Goal: Task Accomplishment & Management: Manage account settings

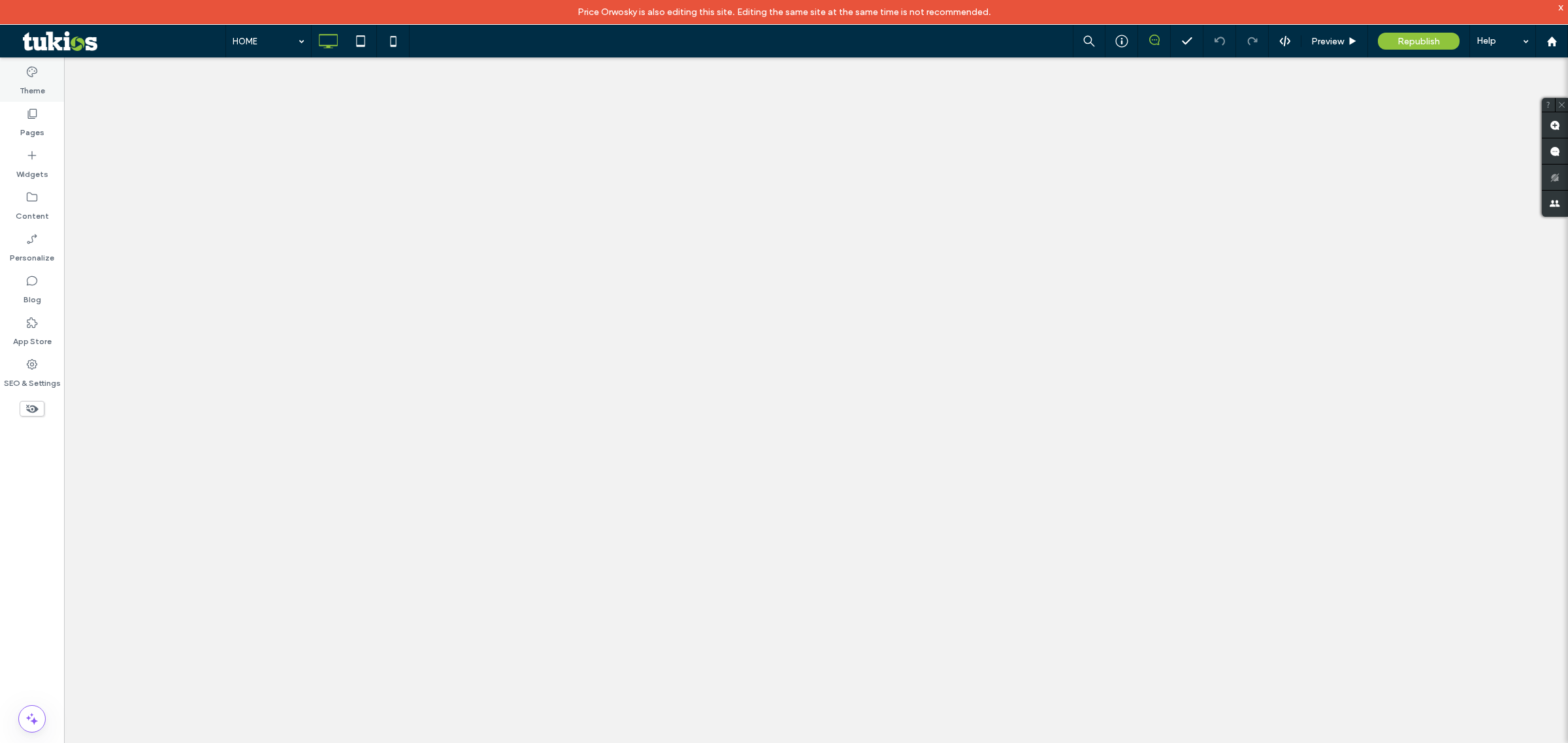
drag, startPoint x: 0, startPoint y: 0, endPoint x: 43, endPoint y: 80, distance: 90.8
click at [29, 103] on div "Pages" at bounding box center [32, 122] width 64 height 42
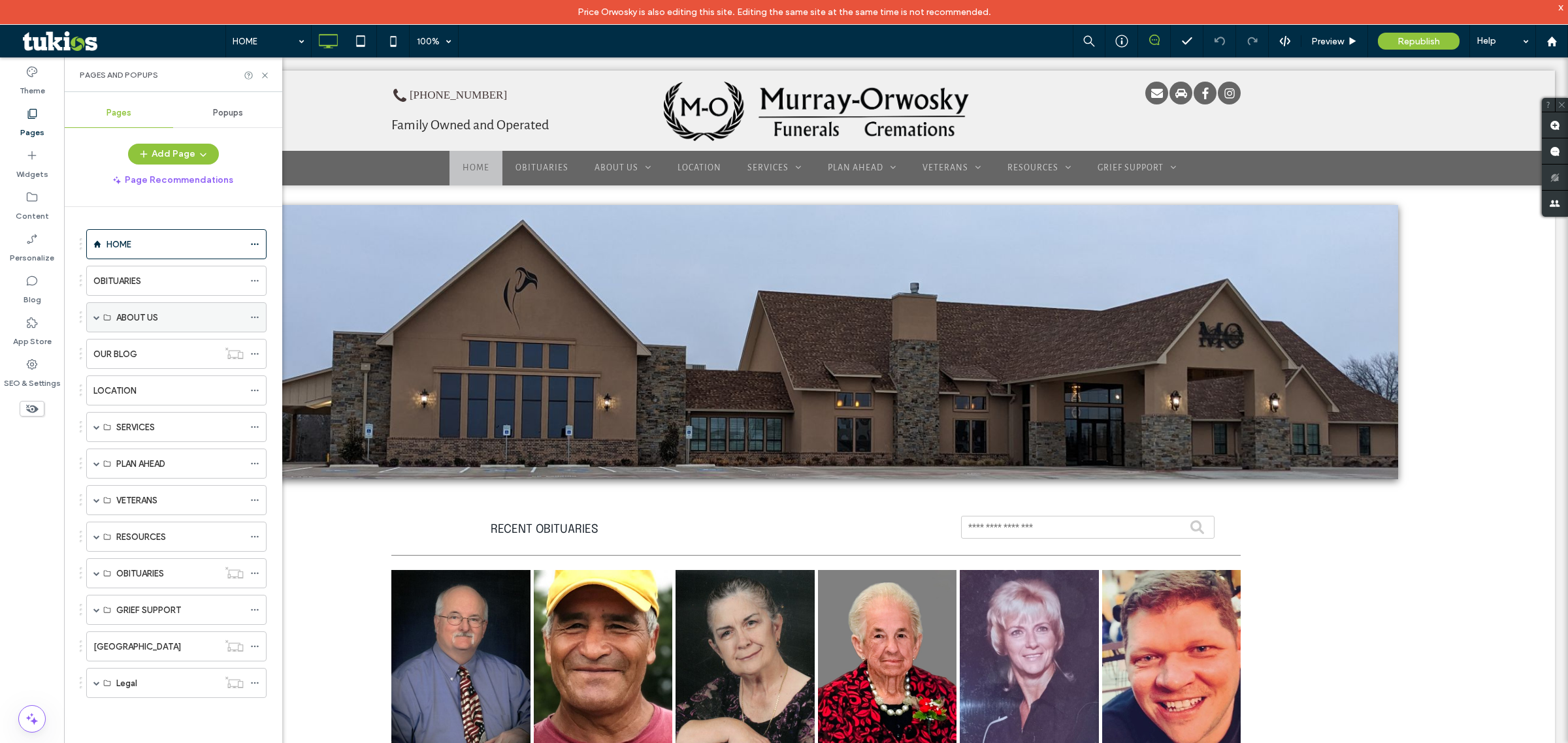
click at [94, 321] on span at bounding box center [97, 317] width 7 height 7
click at [154, 374] on label "OUR STAFF" at bounding box center [139, 378] width 45 height 23
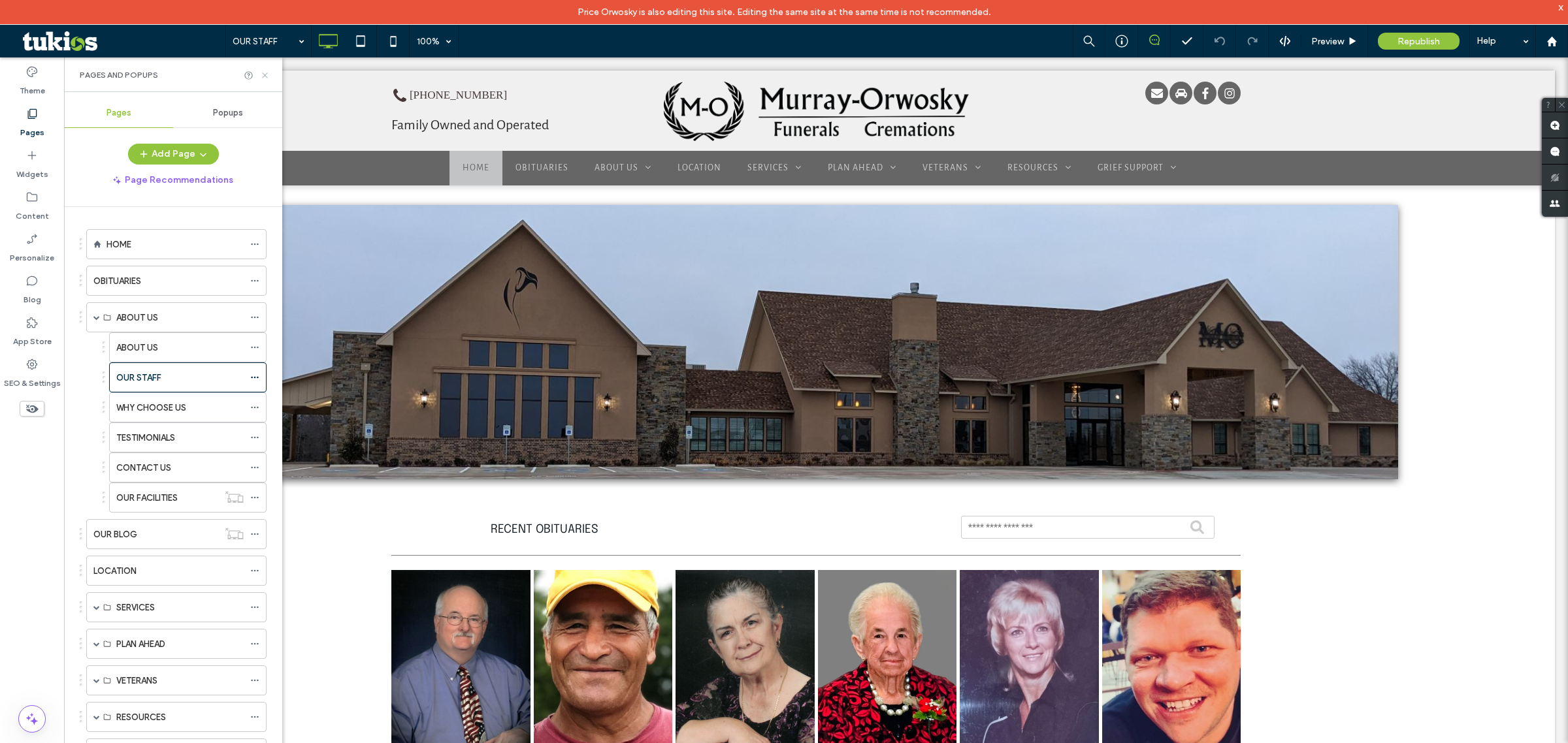
click at [261, 73] on icon at bounding box center [264, 75] width 10 height 10
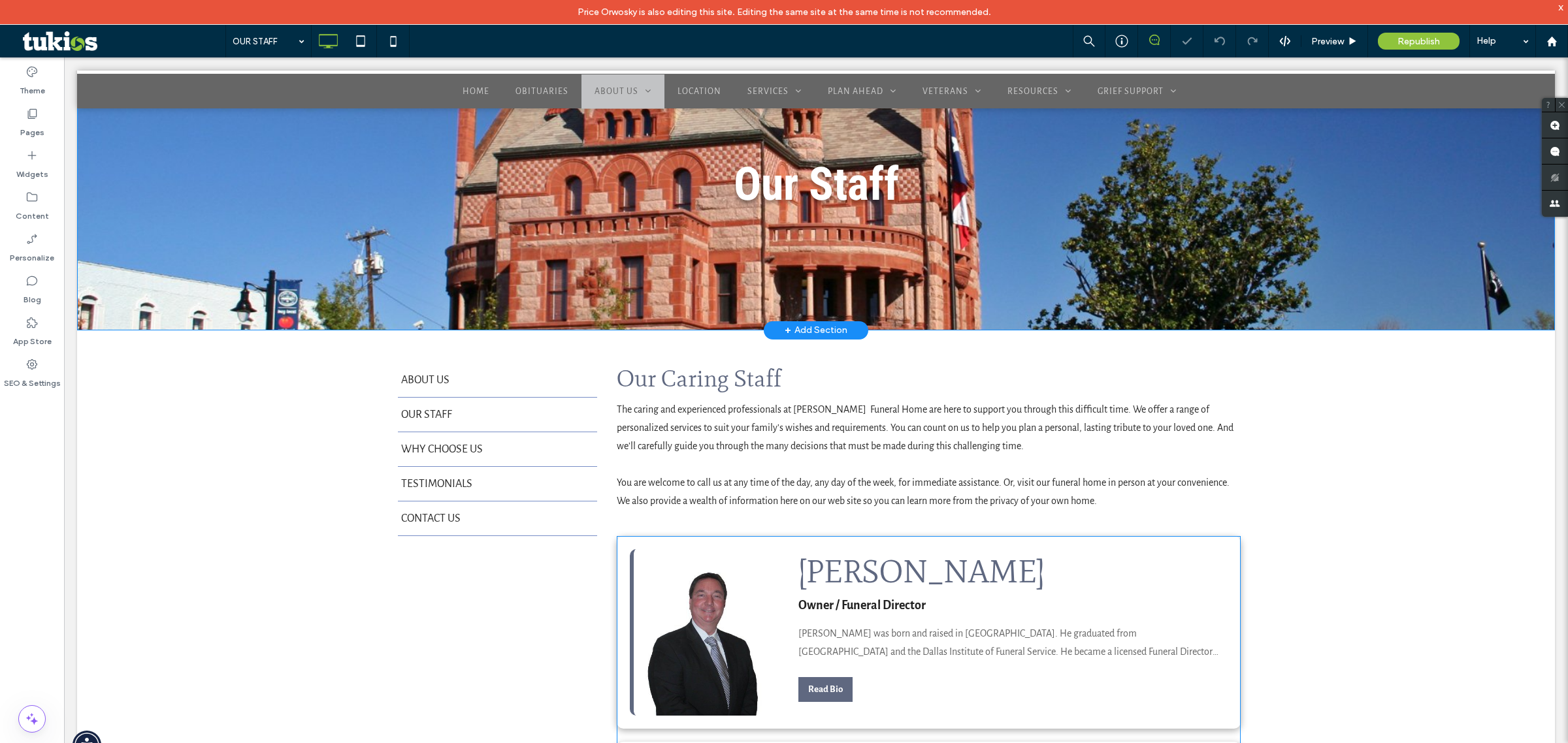
scroll to position [327, 0]
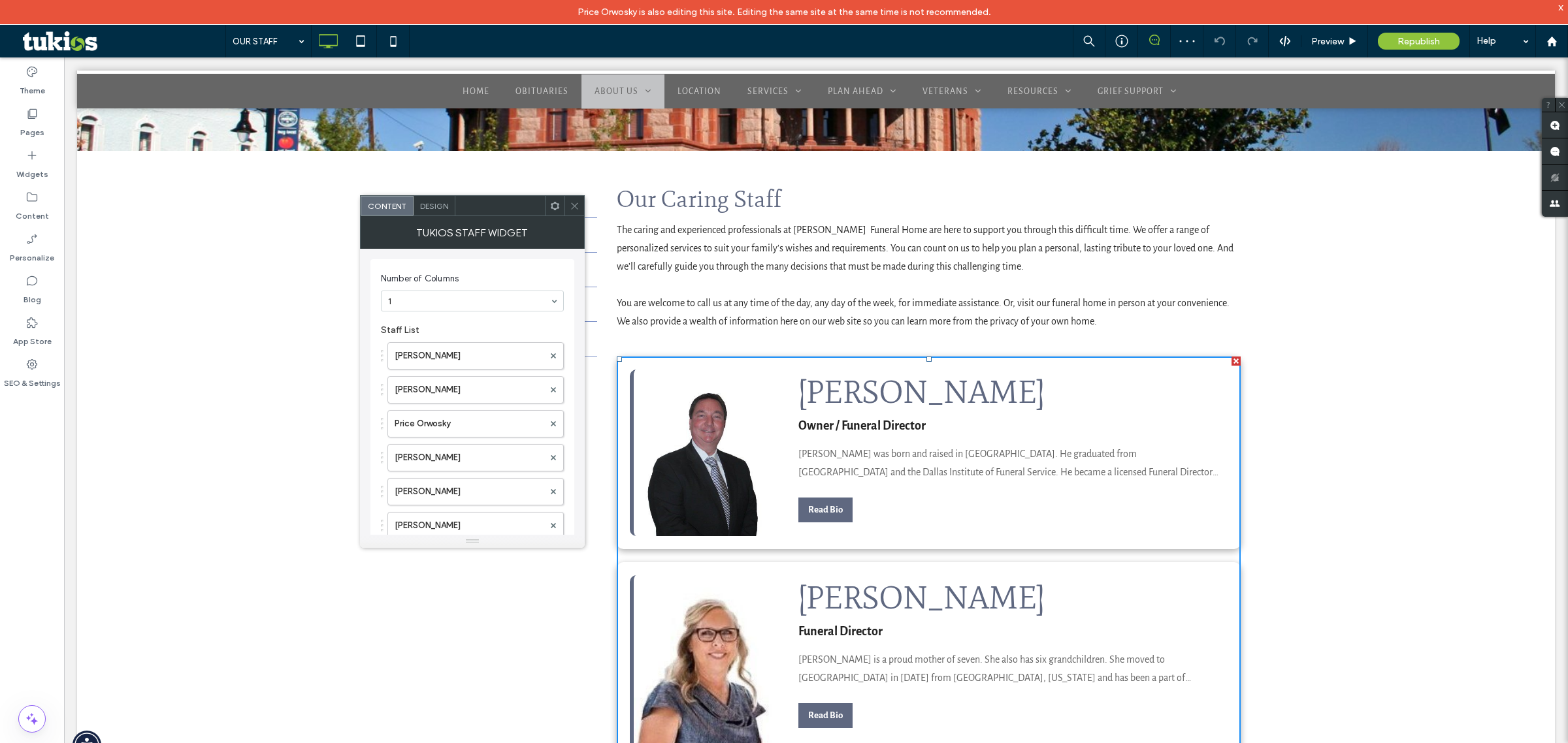
click at [574, 203] on icon at bounding box center [575, 206] width 10 height 10
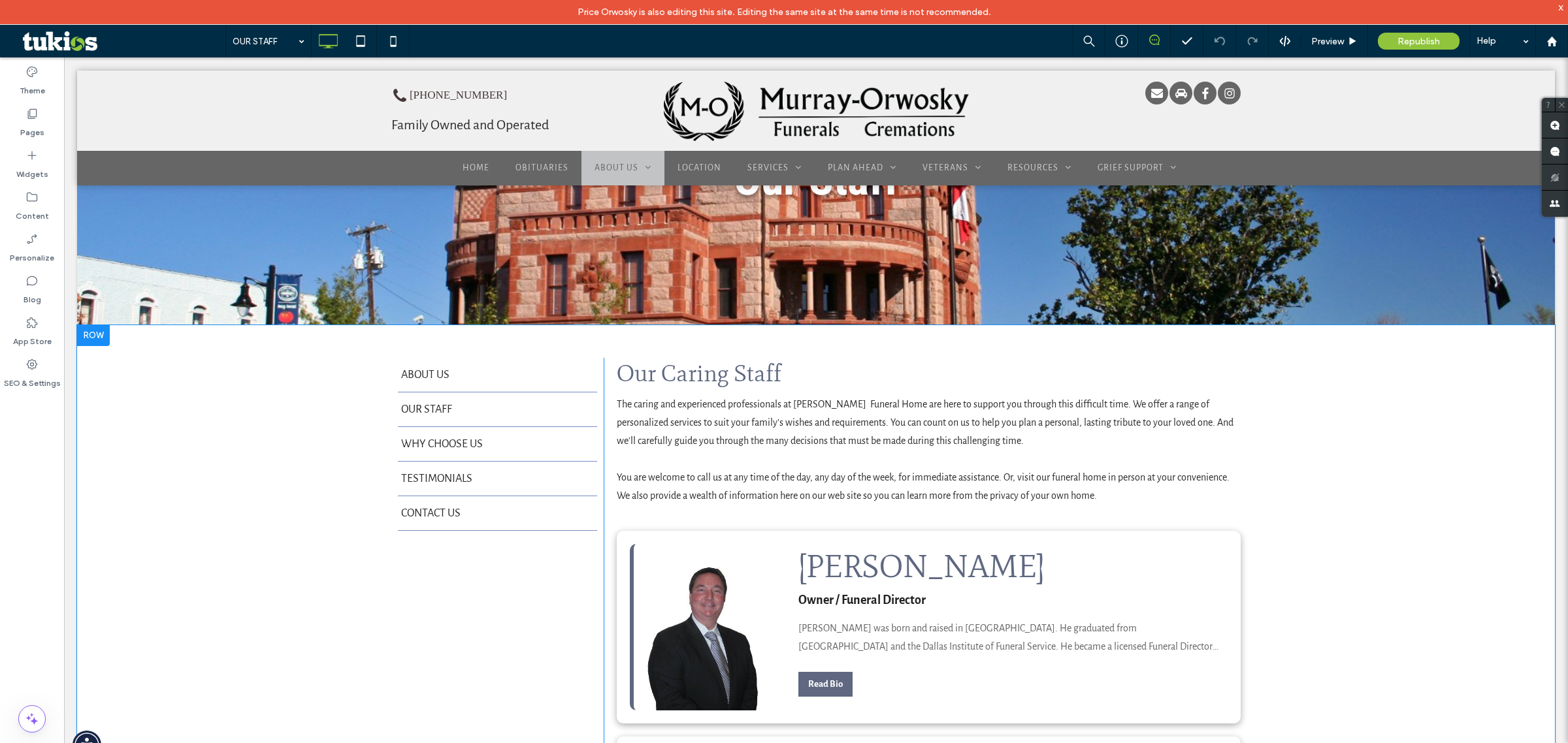
scroll to position [408, 0]
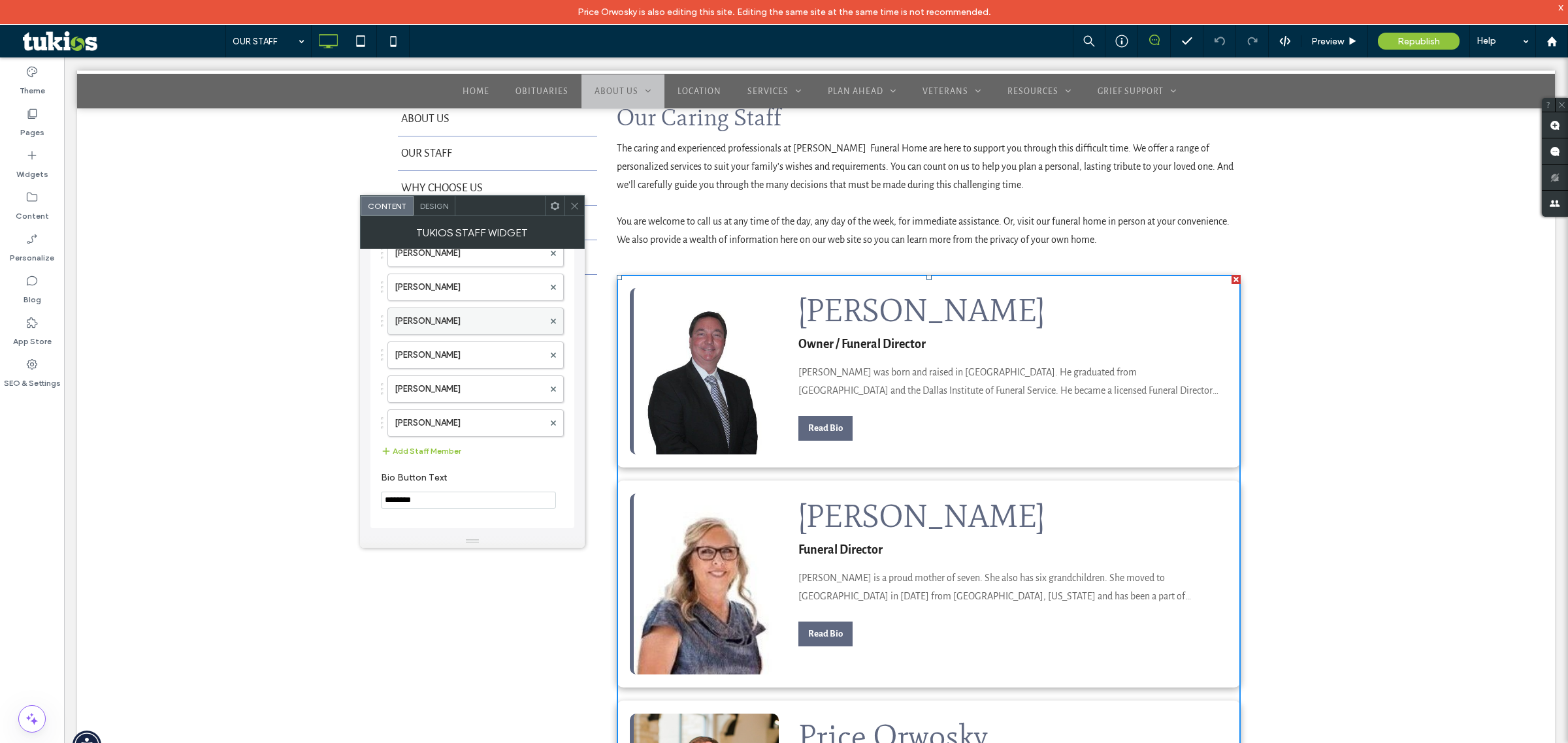
scroll to position [0, 0]
click at [561, 205] on div at bounding box center [555, 206] width 20 height 20
click at [581, 203] on div at bounding box center [575, 206] width 20 height 20
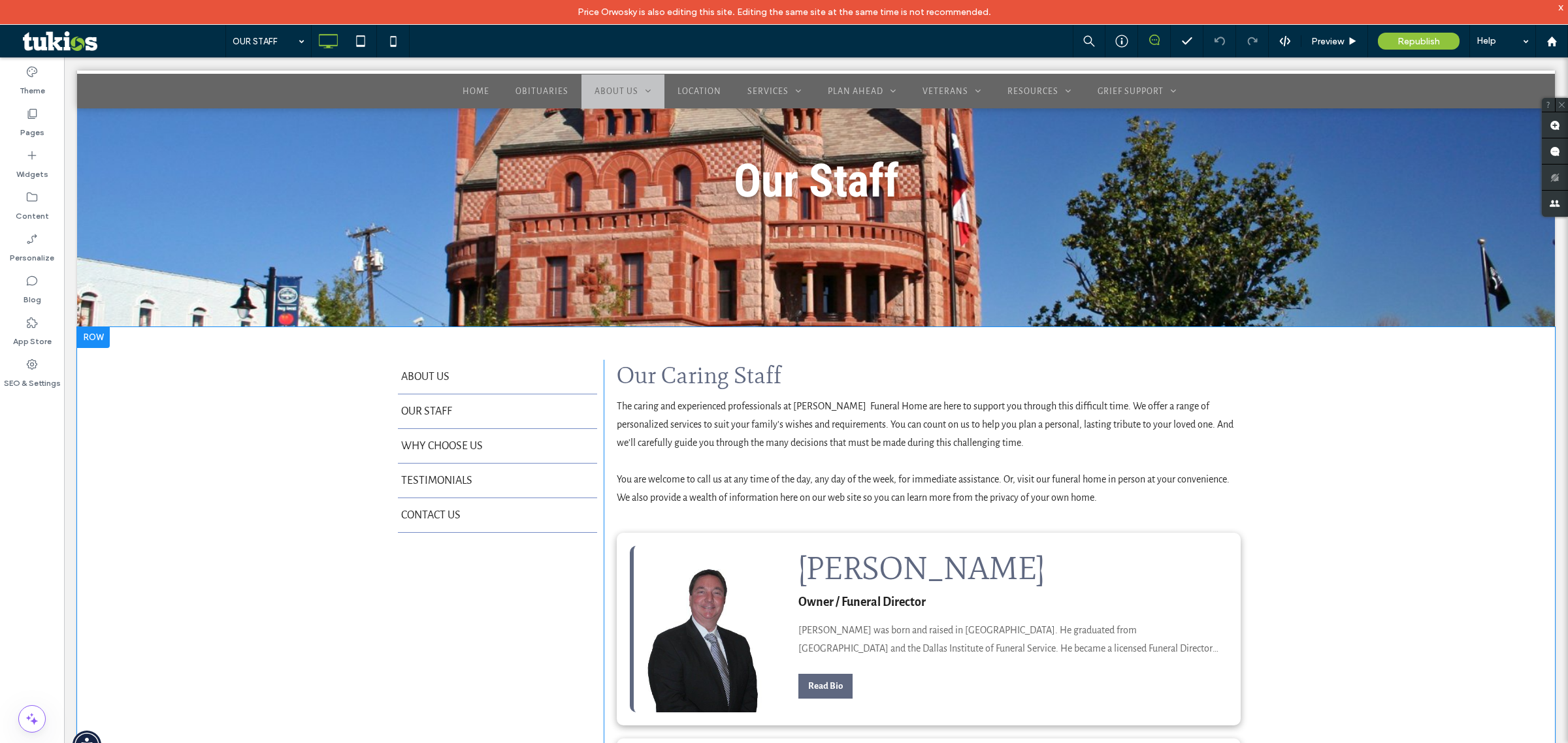
scroll to position [327, 0]
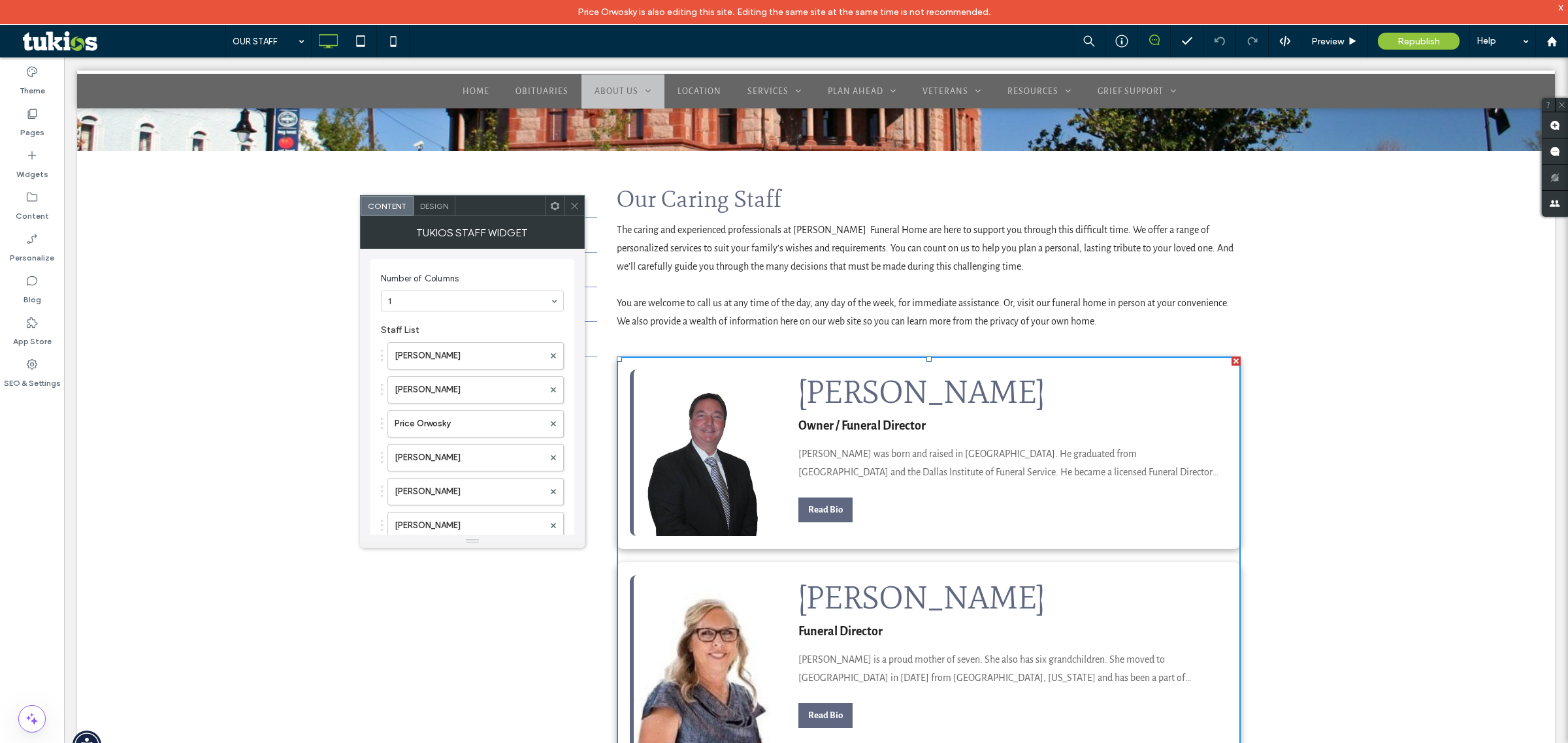
scroll to position [408, 0]
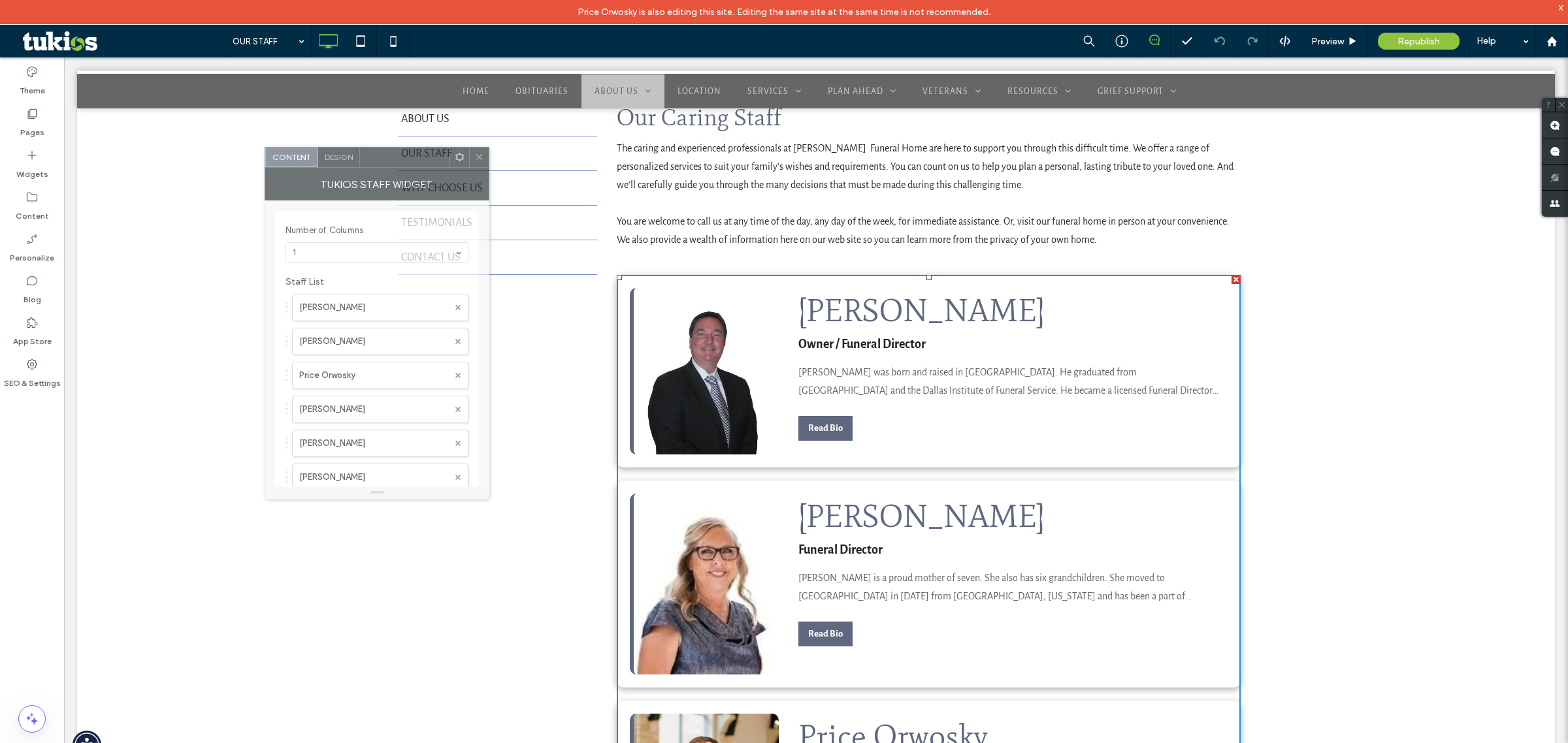
drag, startPoint x: 474, startPoint y: 213, endPoint x: 379, endPoint y: 165, distance: 106.4
click at [379, 165] on div at bounding box center [405, 157] width 90 height 20
drag, startPoint x: 478, startPoint y: 152, endPoint x: 475, endPoint y: 183, distance: 31.1
click at [478, 152] on icon at bounding box center [479, 157] width 10 height 10
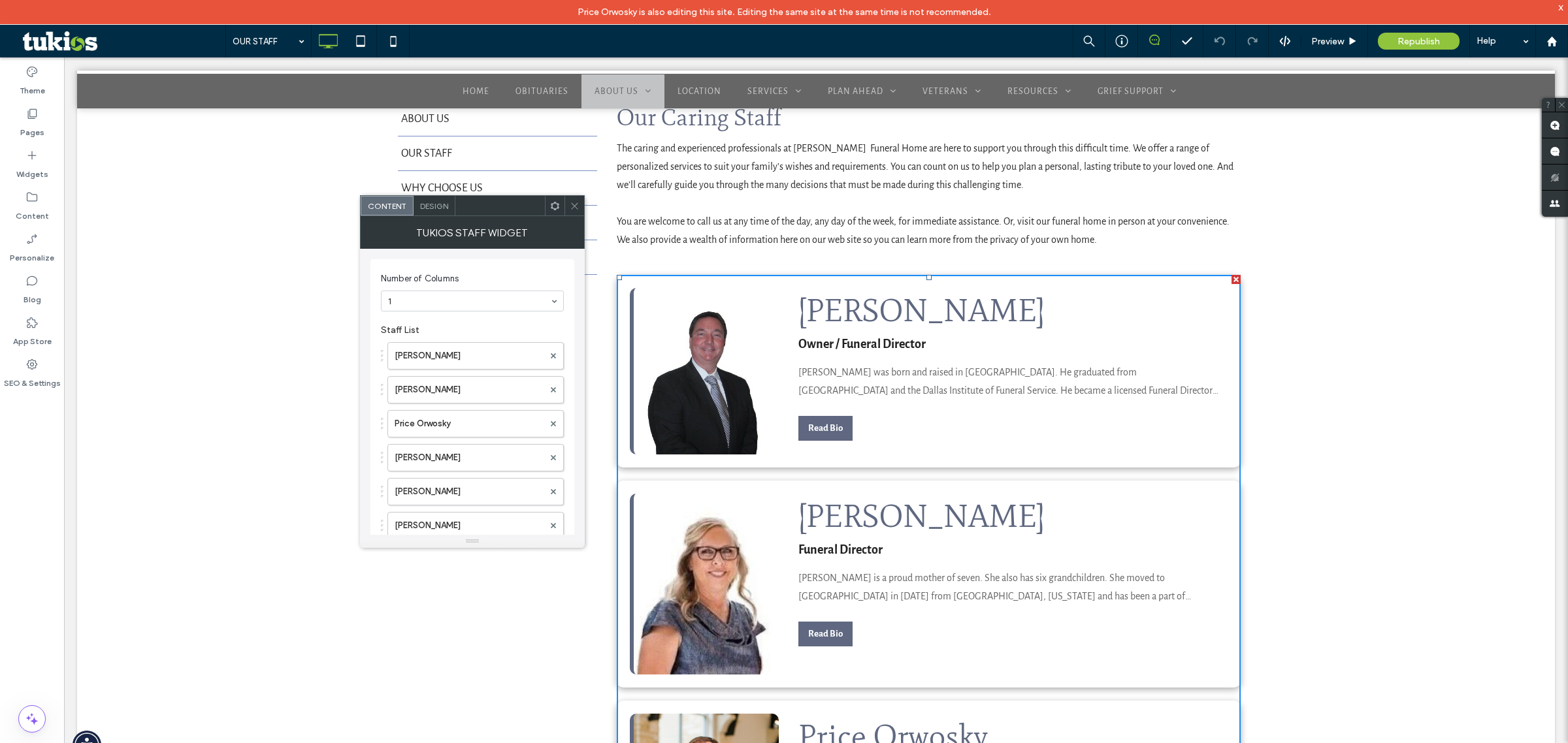
click at [570, 205] on icon at bounding box center [575, 206] width 10 height 10
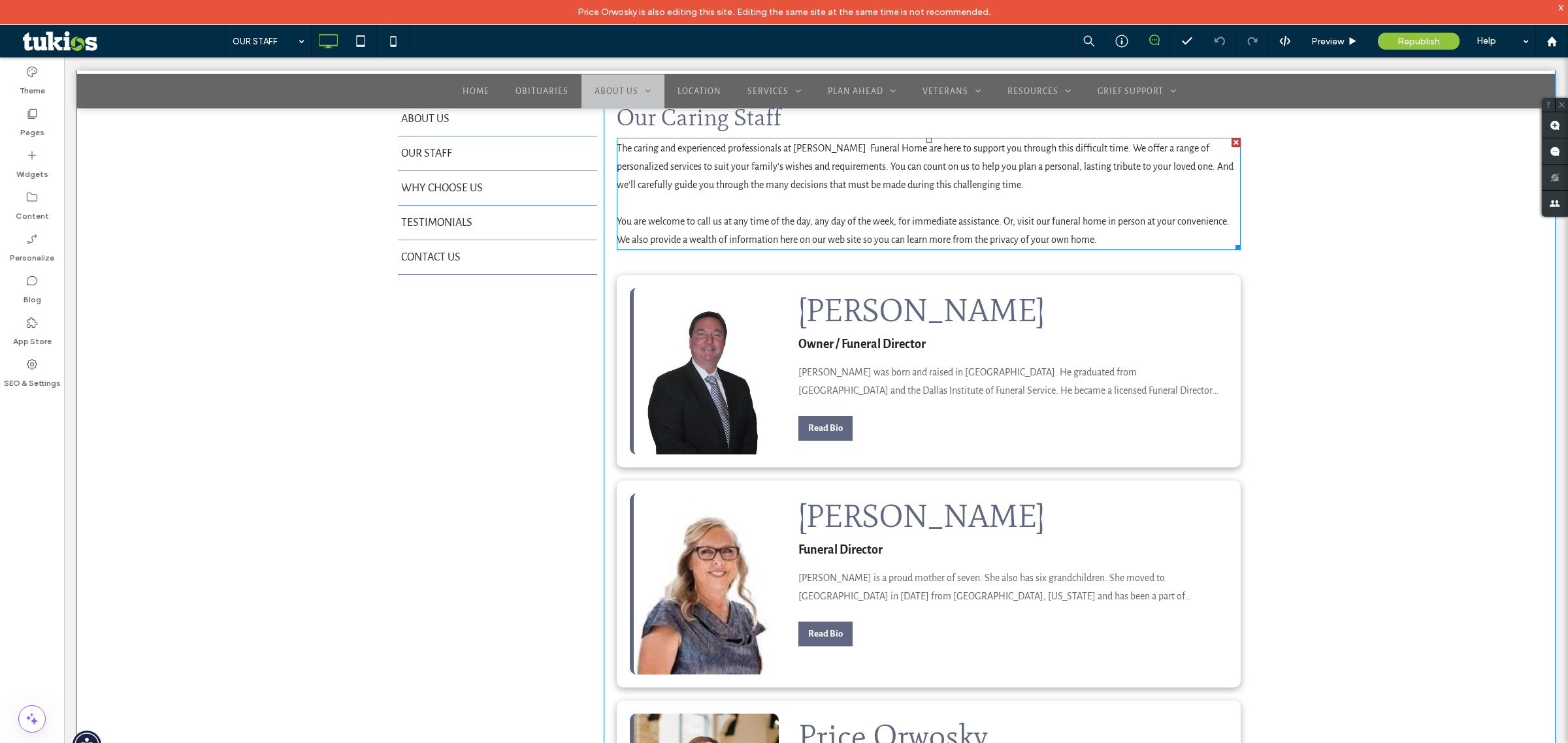
click at [702, 173] on p "The caring and experienced professionals at Murray-Orwosky Funeral Home are her…" at bounding box center [928, 166] width 624 height 55
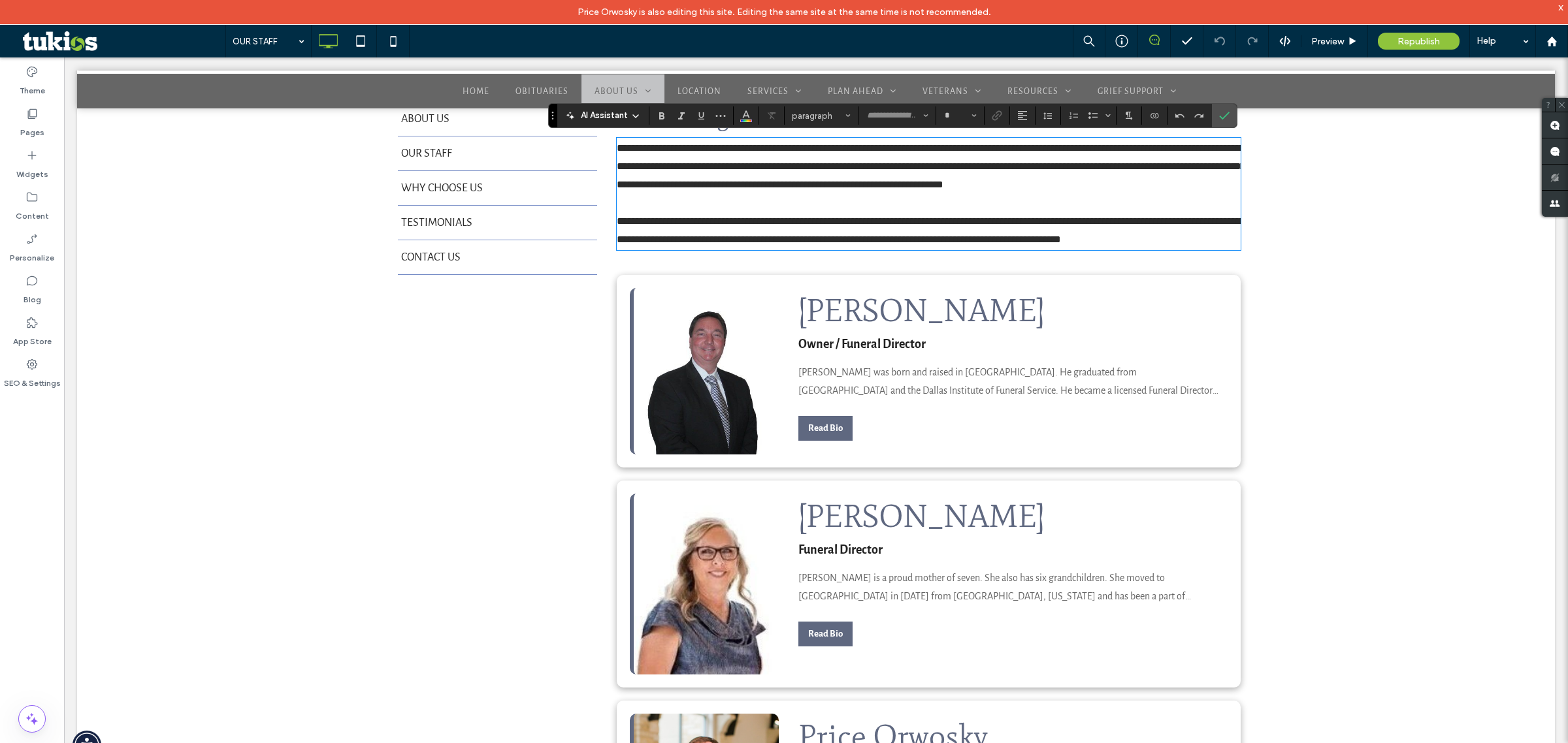
type input "**********"
type input "**"
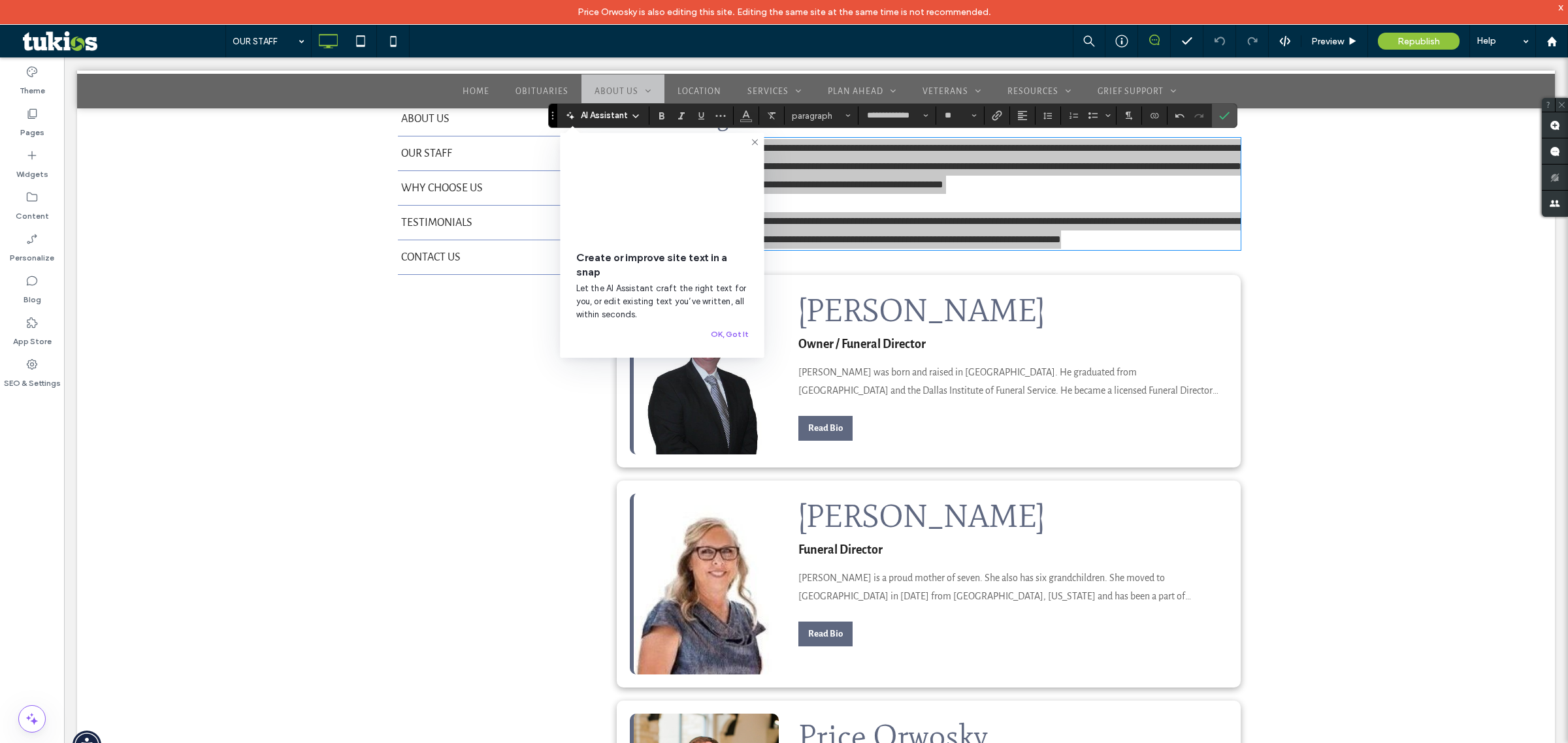
drag, startPoint x: 752, startPoint y: 144, endPoint x: 689, endPoint y: 90, distance: 83.0
click at [752, 144] on use at bounding box center [755, 141] width 6 height 6
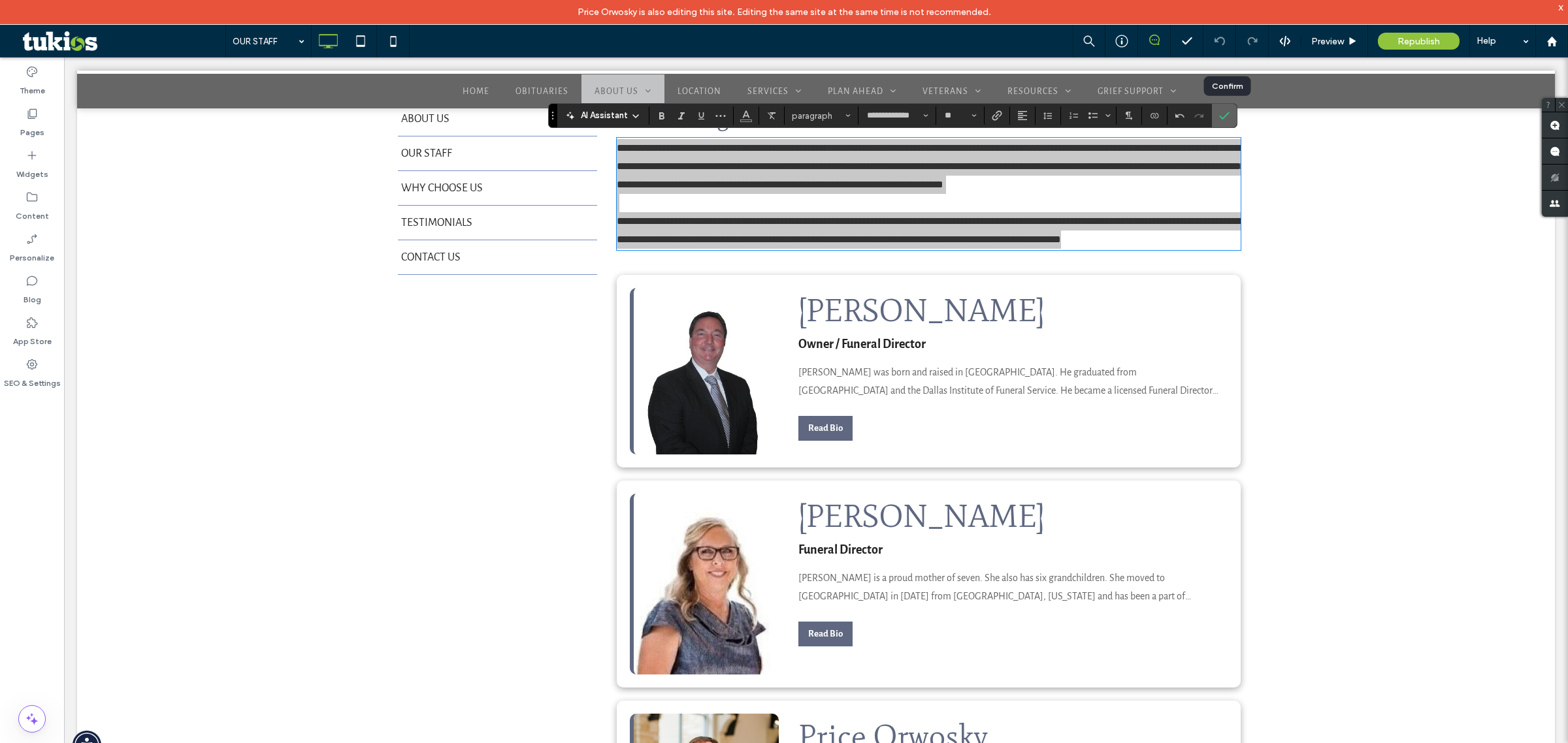
click at [1228, 105] on span "Confirm" at bounding box center [1225, 115] width 11 height 22
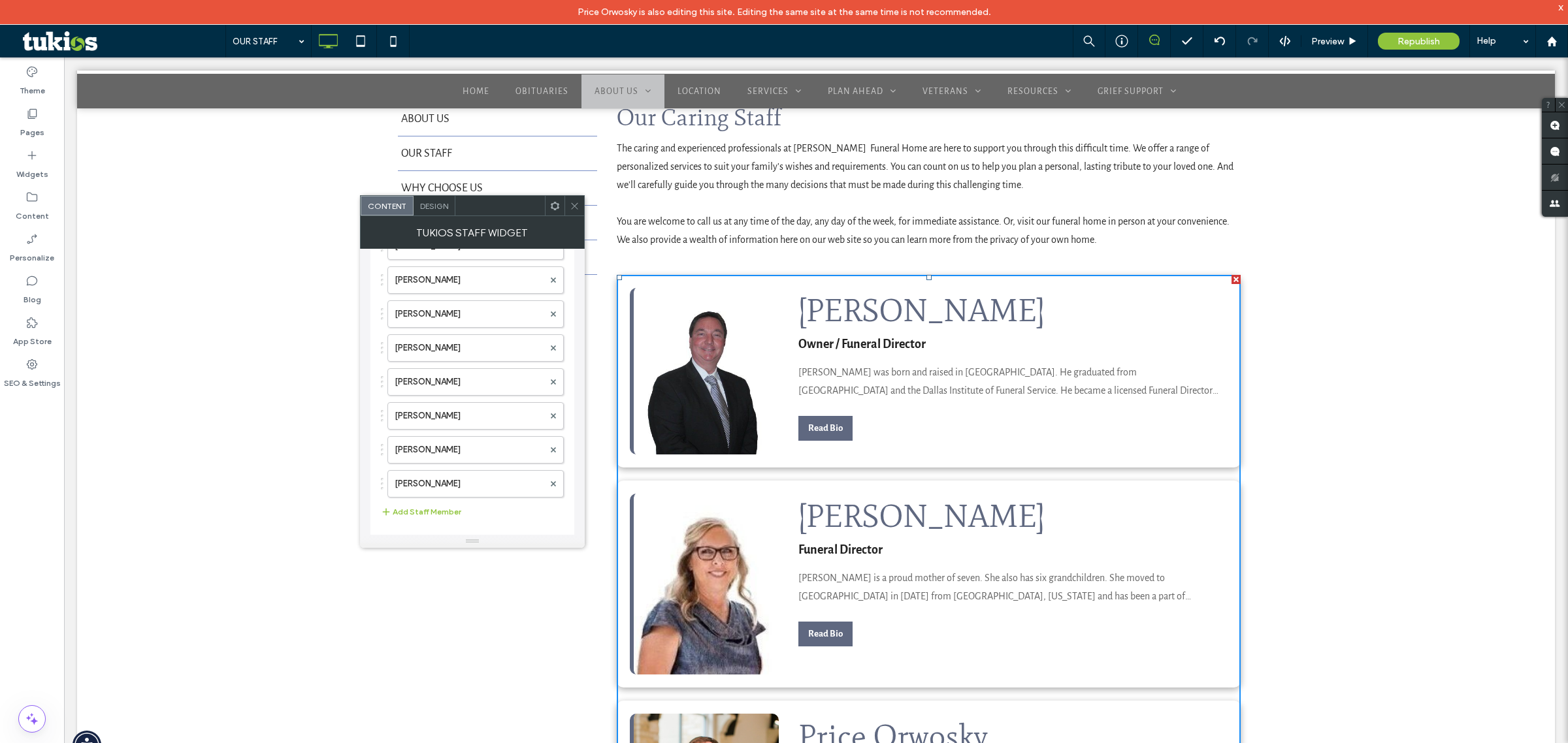
scroll to position [382, 0]
click at [579, 210] on div at bounding box center [575, 206] width 20 height 20
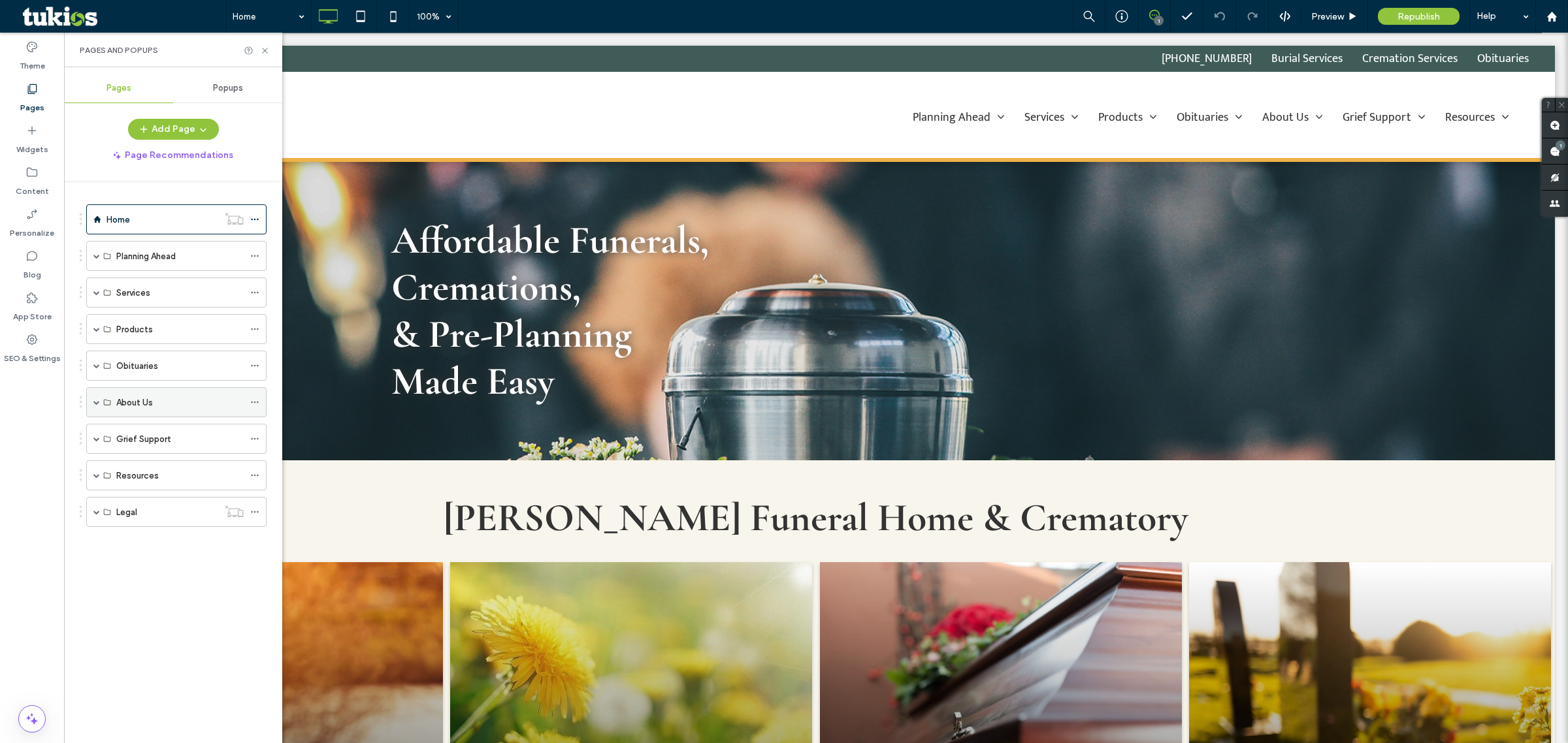
click at [99, 397] on span at bounding box center [97, 402] width 7 height 29
click at [157, 472] on div "Our Staff" at bounding box center [180, 462] width 128 height 29
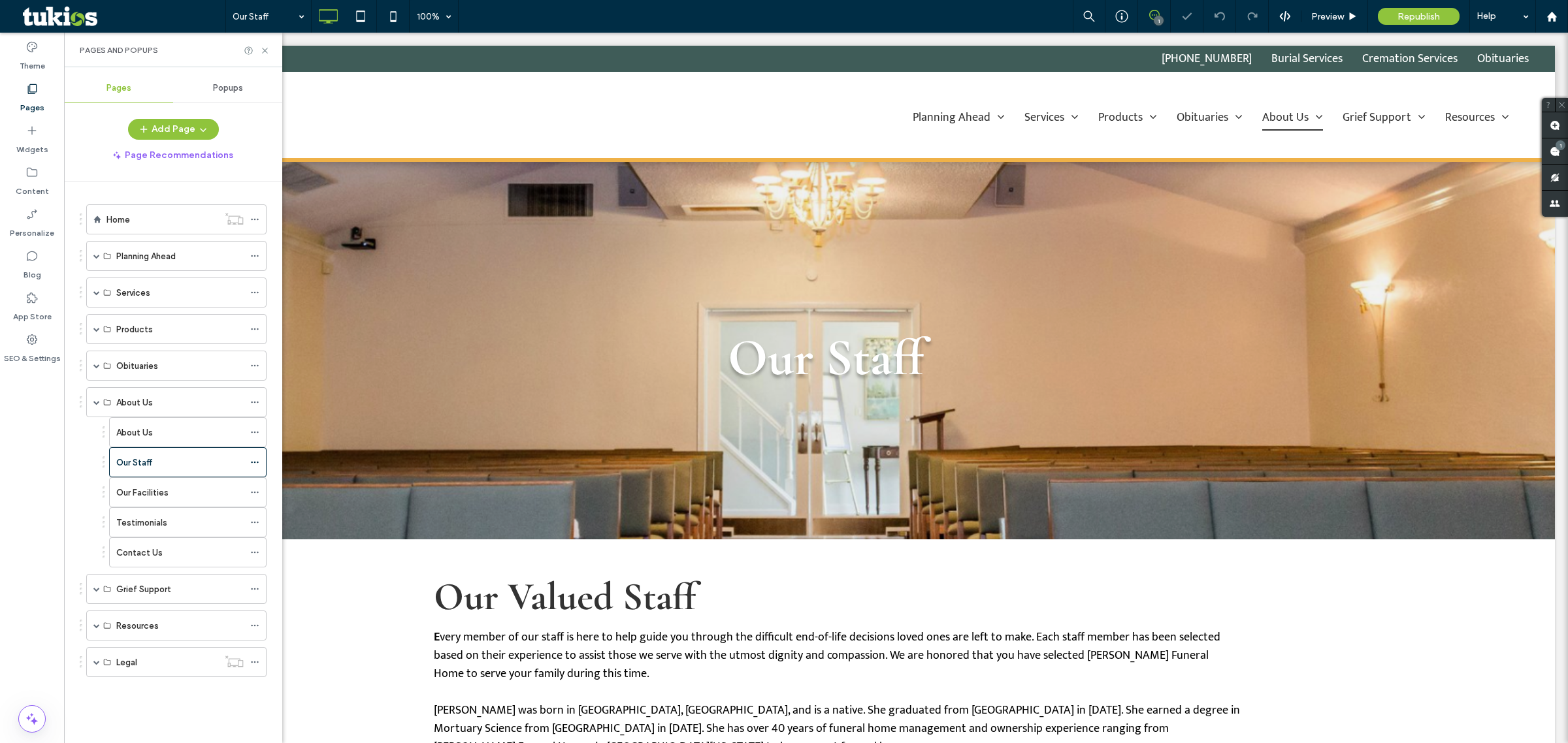
select select "Language Translate Widget"
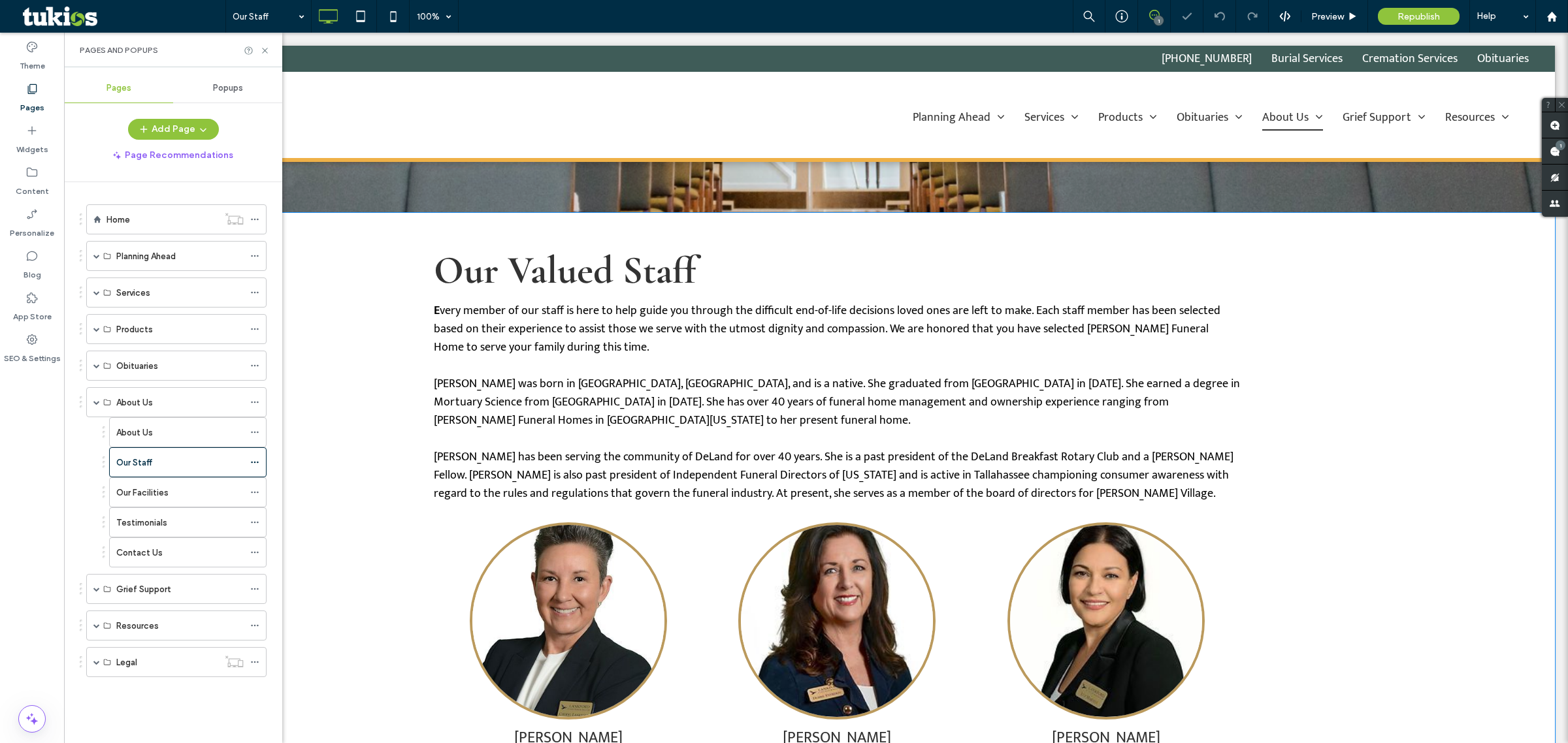
scroll to position [653, 0]
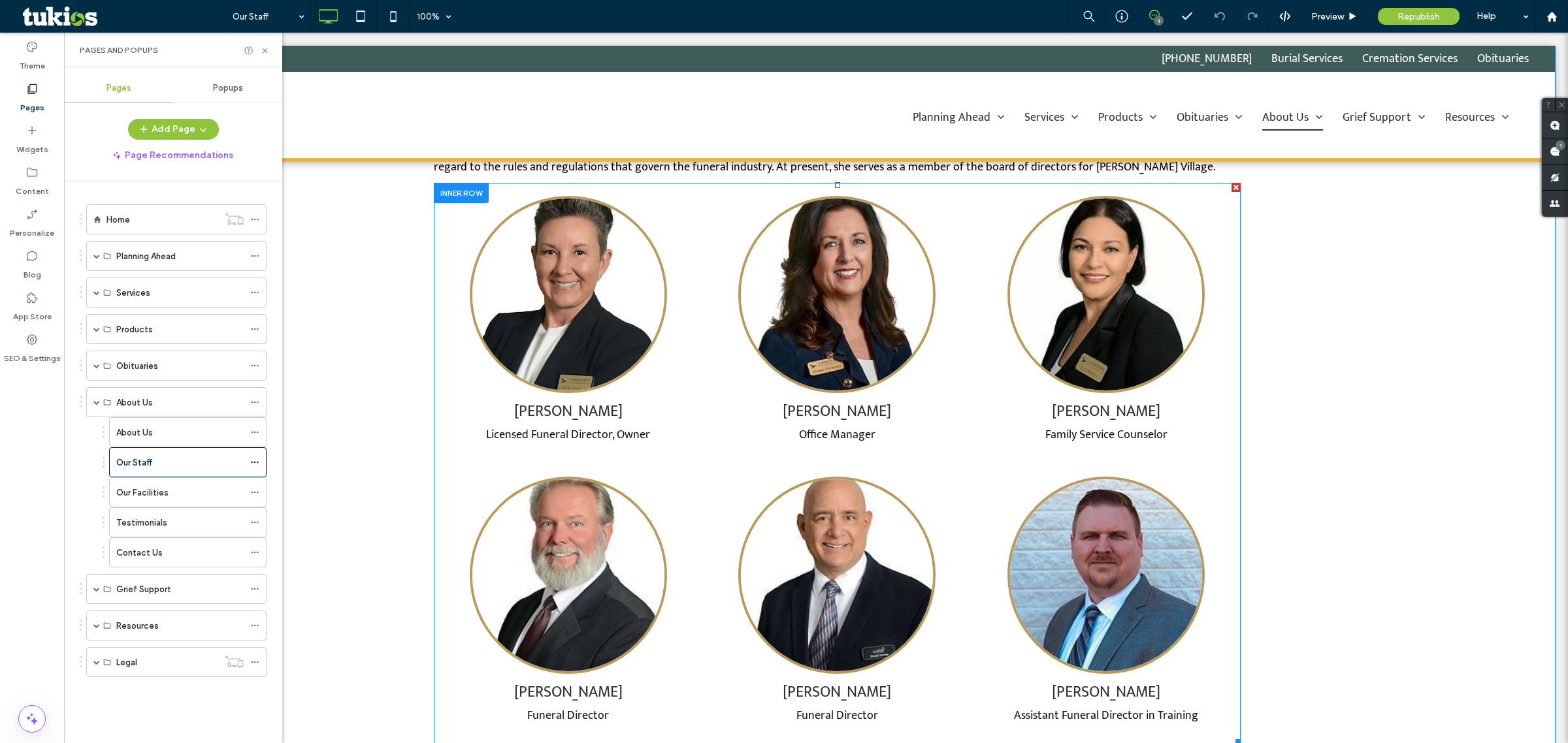
click at [504, 335] on span at bounding box center [837, 463] width 807 height 562
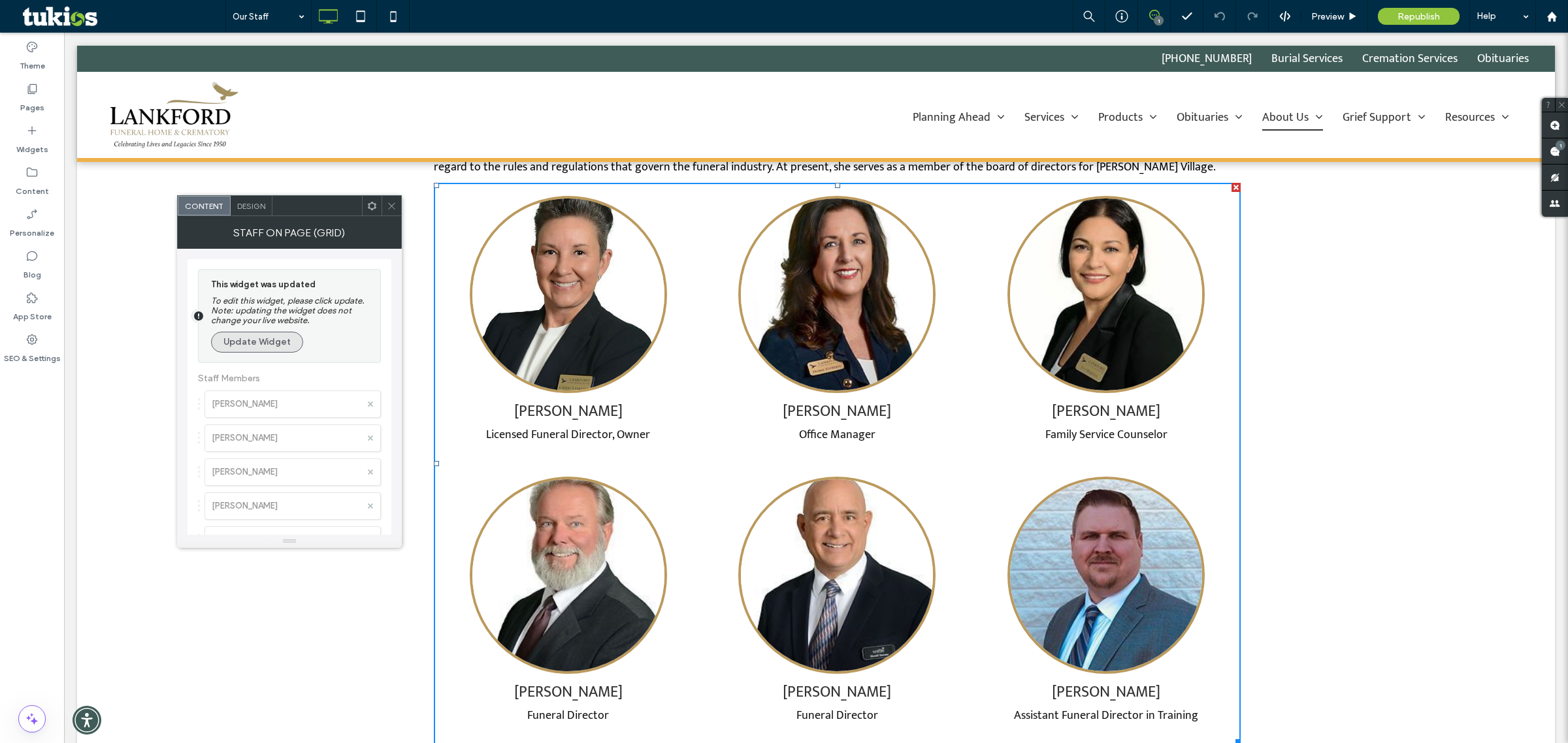
click at [252, 351] on button "Update Widget" at bounding box center [257, 342] width 92 height 21
click at [257, 301] on label "[PERSON_NAME]" at bounding box center [286, 303] width 149 height 26
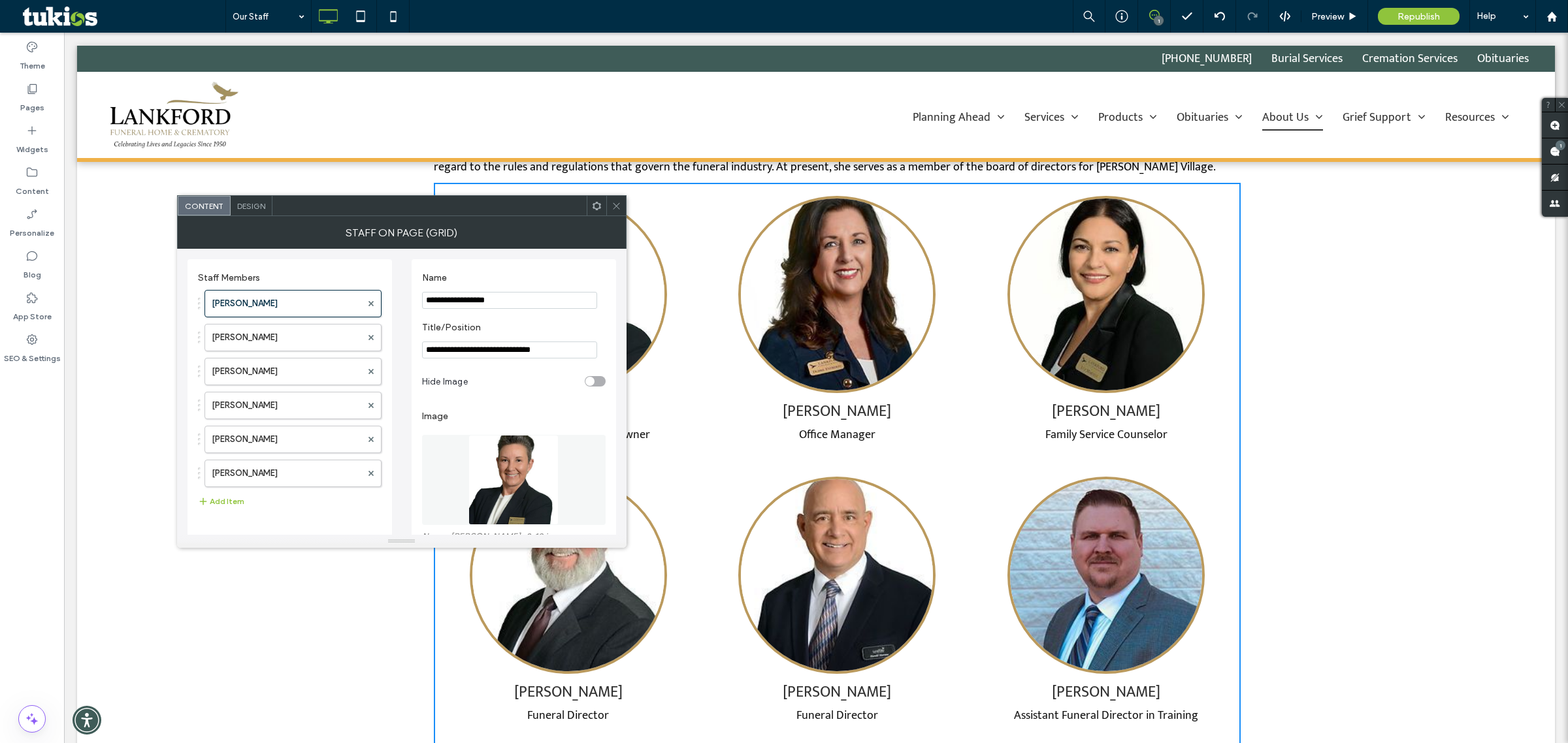
click at [528, 355] on input "**********" at bounding box center [510, 350] width 175 height 17
paste input "Title/Position"
type input "**********"
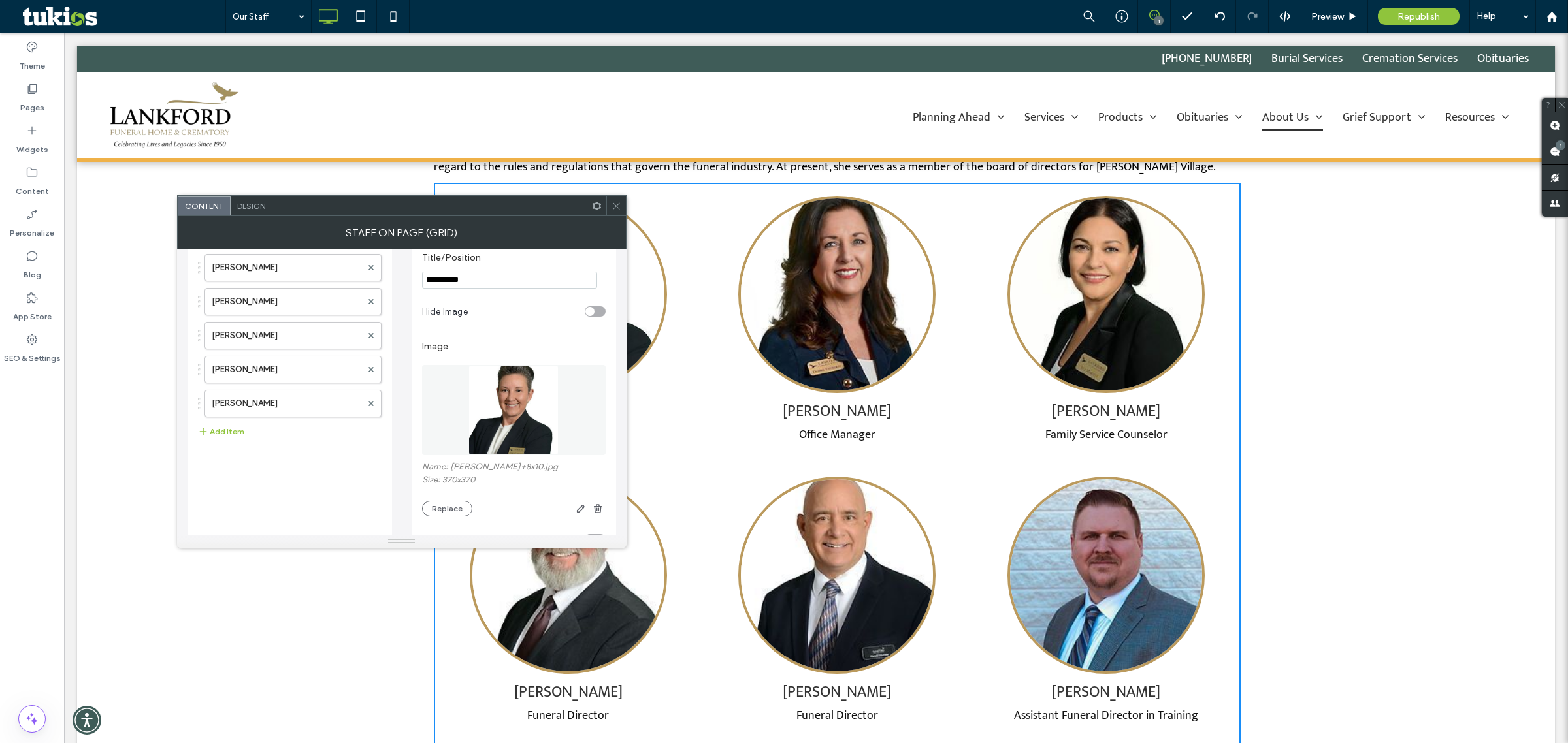
scroll to position [163, 0]
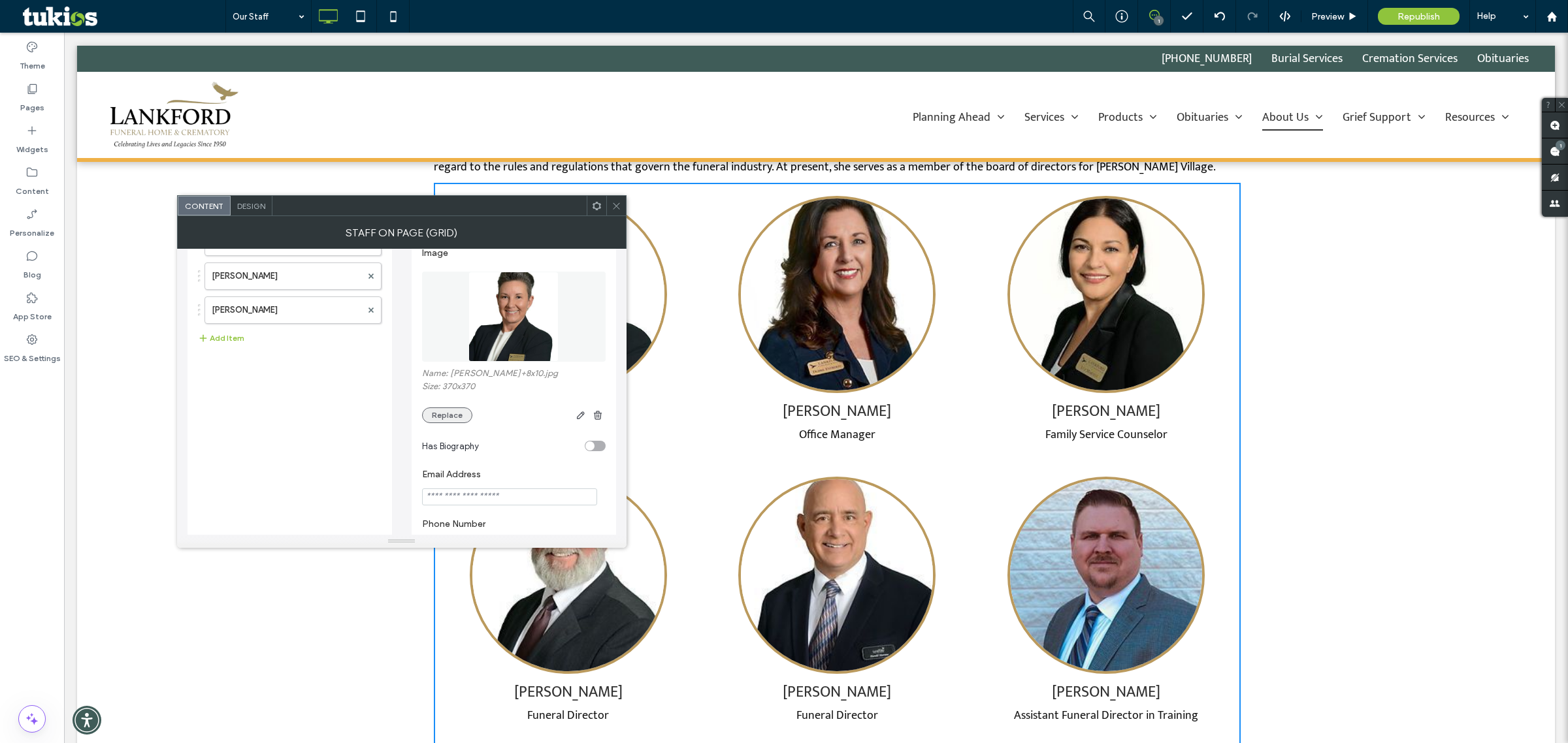
click at [441, 416] on button "Replace" at bounding box center [447, 416] width 50 height 16
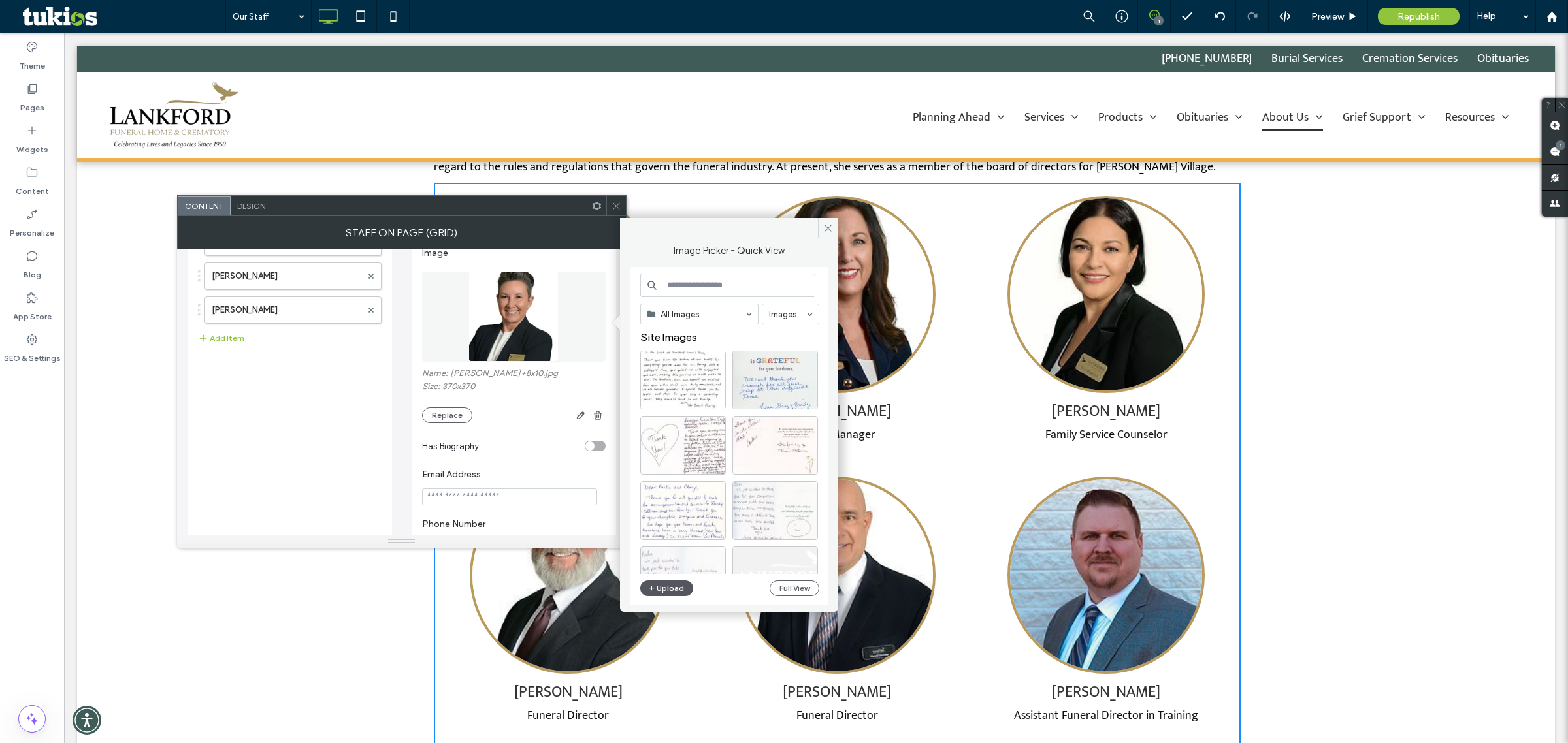
click at [671, 588] on button "Upload" at bounding box center [667, 588] width 54 height 16
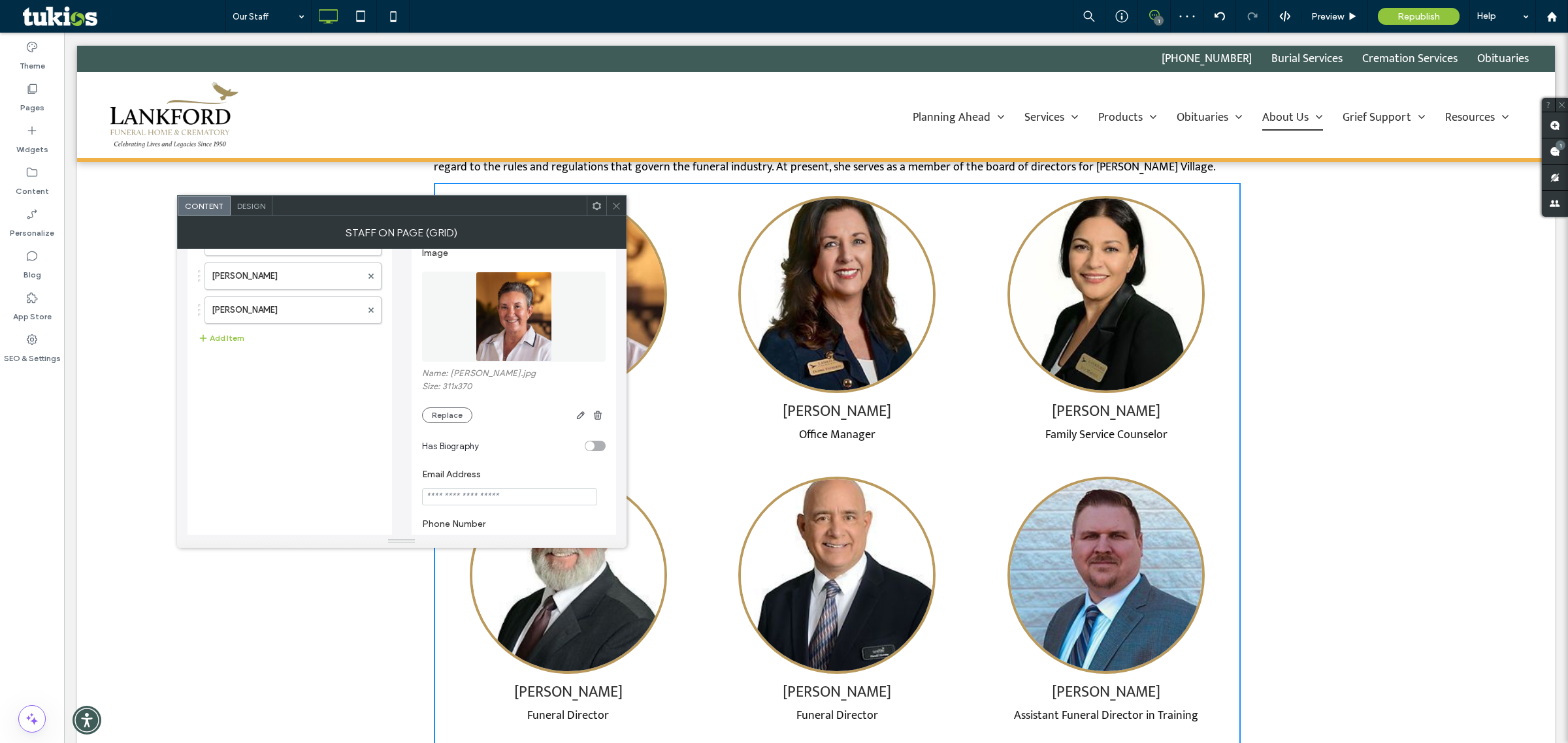
click at [613, 210] on icon at bounding box center [617, 206] width 10 height 10
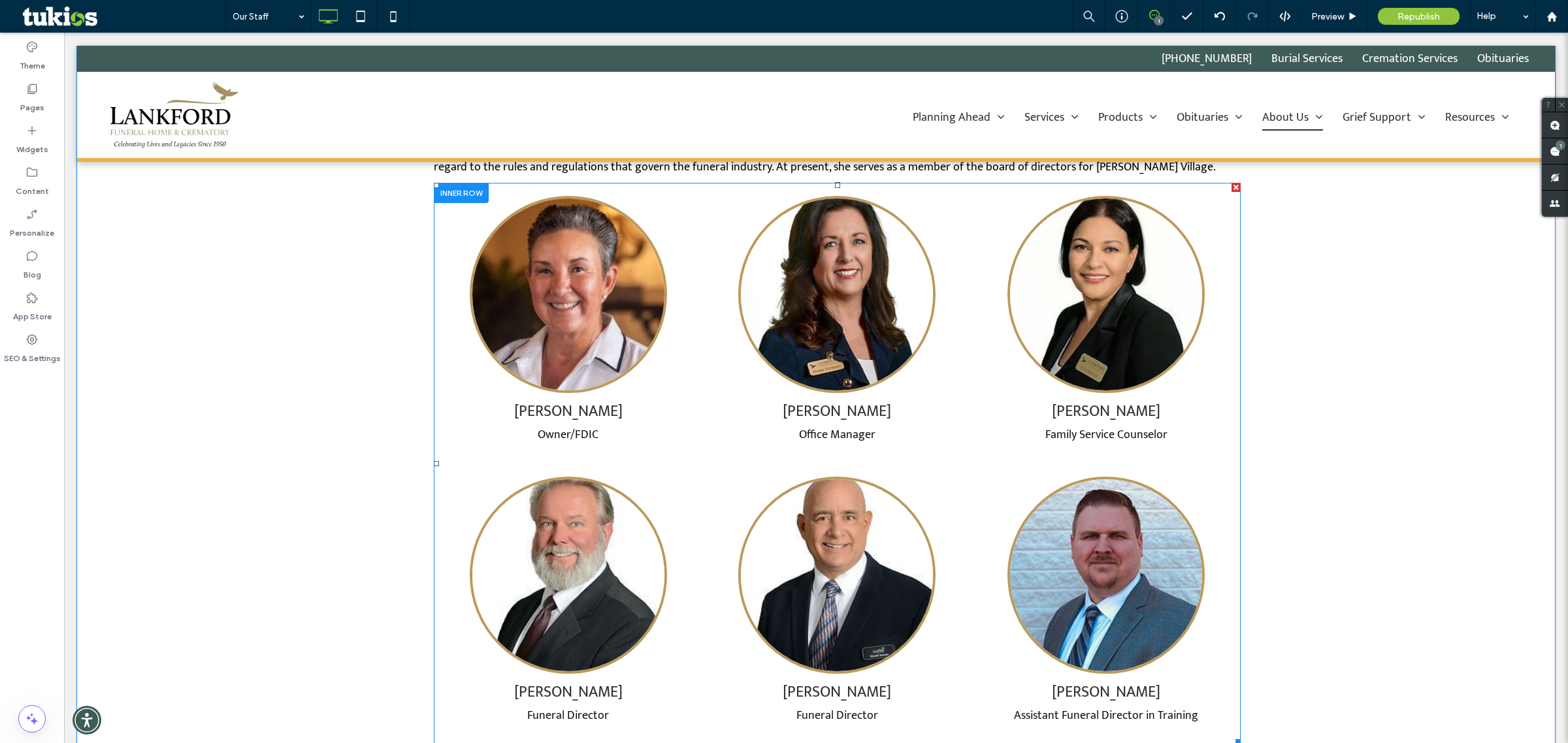
click at [890, 442] on span at bounding box center [837, 463] width 807 height 562
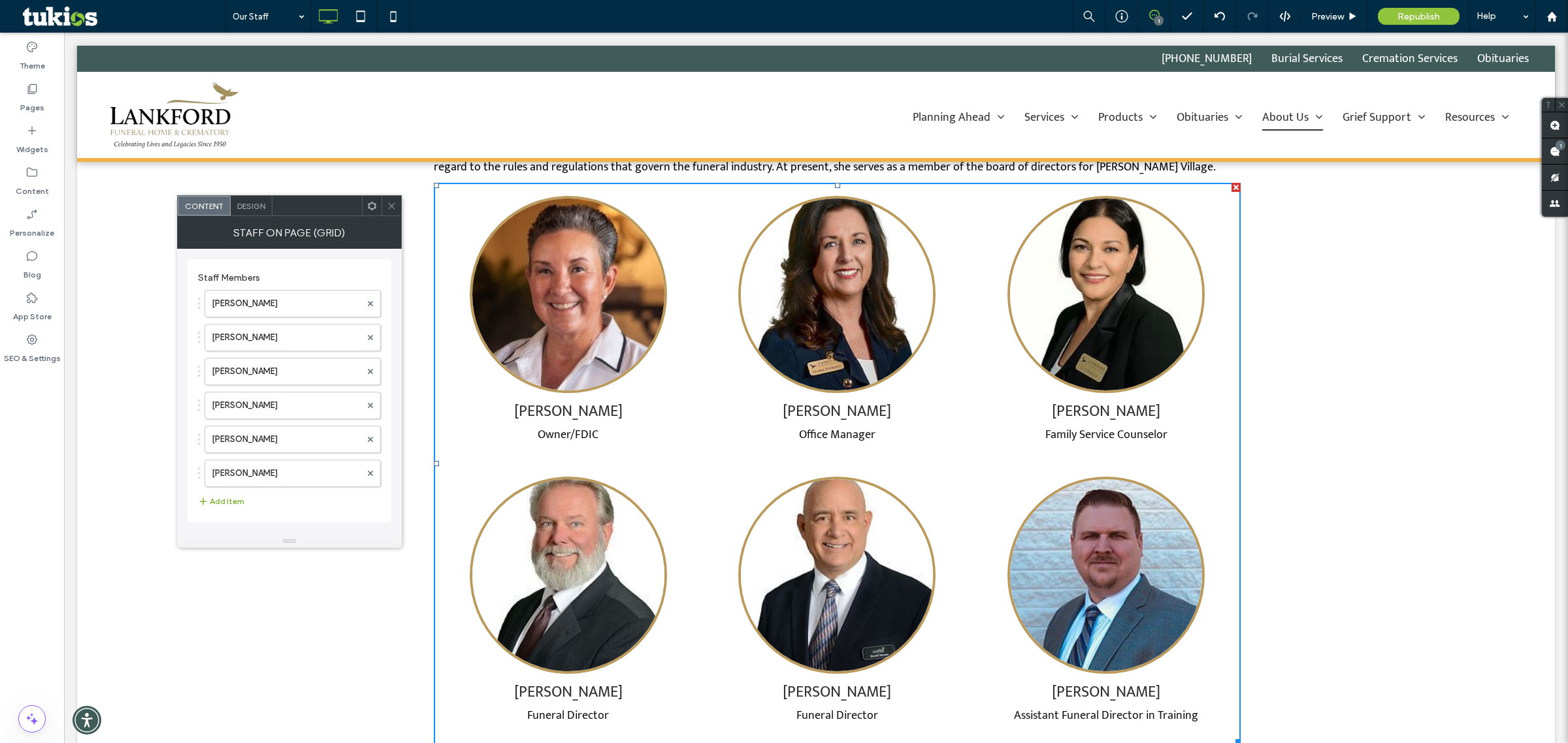
click at [229, 499] on button "Add Item" at bounding box center [221, 502] width 47 height 16
click at [264, 481] on label at bounding box center [286, 483] width 149 height 13
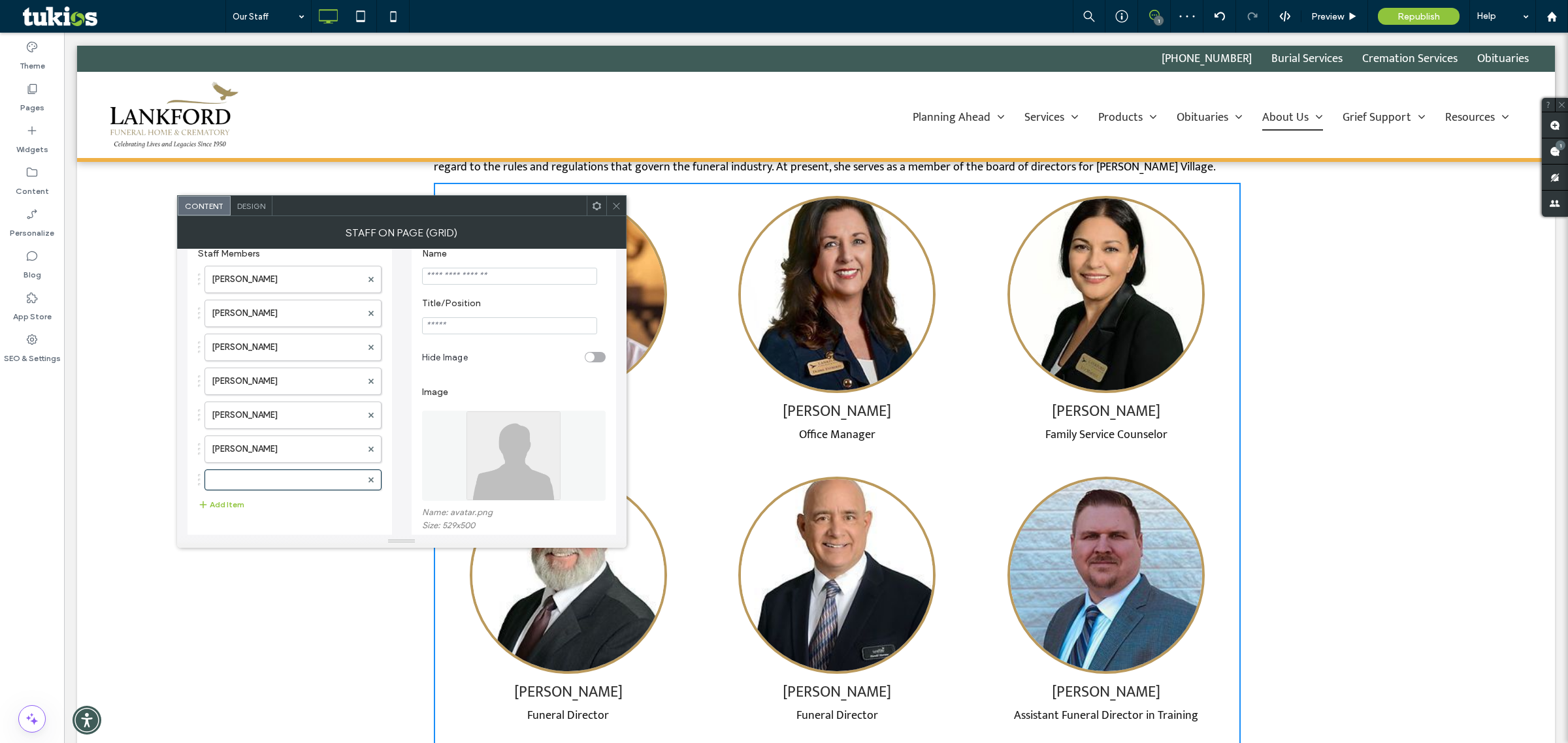
scroll to position [0, 0]
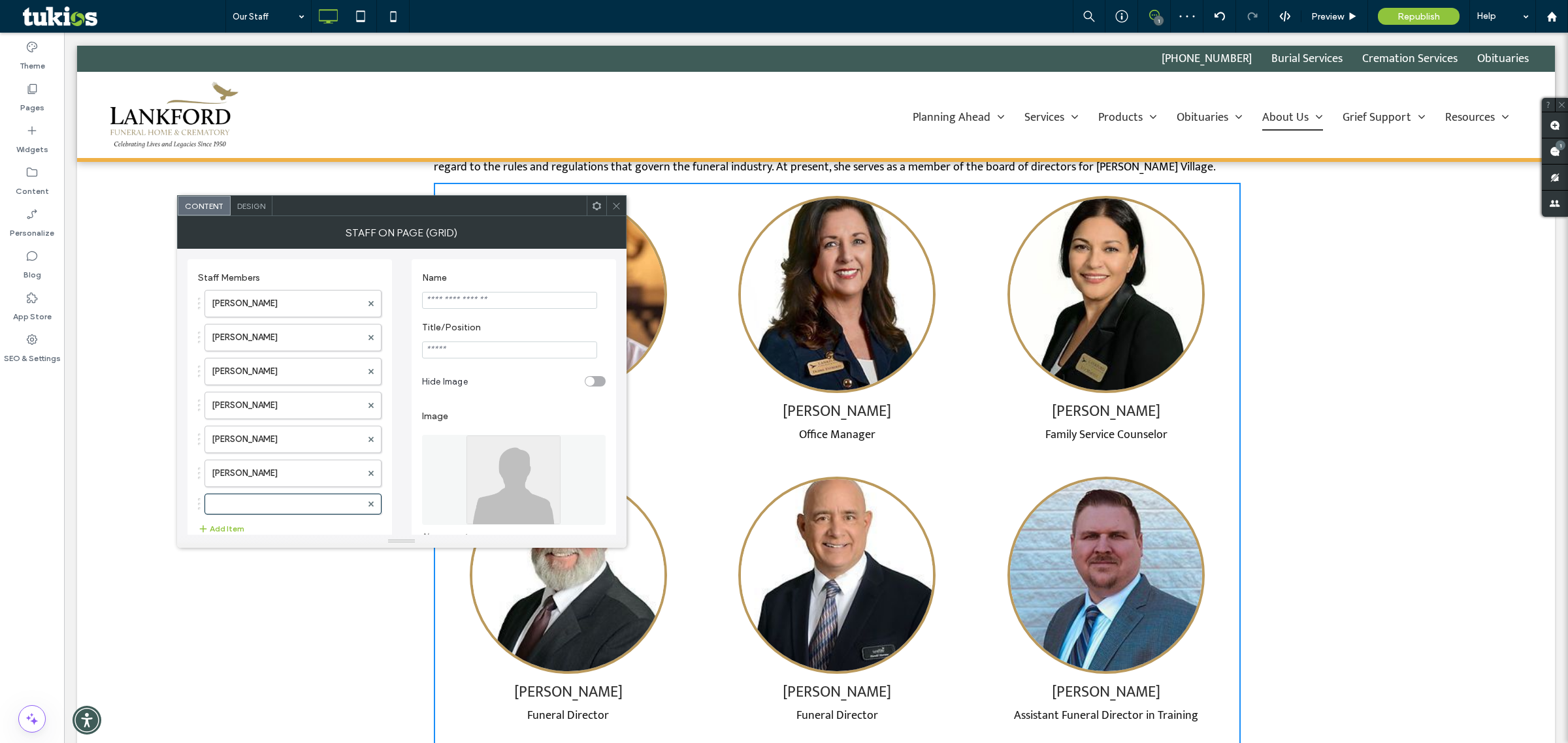
click at [458, 298] on input "Name" at bounding box center [510, 301] width 175 height 17
type input "**********"
click at [559, 357] on input "Title/Position" at bounding box center [510, 350] width 175 height 17
paste input "**********"
type input "**********"
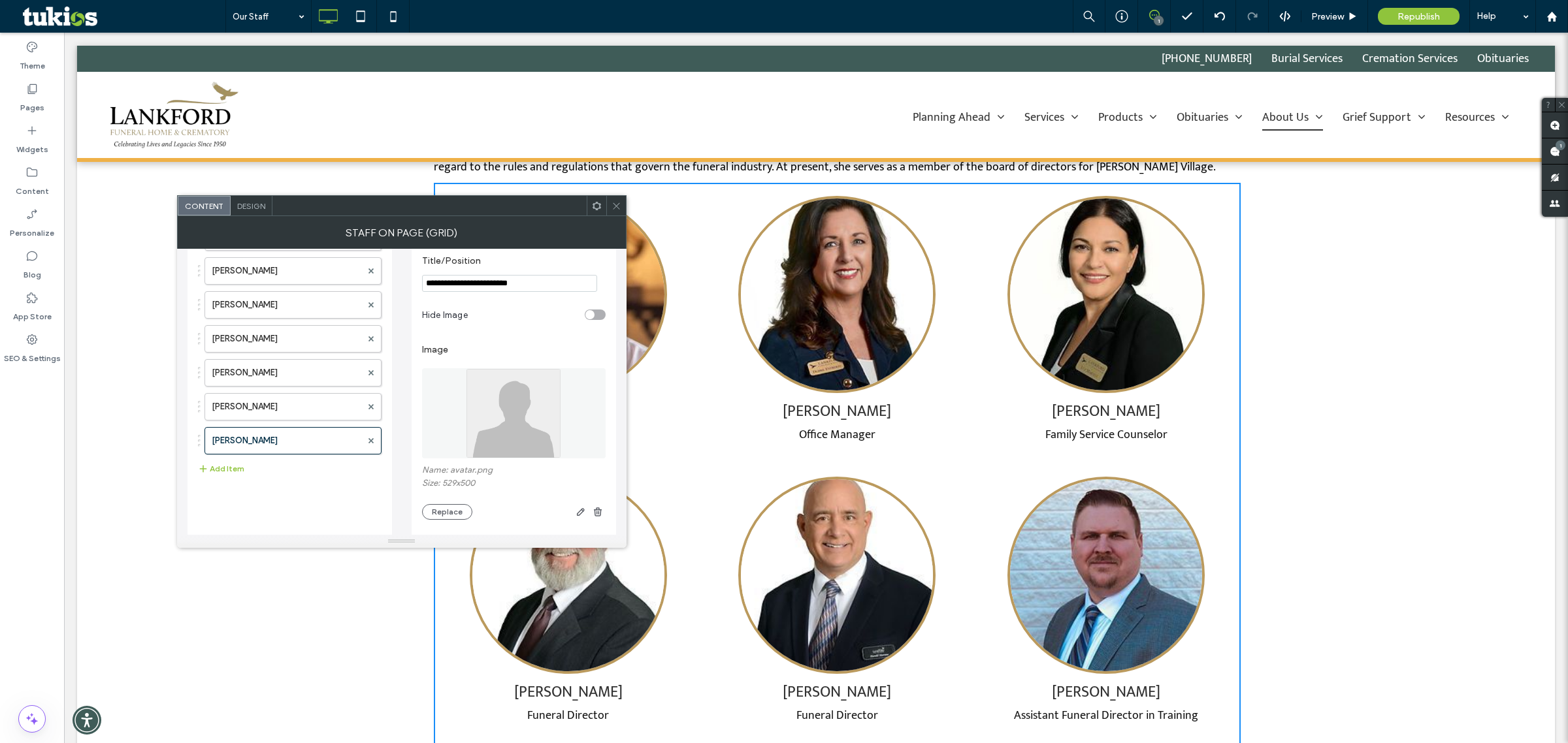
scroll to position [163, 0]
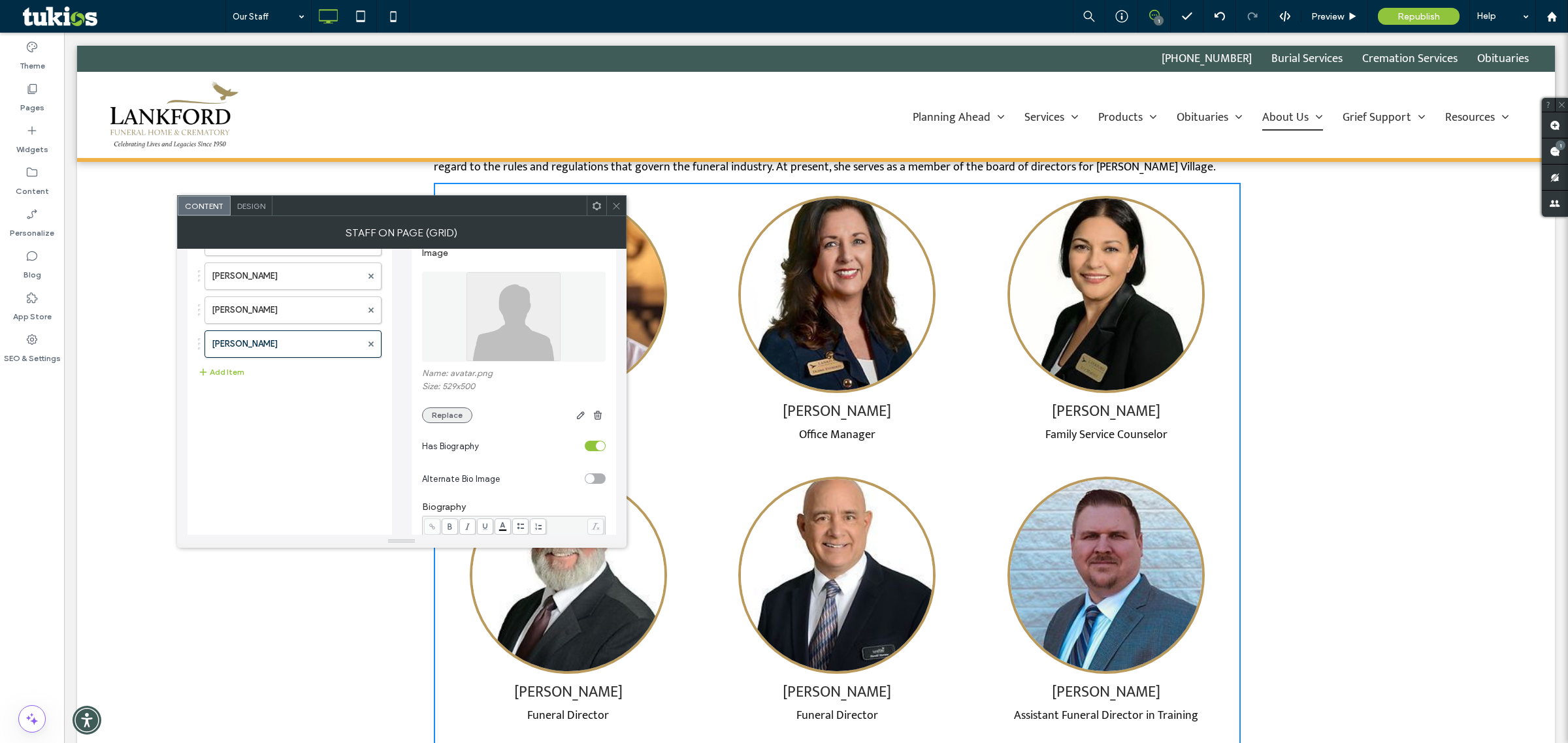
click at [464, 422] on button "Replace" at bounding box center [447, 416] width 50 height 16
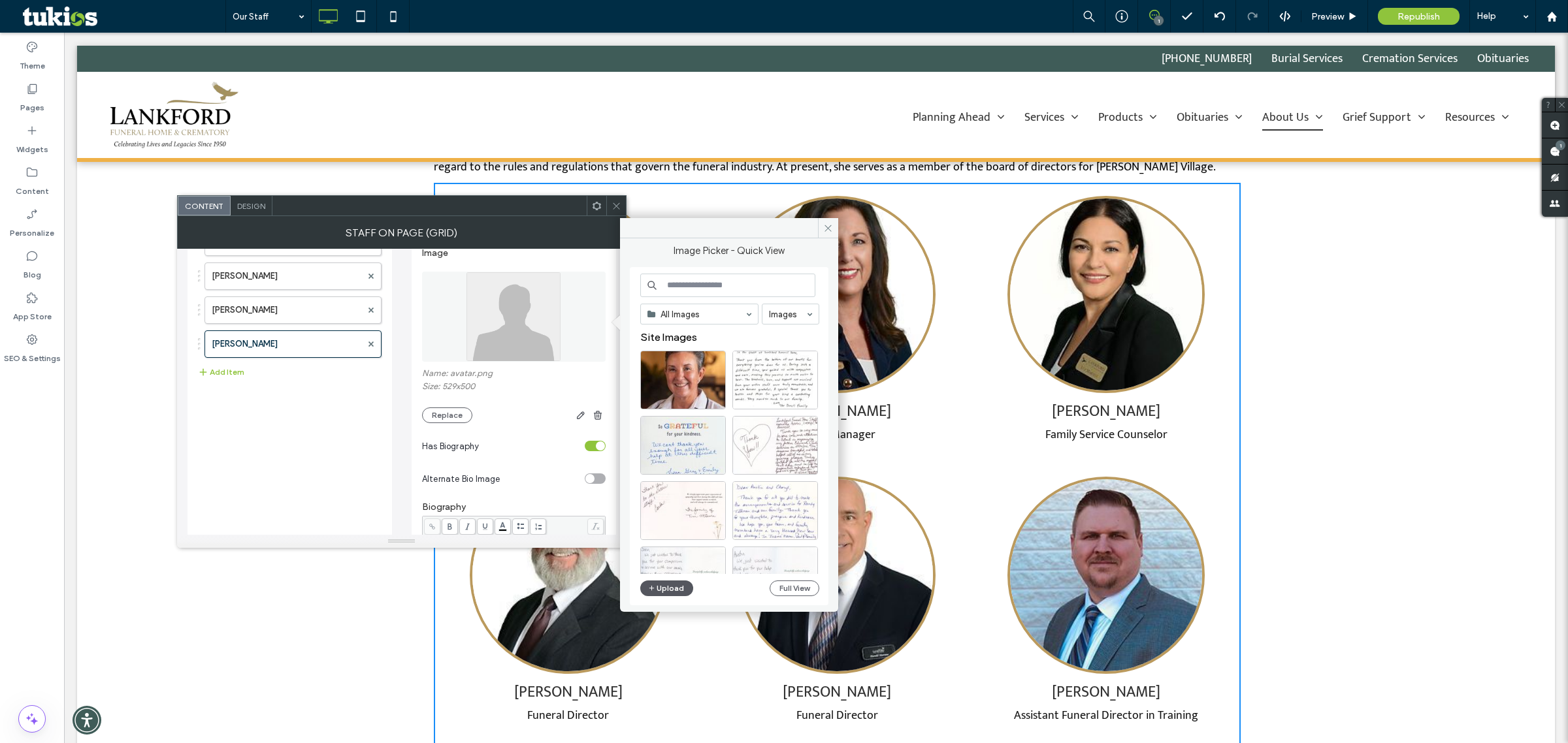
click at [655, 582] on span "button" at bounding box center [653, 588] width 9 height 15
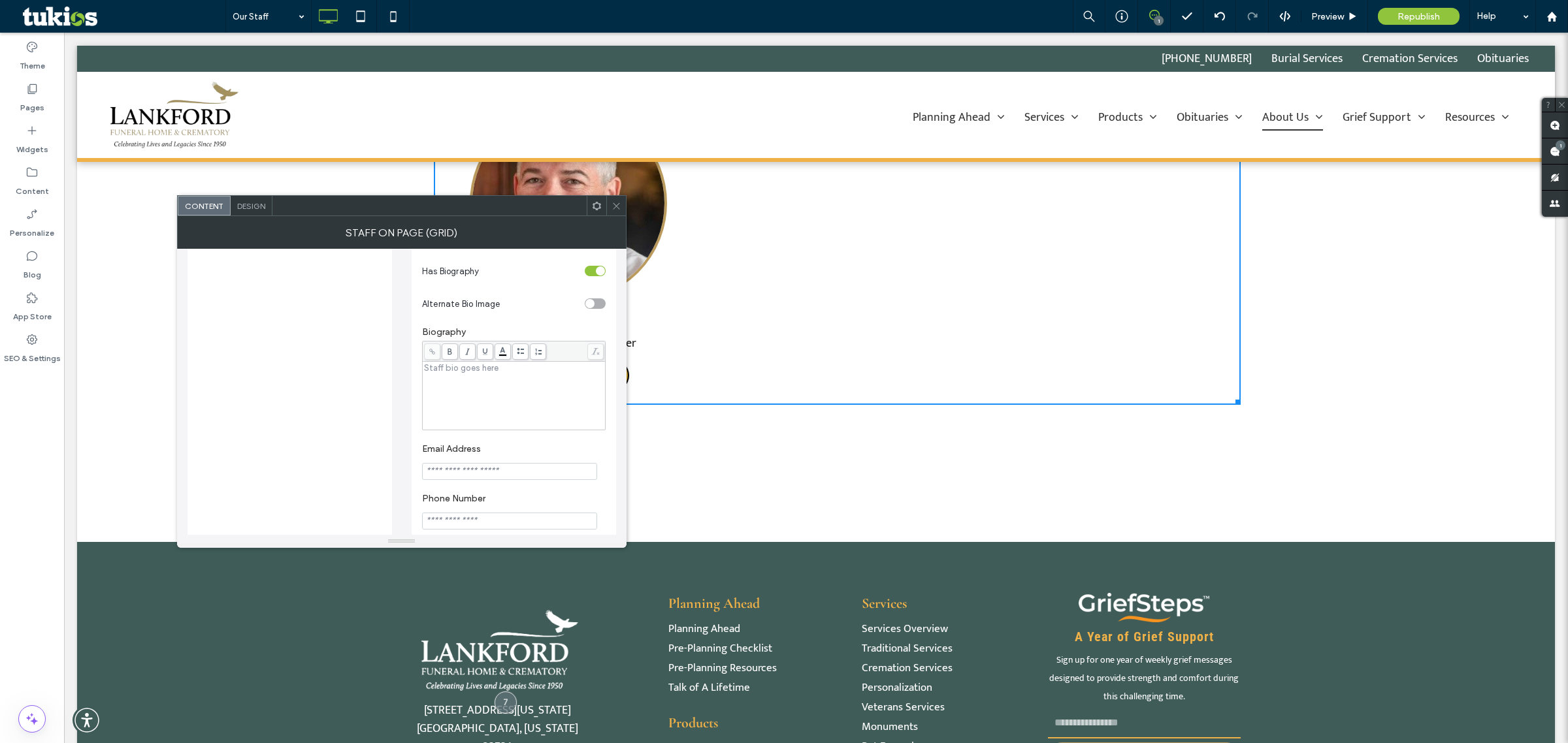
scroll to position [245, 0]
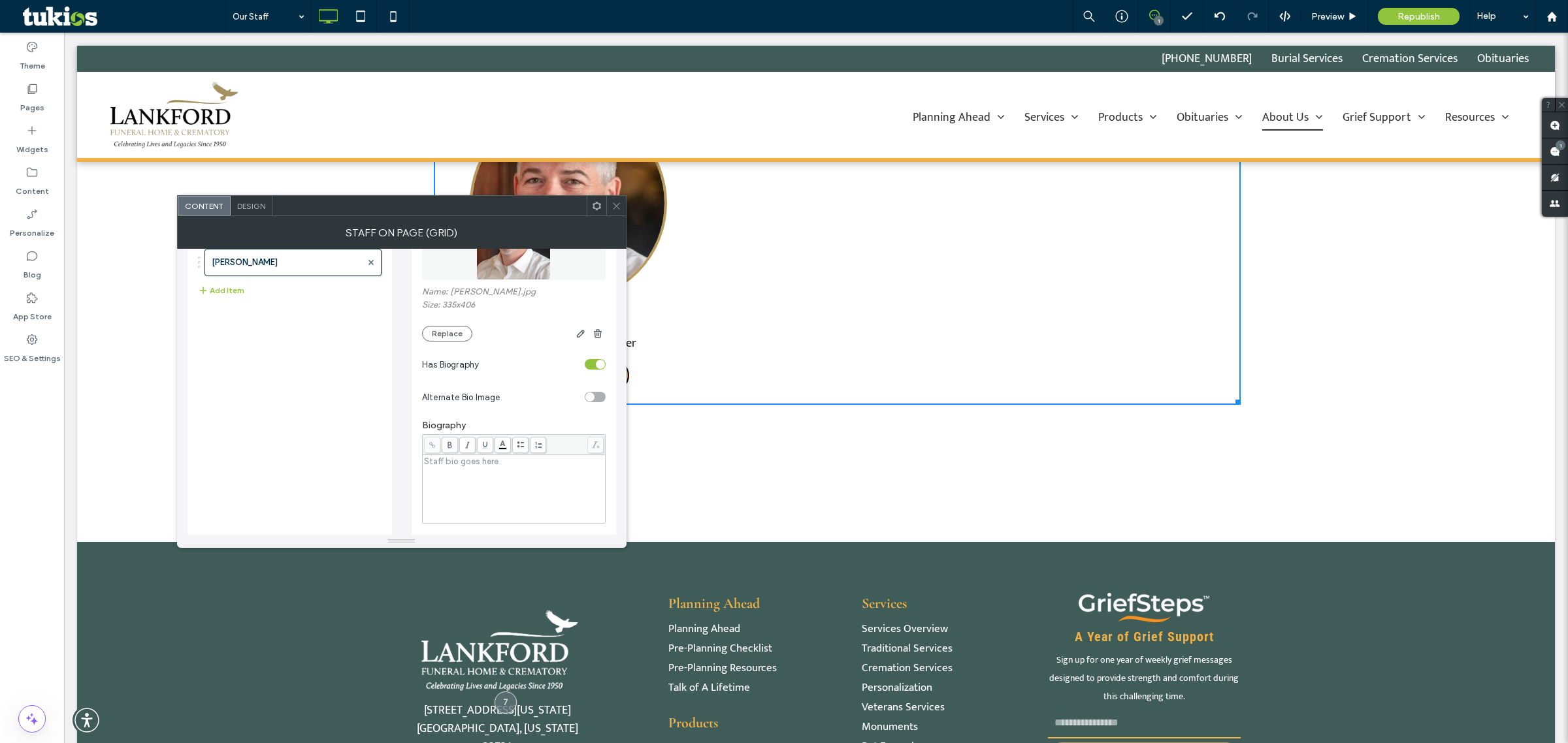
click at [591, 370] on div "toggle" at bounding box center [595, 365] width 21 height 11
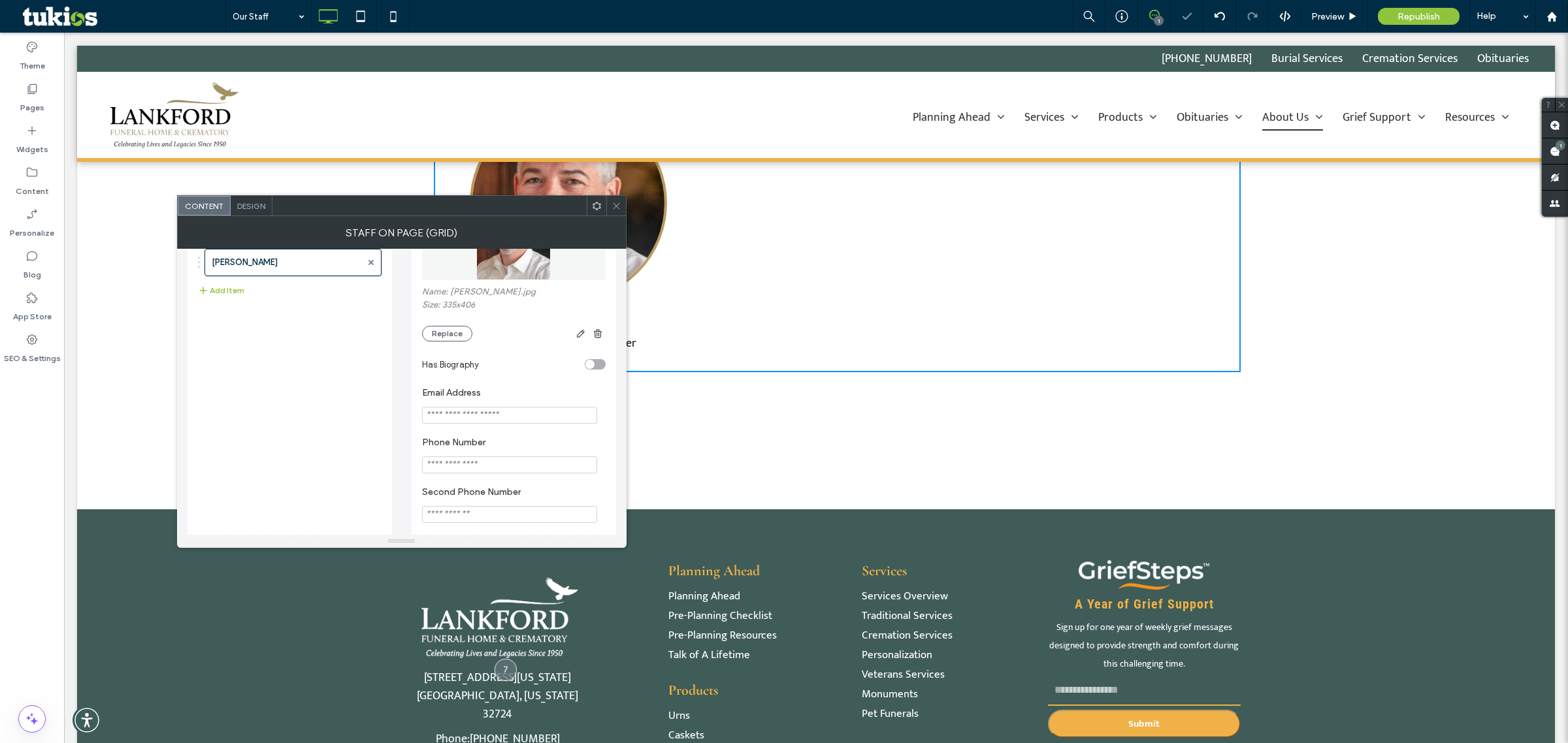
click at [615, 214] on span at bounding box center [617, 206] width 10 height 20
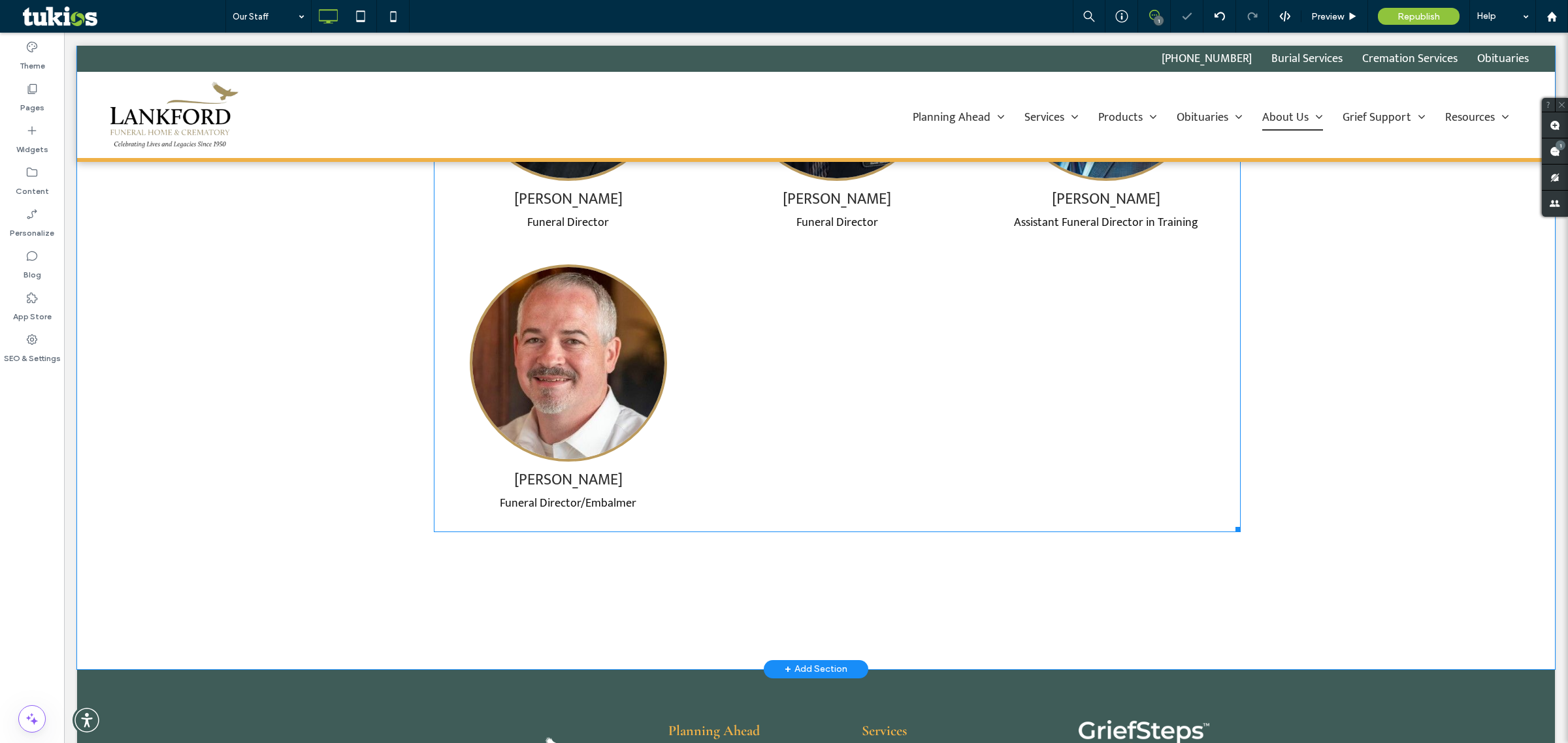
scroll to position [1143, 0]
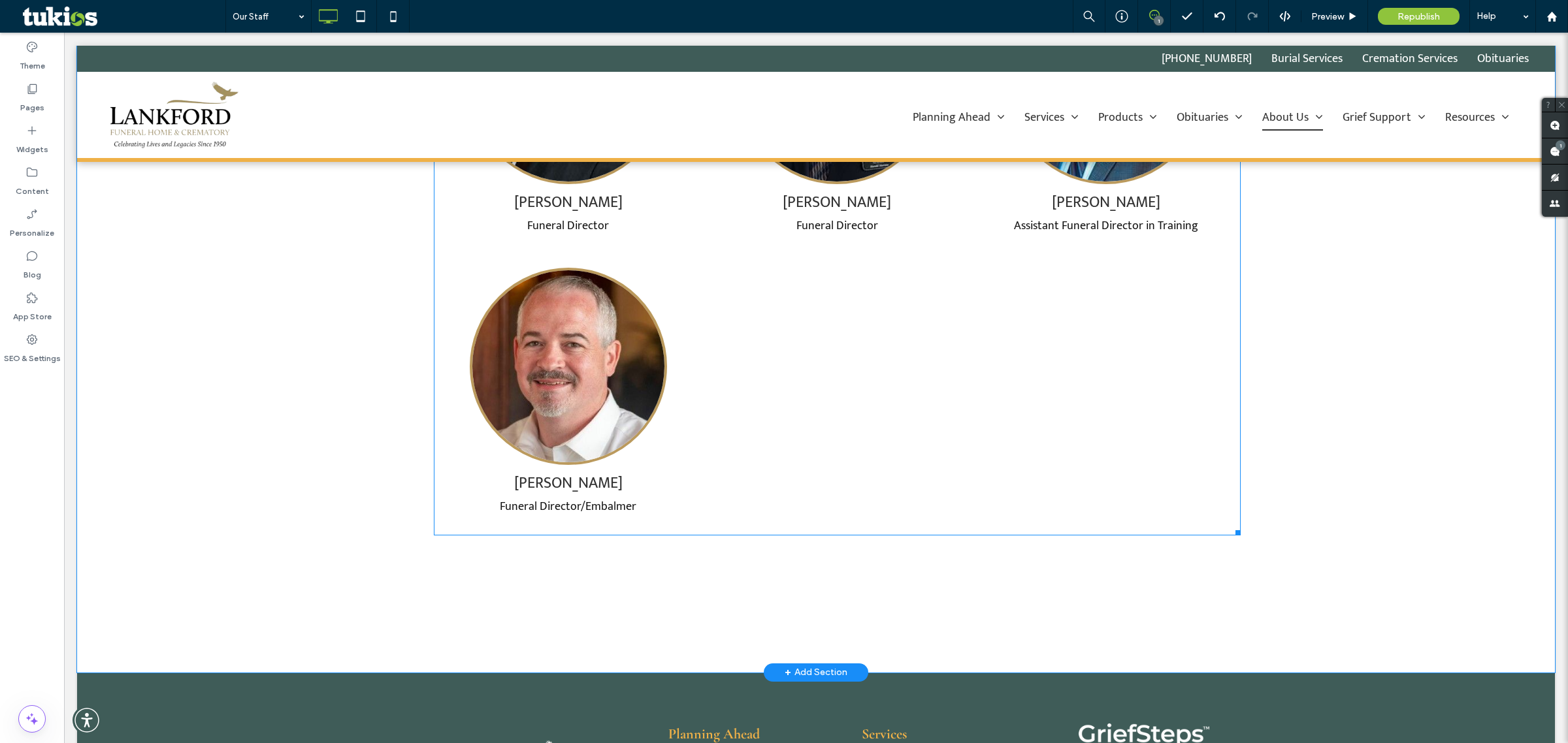
click at [660, 452] on span at bounding box center [837, 114] width 807 height 843
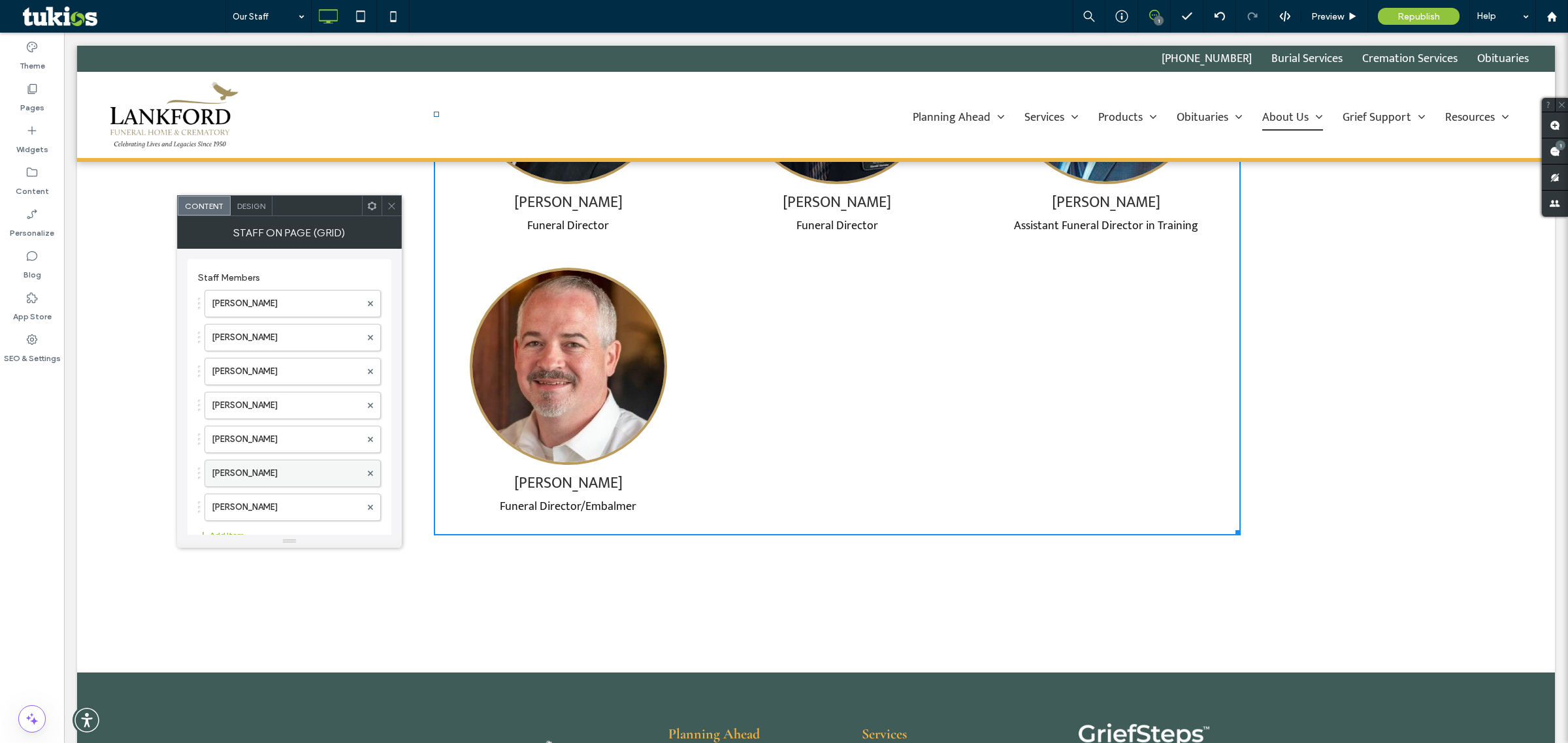
click at [276, 480] on label "[PERSON_NAME]" at bounding box center [286, 473] width 149 height 26
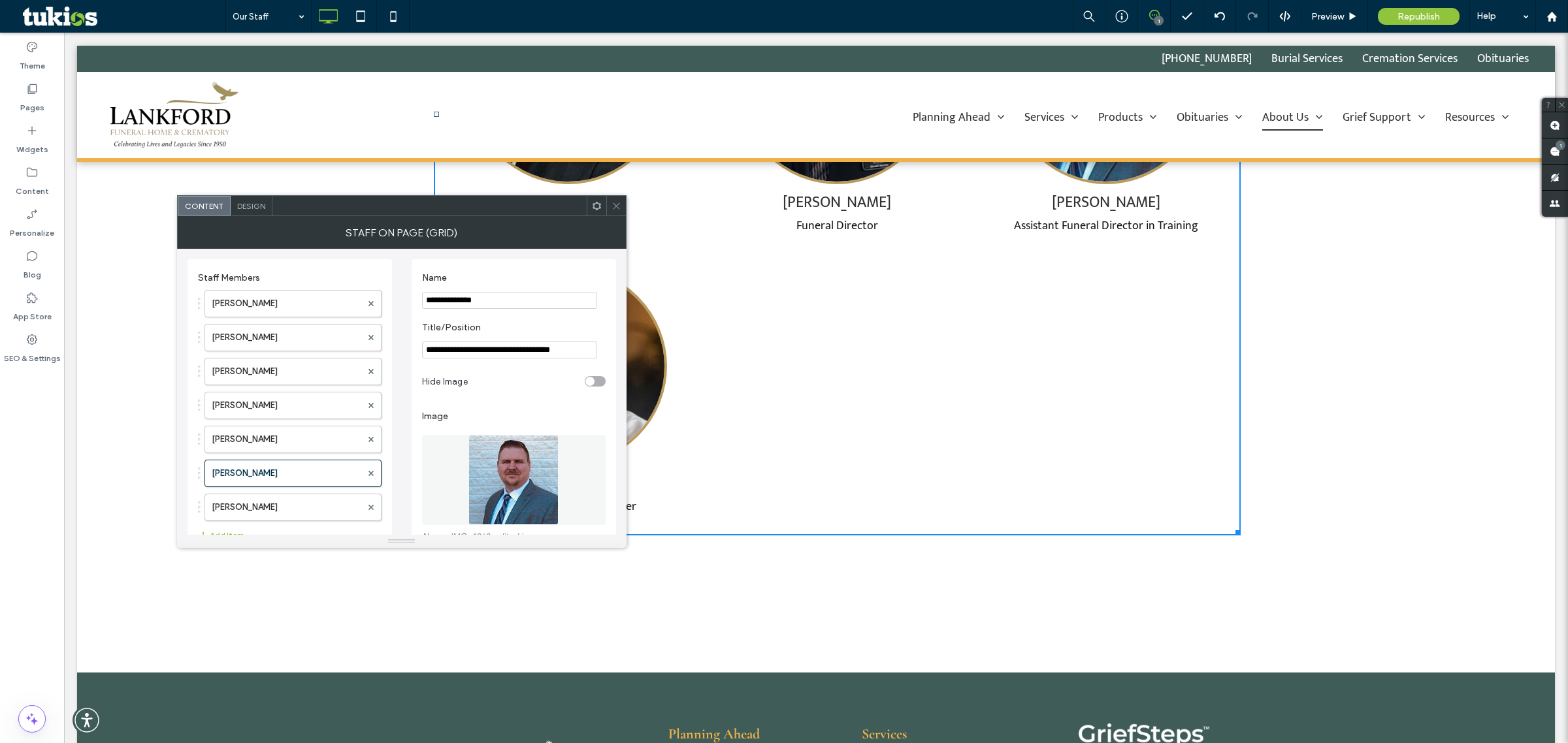
click at [451, 356] on input "**********" at bounding box center [510, 350] width 175 height 17
paste input "Title/Position"
type input "**********"
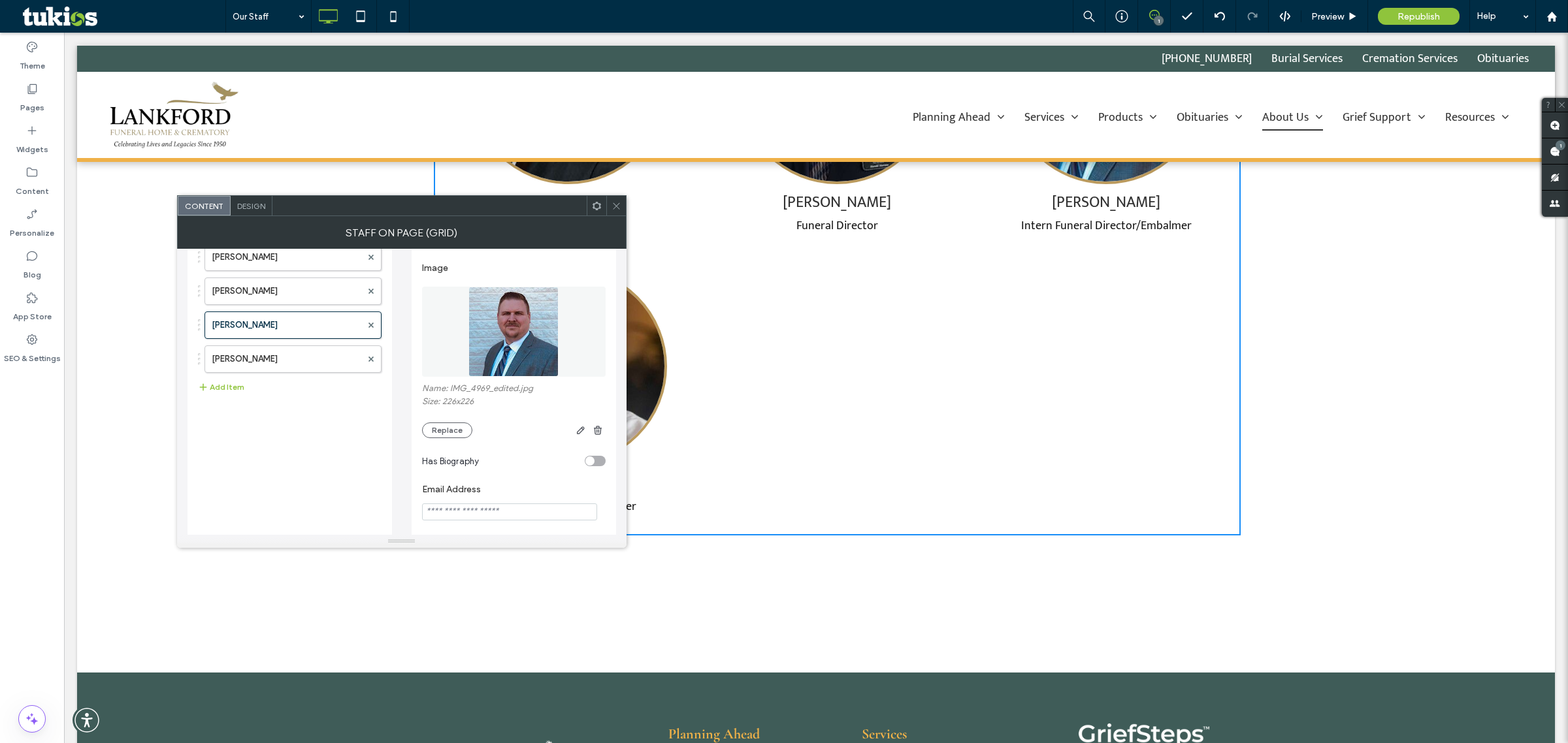
scroll to position [163, 0]
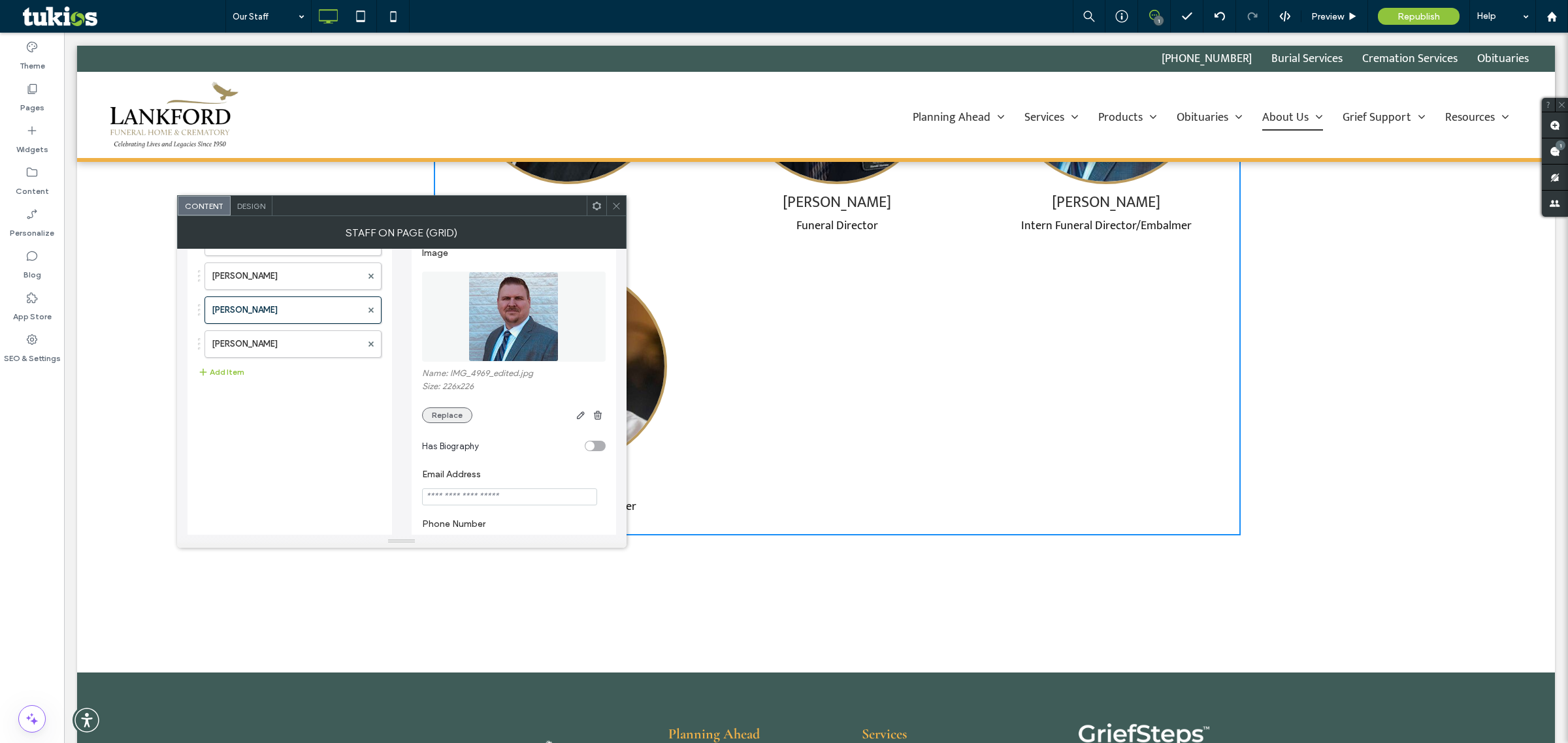
click at [430, 419] on button "Replace" at bounding box center [447, 416] width 50 height 16
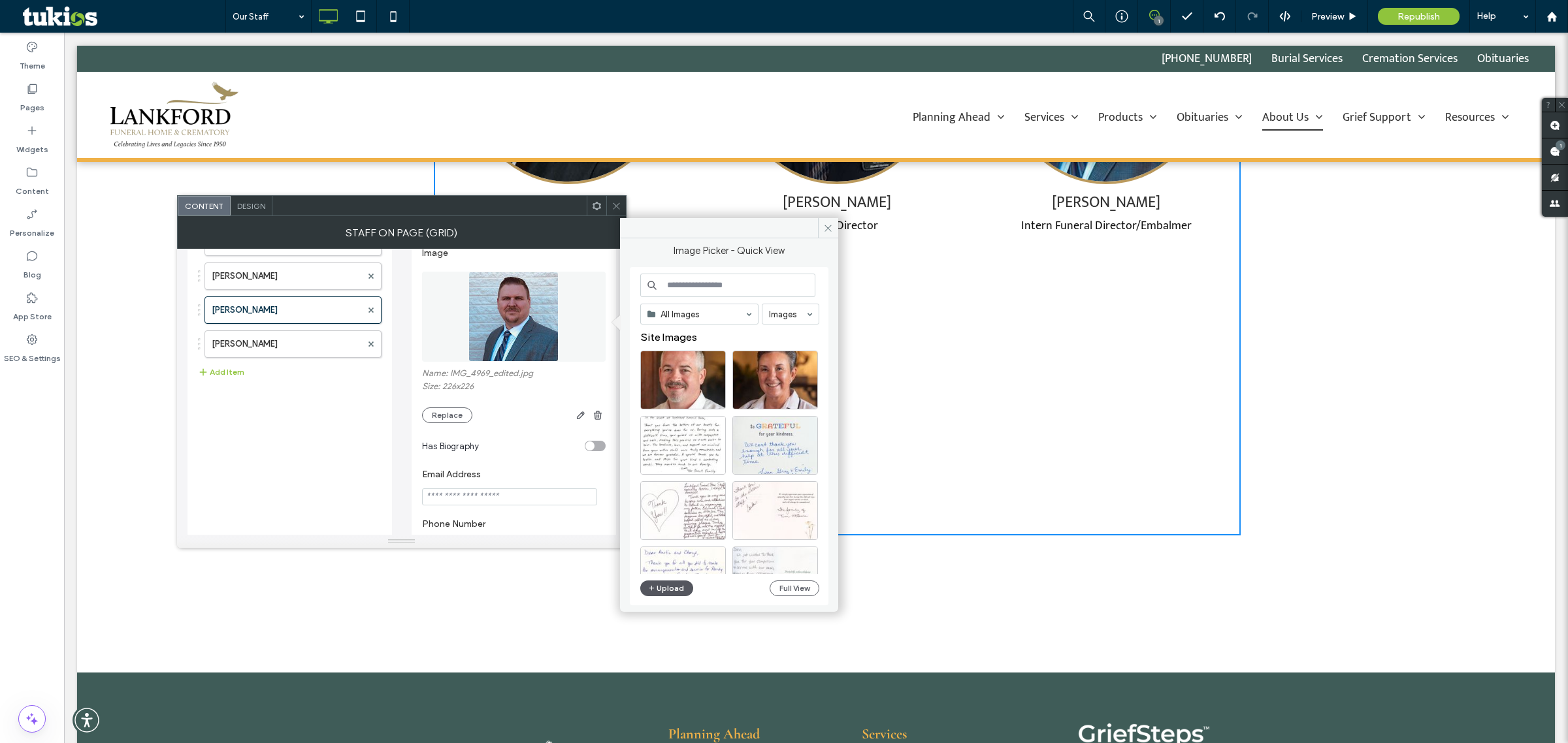
click at [674, 591] on button "Upload" at bounding box center [667, 588] width 54 height 16
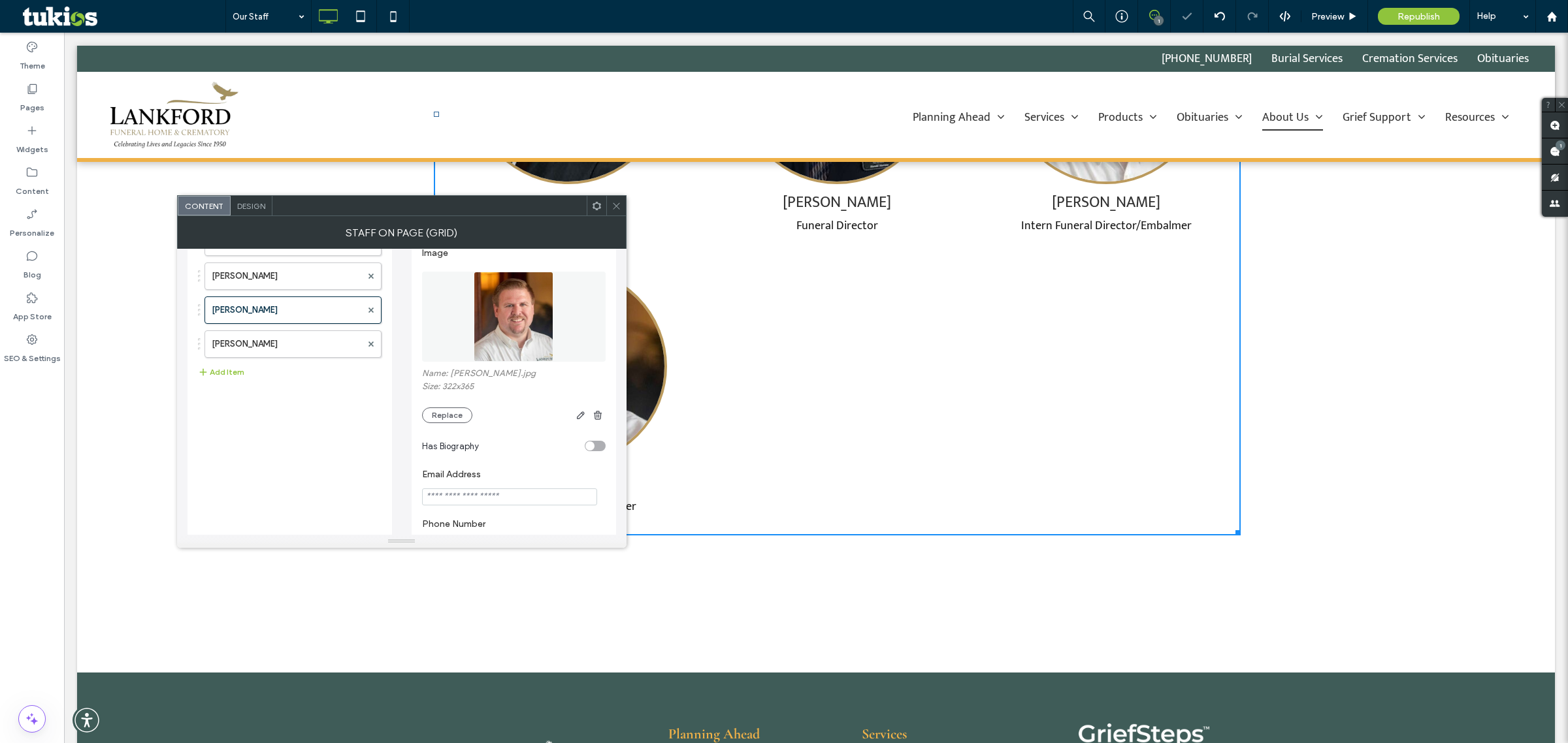
click at [612, 203] on icon at bounding box center [617, 206] width 10 height 10
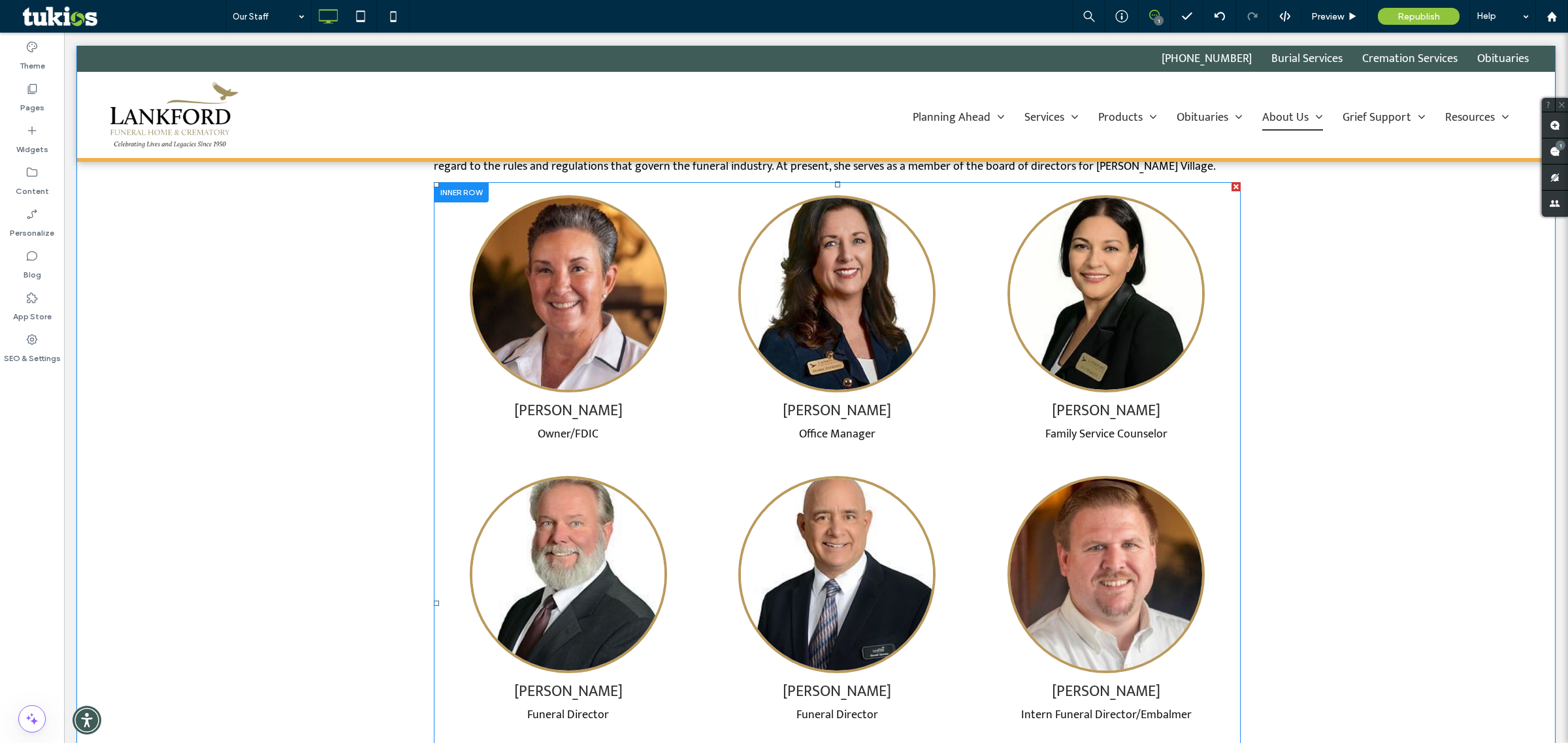
scroll to position [653, 0]
click at [858, 485] on span at bounding box center [837, 604] width 807 height 843
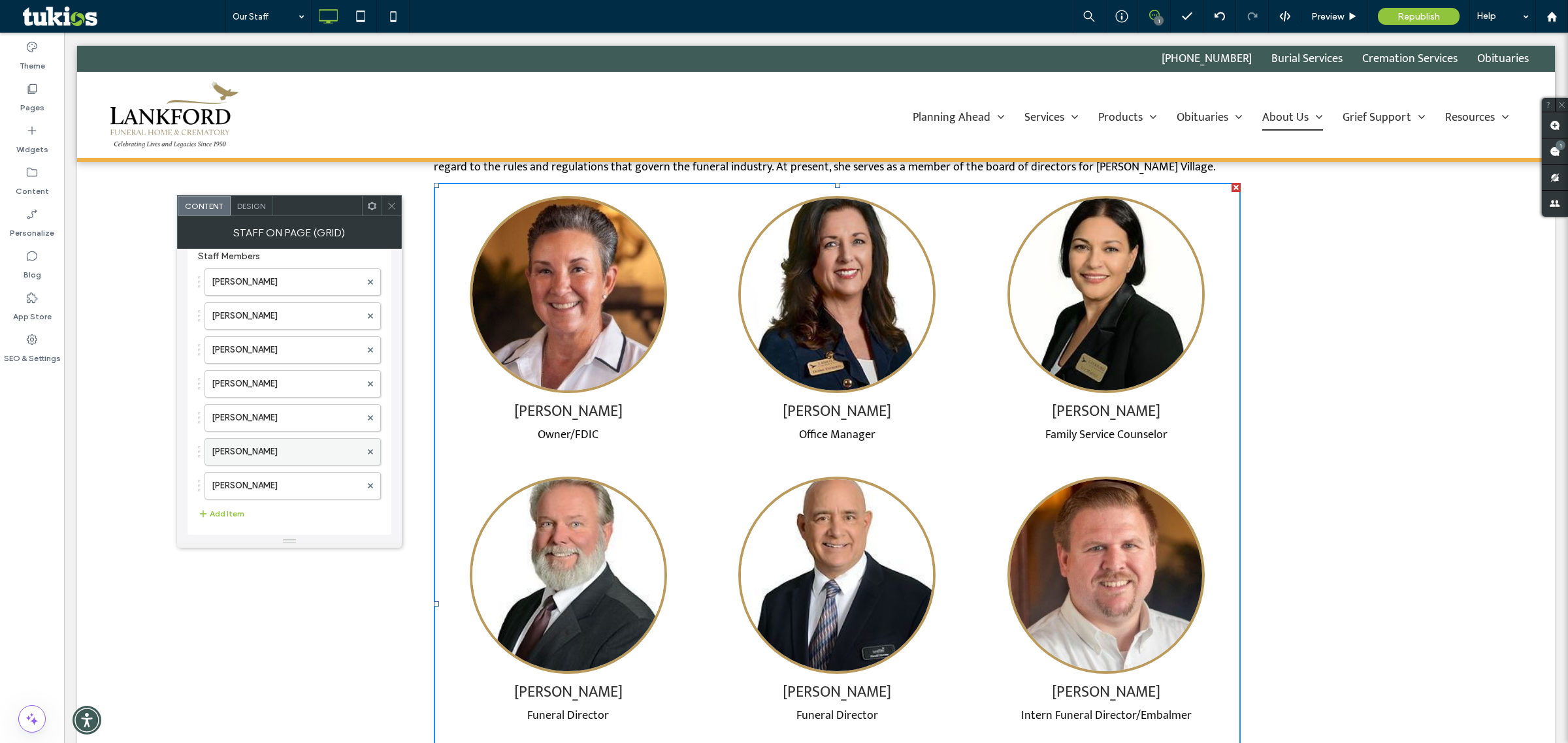
scroll to position [31, 0]
click at [222, 501] on button "Add Item" at bounding box center [221, 507] width 47 height 16
click at [246, 505] on label at bounding box center [286, 507] width 149 height 13
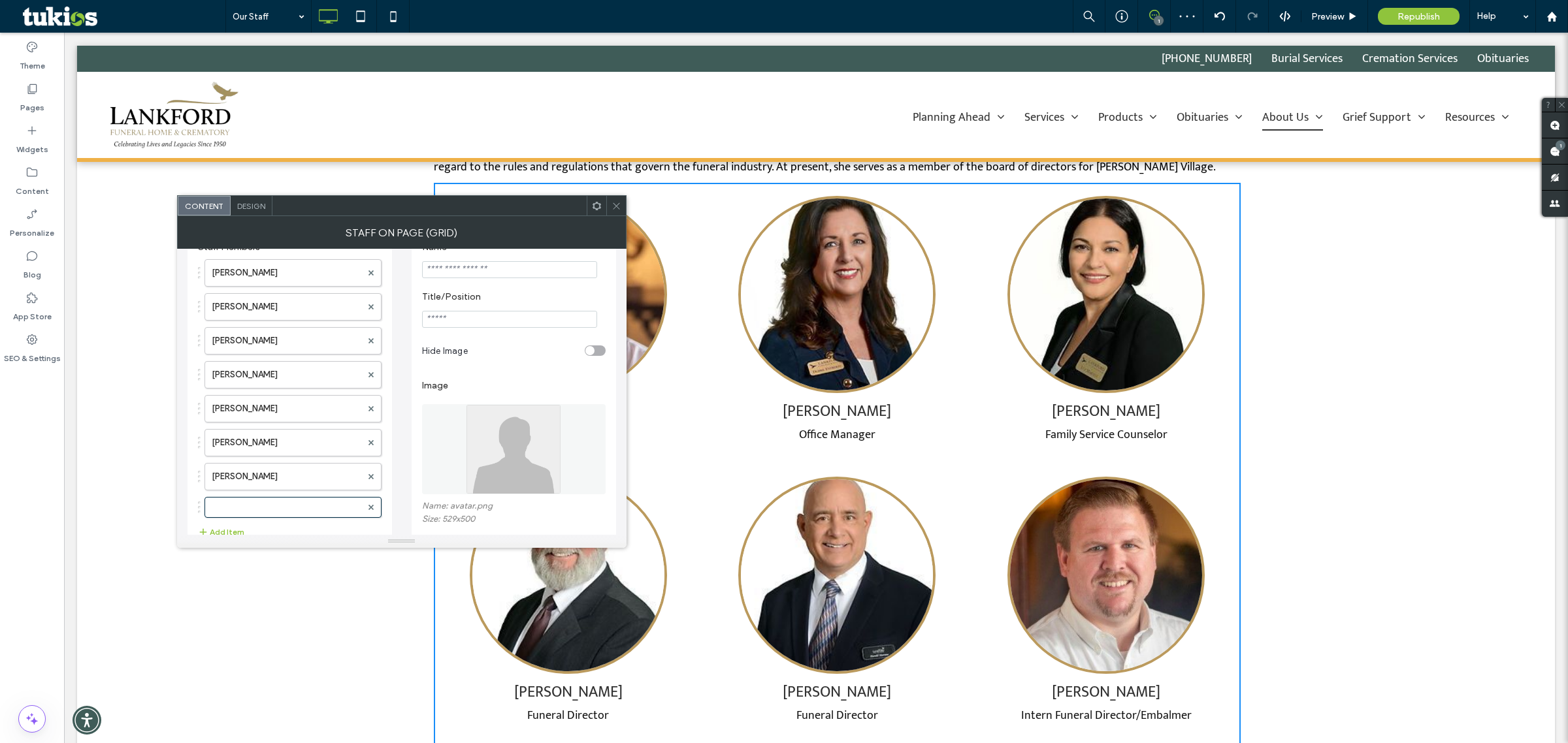
click at [452, 276] on input "Name" at bounding box center [510, 270] width 175 height 17
paste input "**********"
type input "**********"
click at [454, 318] on input "Title/Position" at bounding box center [510, 319] width 175 height 17
paste input "**********"
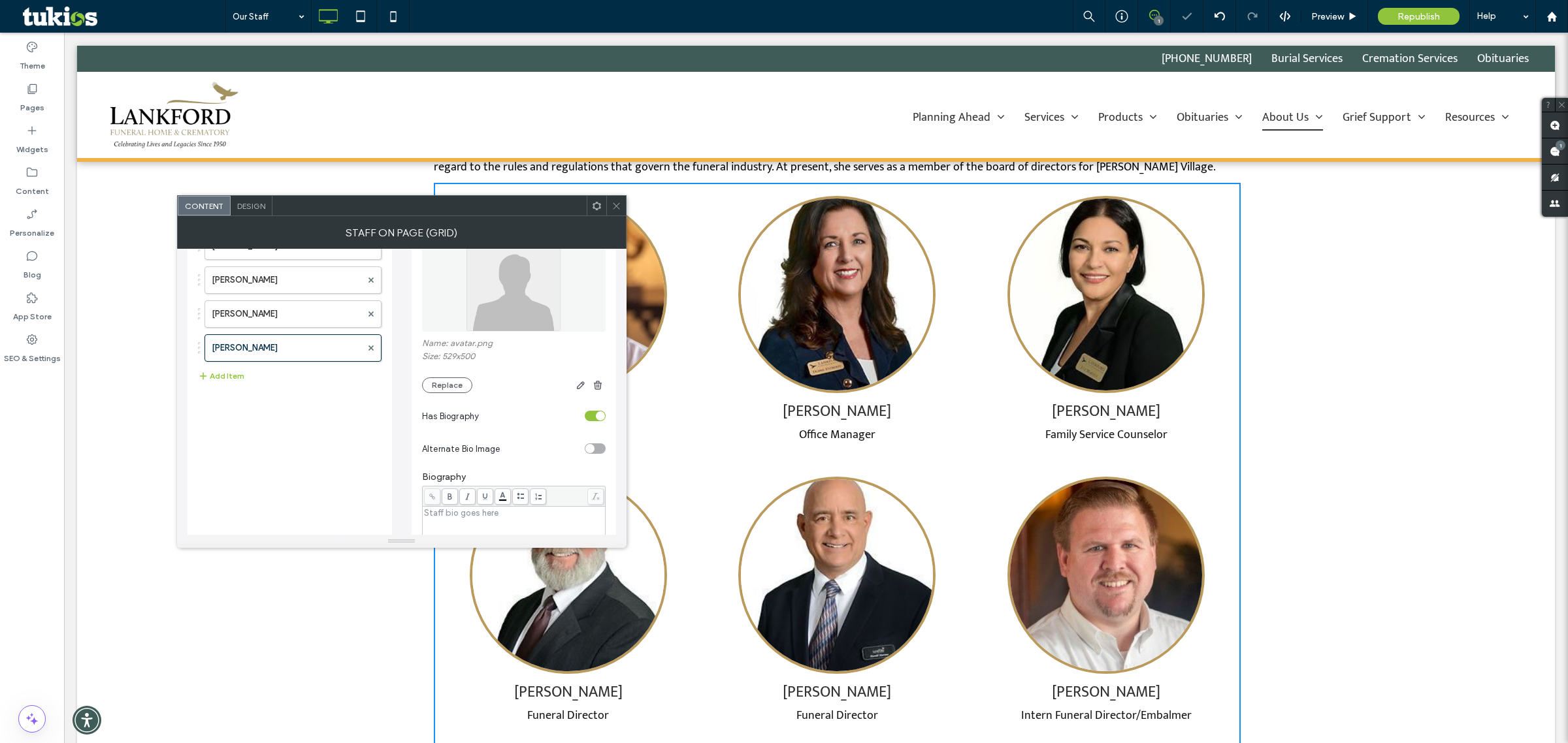
scroll to position [194, 0]
type input "**********"
click at [589, 420] on div "toggle" at bounding box center [595, 416] width 21 height 11
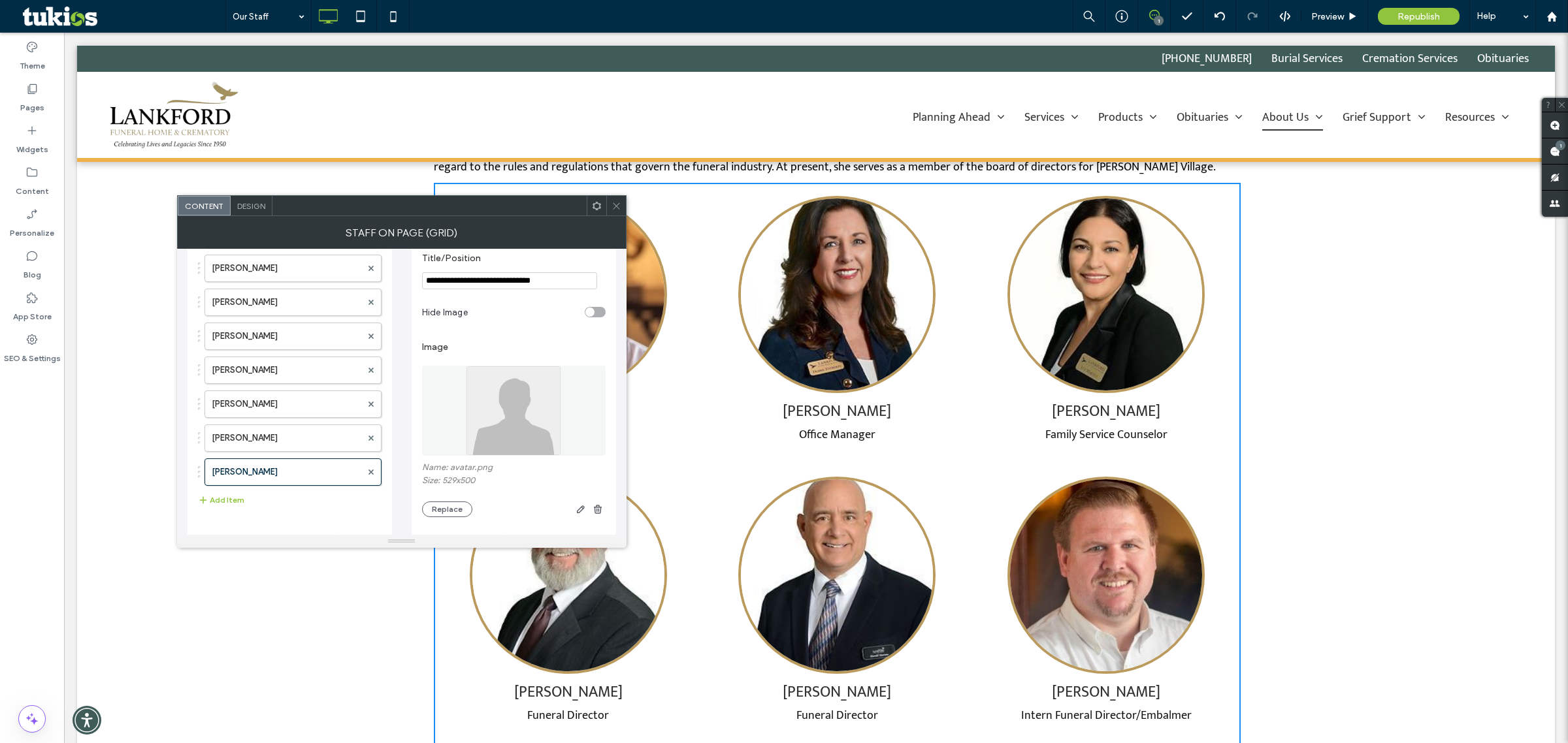
scroll to position [163, 0]
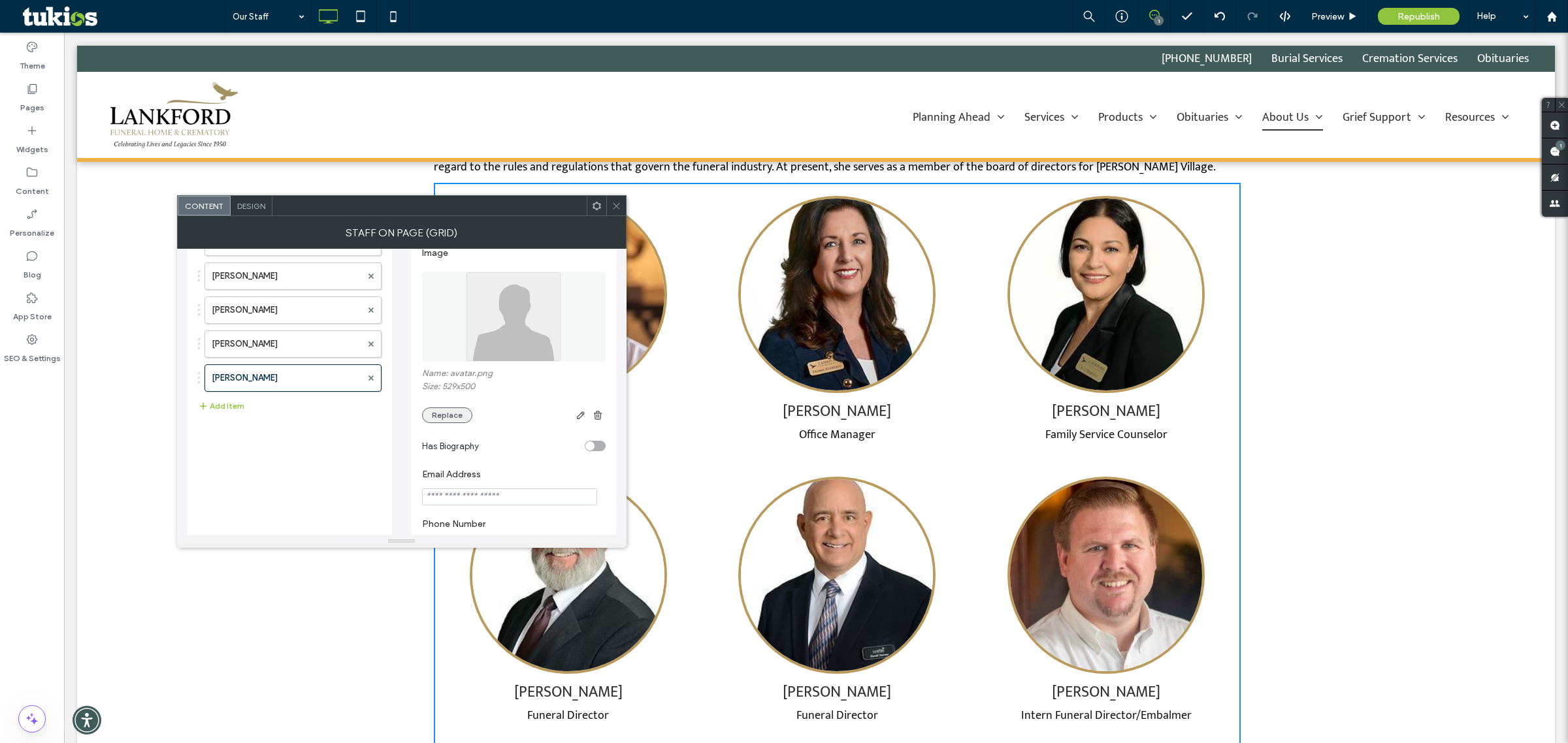
click at [433, 423] on button "Replace" at bounding box center [447, 416] width 50 height 16
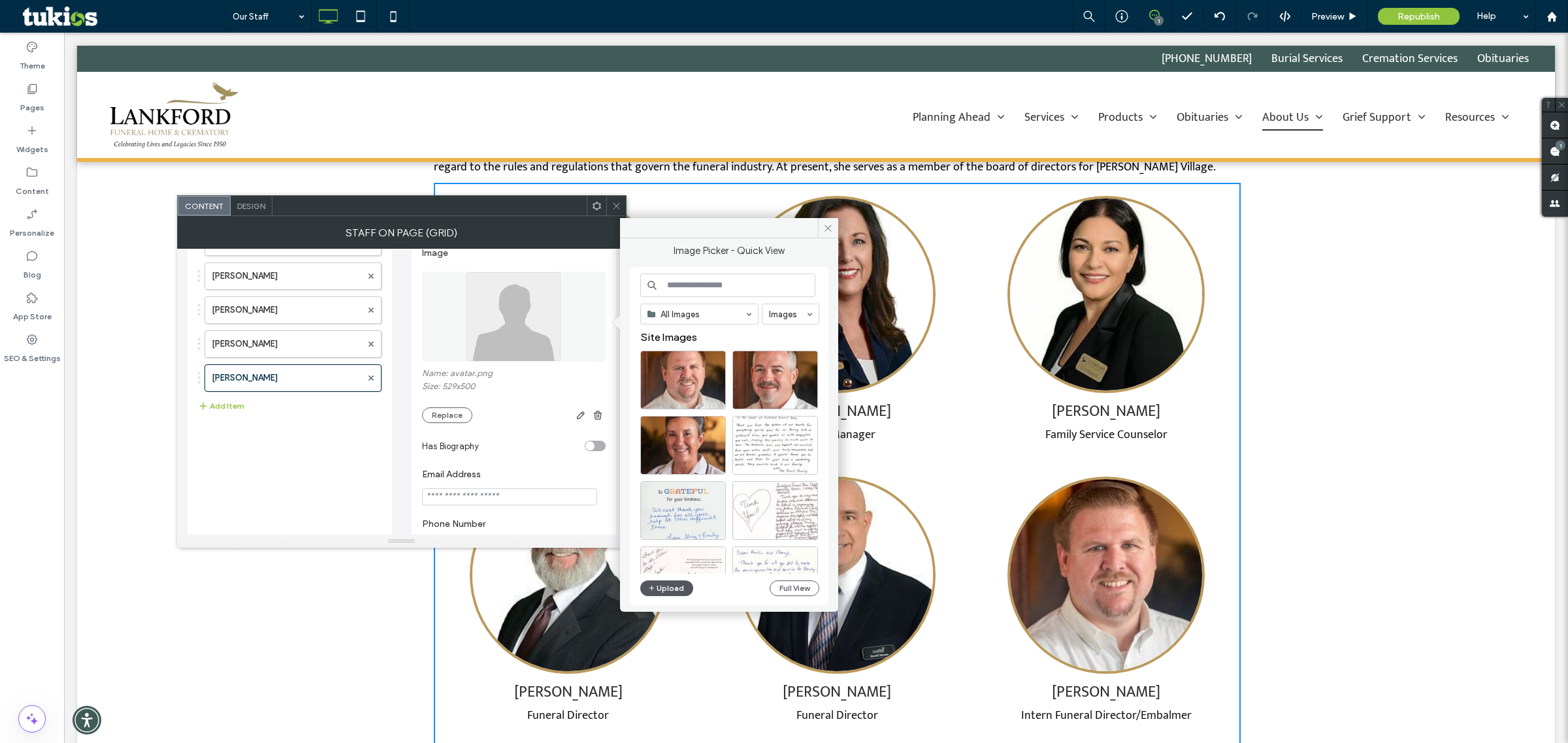
click at [655, 585] on icon "button" at bounding box center [652, 588] width 8 height 11
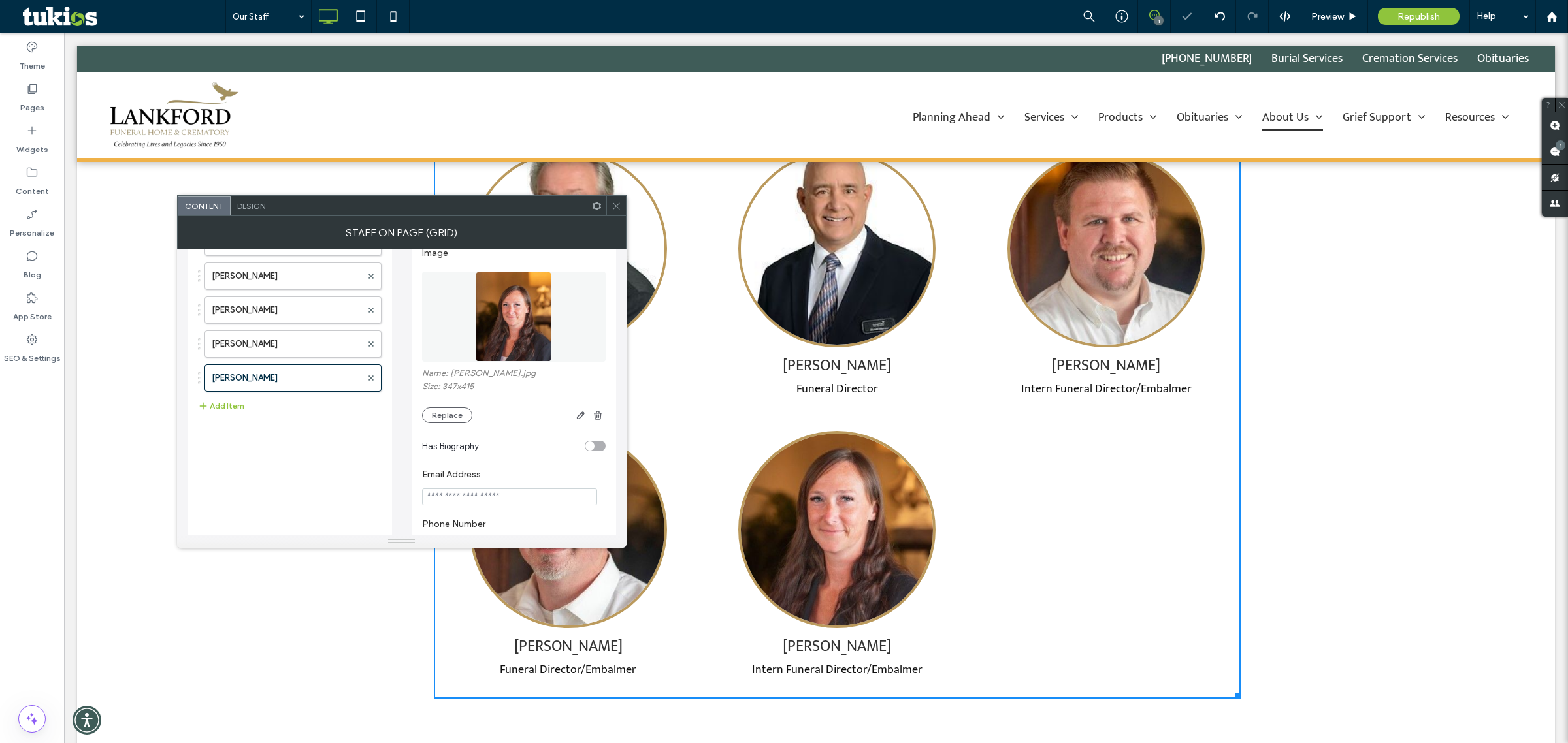
scroll to position [1224, 0]
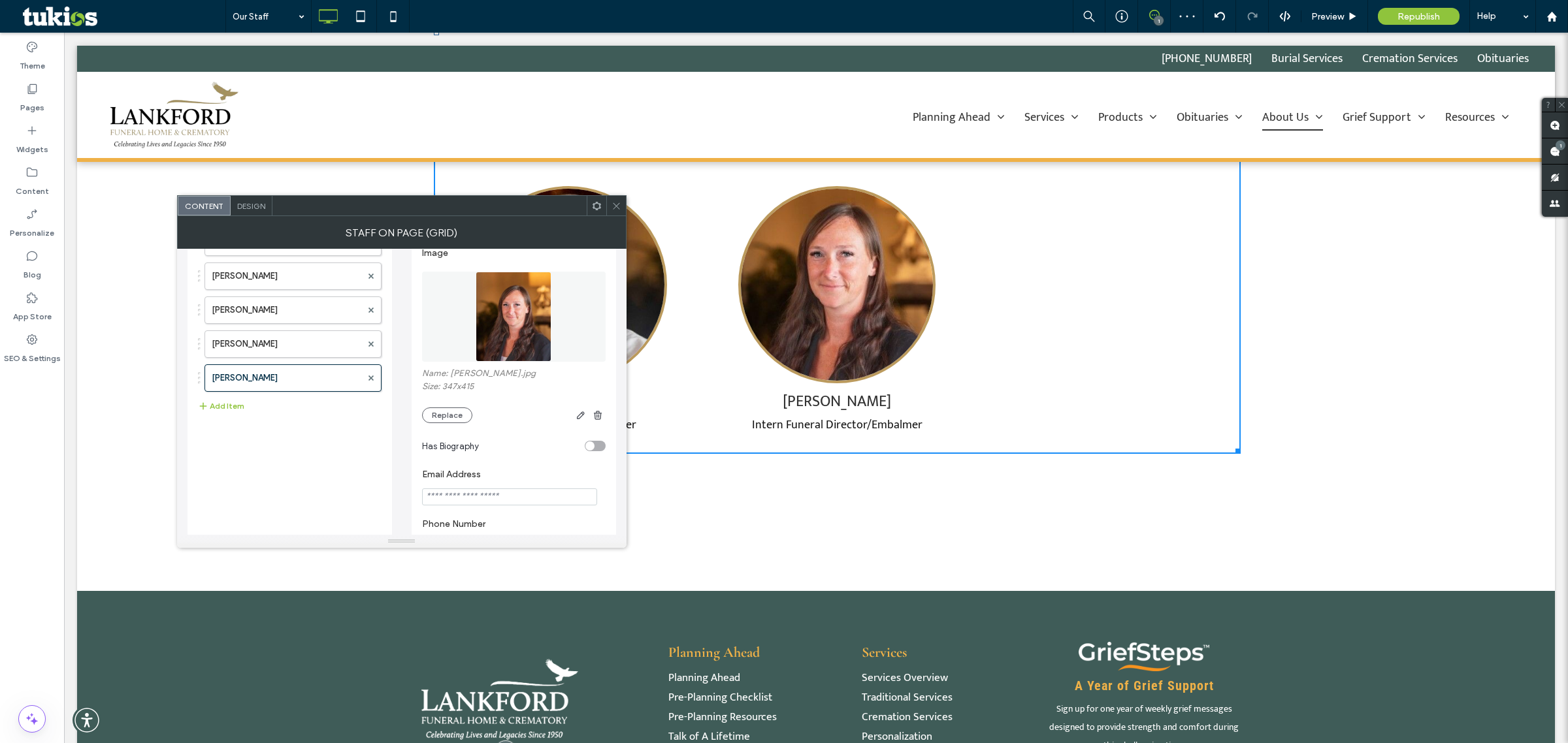
click at [615, 210] on icon at bounding box center [617, 206] width 10 height 10
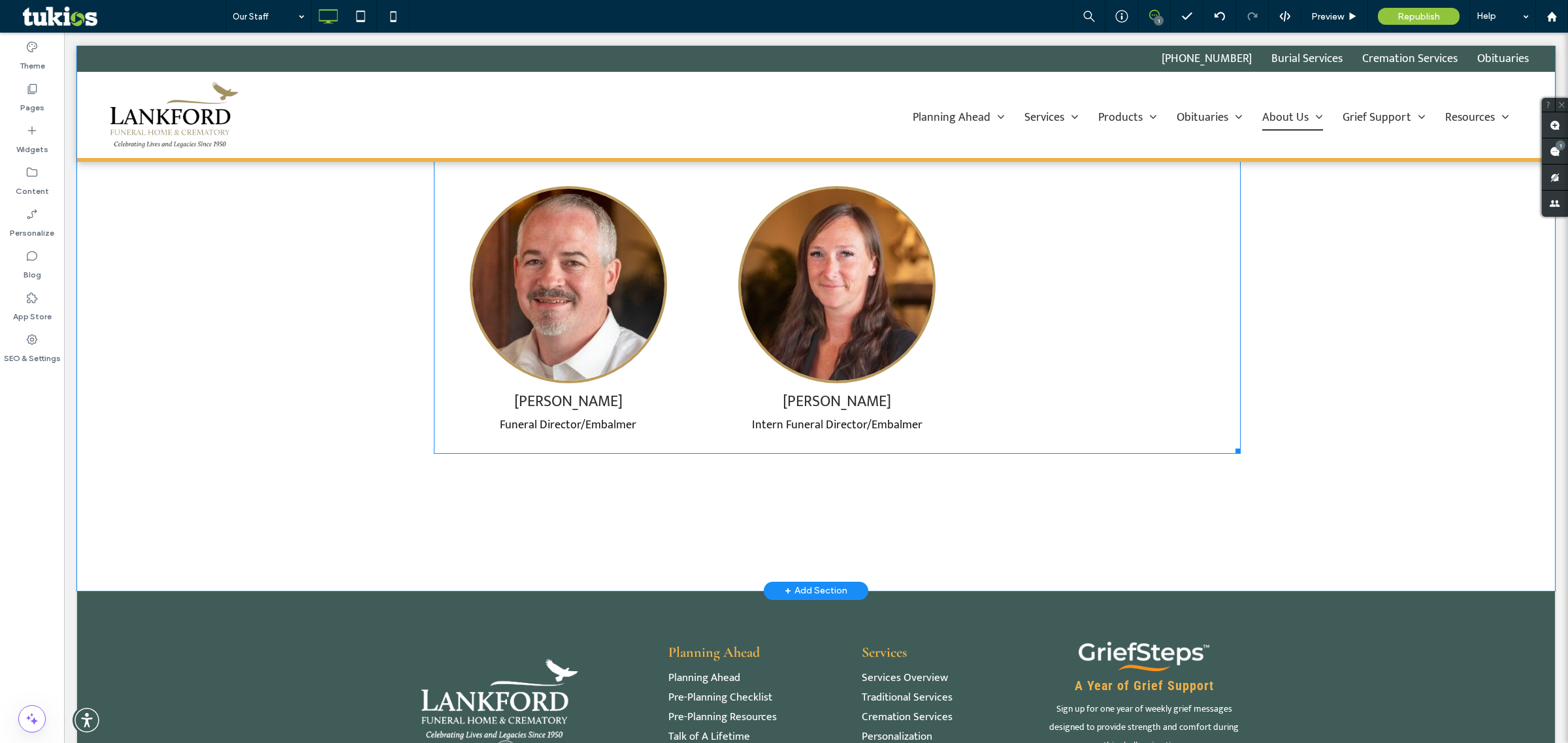
click at [598, 366] on span at bounding box center [837, 33] width 807 height 843
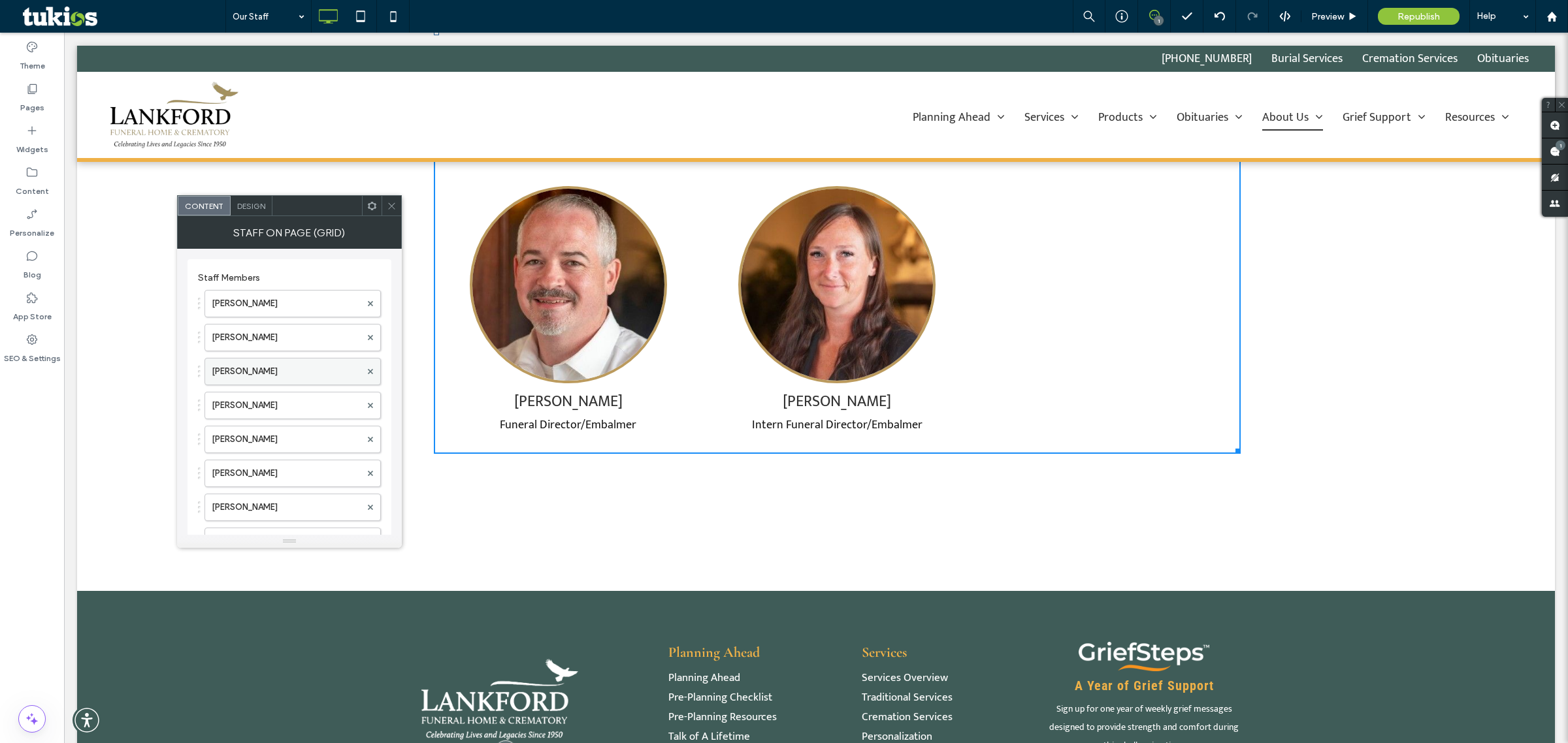
click at [278, 364] on label "[PERSON_NAME]" at bounding box center [286, 371] width 149 height 26
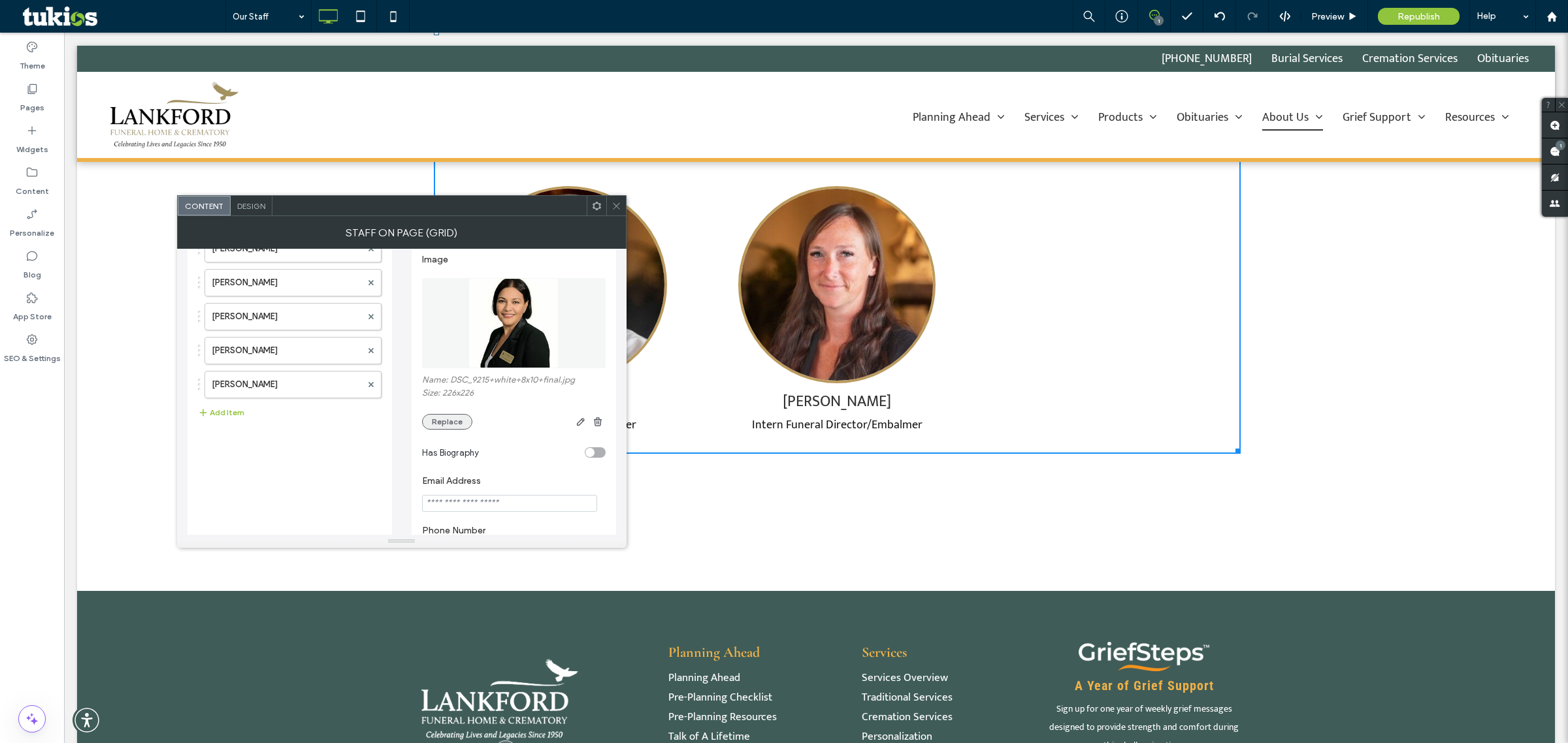
scroll to position [163, 0]
click at [432, 419] on button "Replace" at bounding box center [447, 416] width 50 height 16
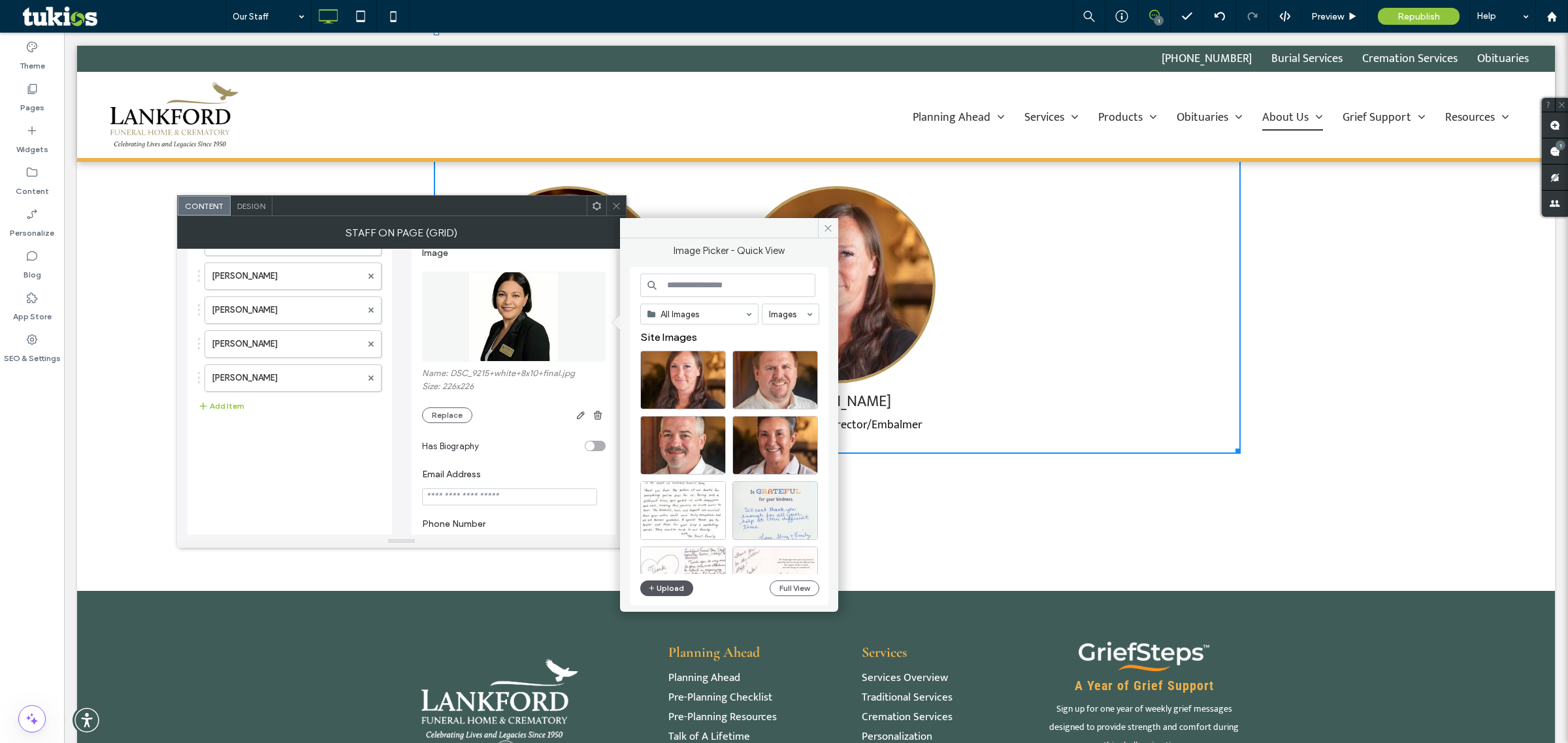
click at [667, 591] on button "Upload" at bounding box center [667, 588] width 54 height 16
click at [652, 588] on icon "button" at bounding box center [652, 588] width 8 height 11
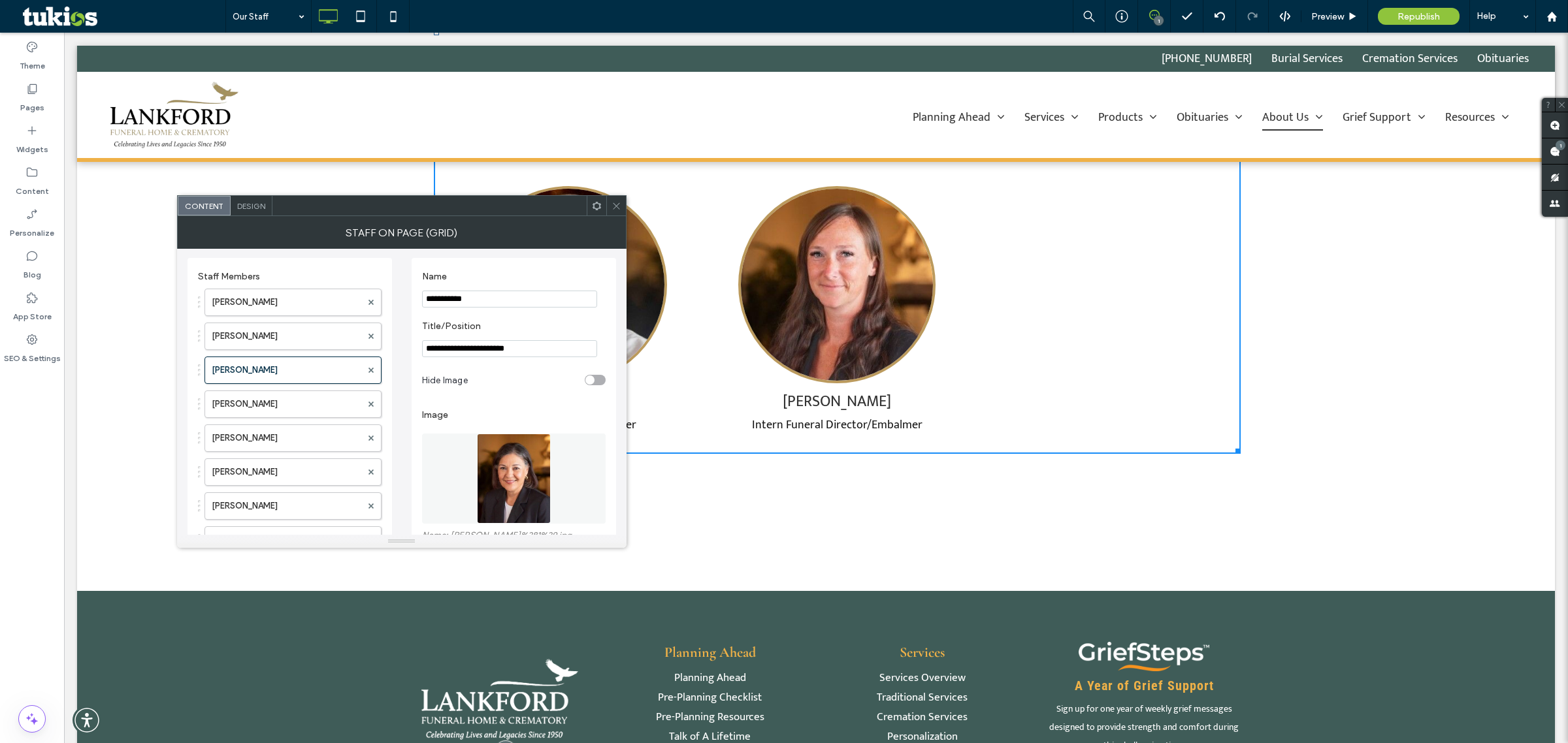
scroll to position [0, 0]
click at [615, 203] on icon at bounding box center [617, 206] width 10 height 10
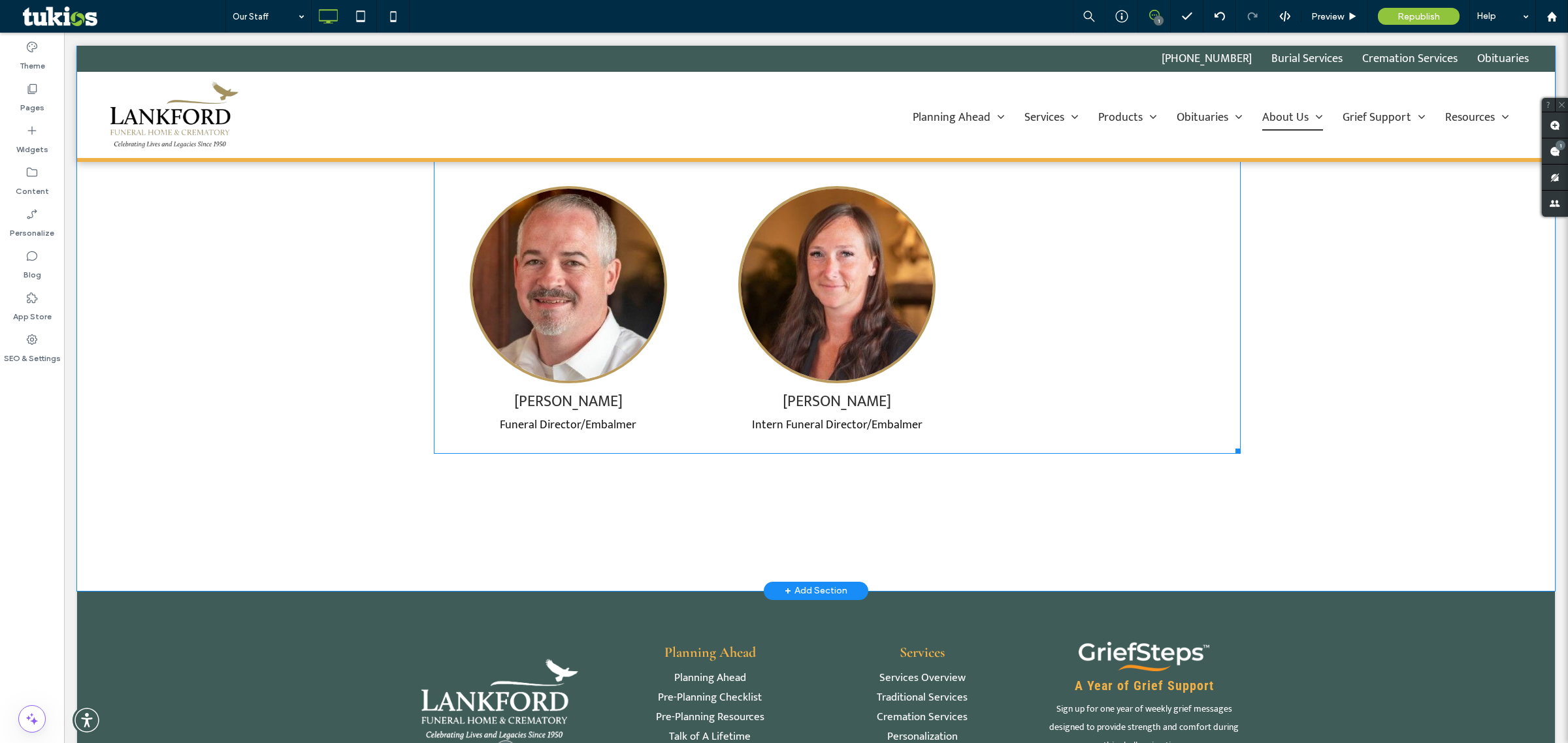
click at [811, 307] on span at bounding box center [837, 33] width 807 height 843
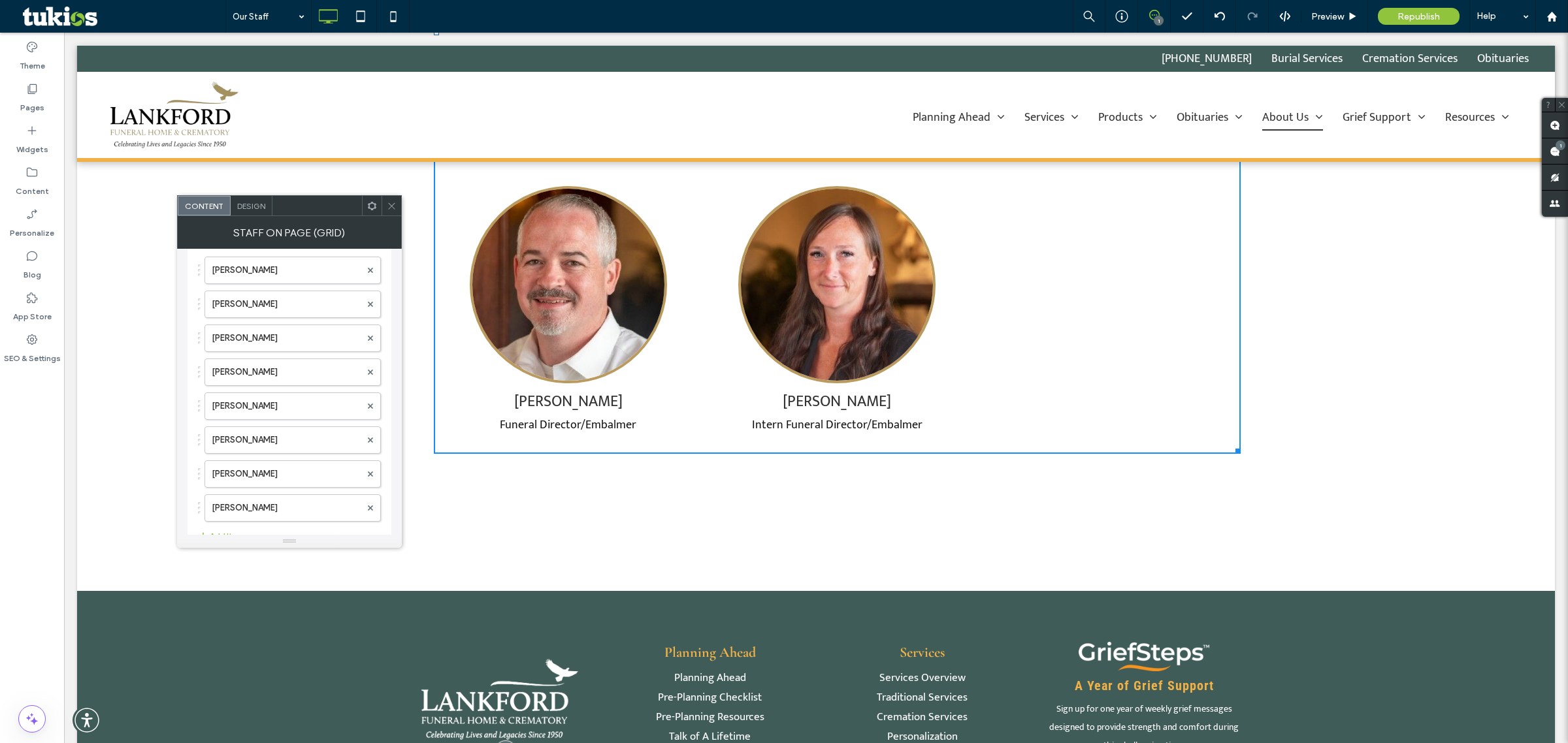
scroll to position [65, 0]
click at [227, 503] on button "Add Item" at bounding box center [221, 507] width 47 height 16
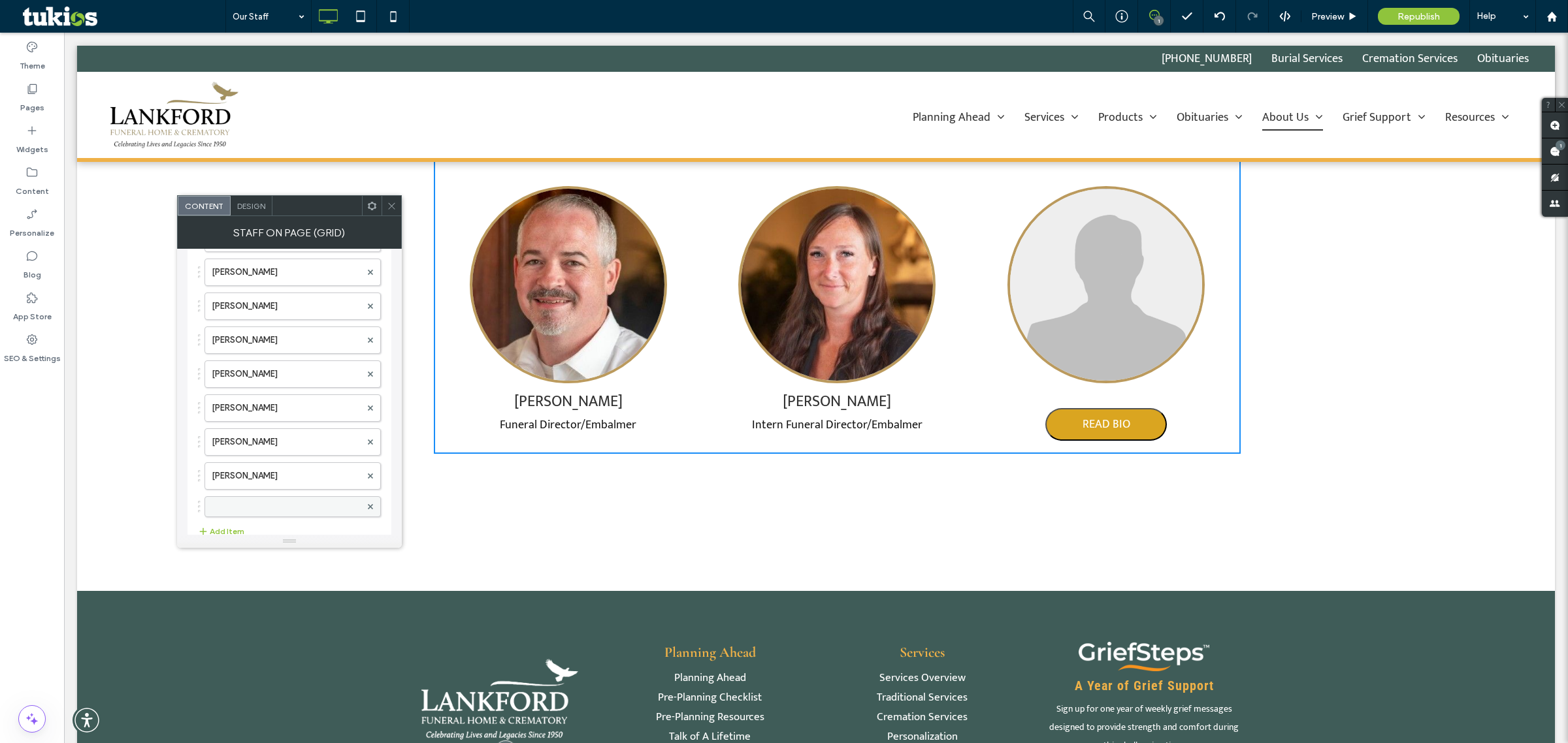
click at [298, 513] on label at bounding box center [286, 507] width 149 height 13
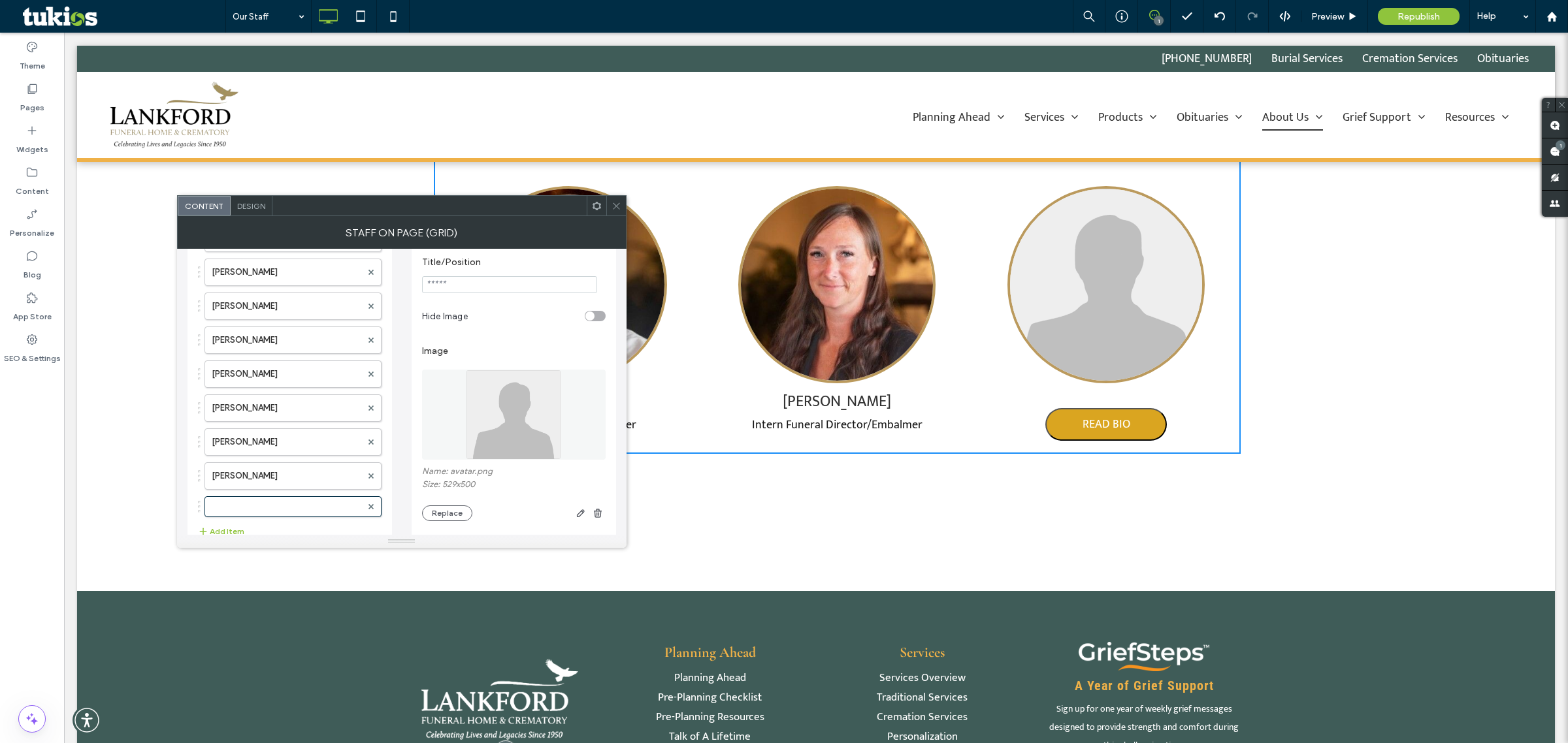
click at [470, 279] on input "Title/Position" at bounding box center [510, 285] width 175 height 17
paste input "**********"
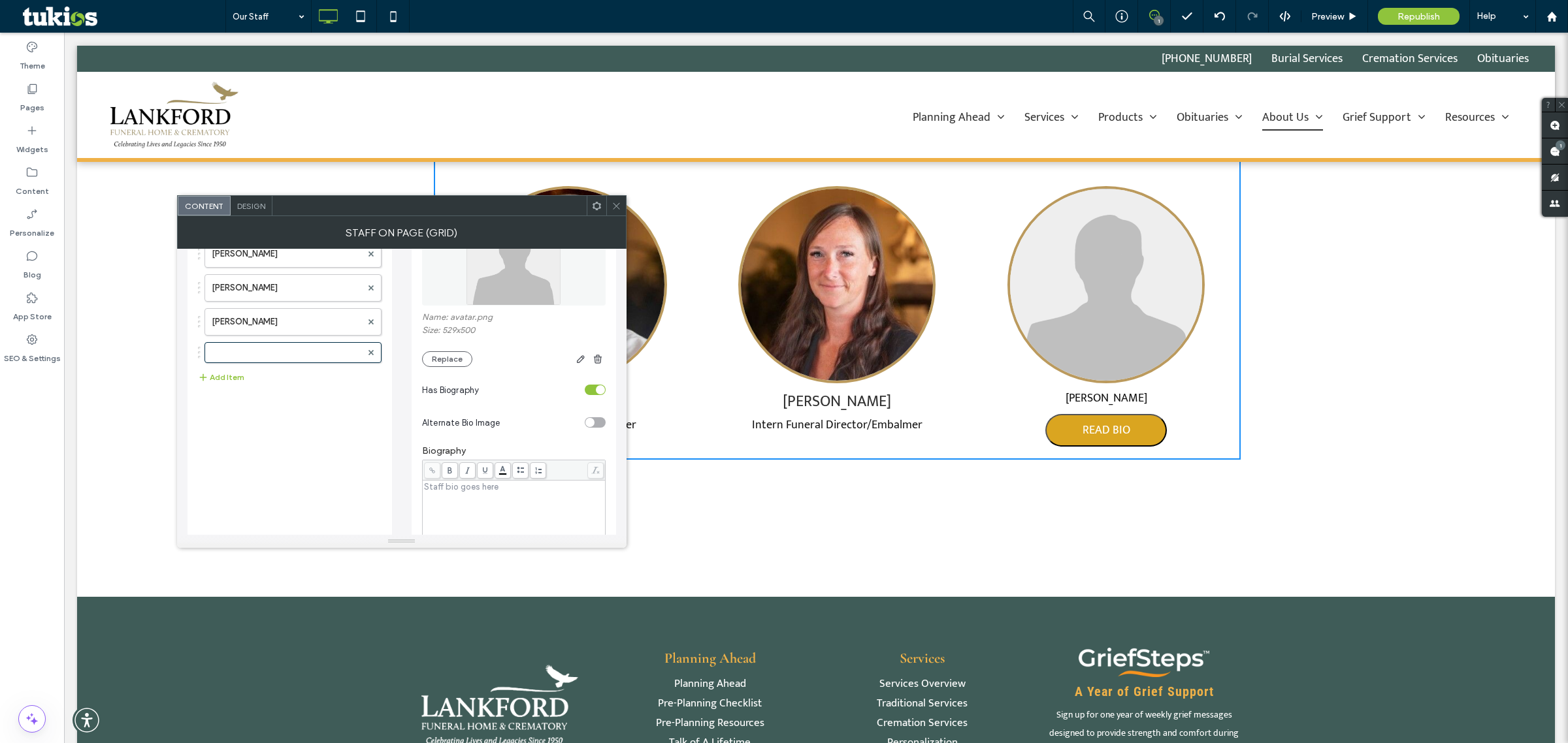
scroll to position [228, 0]
click at [593, 382] on div "toggle" at bounding box center [595, 381] width 21 height 11
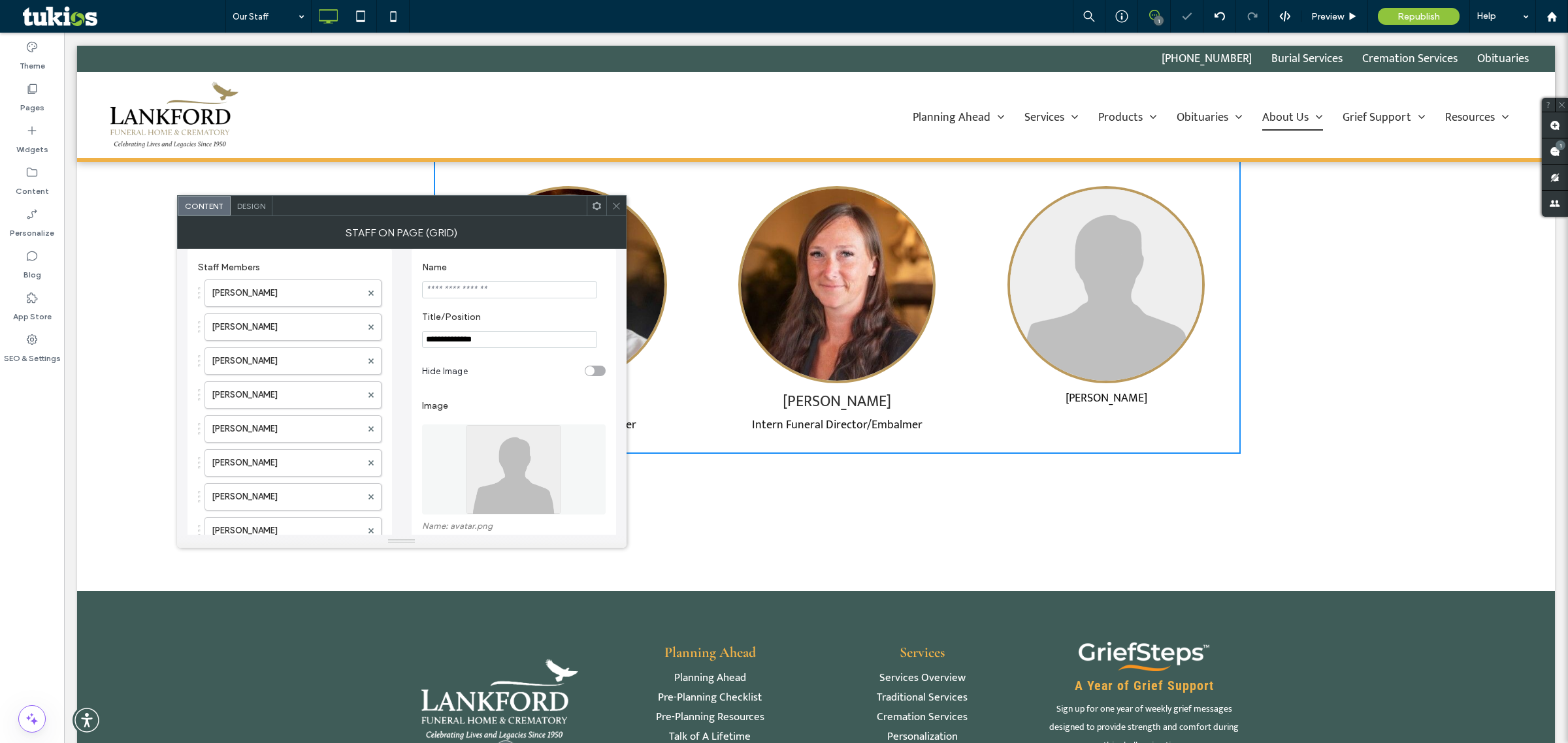
scroll to position [0, 0]
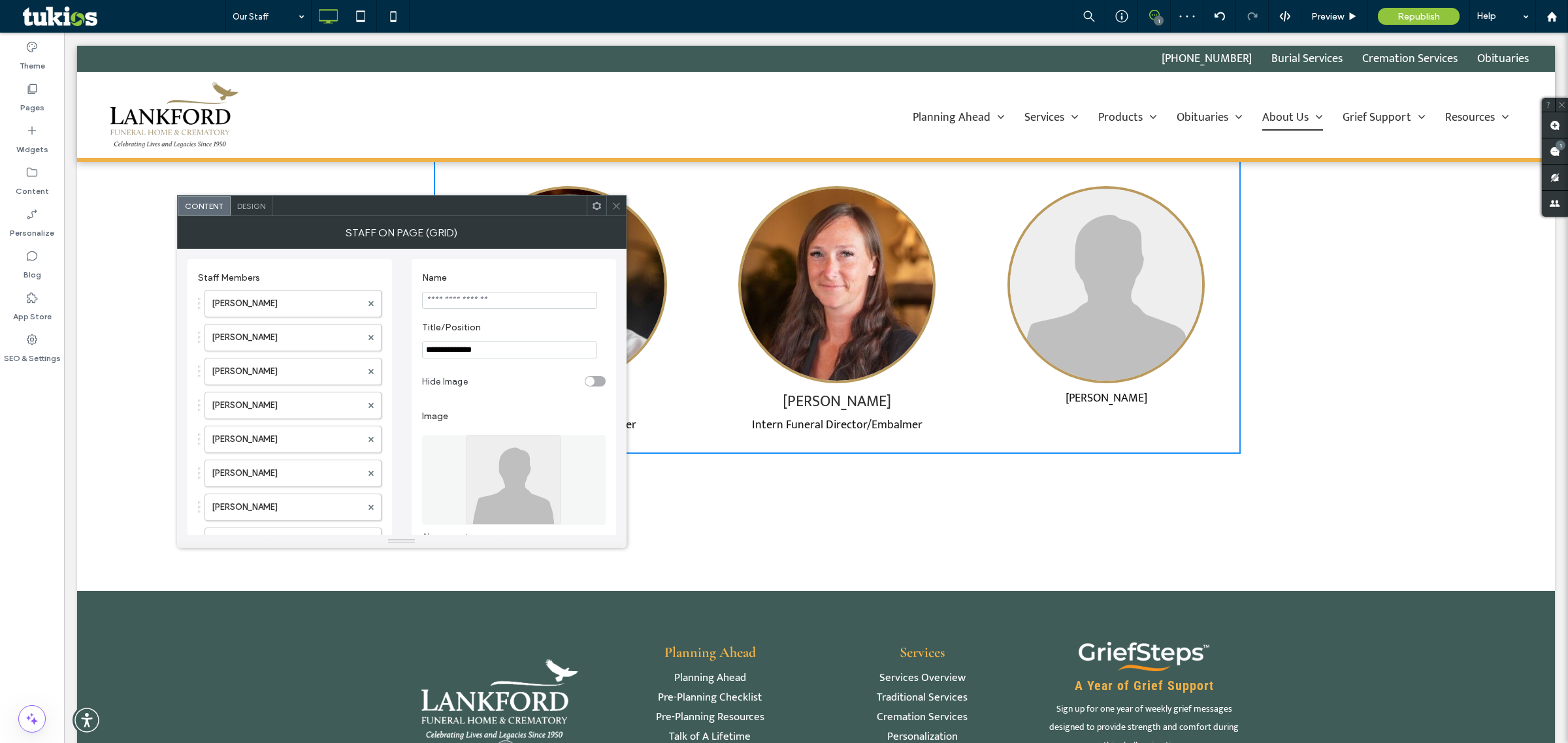
drag, startPoint x: 514, startPoint y: 355, endPoint x: 416, endPoint y: 356, distance: 98.0
click at [416, 356] on div "**********" at bounding box center [514, 580] width 205 height 643
paste input "Title/Position"
type input "**********"
click at [445, 305] on input "Name" at bounding box center [510, 301] width 175 height 17
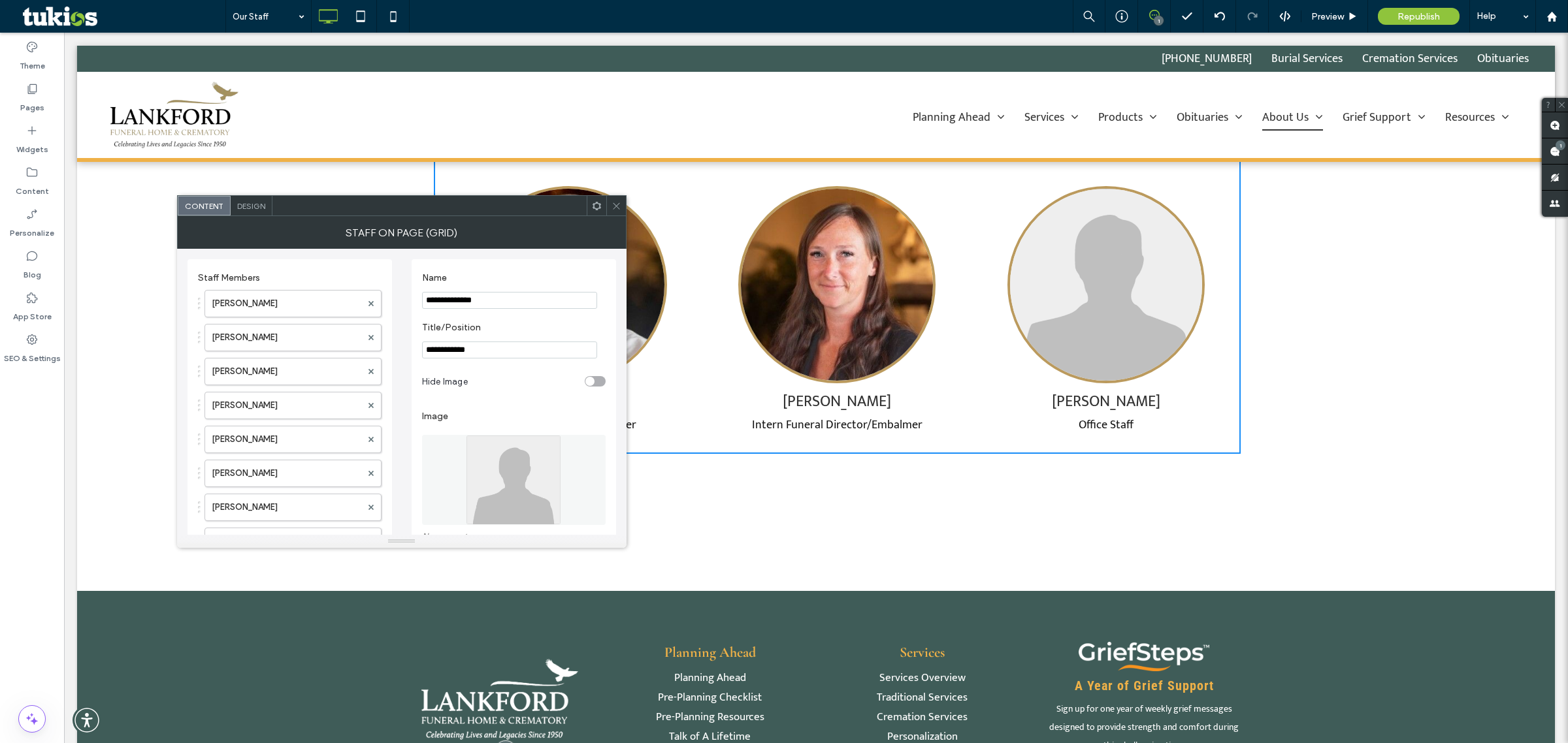
type input "**********"
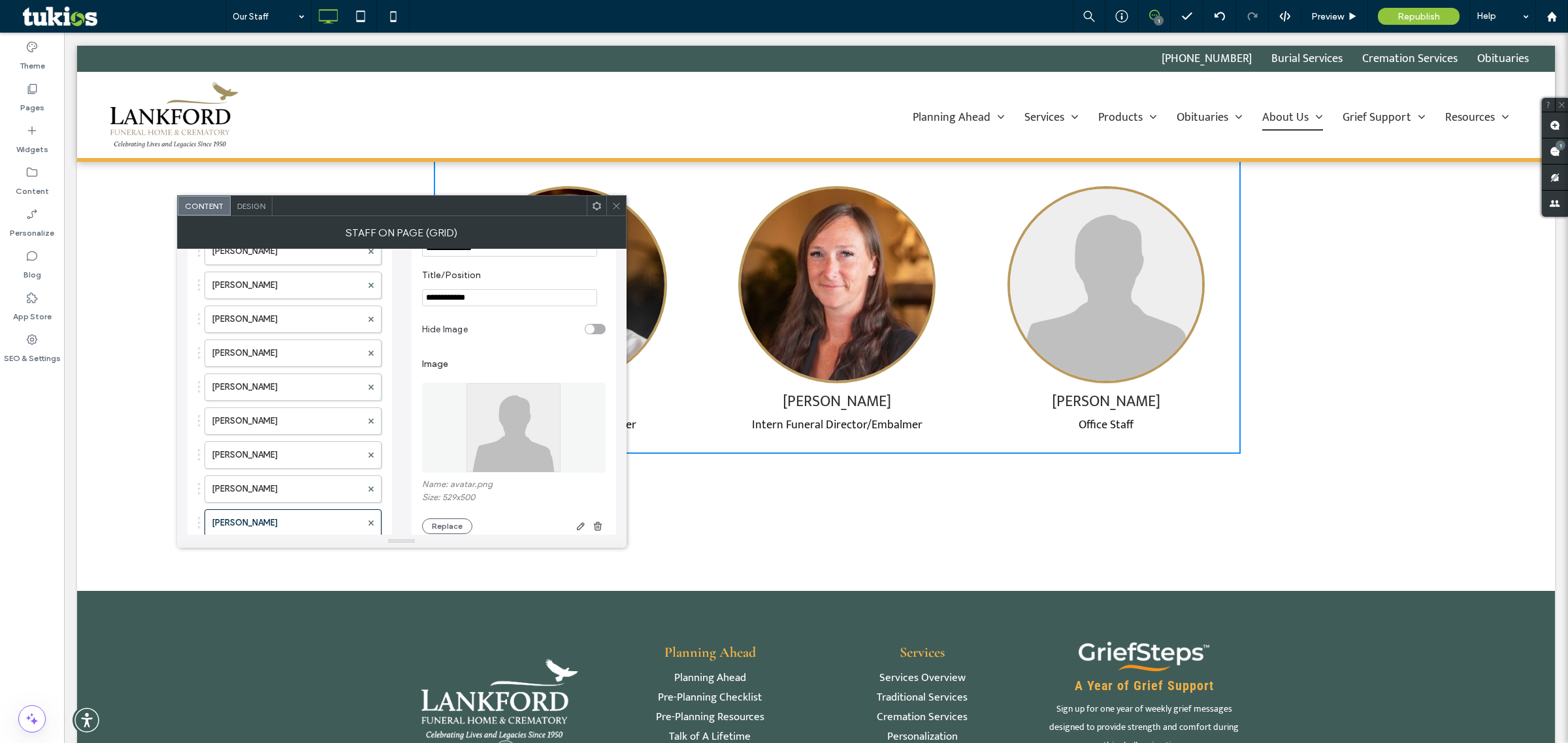
scroll to position [82, 0]
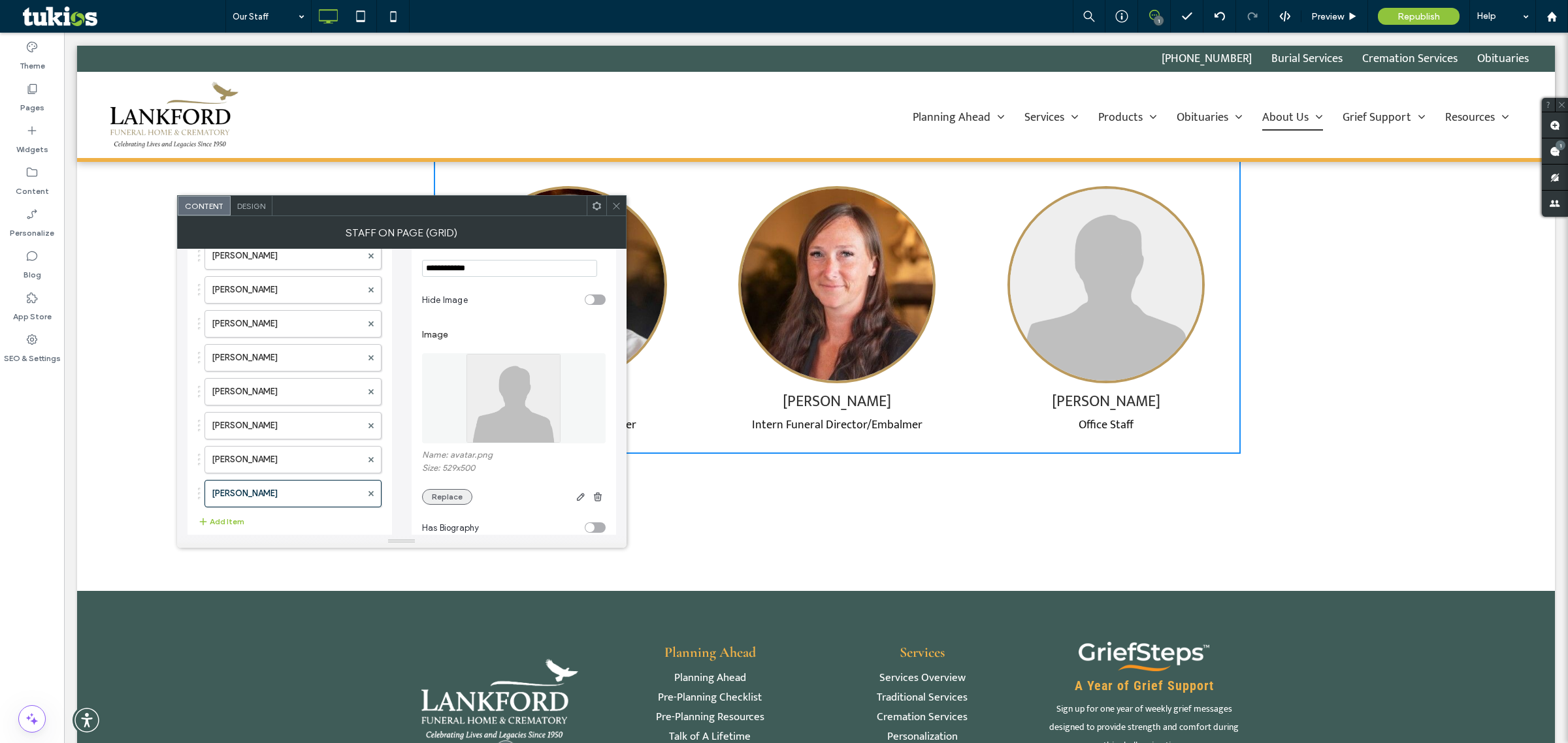
click at [458, 503] on button "Replace" at bounding box center [447, 497] width 50 height 16
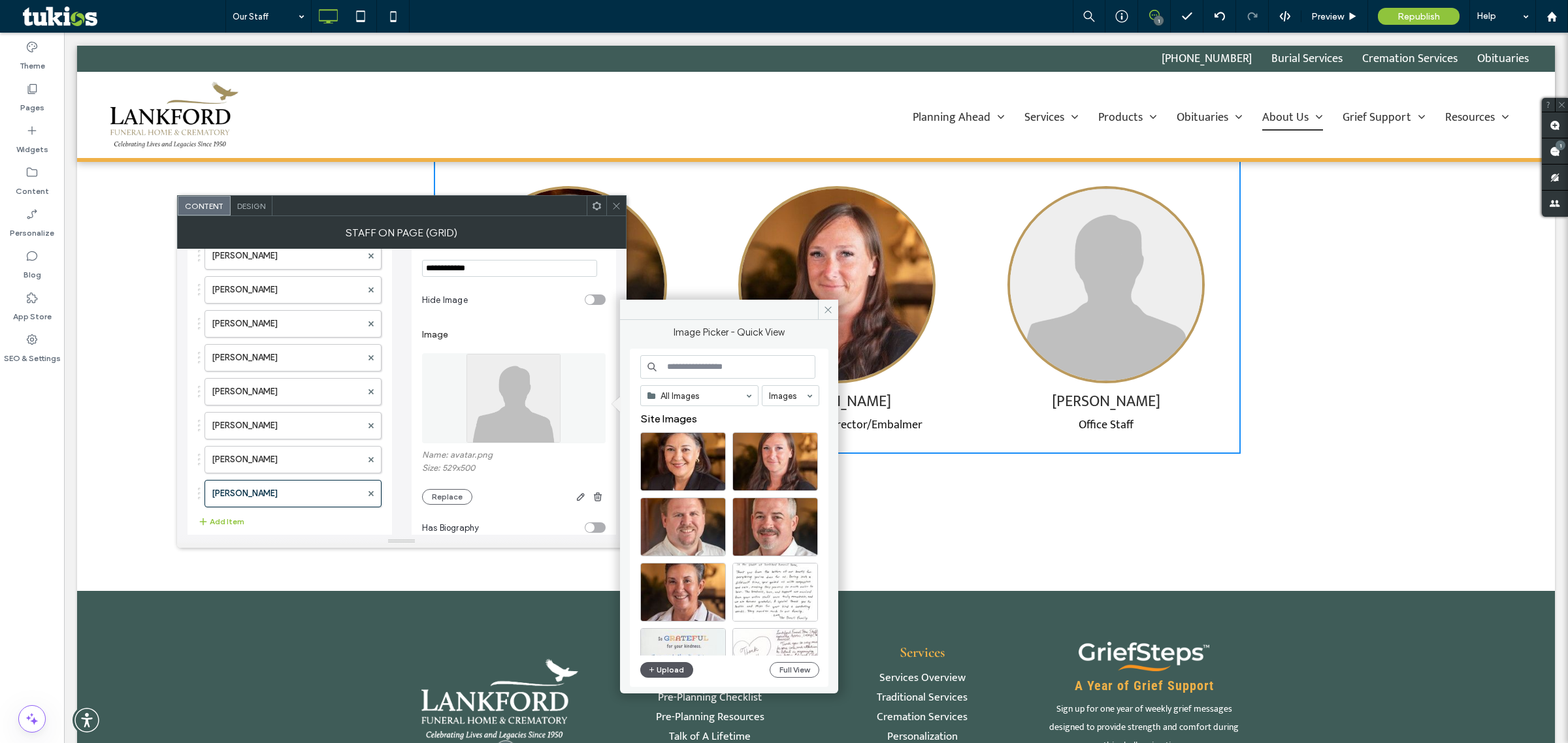
click at [650, 673] on icon "button" at bounding box center [652, 670] width 8 height 11
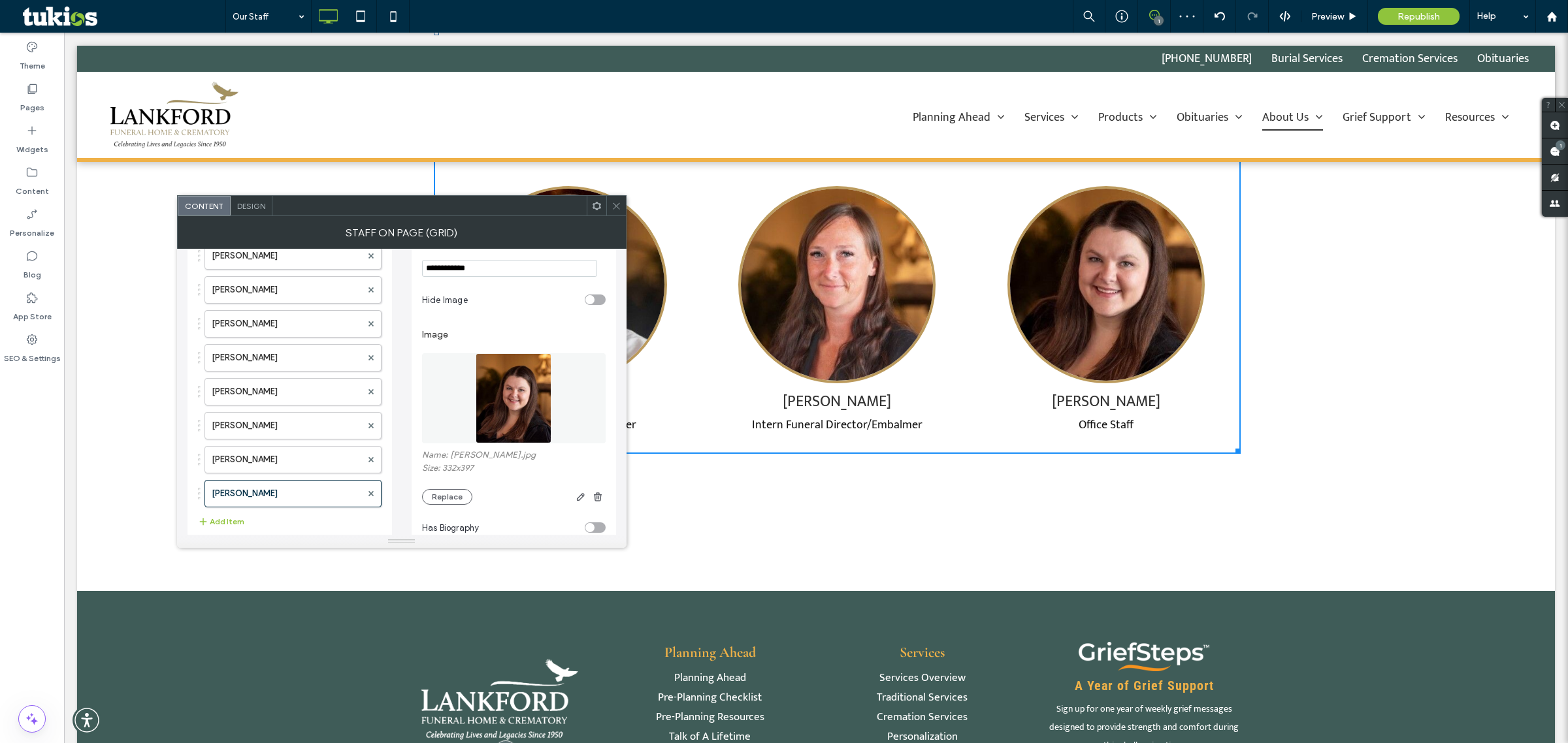
click at [615, 201] on icon at bounding box center [617, 206] width 10 height 10
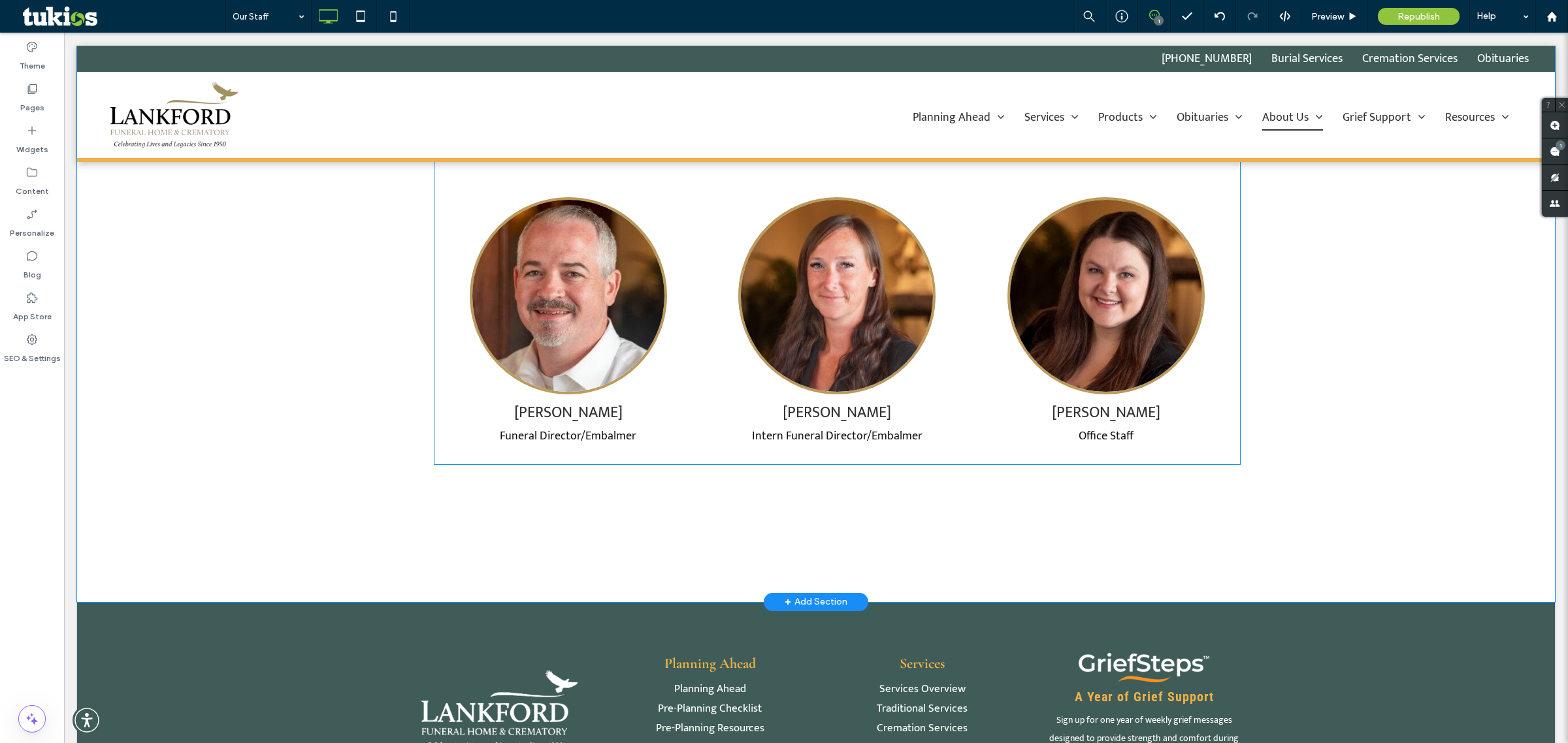
scroll to position [1061, 0]
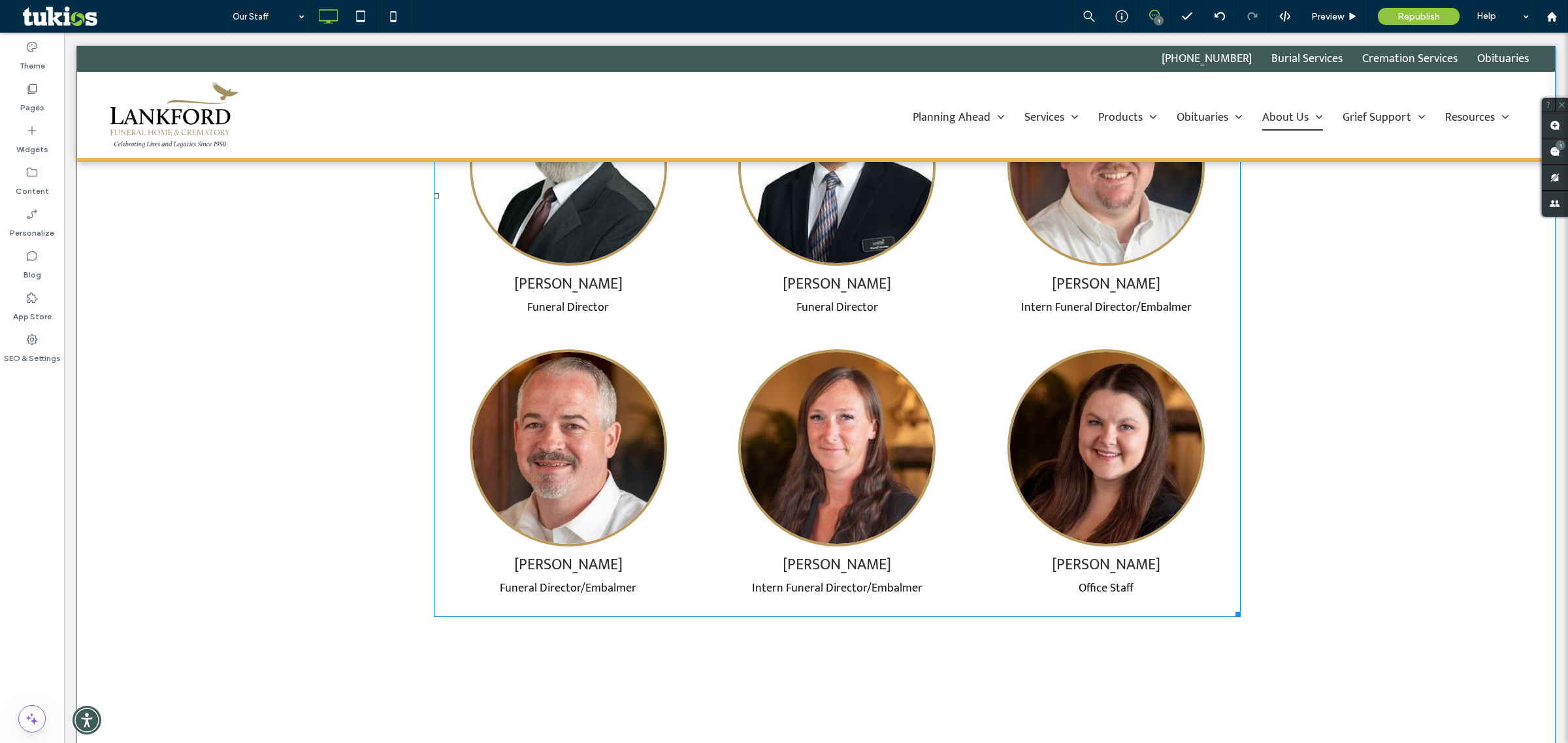
click at [610, 485] on span at bounding box center [837, 196] width 807 height 843
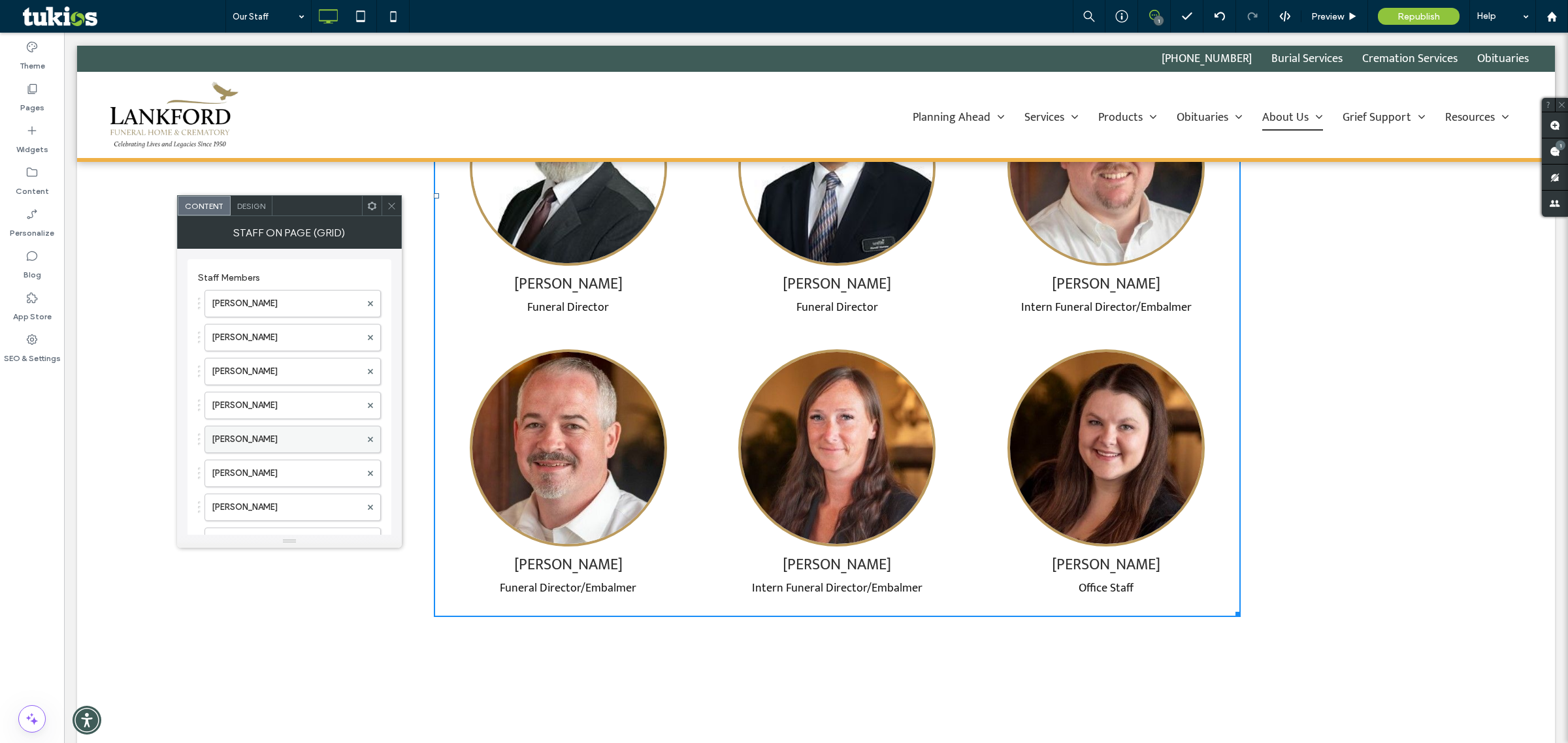
scroll to position [82, 0]
click at [232, 518] on button "Add Item" at bounding box center [221, 522] width 47 height 16
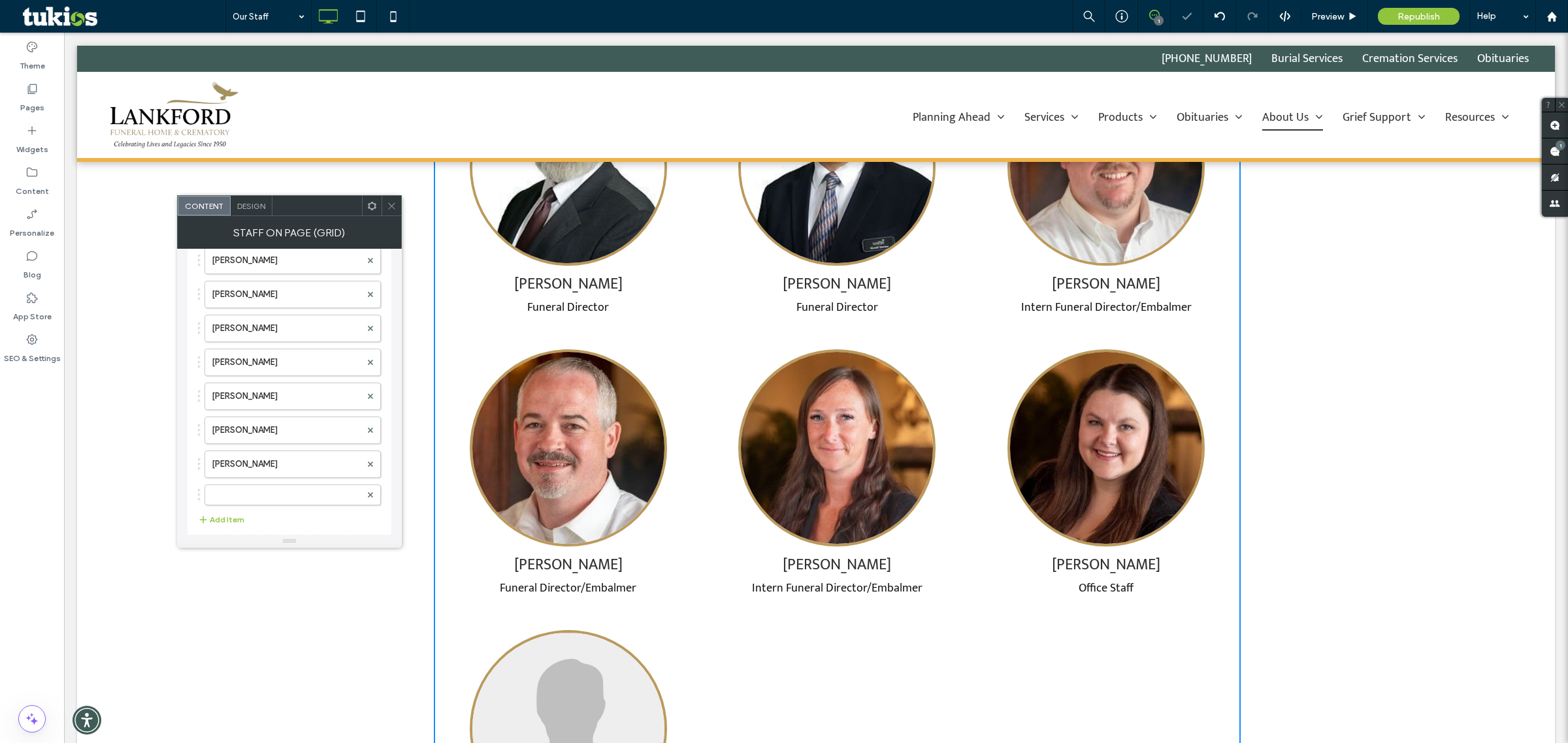
scroll to position [127, 0]
click at [258, 481] on label at bounding box center [286, 483] width 149 height 13
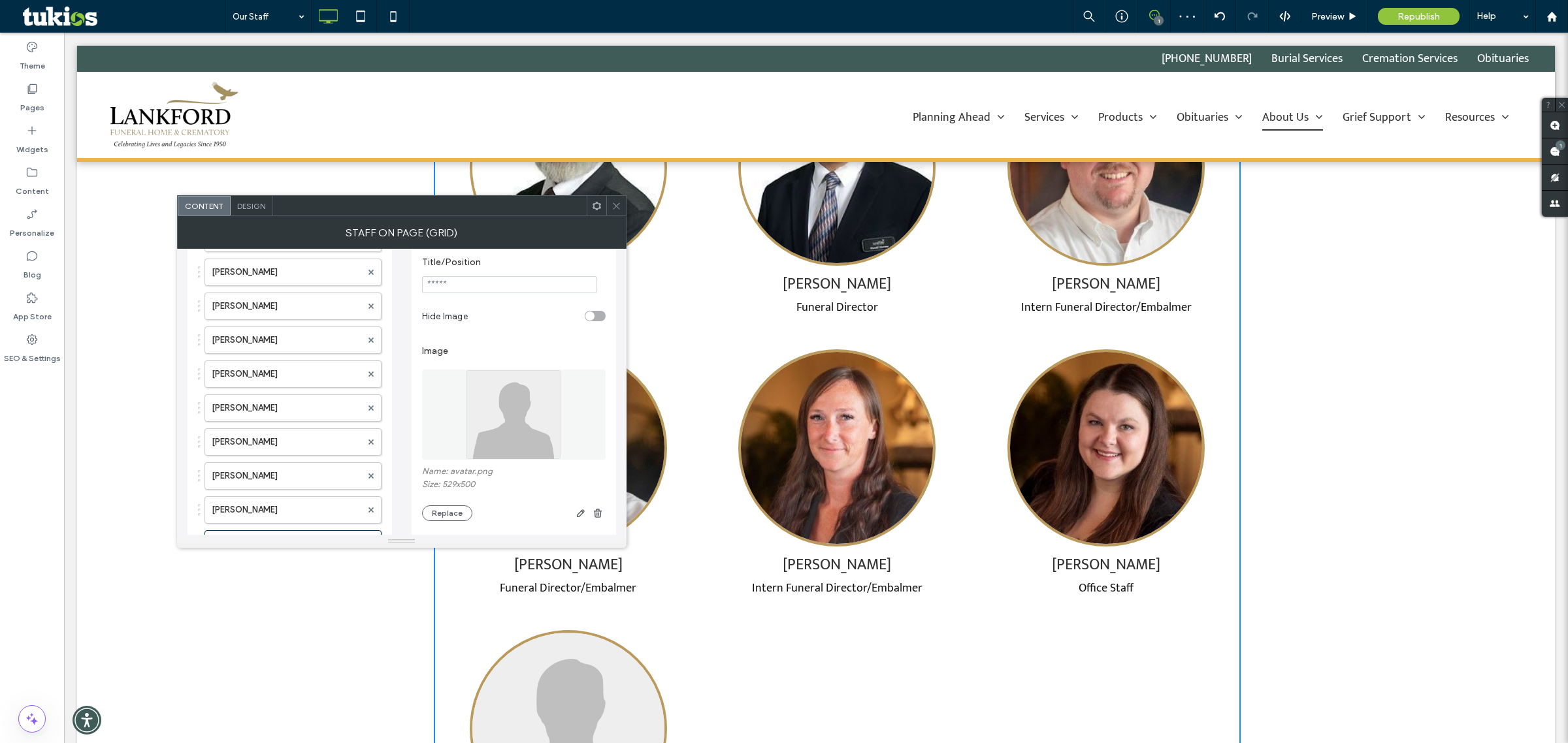
scroll to position [0, 0]
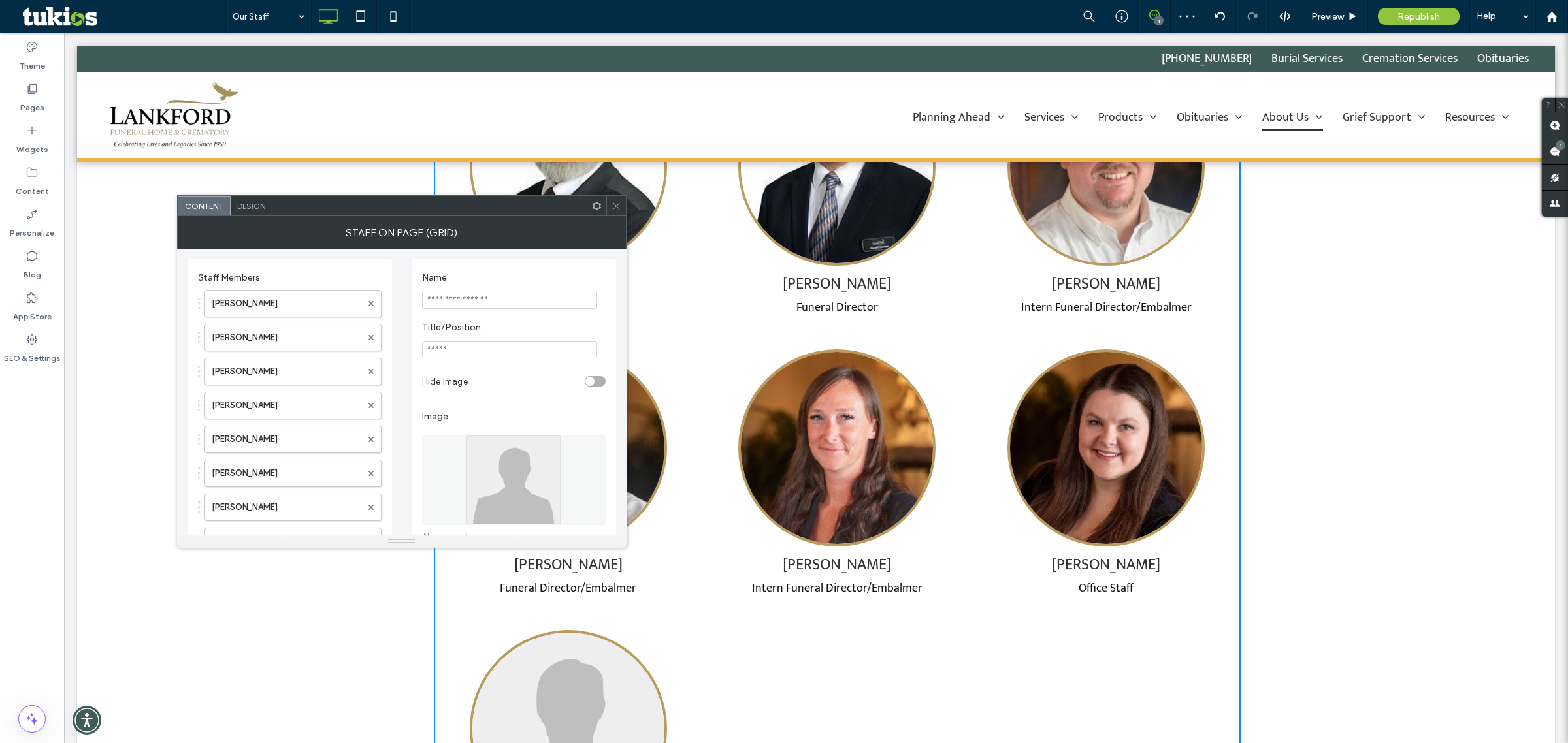
click at [491, 305] on input "Name" at bounding box center [510, 301] width 175 height 17
paste input "**********"
type input "**********"
click at [433, 359] on input "Title/Position" at bounding box center [510, 350] width 175 height 17
paste input "**********"
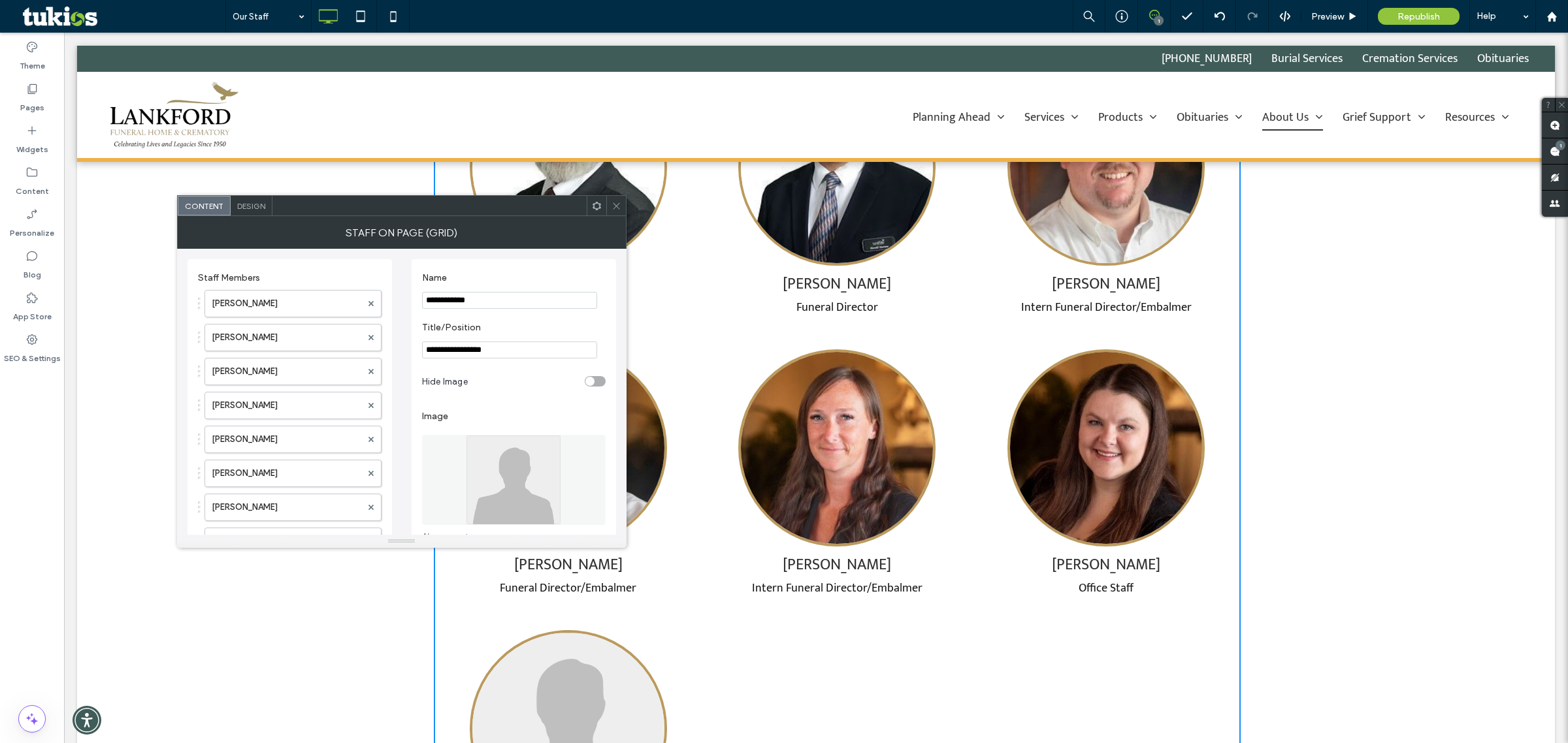
type input "**********"
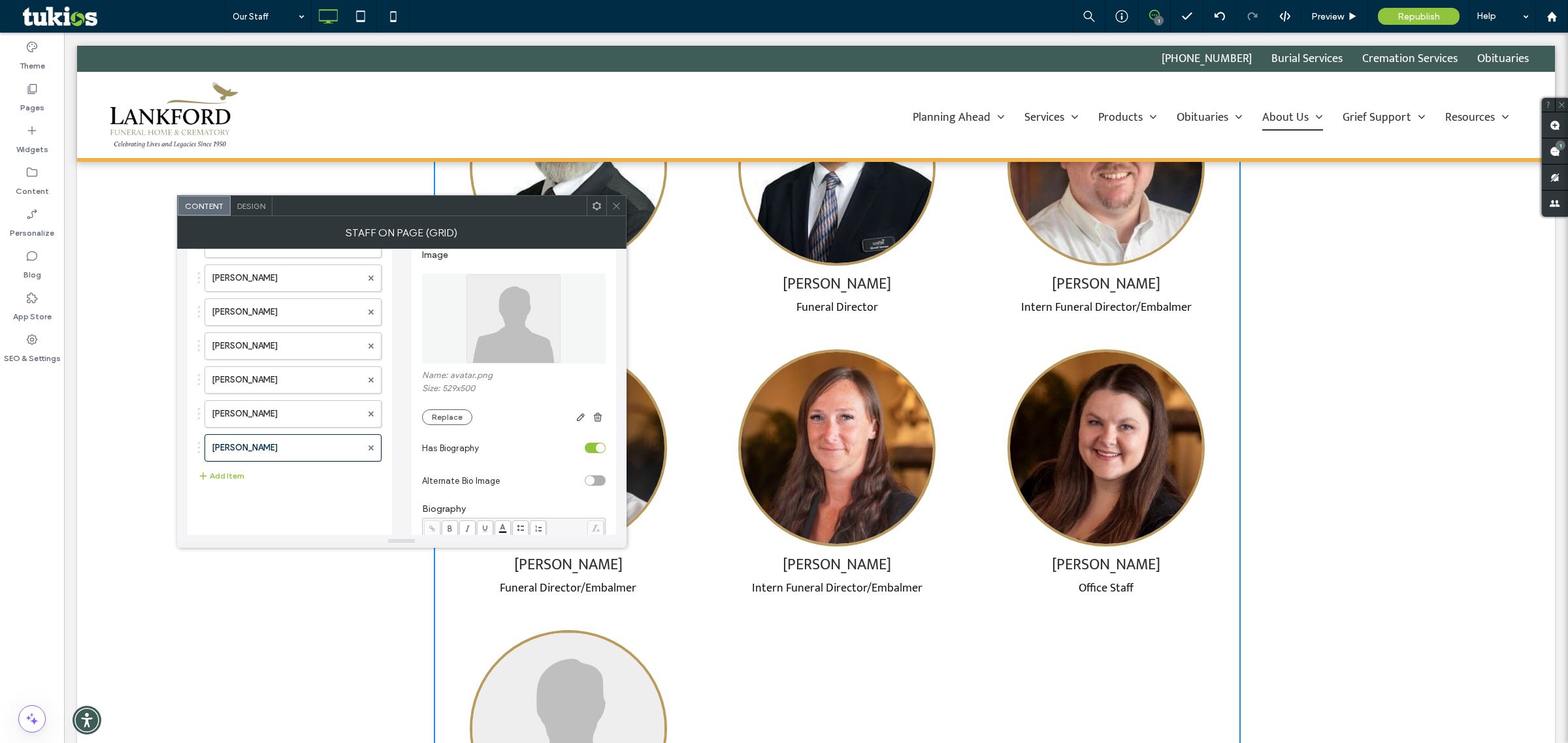
scroll to position [163, 0]
click at [459, 419] on button "Replace" at bounding box center [447, 416] width 50 height 16
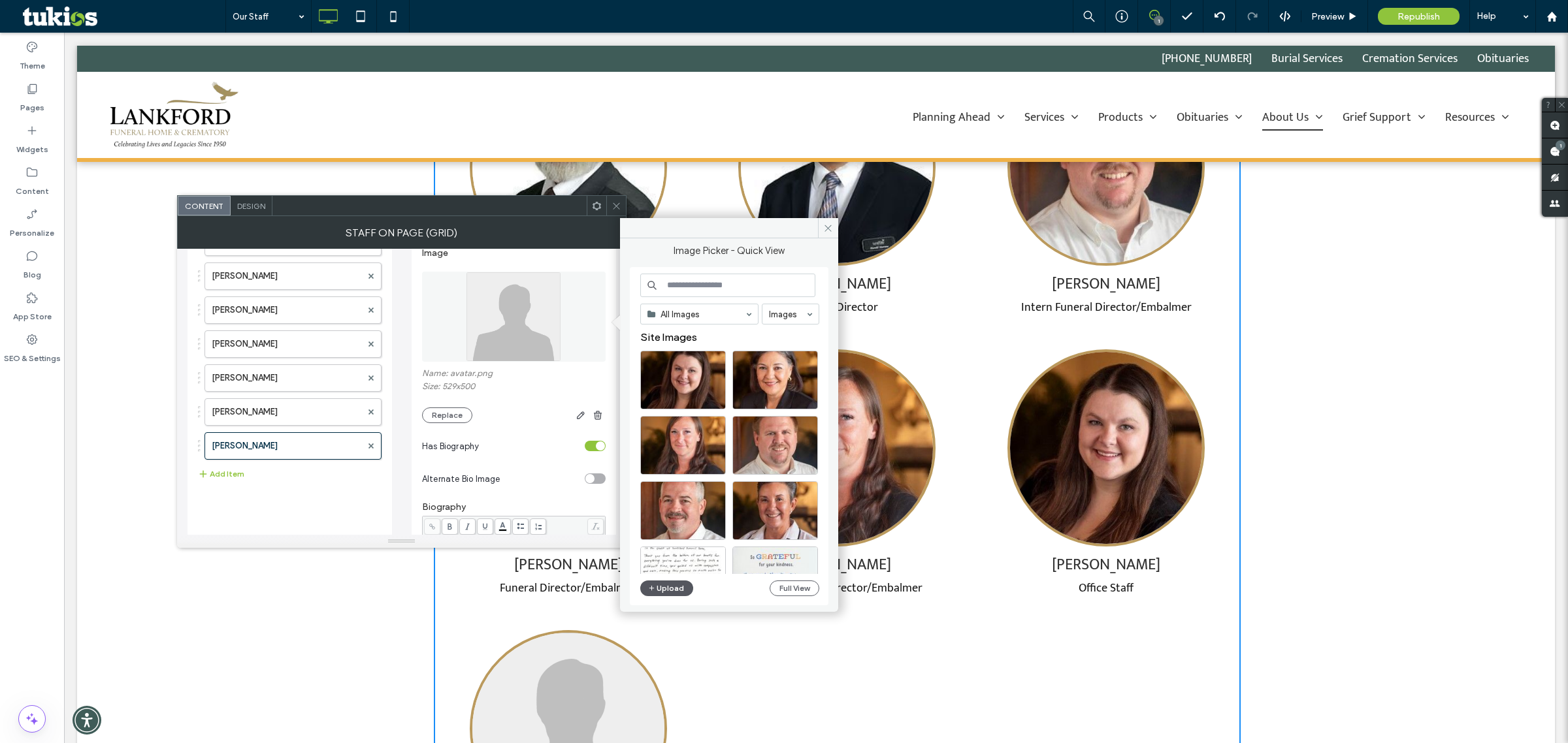
click at [674, 590] on button "Upload" at bounding box center [667, 588] width 54 height 16
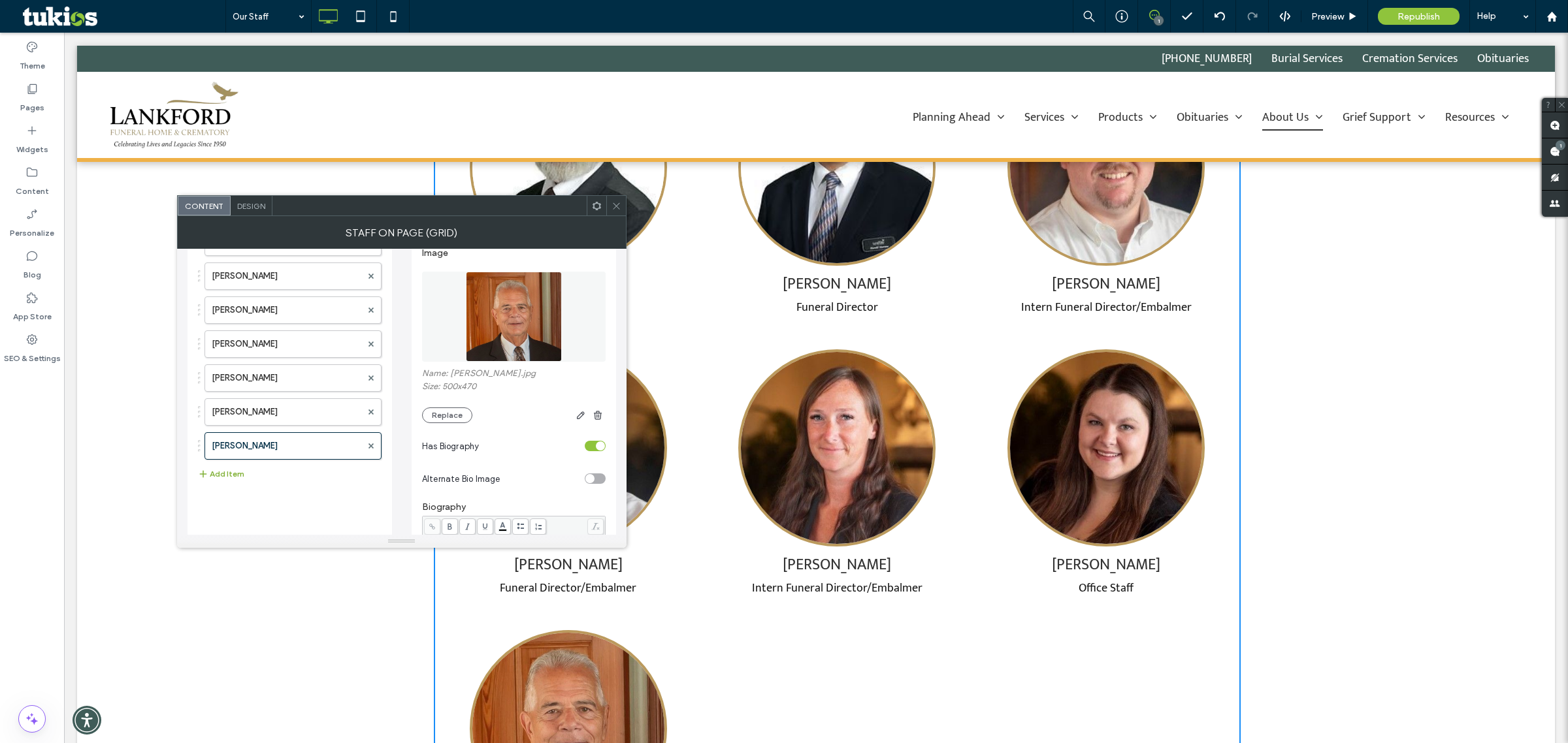
click at [237, 477] on button "Add Item" at bounding box center [221, 474] width 47 height 16
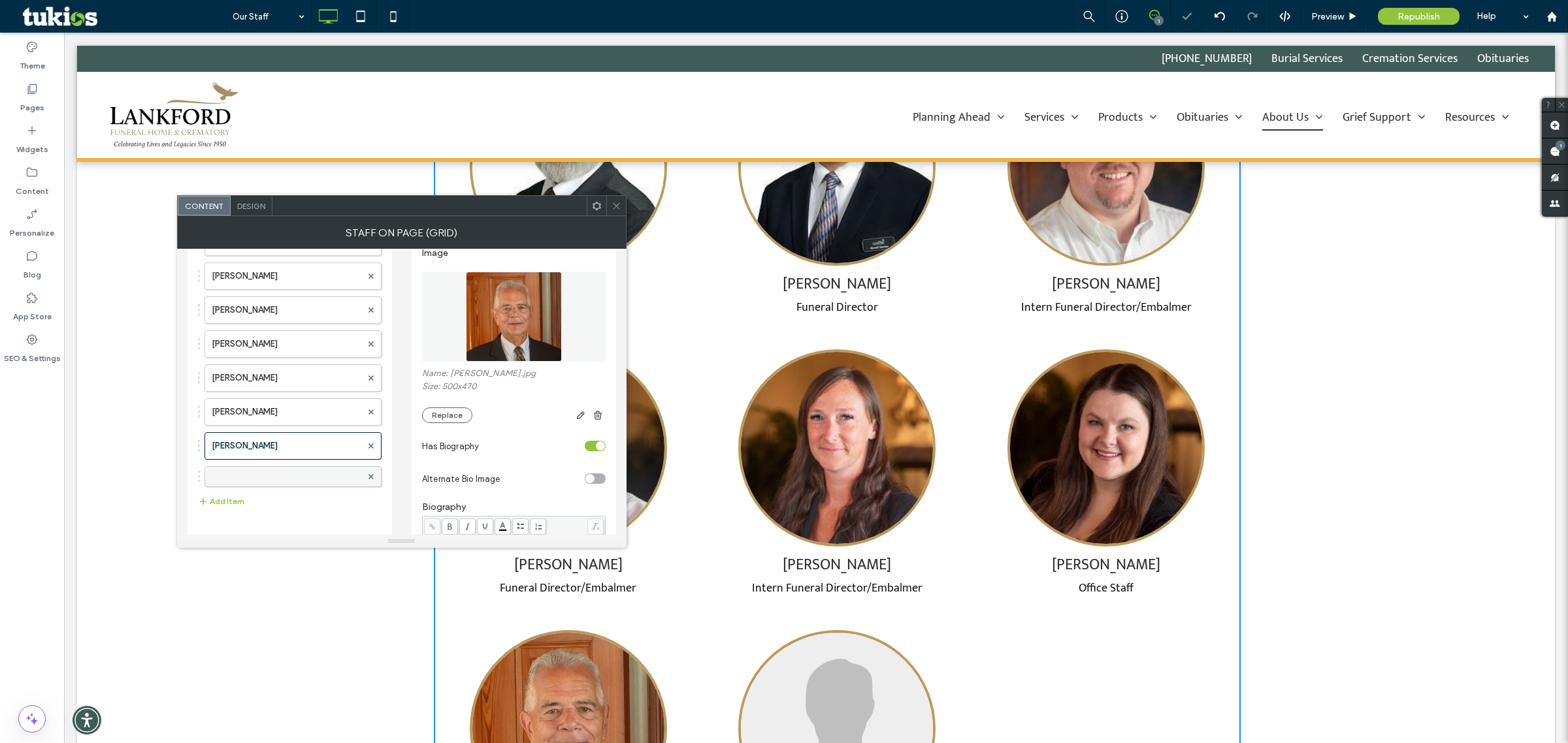
click at [319, 482] on label at bounding box center [286, 477] width 149 height 13
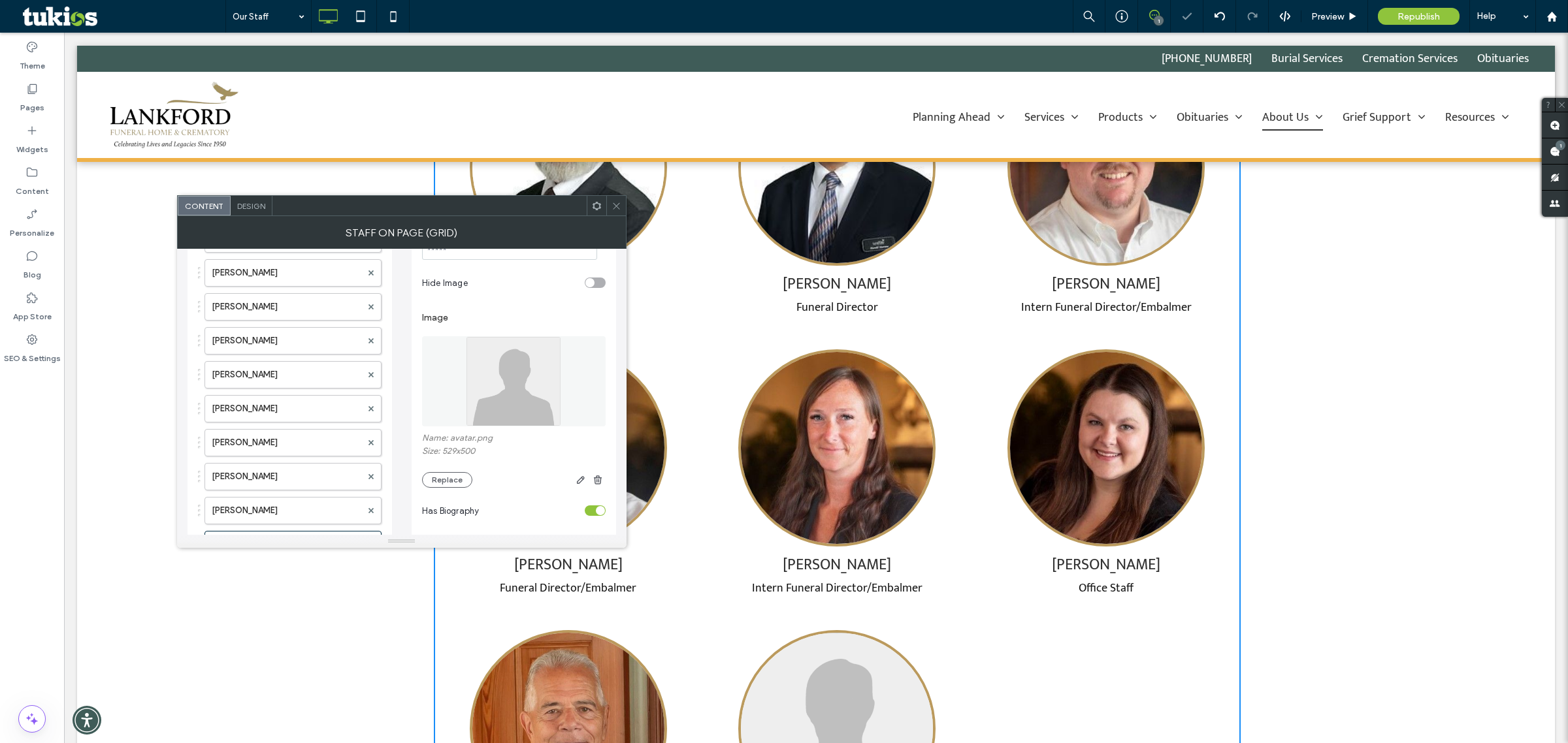
scroll to position [0, 0]
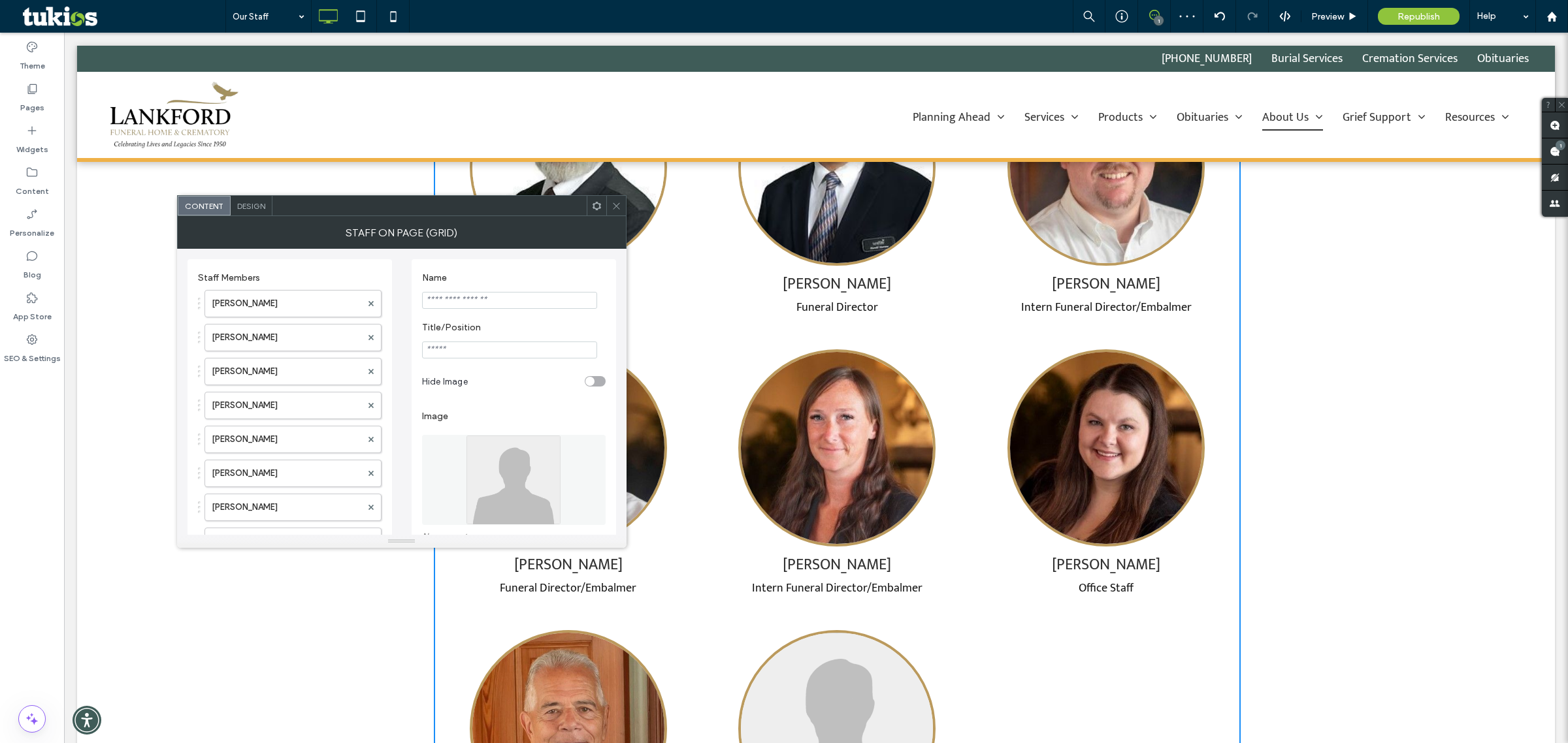
click at [504, 300] on input "Name" at bounding box center [510, 301] width 175 height 17
paste input "**********"
type input "**********"
click at [563, 347] on input "Title/Position" at bounding box center [510, 350] width 175 height 17
paste input "**********"
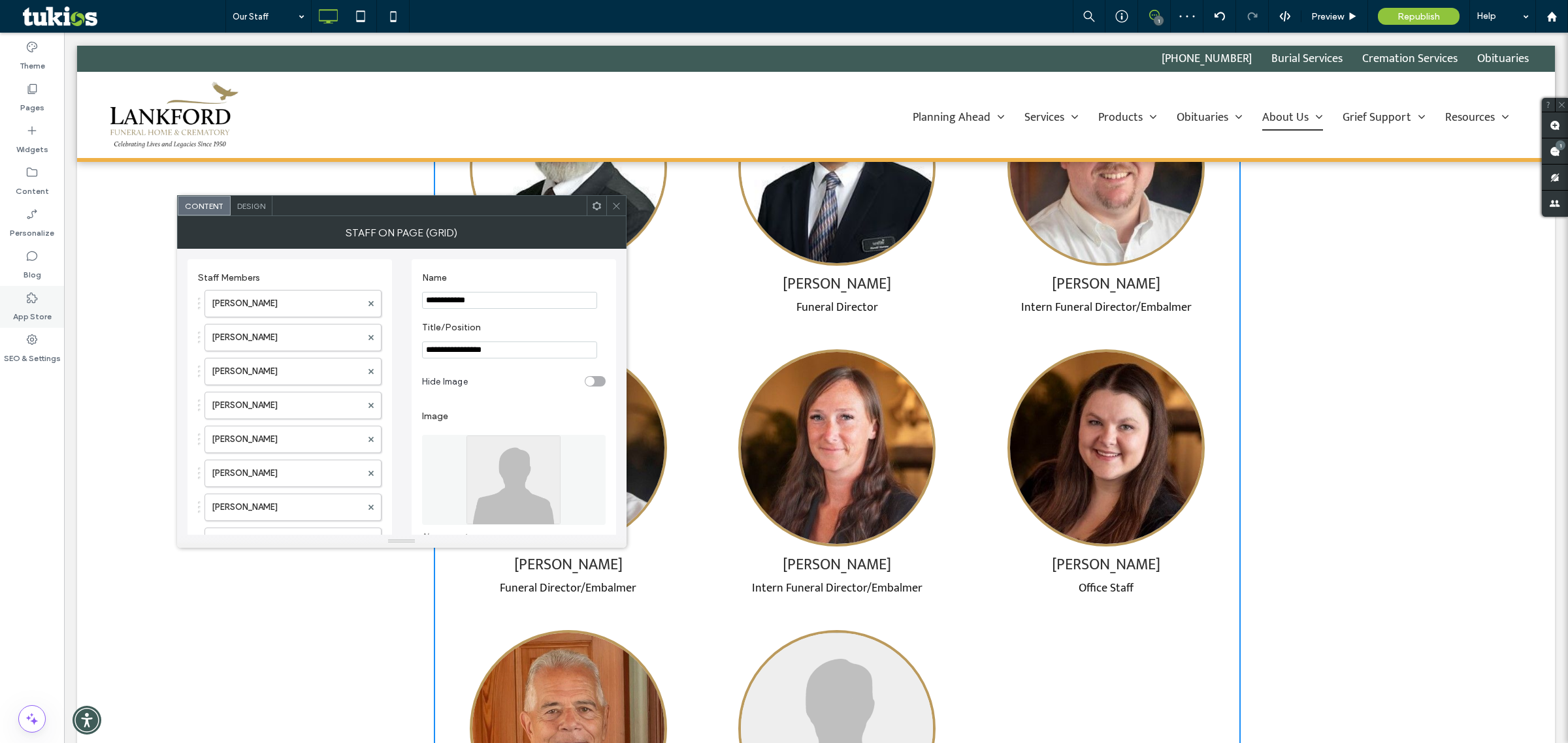
type input "**********"
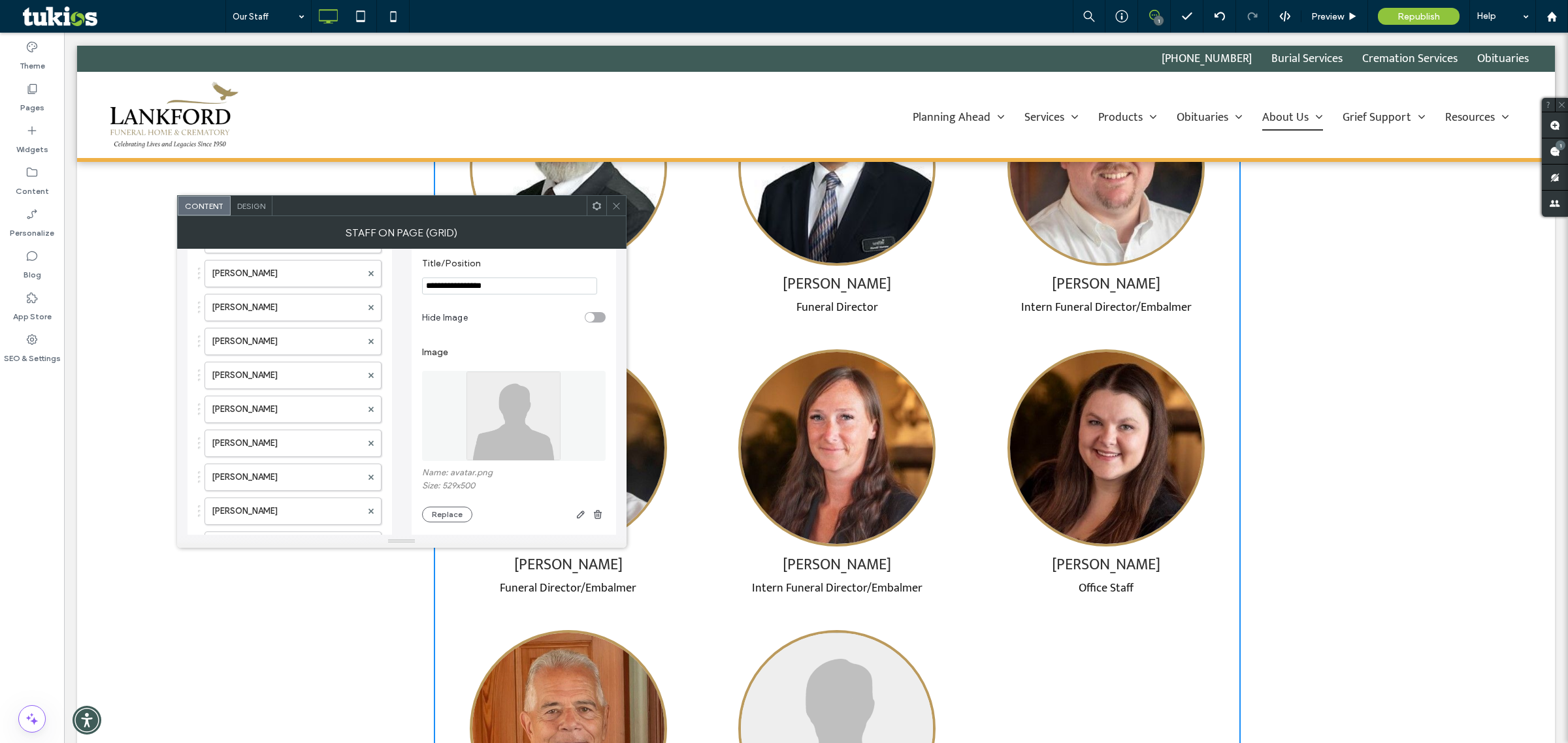
scroll to position [163, 0]
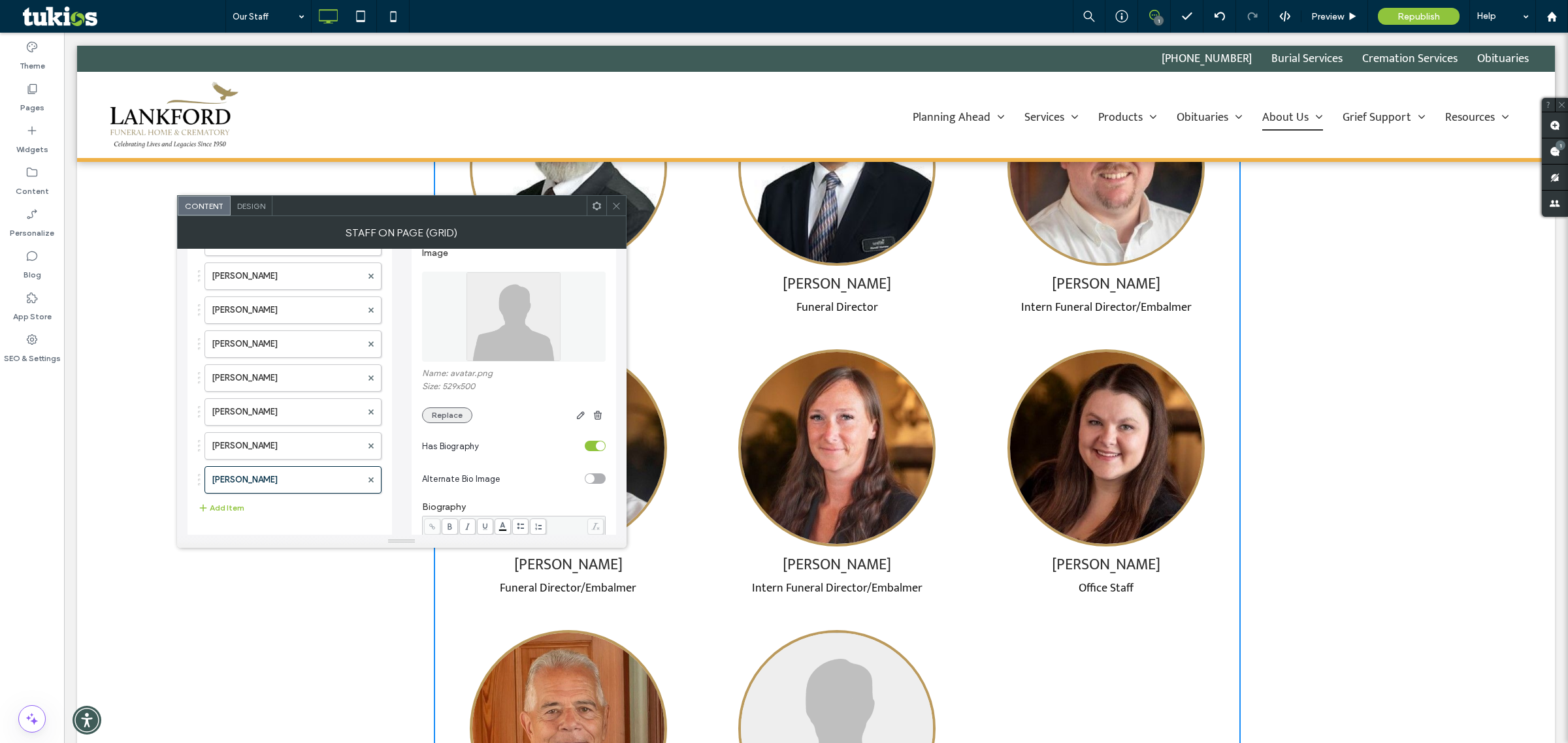
click at [456, 421] on button "Replace" at bounding box center [447, 416] width 50 height 16
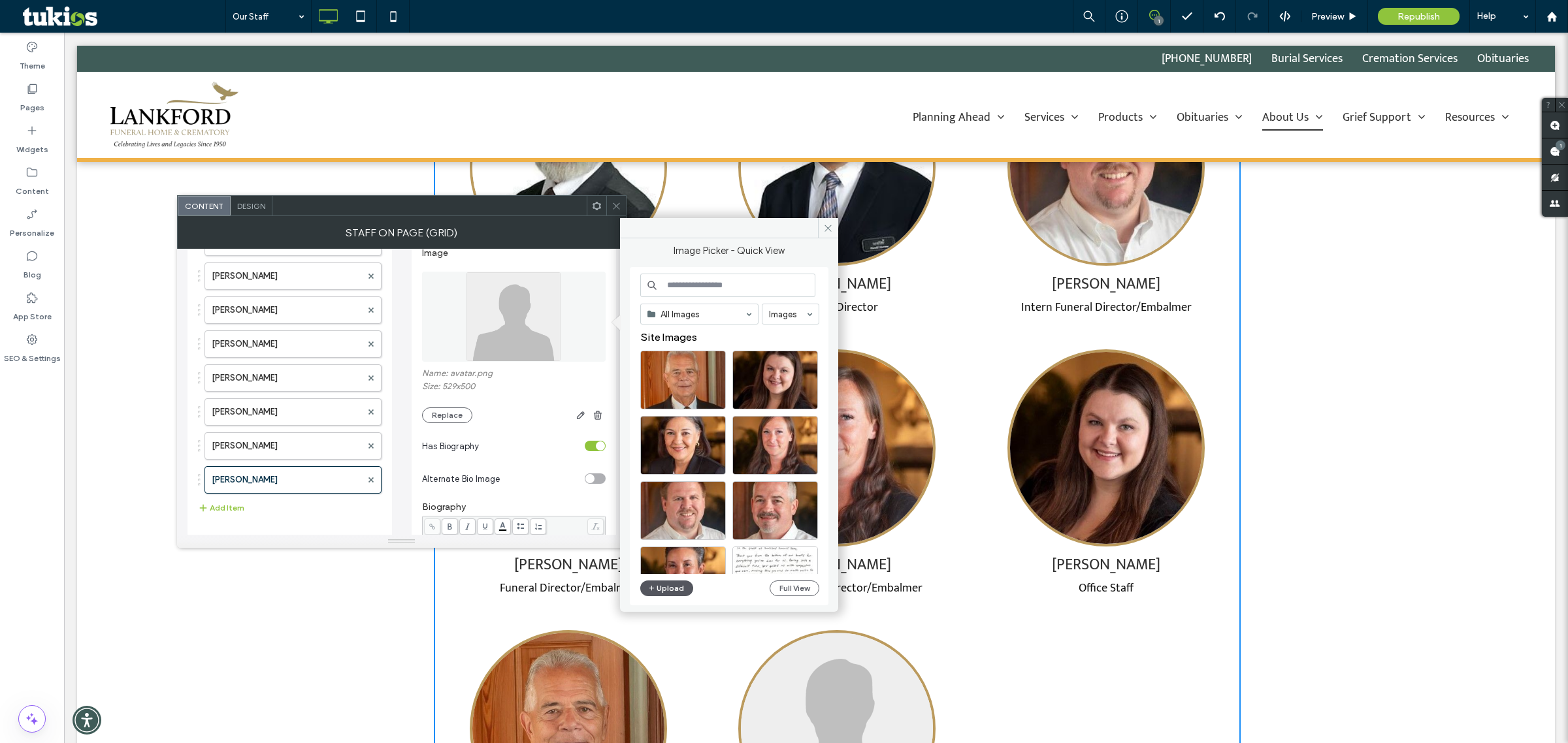
click at [652, 583] on icon "button" at bounding box center [652, 588] width 8 height 11
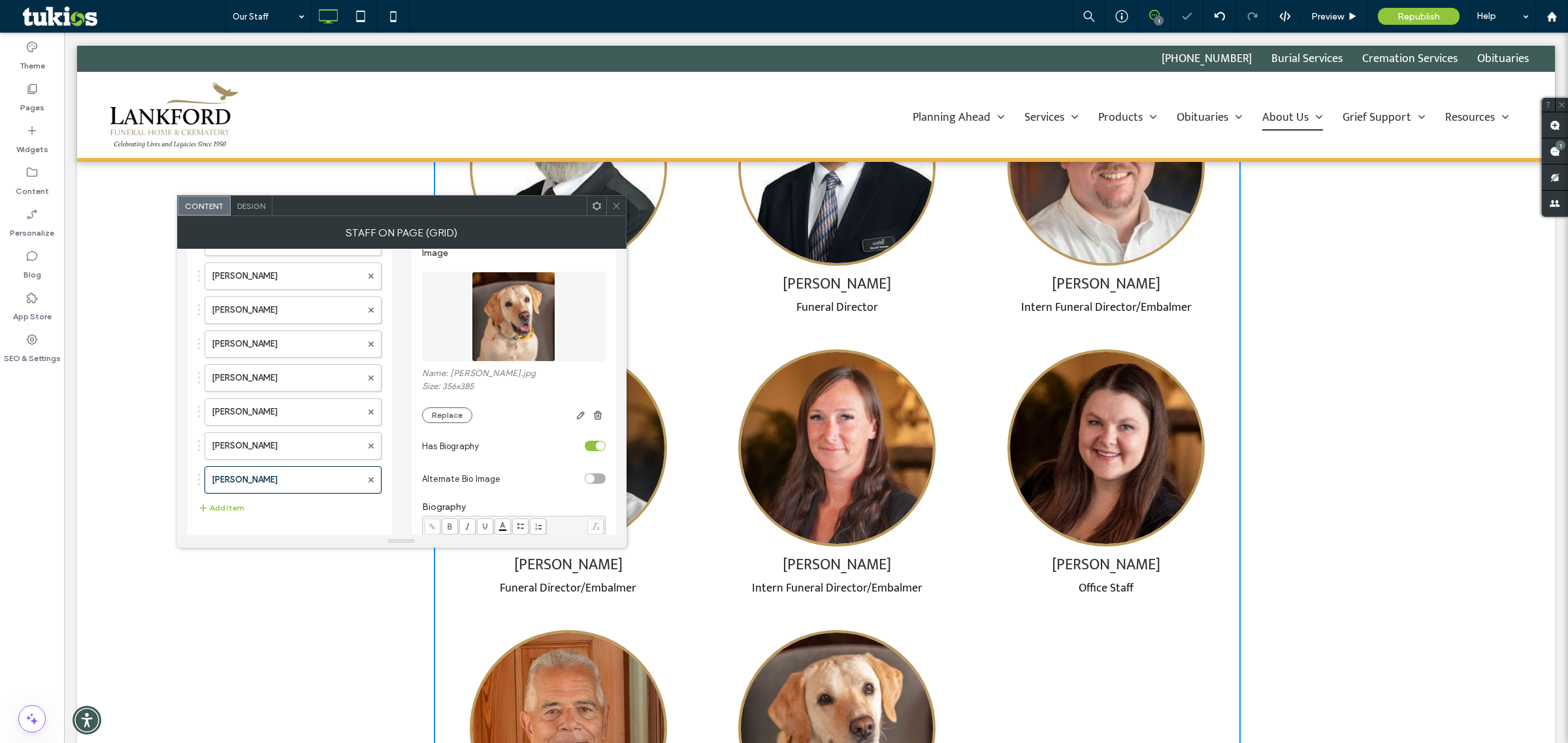
click at [615, 200] on span at bounding box center [617, 206] width 10 height 20
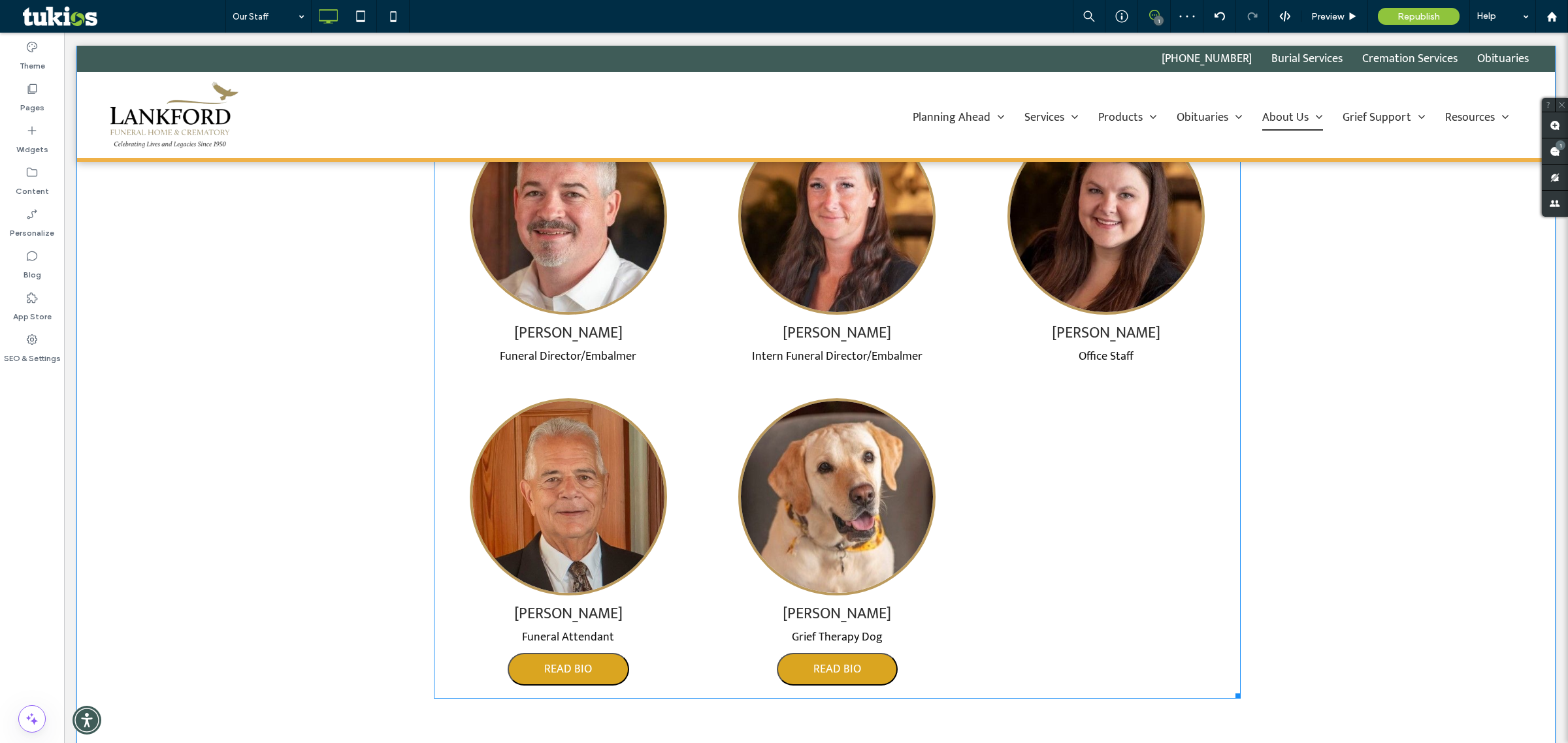
scroll to position [1388, 0]
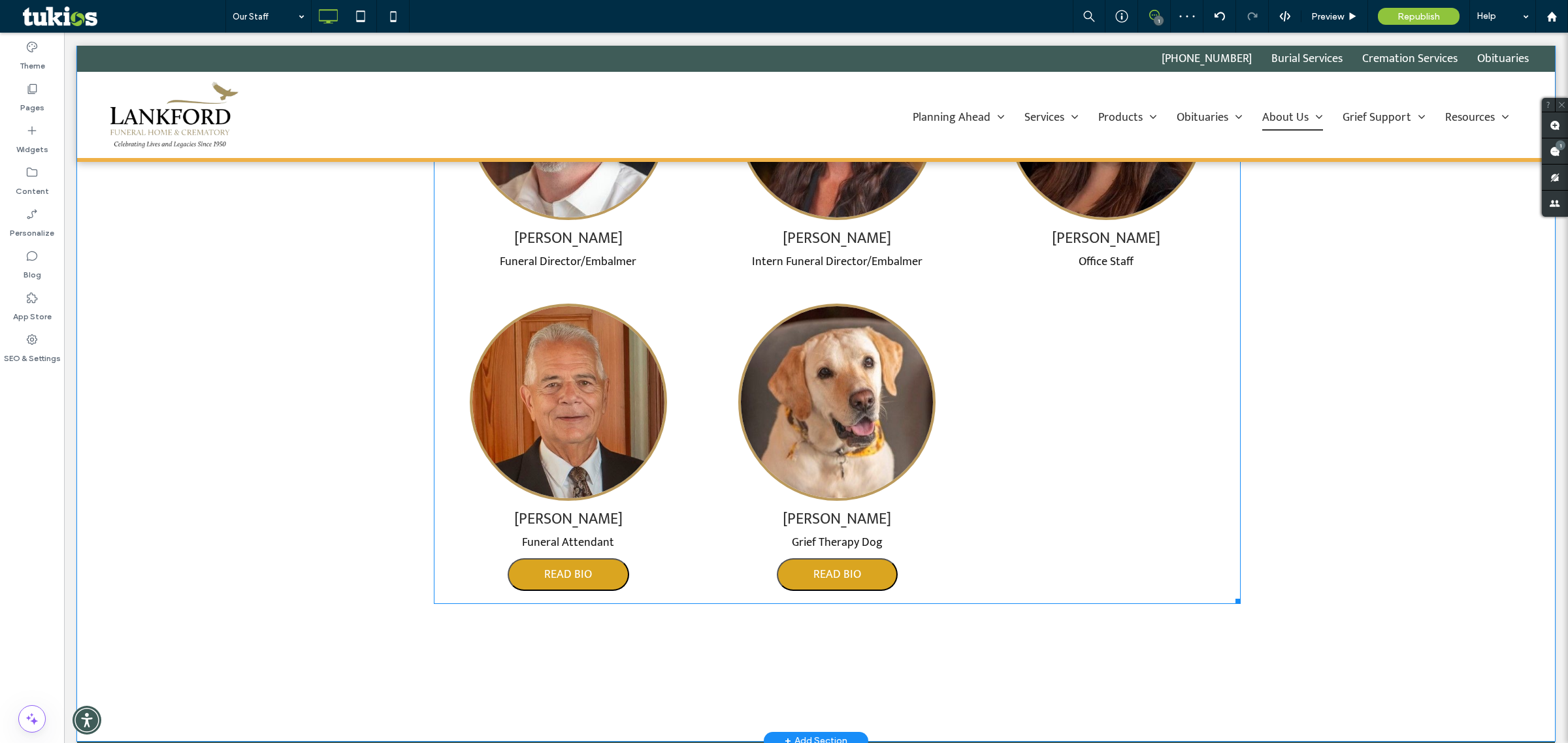
click at [866, 461] on span at bounding box center [837, 26] width 807 height 1156
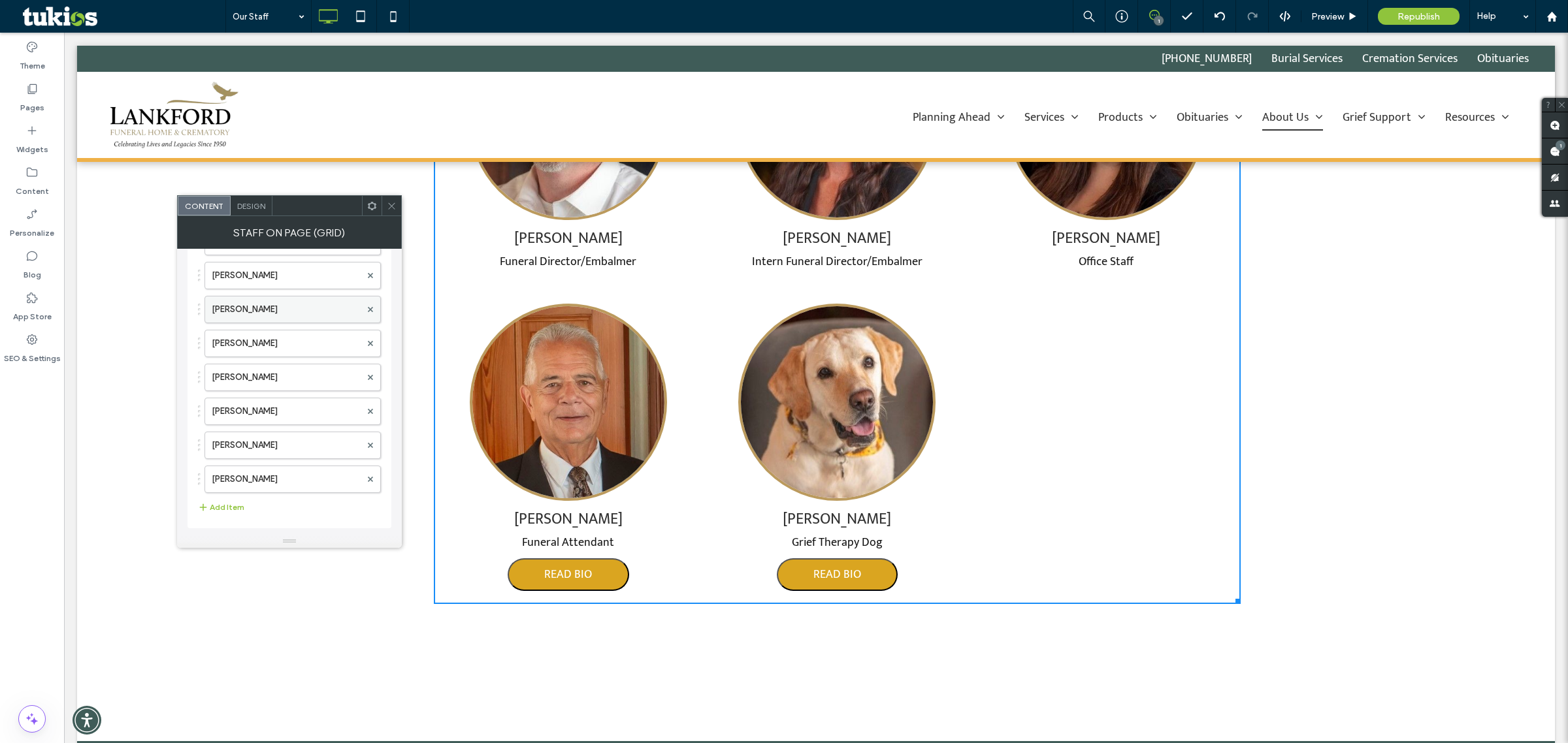
scroll to position [168, 0]
click at [282, 452] on label "[PERSON_NAME]" at bounding box center [286, 445] width 149 height 26
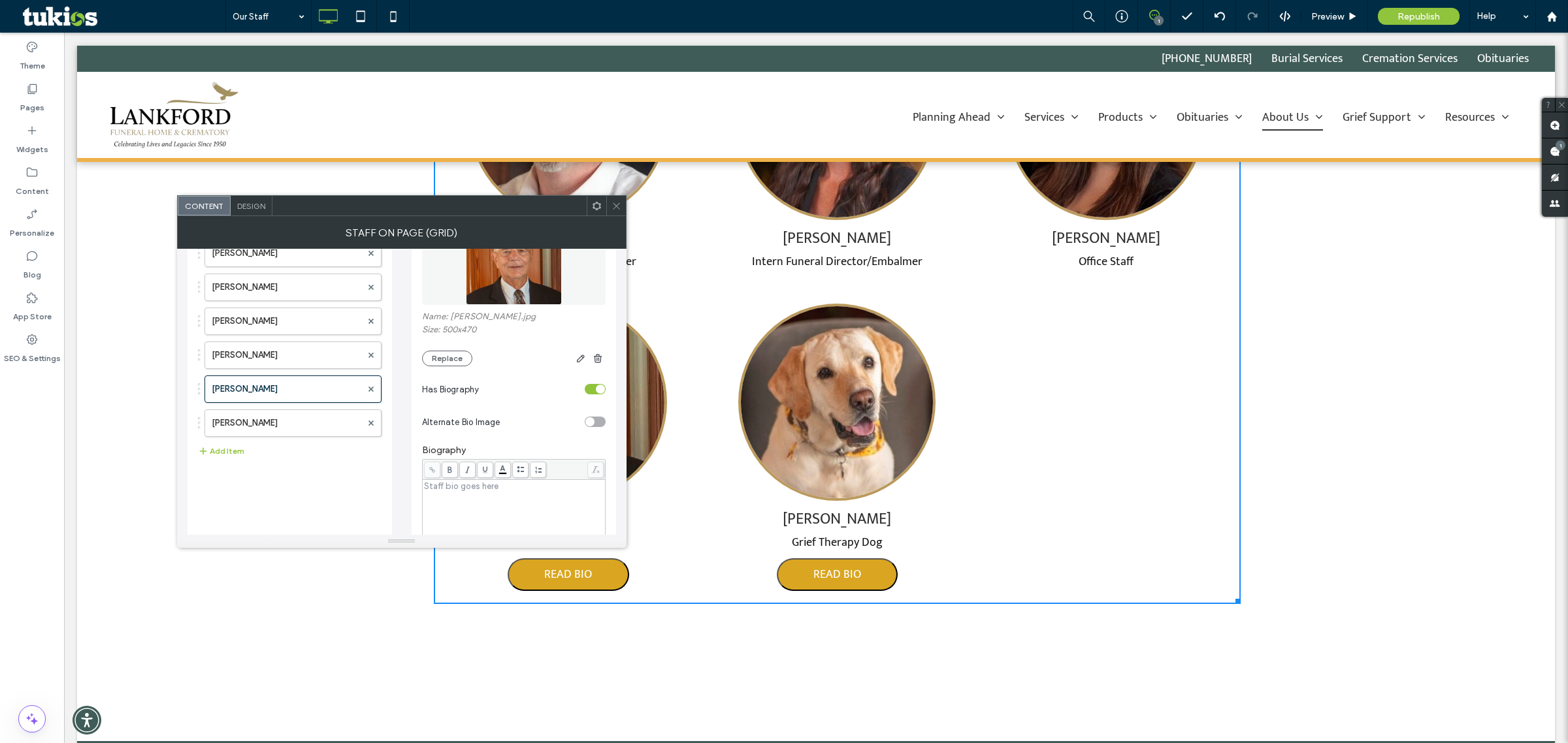
scroll to position [250, 0]
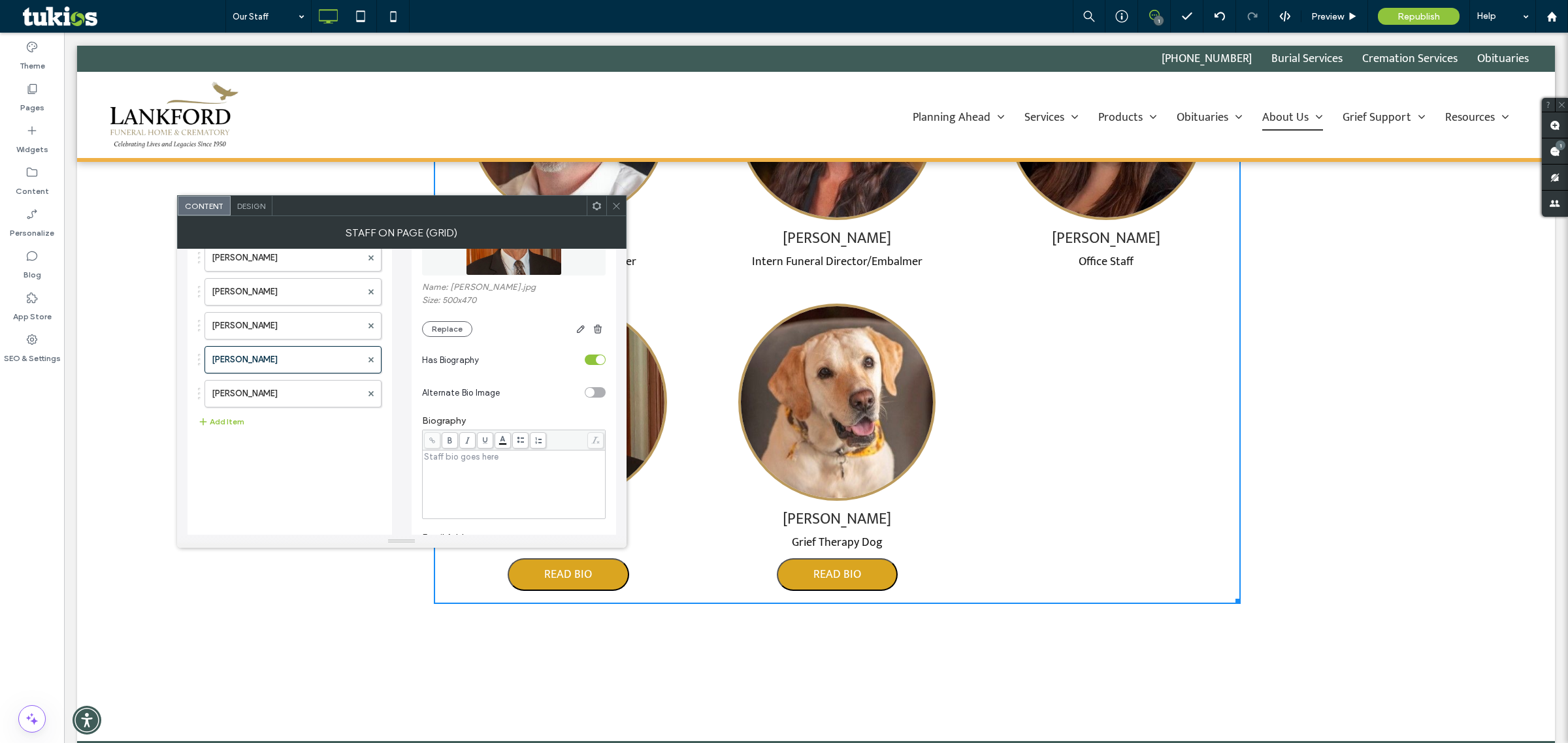
click at [593, 365] on div "toggle" at bounding box center [595, 360] width 21 height 11
click at [276, 398] on label "[PERSON_NAME]" at bounding box center [286, 393] width 149 height 26
click at [591, 374] on section "Has Biography" at bounding box center [514, 359] width 183 height 33
click at [596, 365] on div "toggle" at bounding box center [601, 360] width 9 height 9
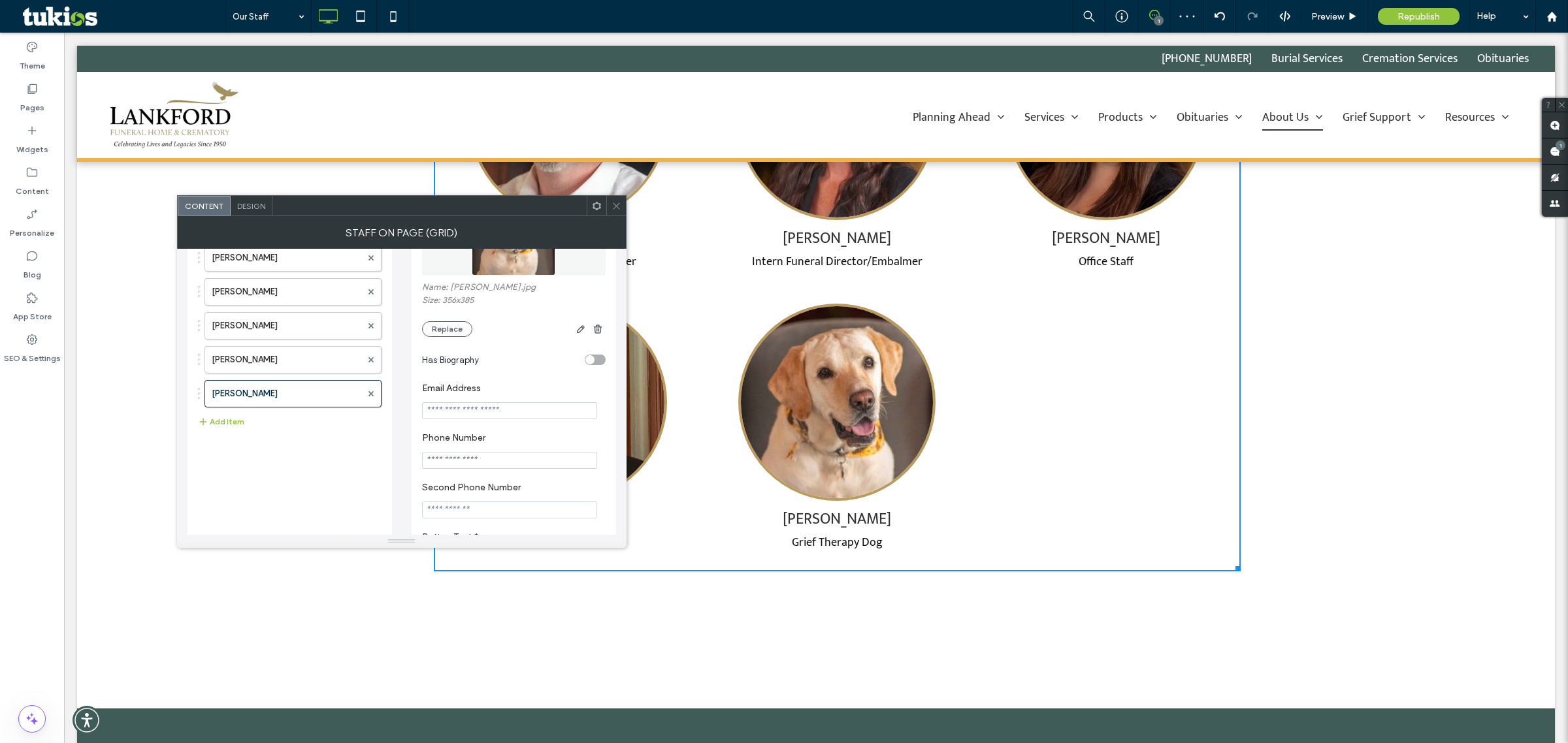
click at [615, 204] on icon at bounding box center [617, 206] width 10 height 10
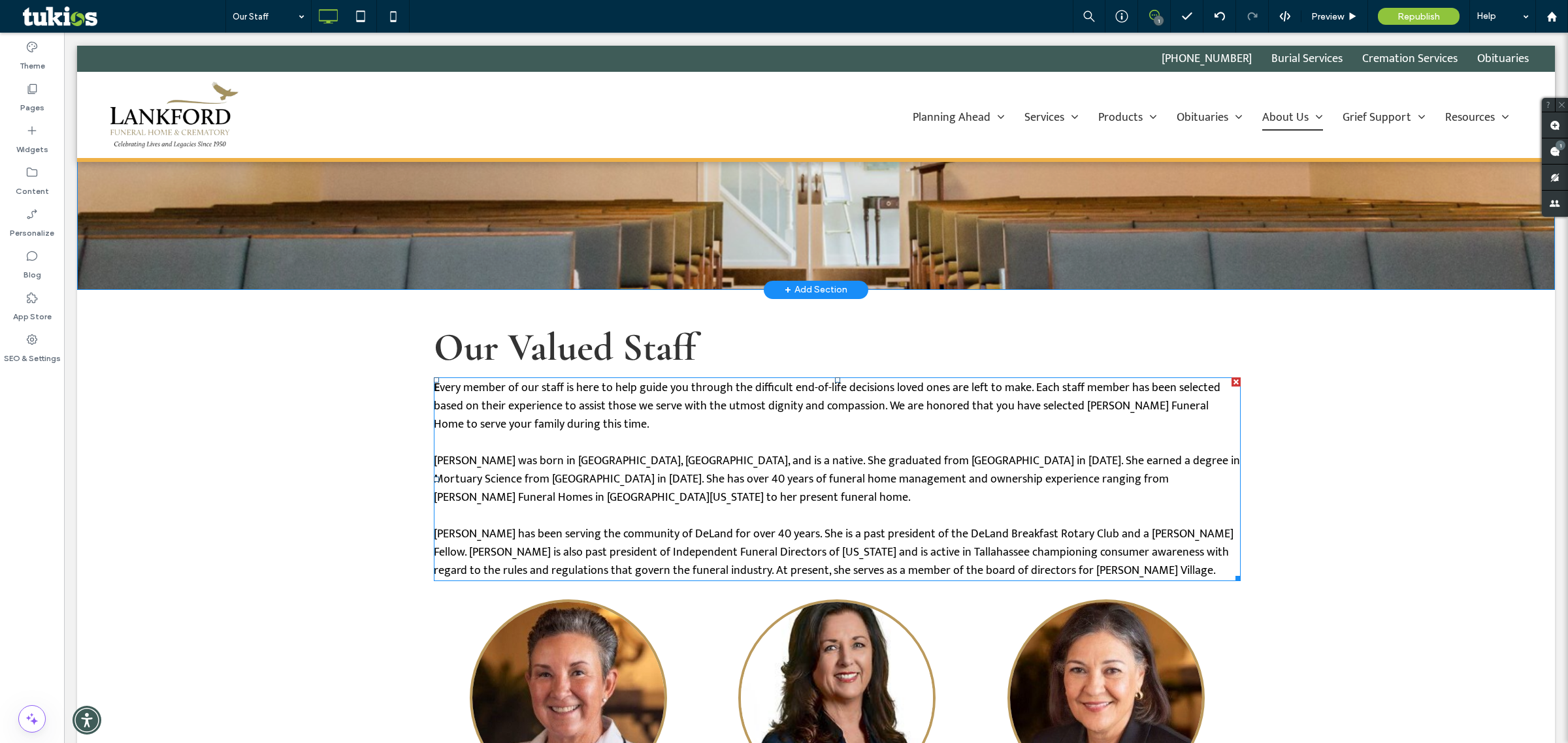
scroll to position [408, 0]
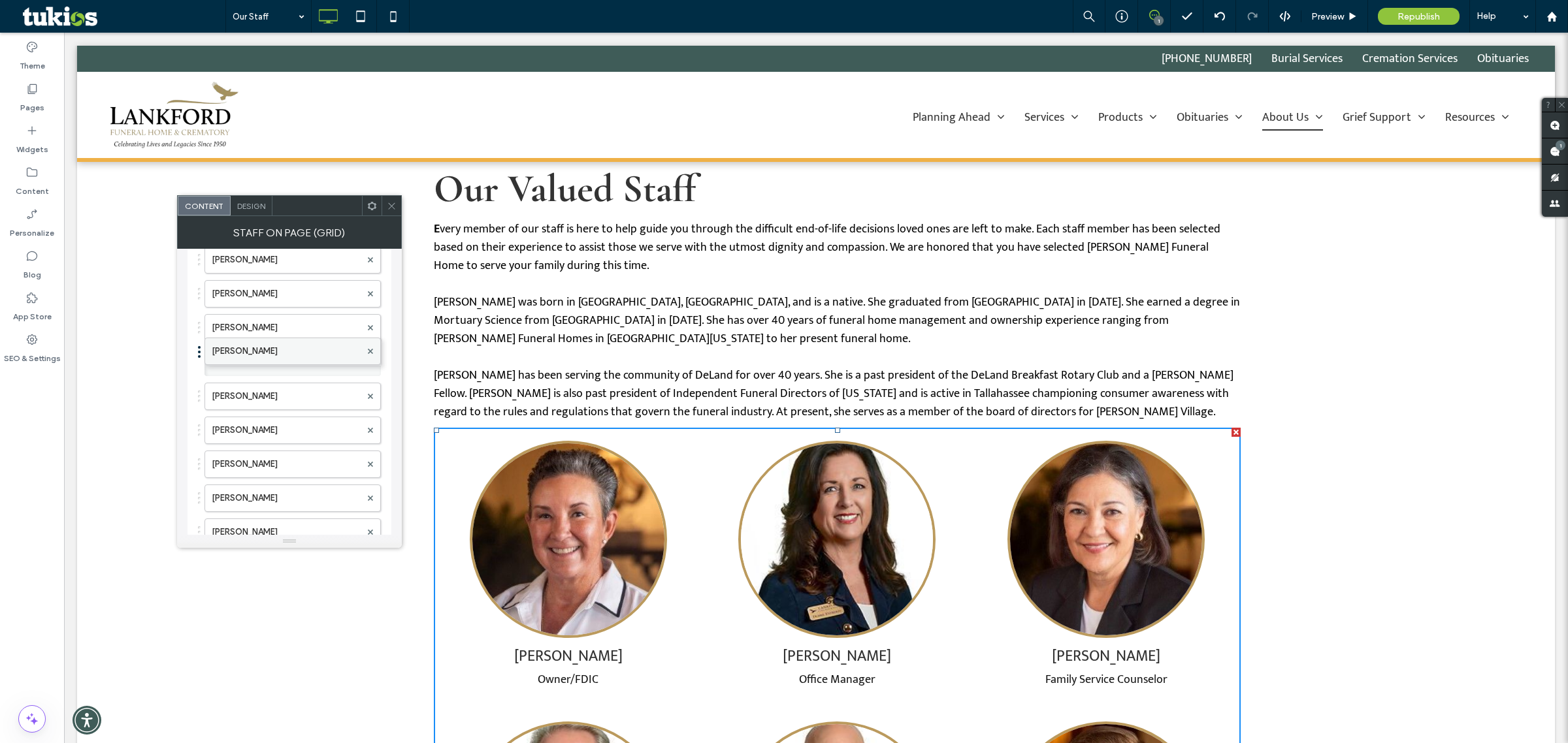
scroll to position [5, 0]
drag, startPoint x: 298, startPoint y: 350, endPoint x: 288, endPoint y: 325, distance: 26.9
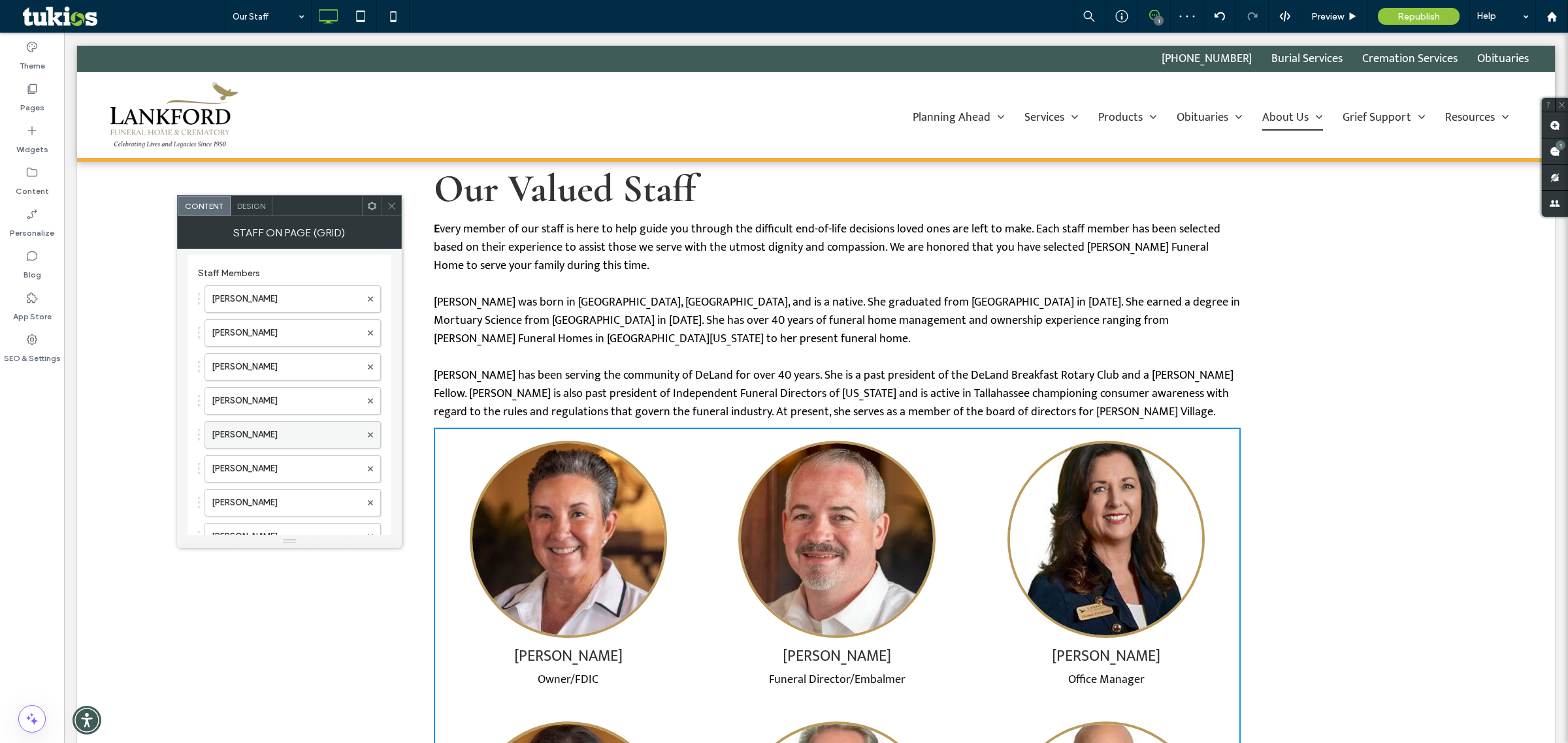
scroll to position [86, 0]
drag, startPoint x: 275, startPoint y: 424, endPoint x: 292, endPoint y: 274, distance: 151.0
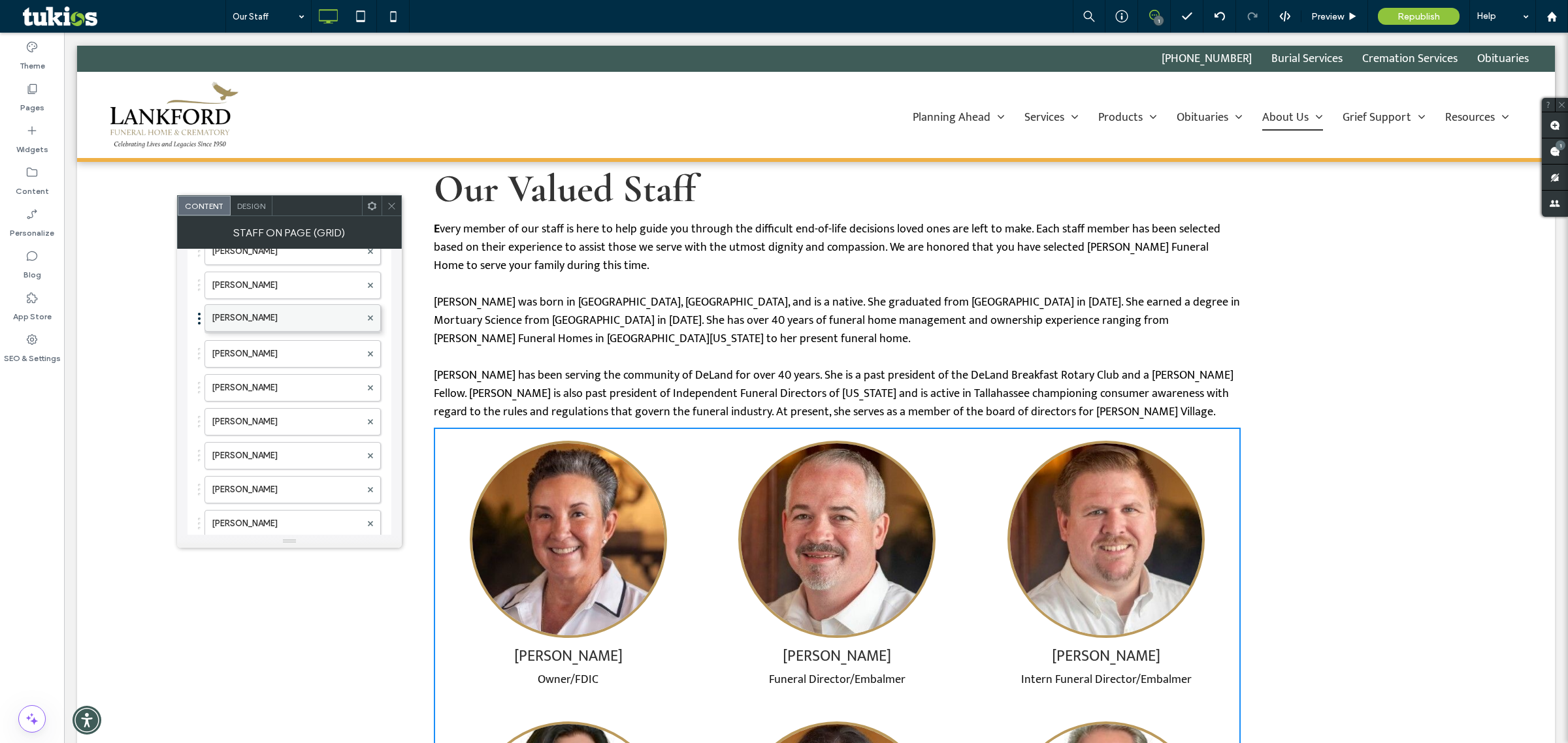
drag, startPoint x: 268, startPoint y: 380, endPoint x: 282, endPoint y: 307, distance: 74.3
drag, startPoint x: 241, startPoint y: 379, endPoint x: 243, endPoint y: 341, distance: 38.1
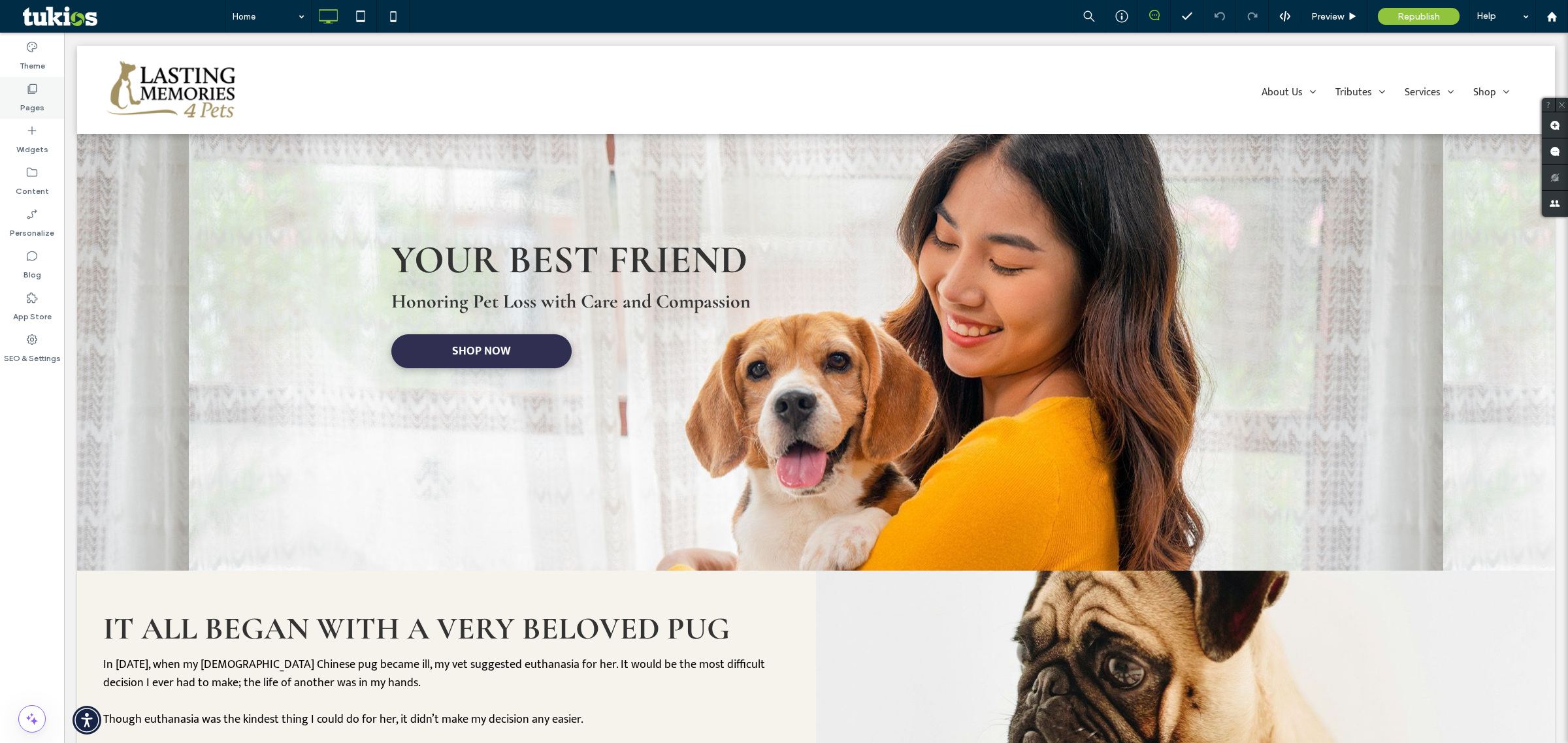
click at [51, 104] on div "Pages" at bounding box center [32, 98] width 64 height 42
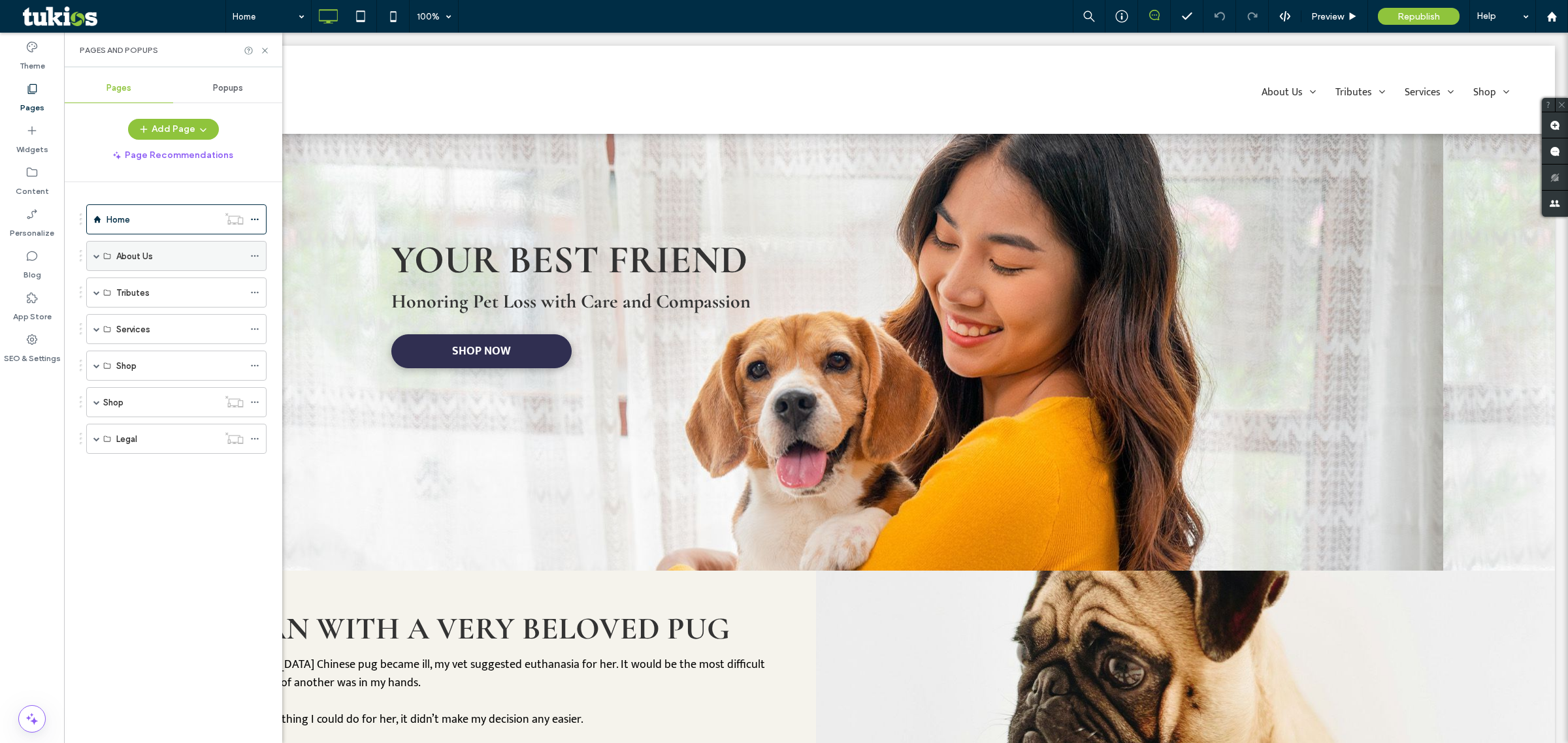
click at [92, 262] on div "About Us" at bounding box center [176, 256] width 180 height 30
click at [95, 256] on span at bounding box center [97, 256] width 7 height 7
click at [151, 291] on label "Our Staff" at bounding box center [134, 286] width 36 height 23
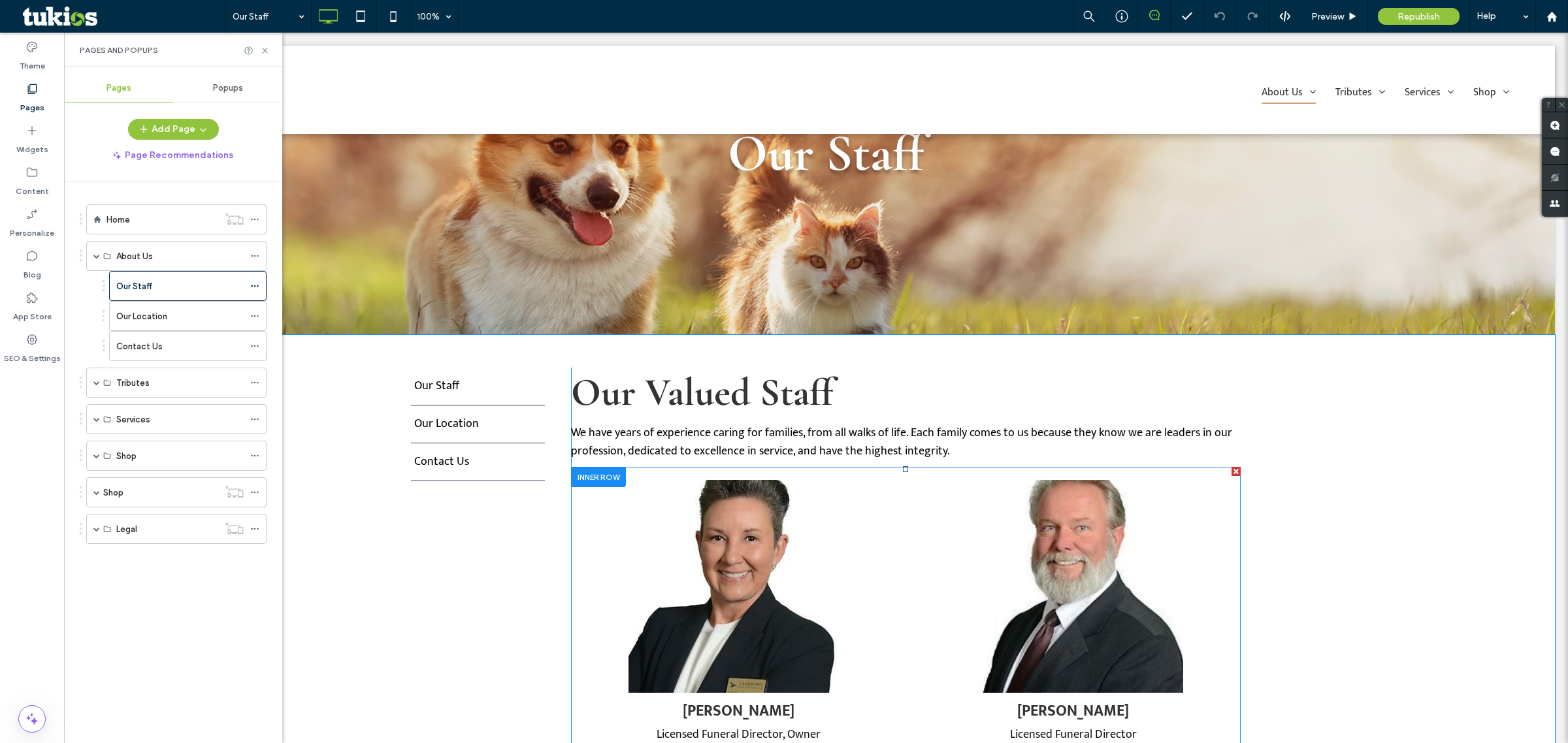
scroll to position [163, 0]
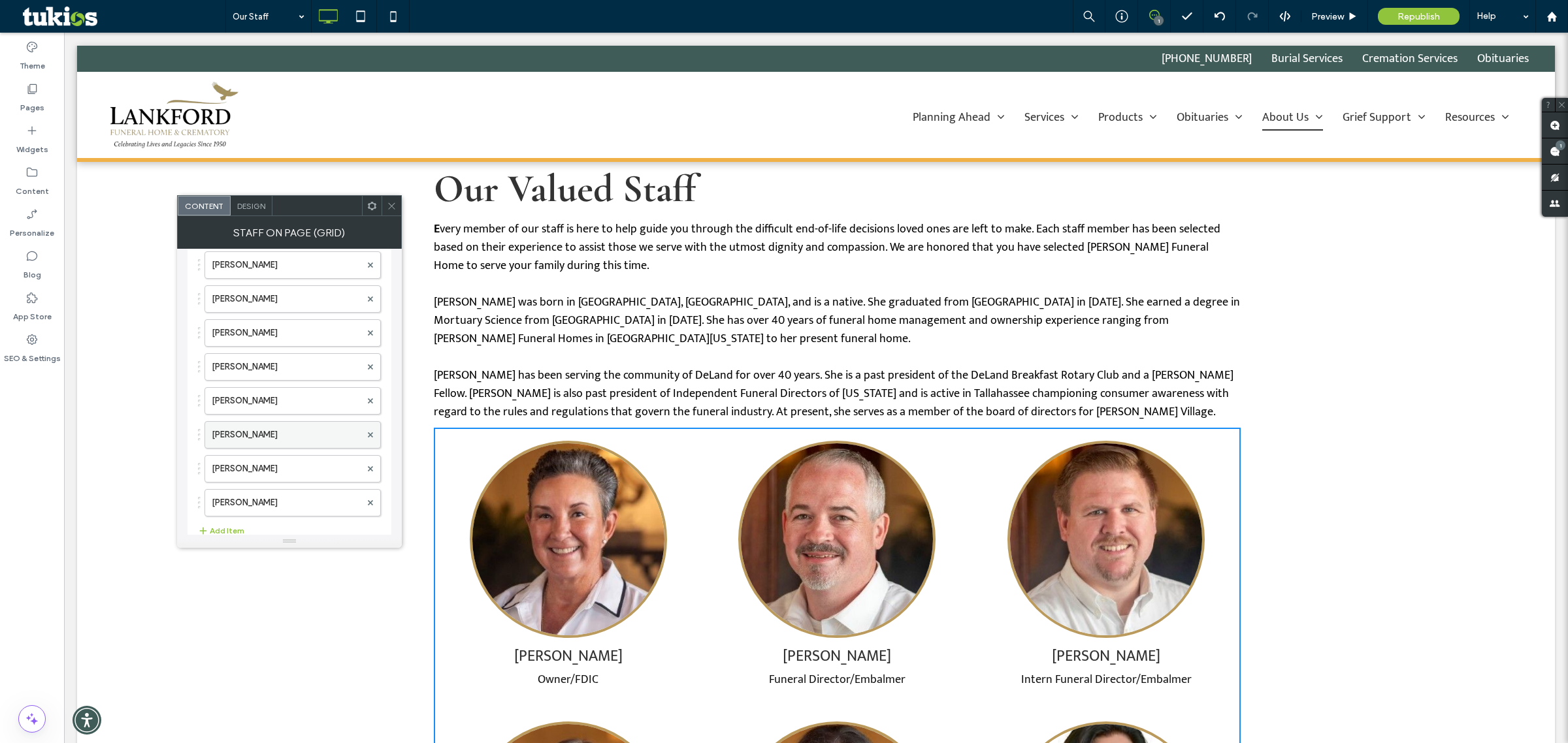
scroll to position [168, 0]
drag, startPoint x: 250, startPoint y: 409, endPoint x: 256, endPoint y: 291, distance: 118.2
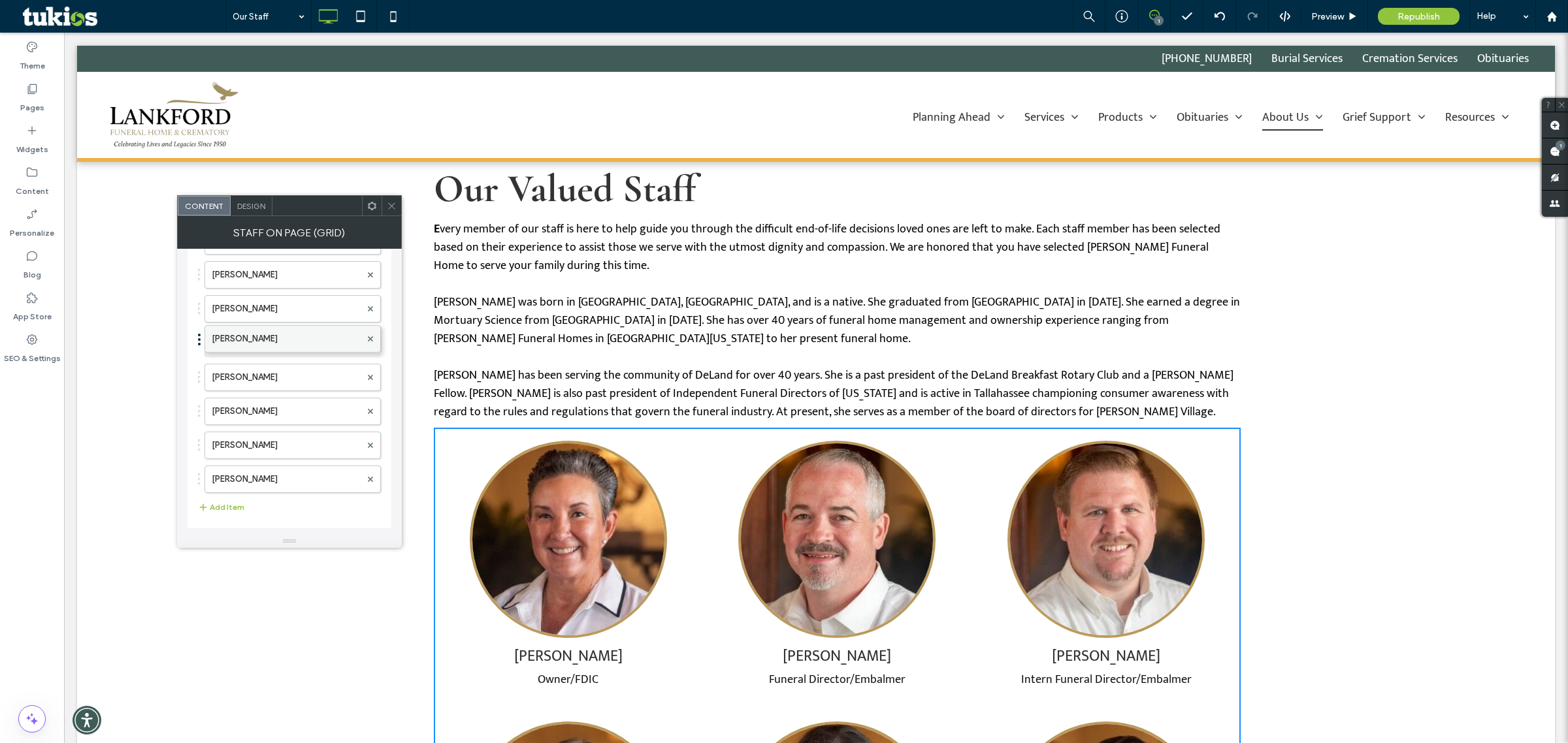
drag, startPoint x: 252, startPoint y: 440, endPoint x: 264, endPoint y: 324, distance: 116.6
drag, startPoint x: 261, startPoint y: 341, endPoint x: 261, endPoint y: 353, distance: 12.0
drag, startPoint x: 256, startPoint y: 380, endPoint x: 262, endPoint y: 337, distance: 43.4
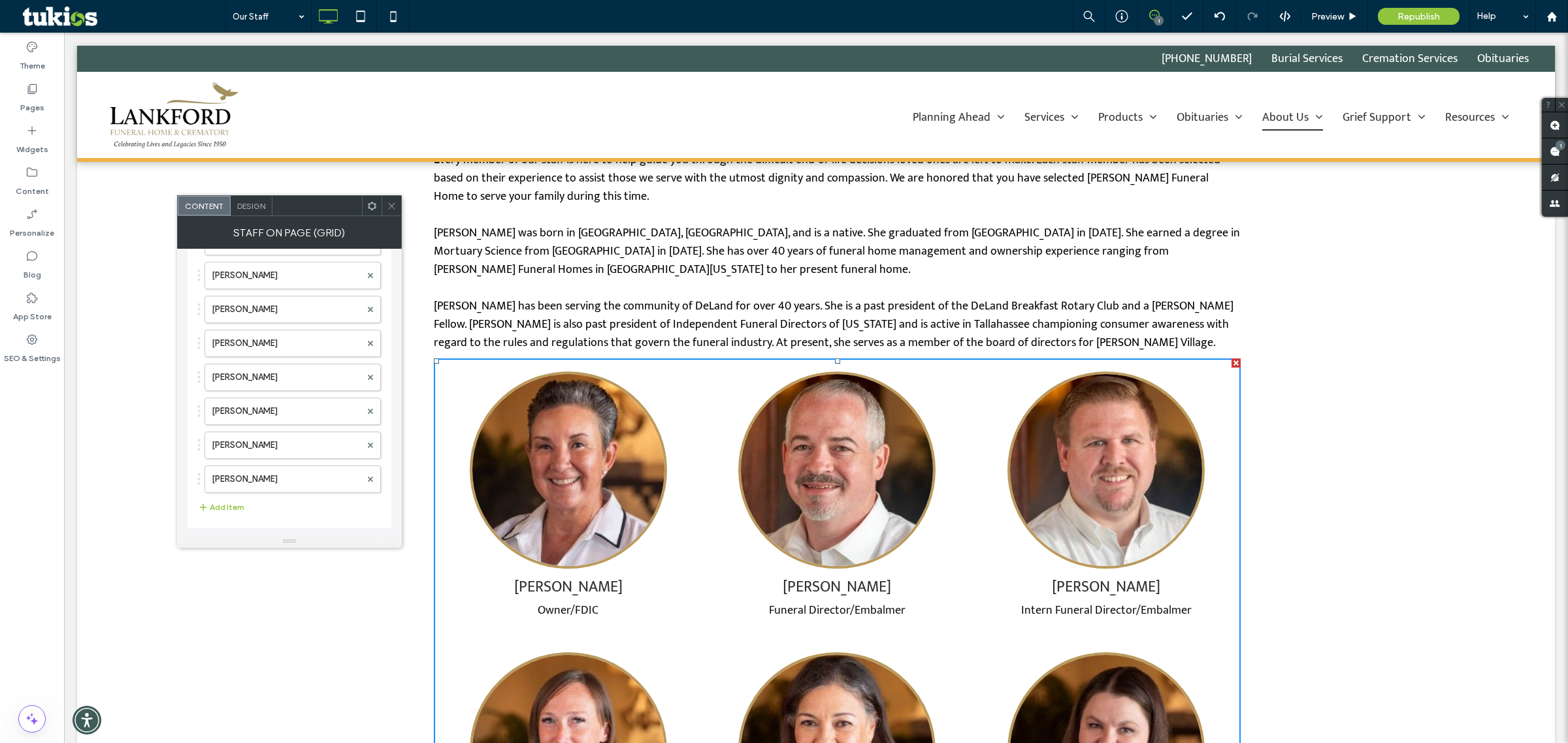
scroll to position [572, 0]
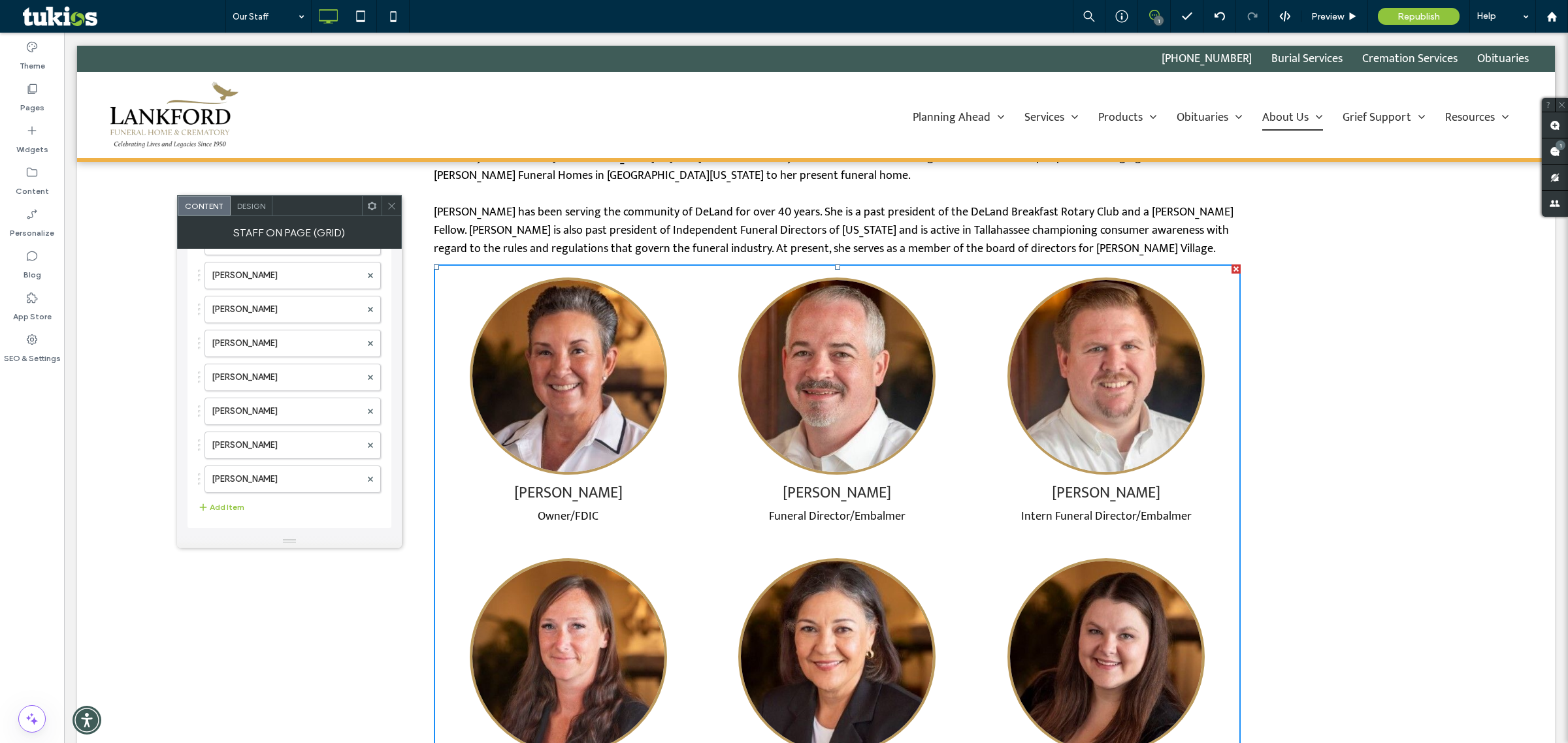
drag, startPoint x: 390, startPoint y: 208, endPoint x: 400, endPoint y: 211, distance: 10.4
click at [390, 208] on icon at bounding box center [391, 206] width 10 height 10
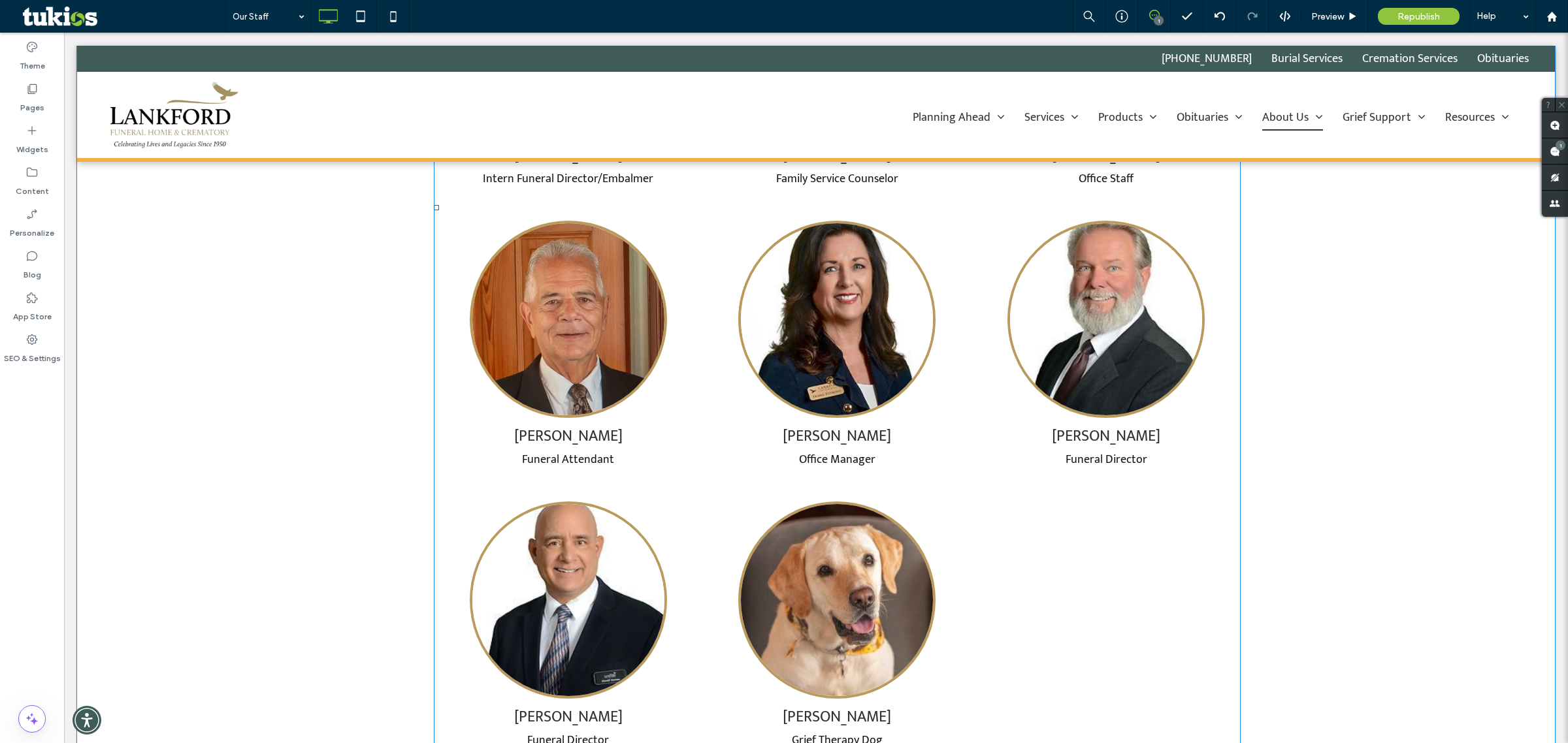
scroll to position [1224, 0]
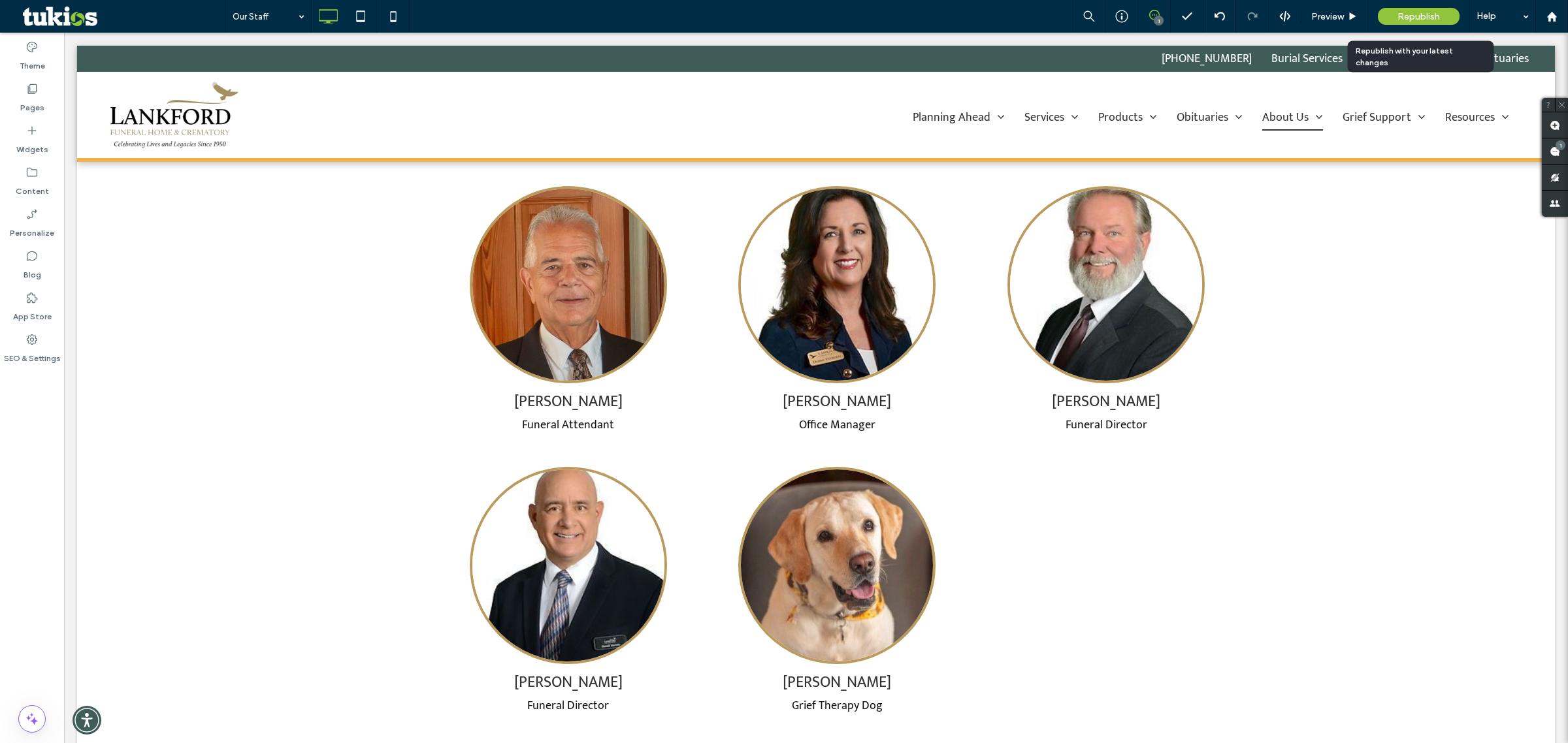
click at [1431, 9] on div "Republish" at bounding box center [1419, 17] width 82 height 17
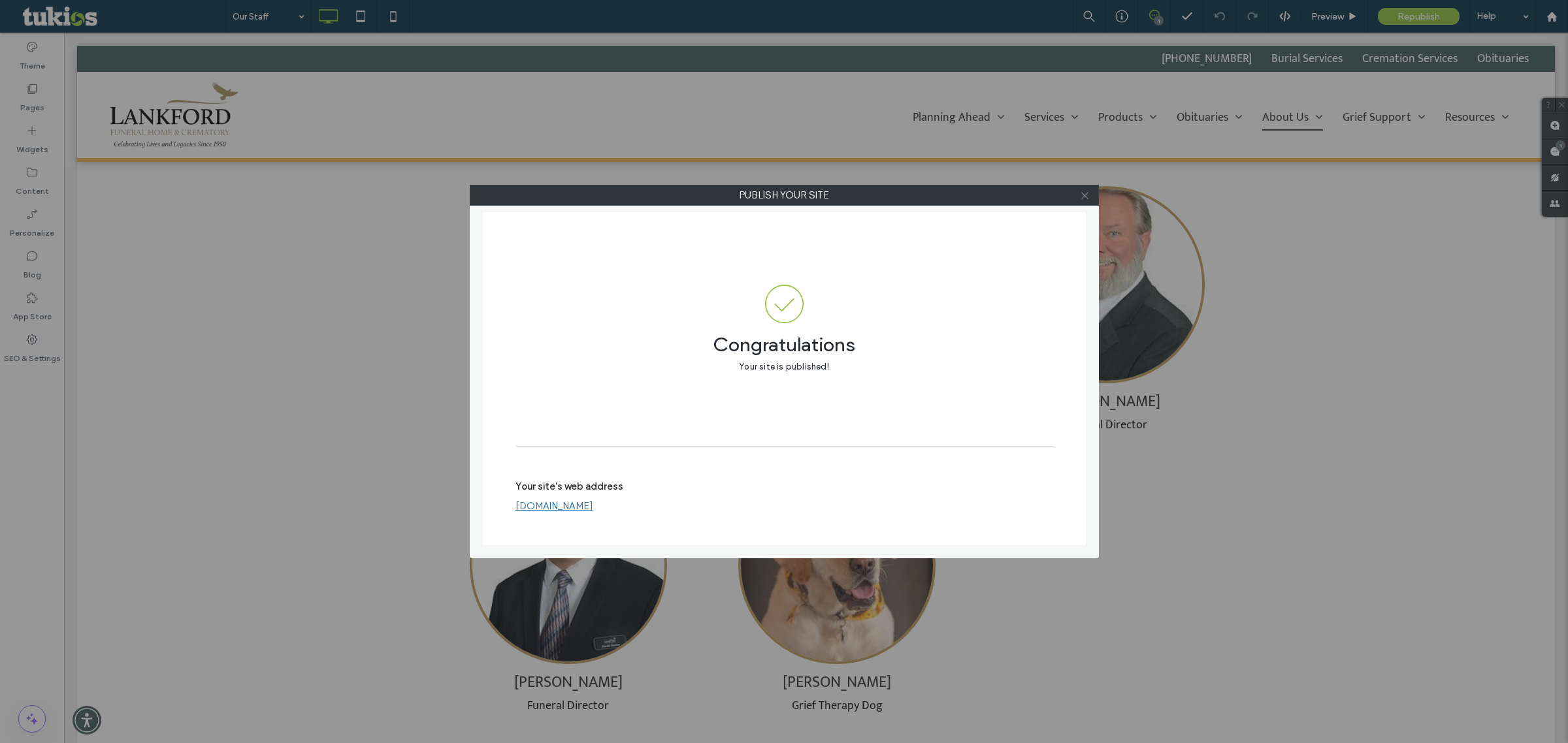
click at [1082, 197] on icon at bounding box center [1085, 195] width 10 height 10
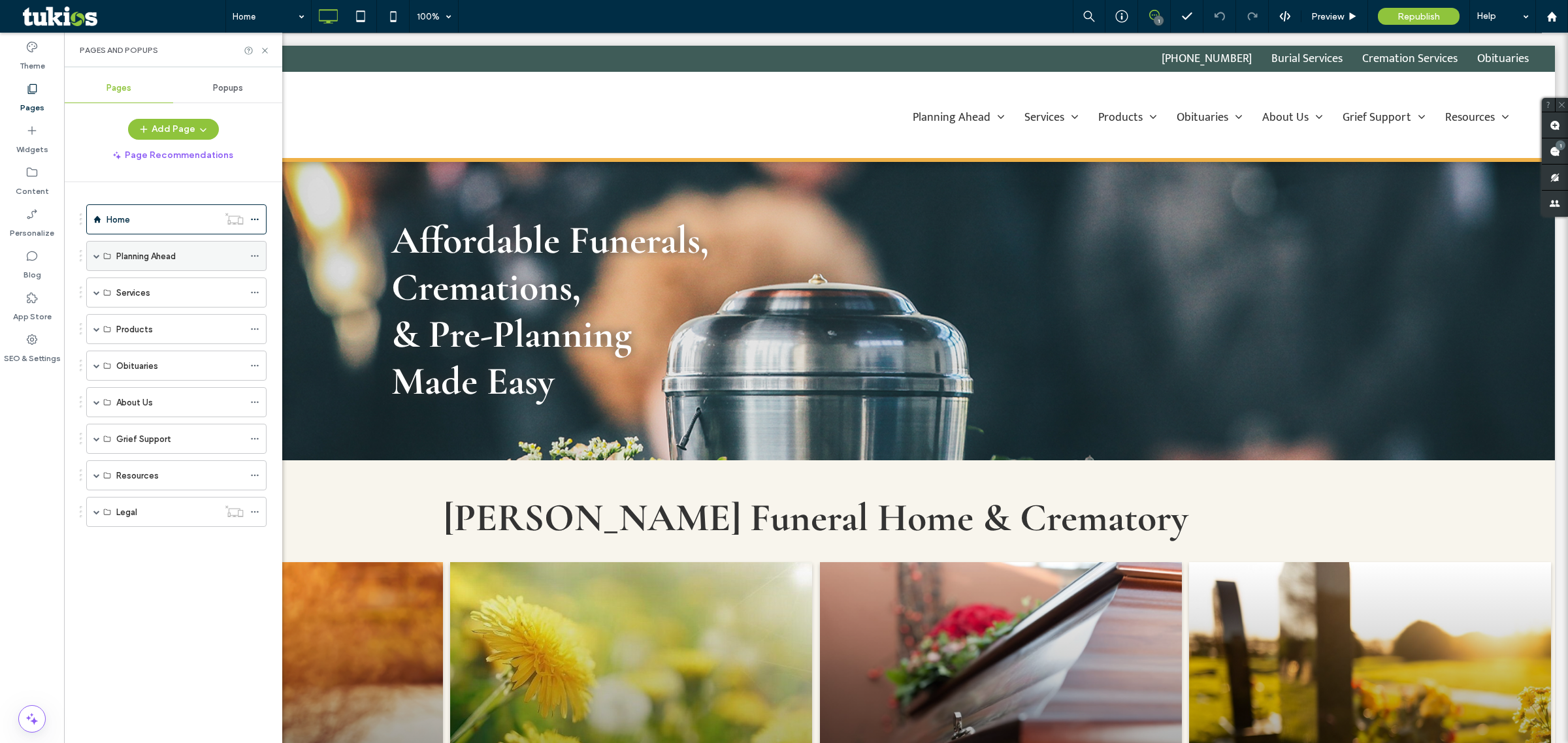
click at [96, 262] on span at bounding box center [97, 256] width 7 height 29
click at [99, 260] on span at bounding box center [97, 256] width 7 height 29
click at [96, 402] on span at bounding box center [97, 402] width 7 height 7
click at [136, 457] on label "Our Staff" at bounding box center [134, 463] width 36 height 23
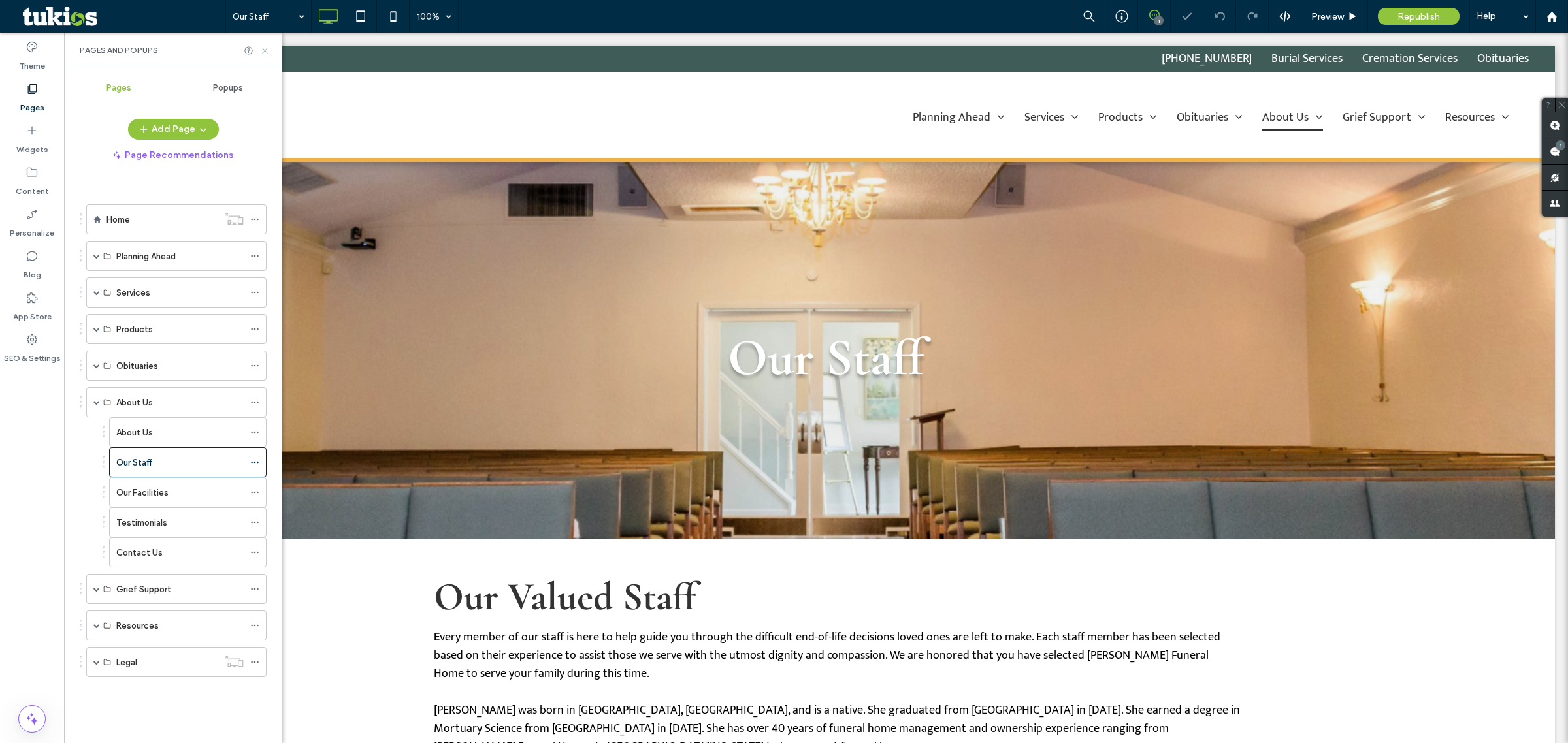
click at [266, 49] on use at bounding box center [264, 50] width 5 height 5
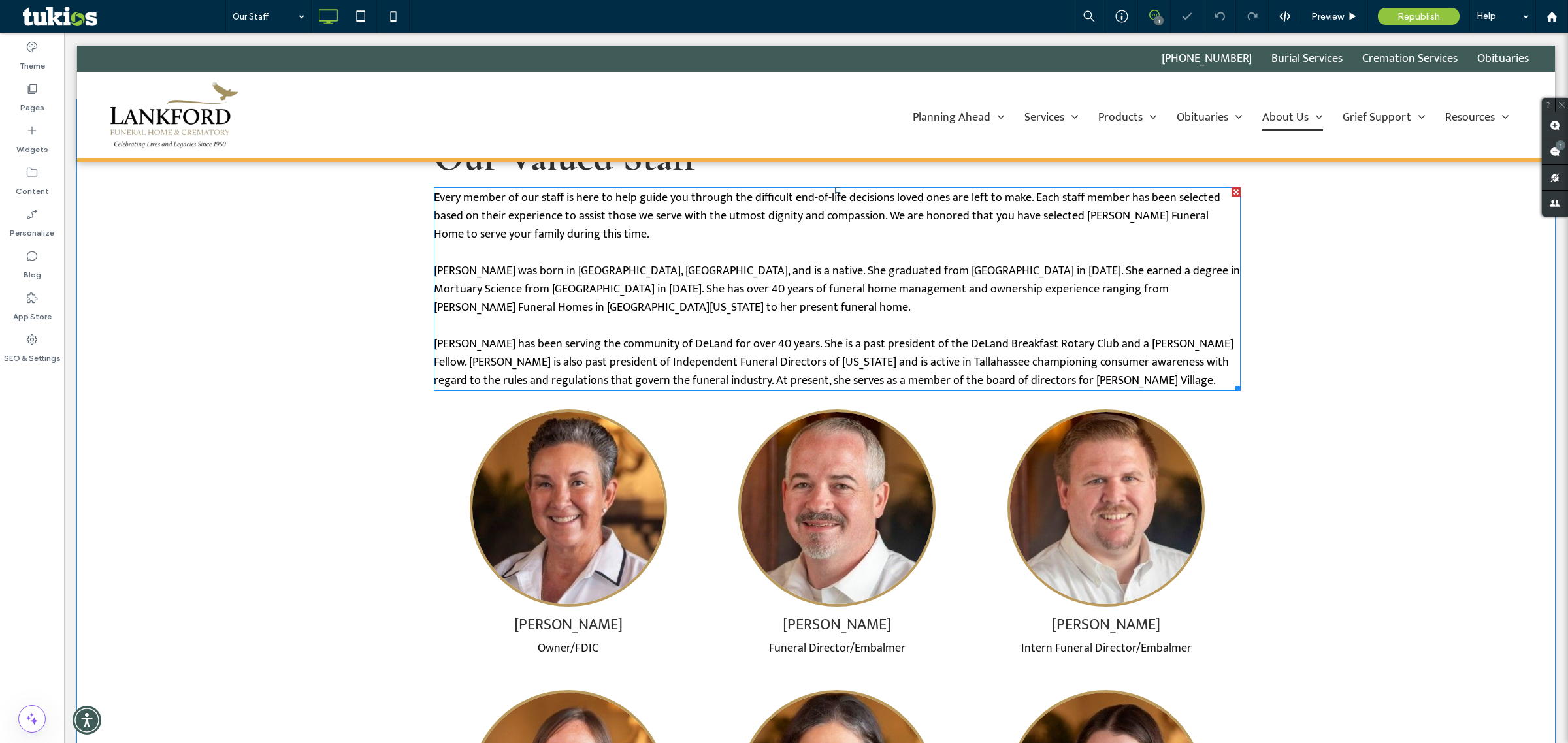
scroll to position [572, 0]
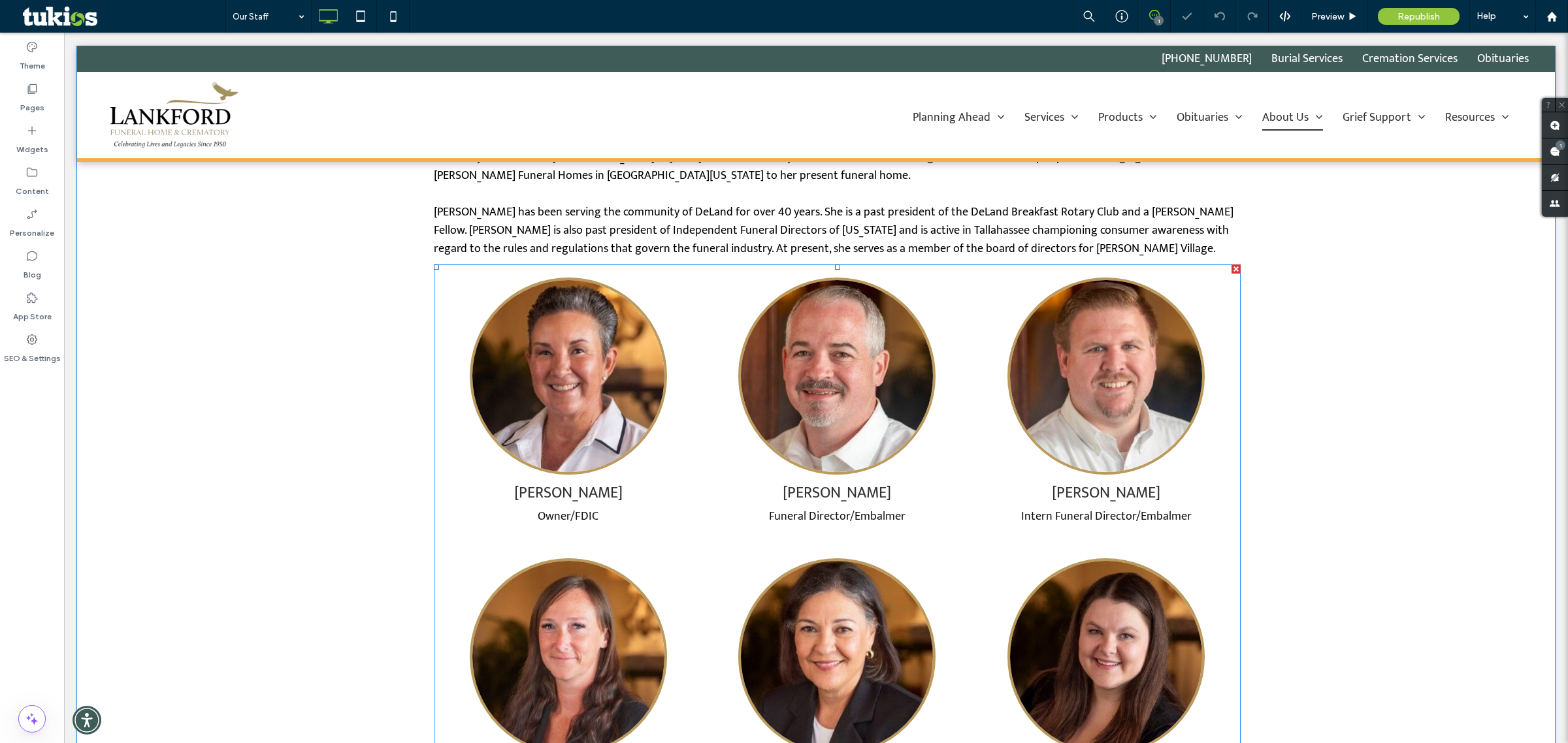
click at [434, 264] on span at bounding box center [434, 264] width 0 height 0
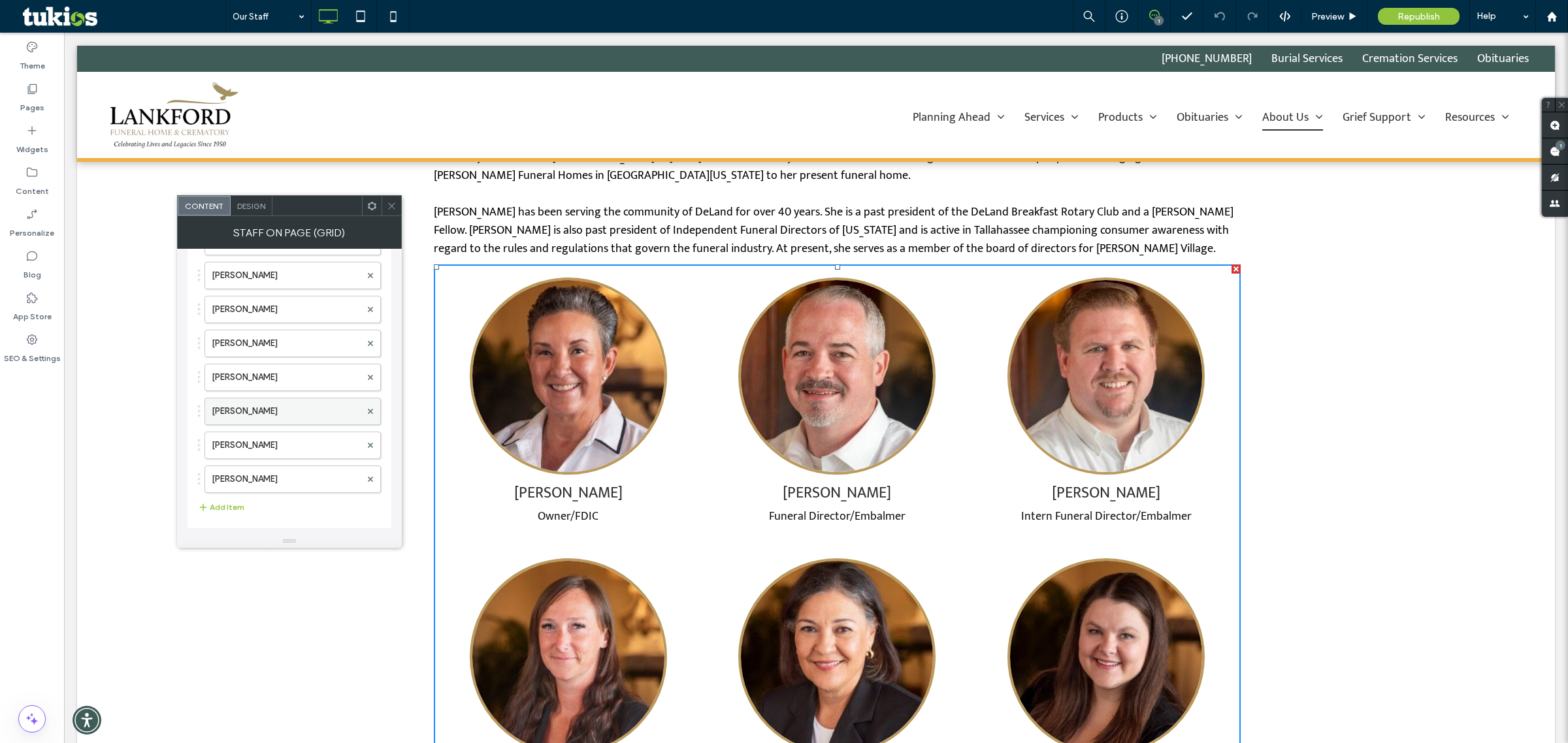
scroll to position [168, 0]
click at [373, 409] on div at bounding box center [371, 412] width 20 height 20
click at [368, 409] on use at bounding box center [371, 412] width 5 height 5
click at [371, 412] on use at bounding box center [371, 412] width 5 height 5
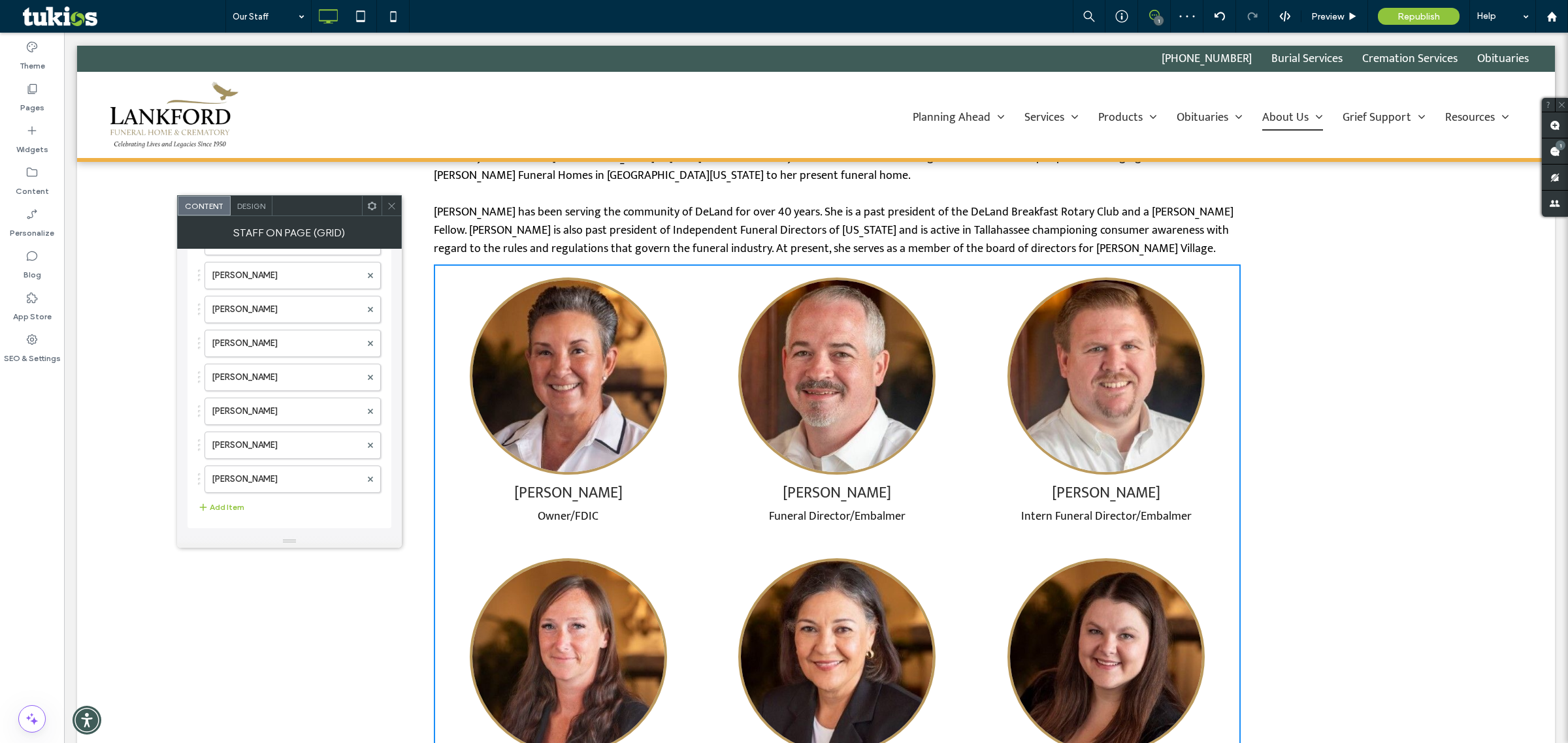
scroll to position [99, 0]
click at [264, 445] on label "[PERSON_NAME]" at bounding box center [286, 445] width 149 height 26
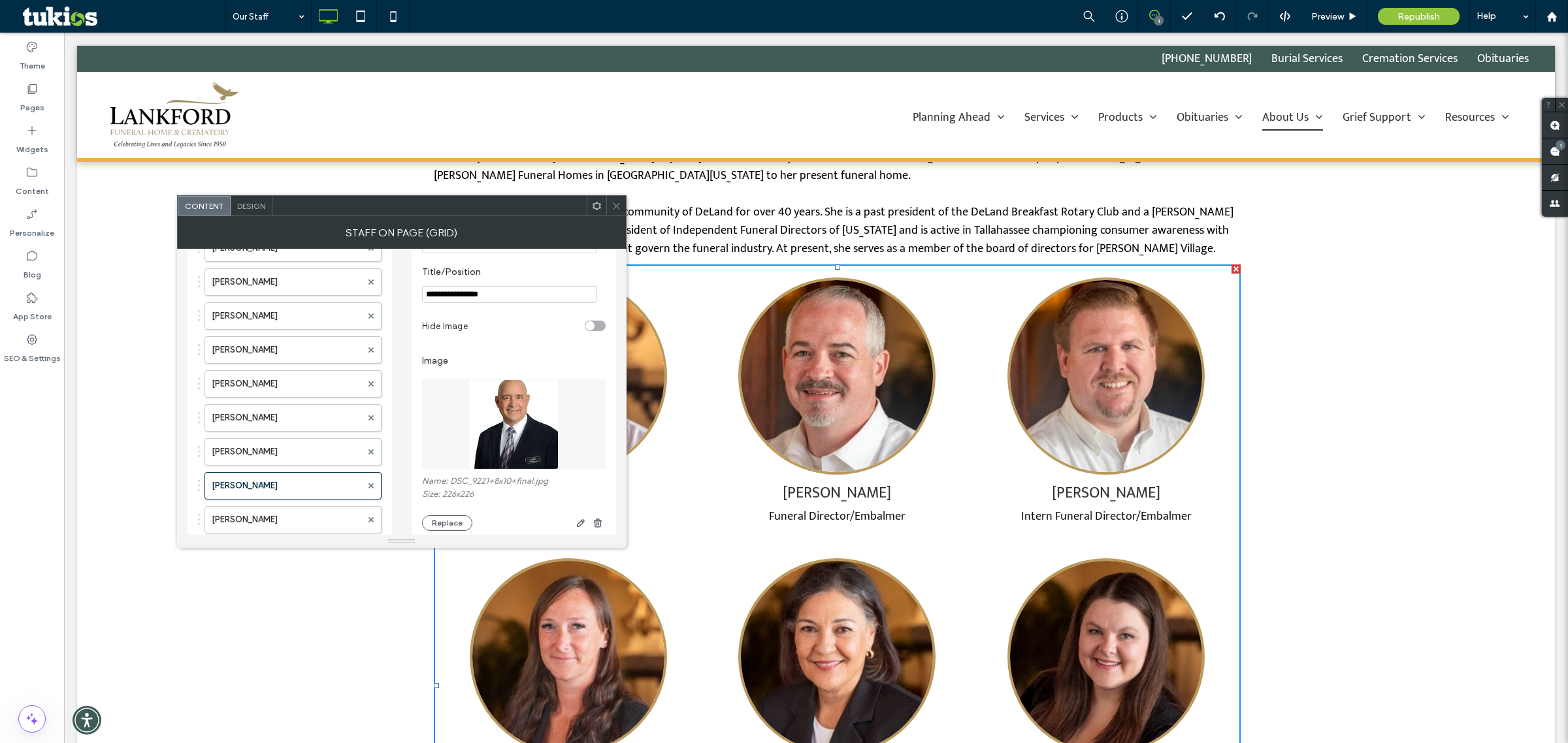
scroll to position [82, 0]
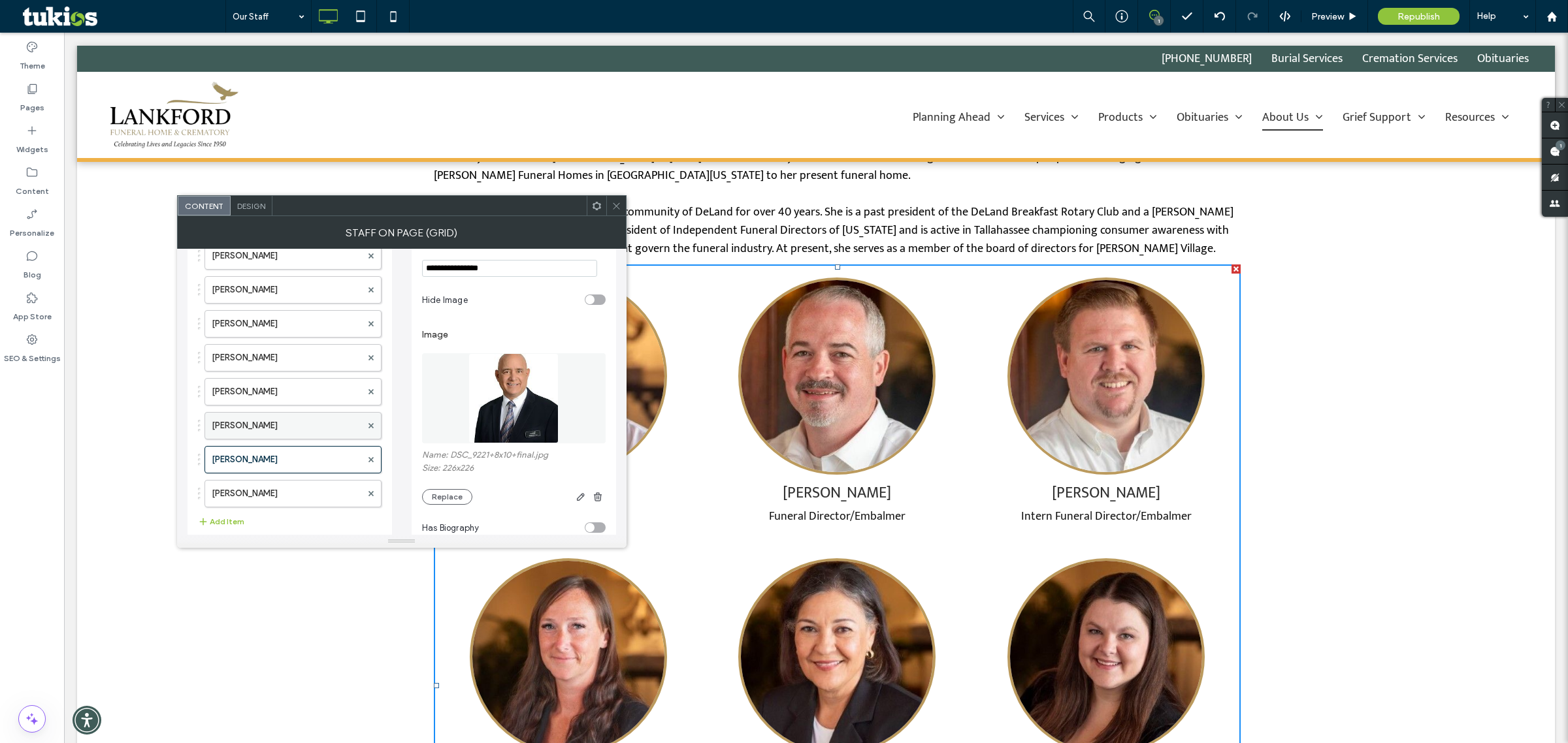
click at [271, 432] on label "[PERSON_NAME]" at bounding box center [286, 426] width 149 height 26
click at [542, 262] on input "**********" at bounding box center [510, 268] width 175 height 17
click at [240, 465] on label "[PERSON_NAME]" at bounding box center [286, 459] width 149 height 26
click at [476, 277] on input "**********" at bounding box center [510, 268] width 175 height 17
paste input "*"
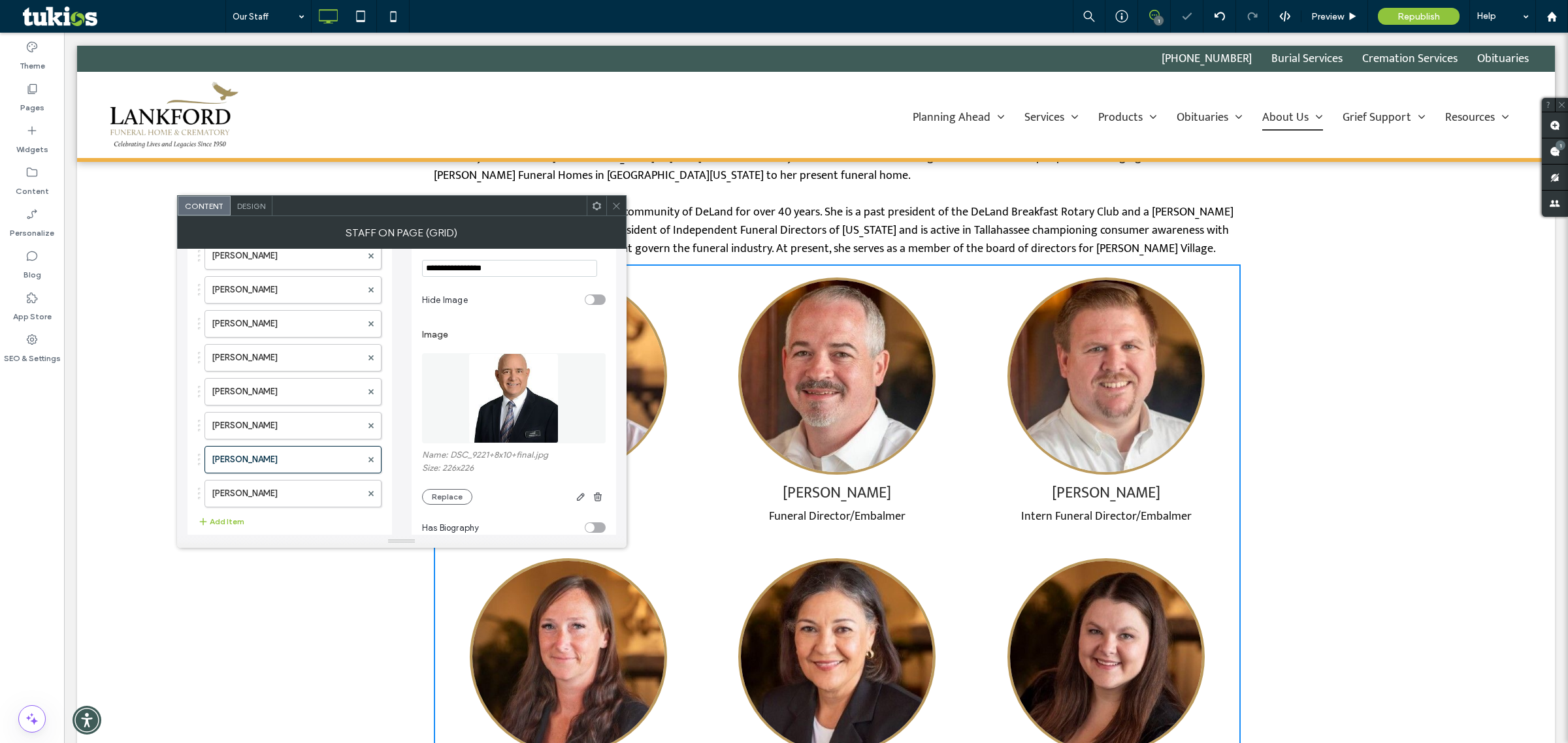
type input "**********"
click at [403, 386] on div "**********" at bounding box center [401, 497] width 429 height 660
drag, startPoint x: 270, startPoint y: 456, endPoint x: 272, endPoint y: 416, distance: 40.0
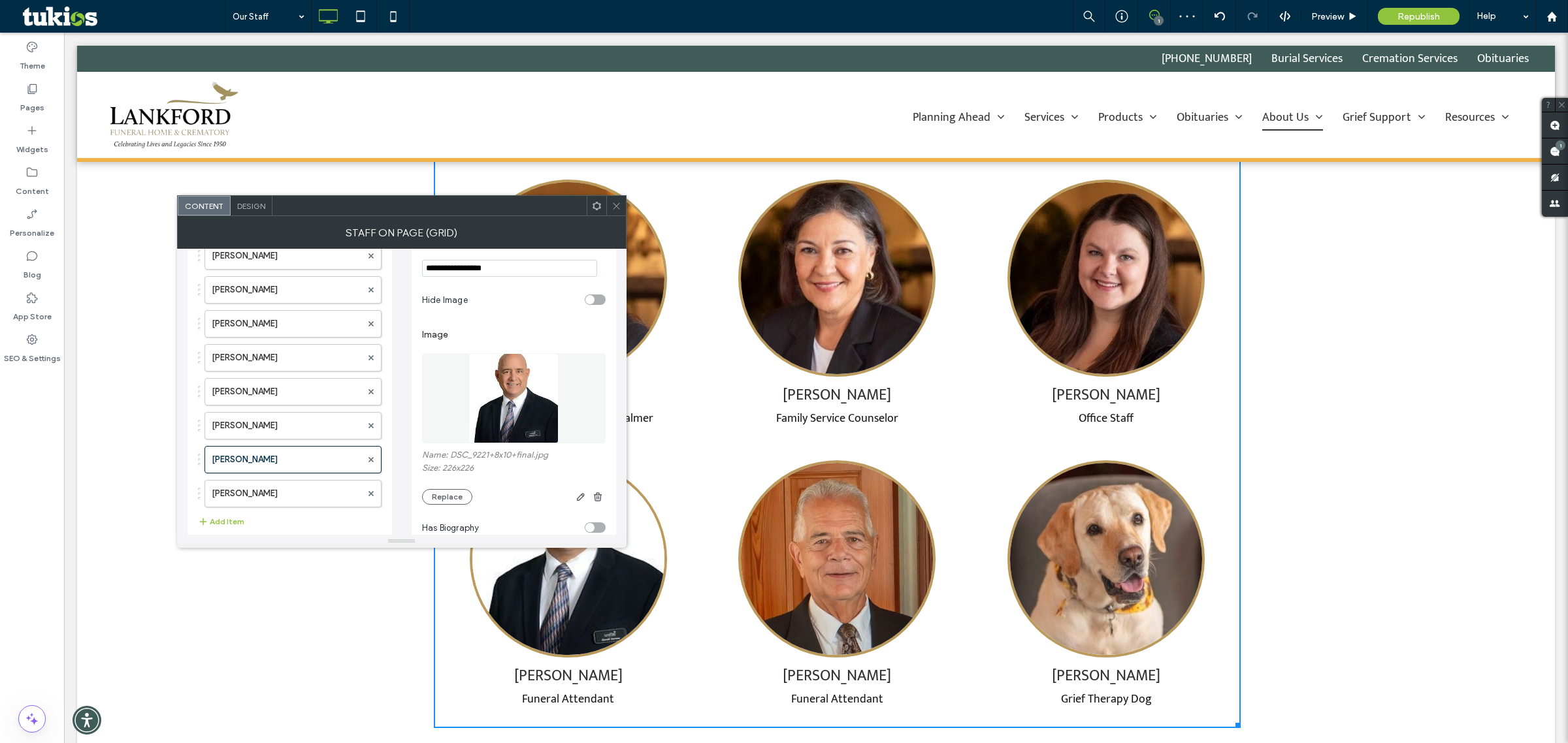
scroll to position [816, 0]
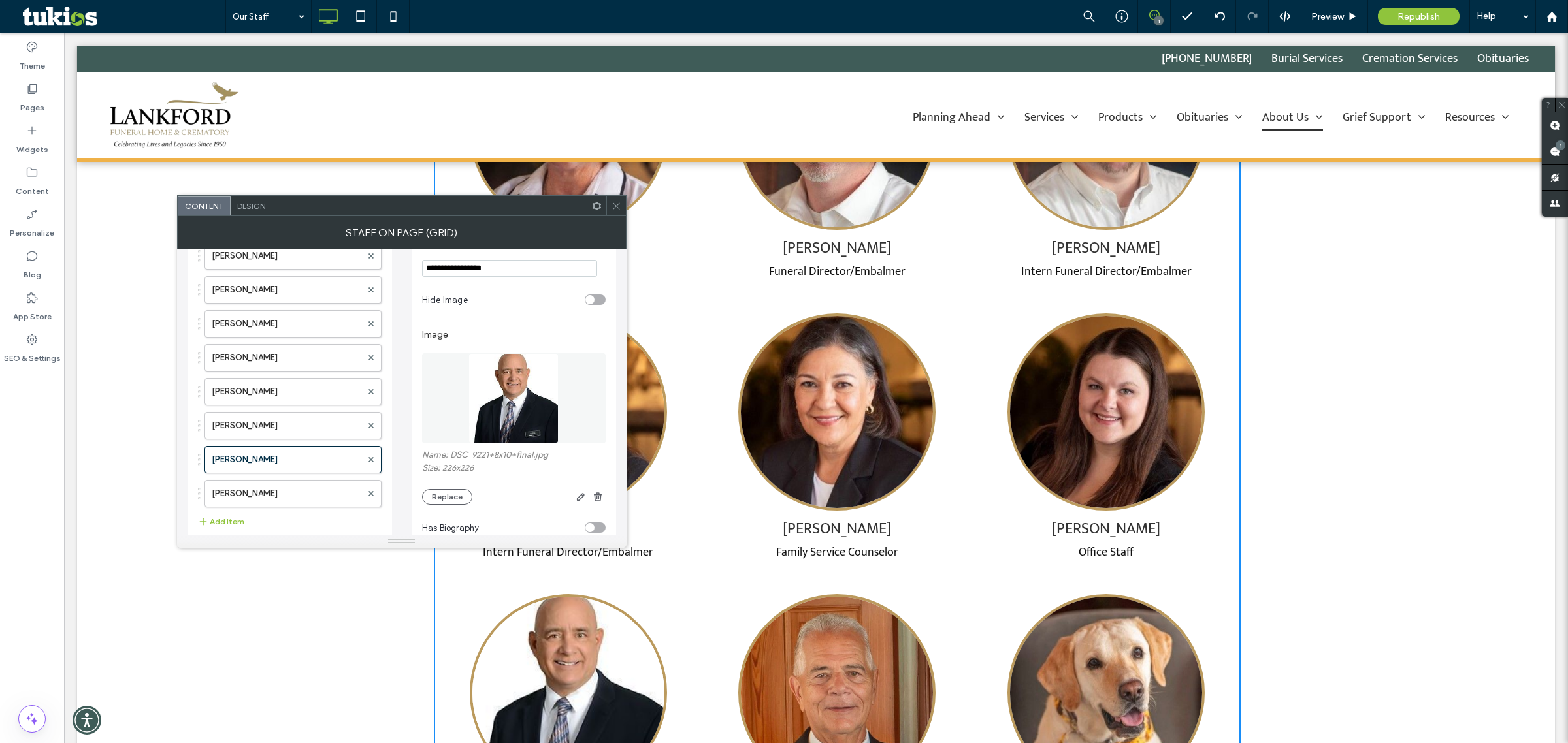
click at [621, 206] on div at bounding box center [617, 206] width 20 height 20
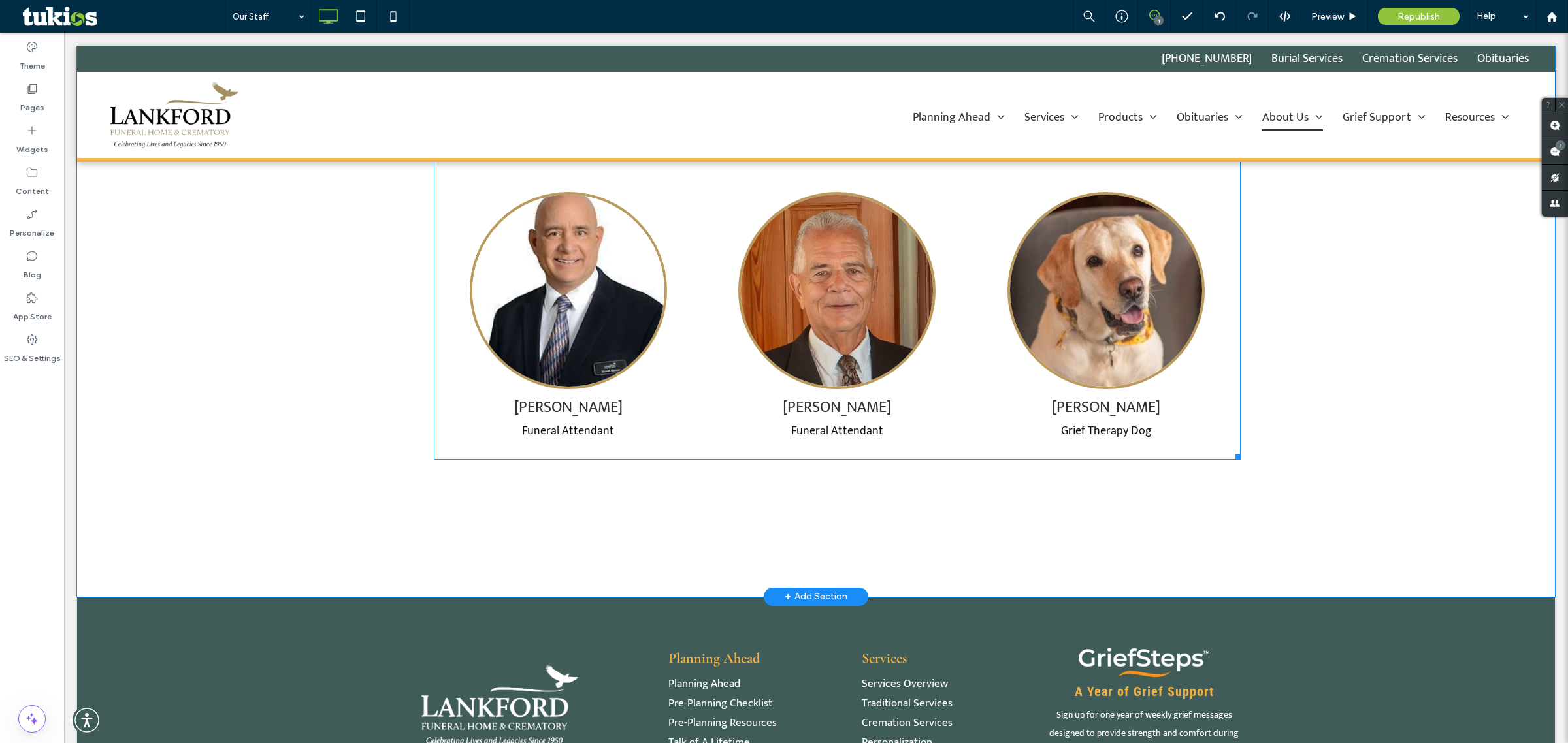
scroll to position [898, 0]
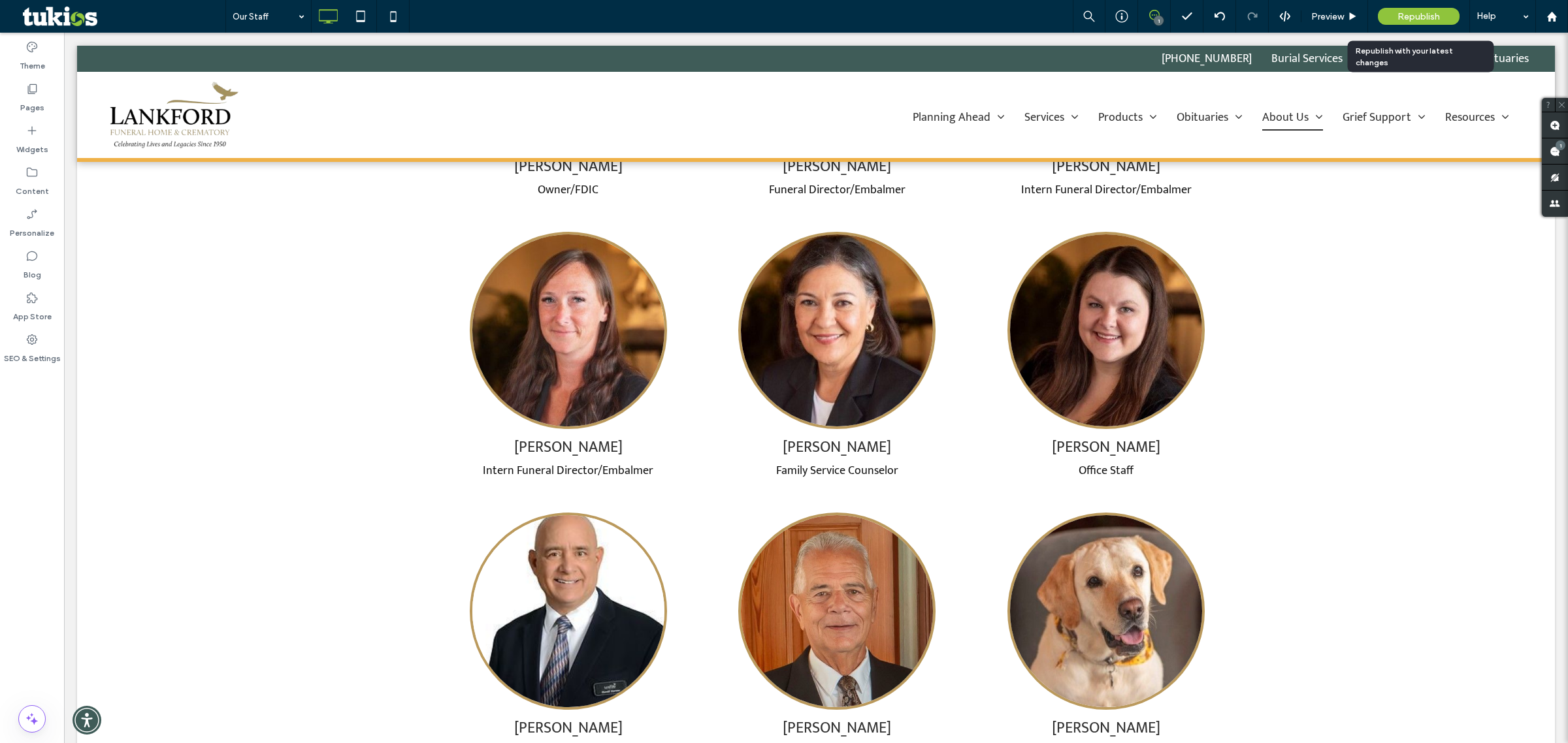
click at [1418, 5] on div "Republish" at bounding box center [1419, 16] width 82 height 33
click at [1411, 15] on span "Republish" at bounding box center [1419, 17] width 43 height 11
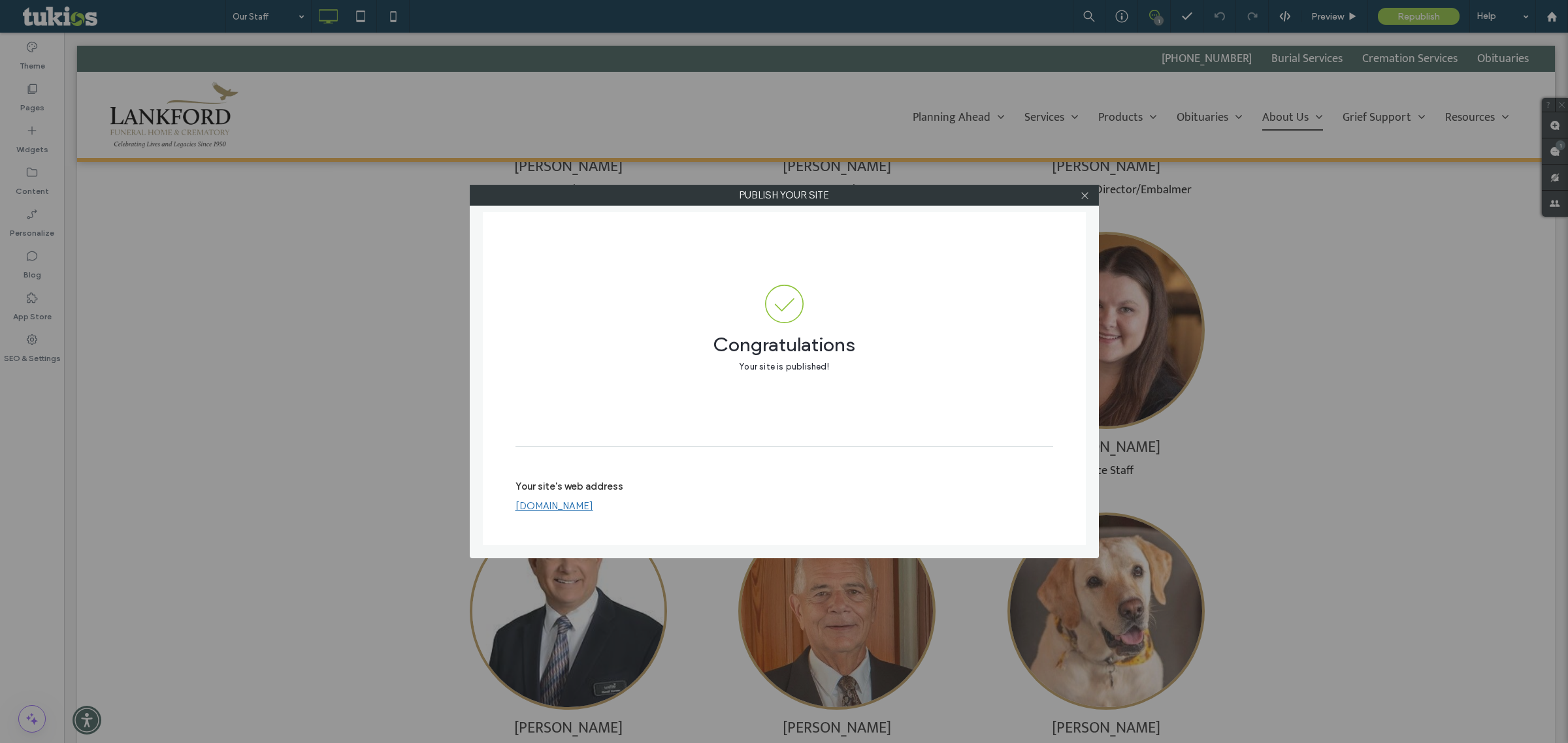
click at [571, 505] on link "[DOMAIN_NAME]" at bounding box center [554, 506] width 78 height 12
click at [1077, 191] on div at bounding box center [1086, 195] width 20 height 20
click at [1087, 188] on span at bounding box center [1085, 195] width 10 height 20
